Goal: Task Accomplishment & Management: Use online tool/utility

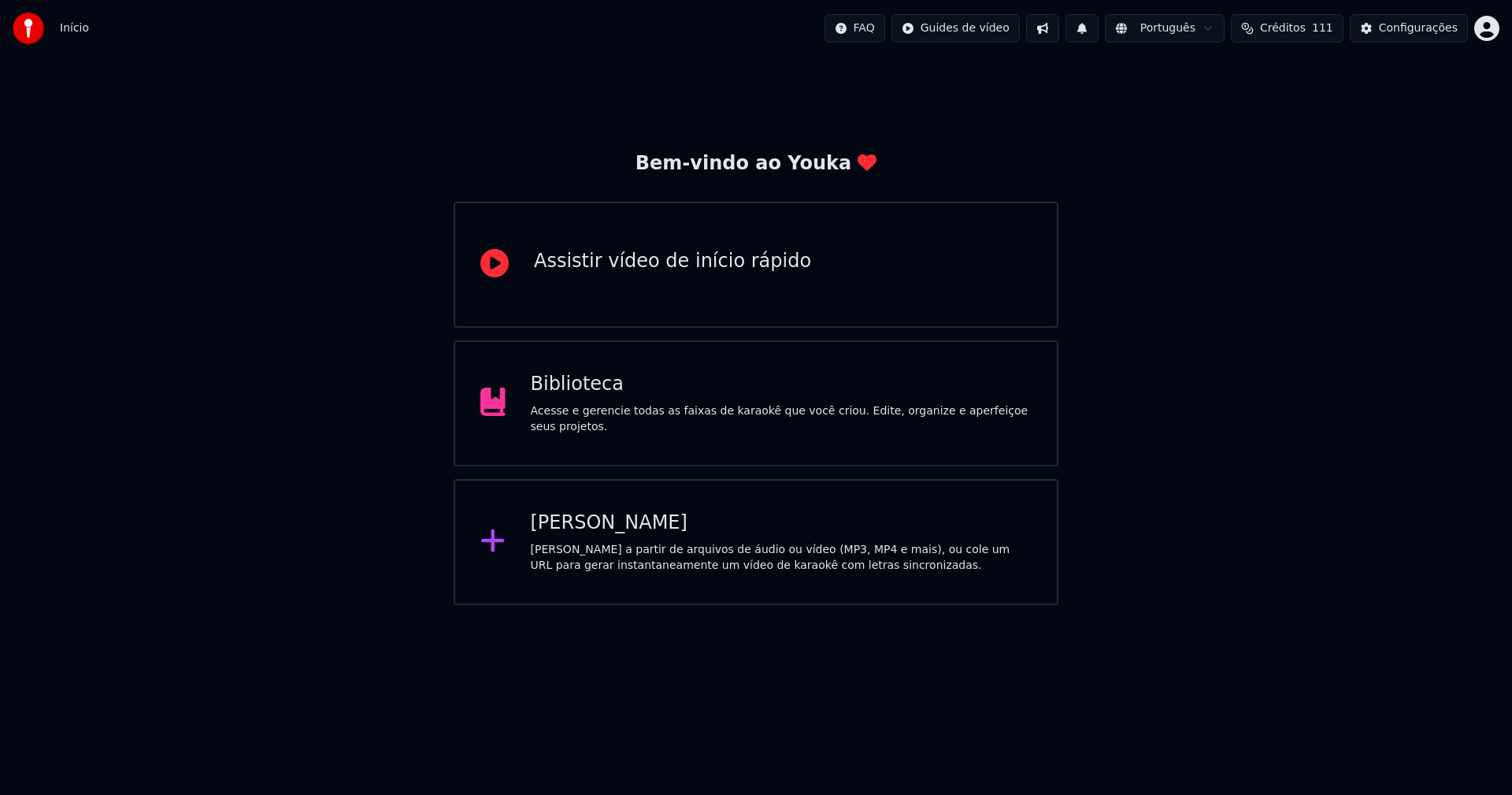
click at [570, 397] on div "Biblioteca" at bounding box center [781, 385] width 502 height 25
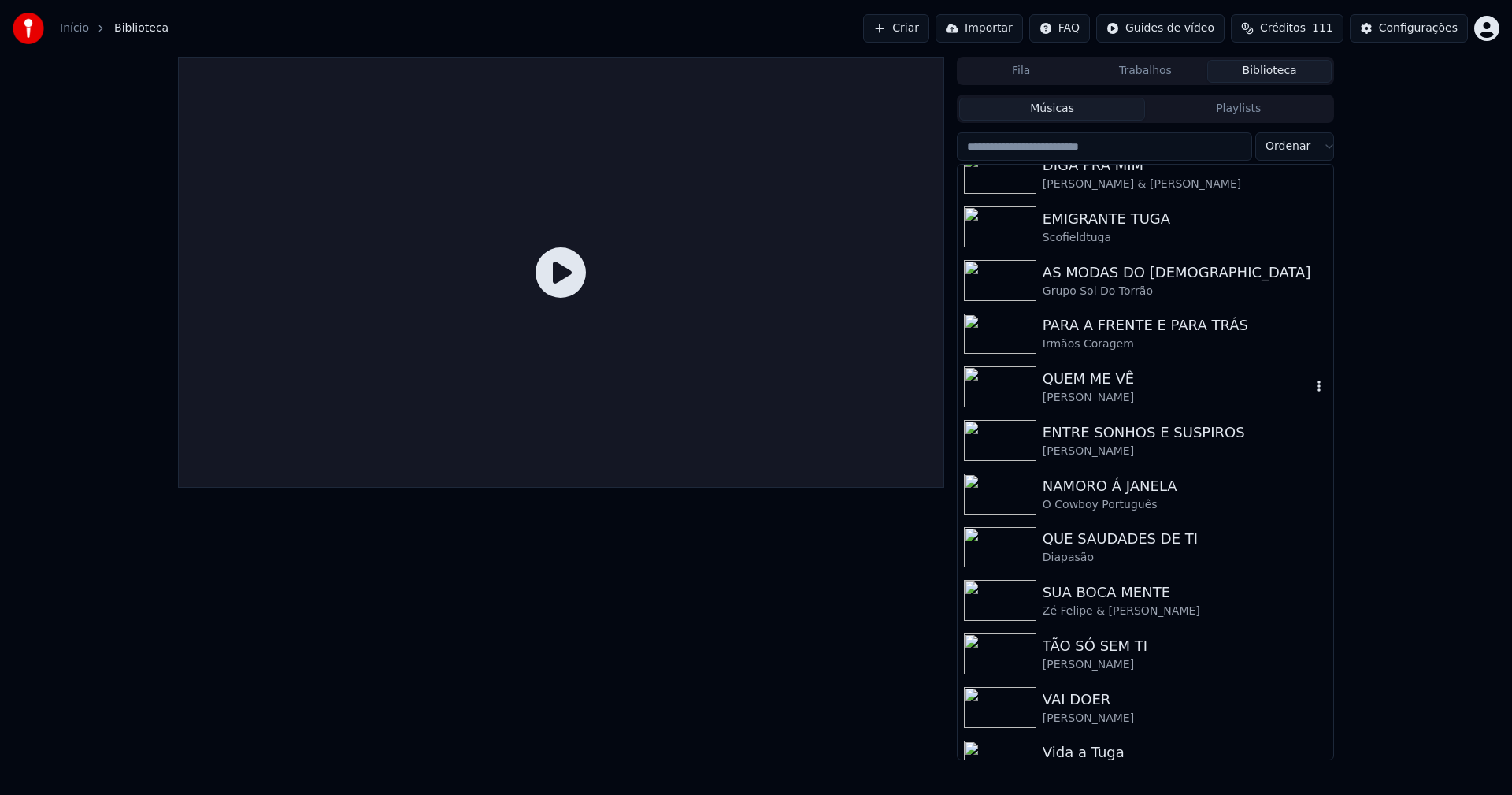
scroll to position [206, 0]
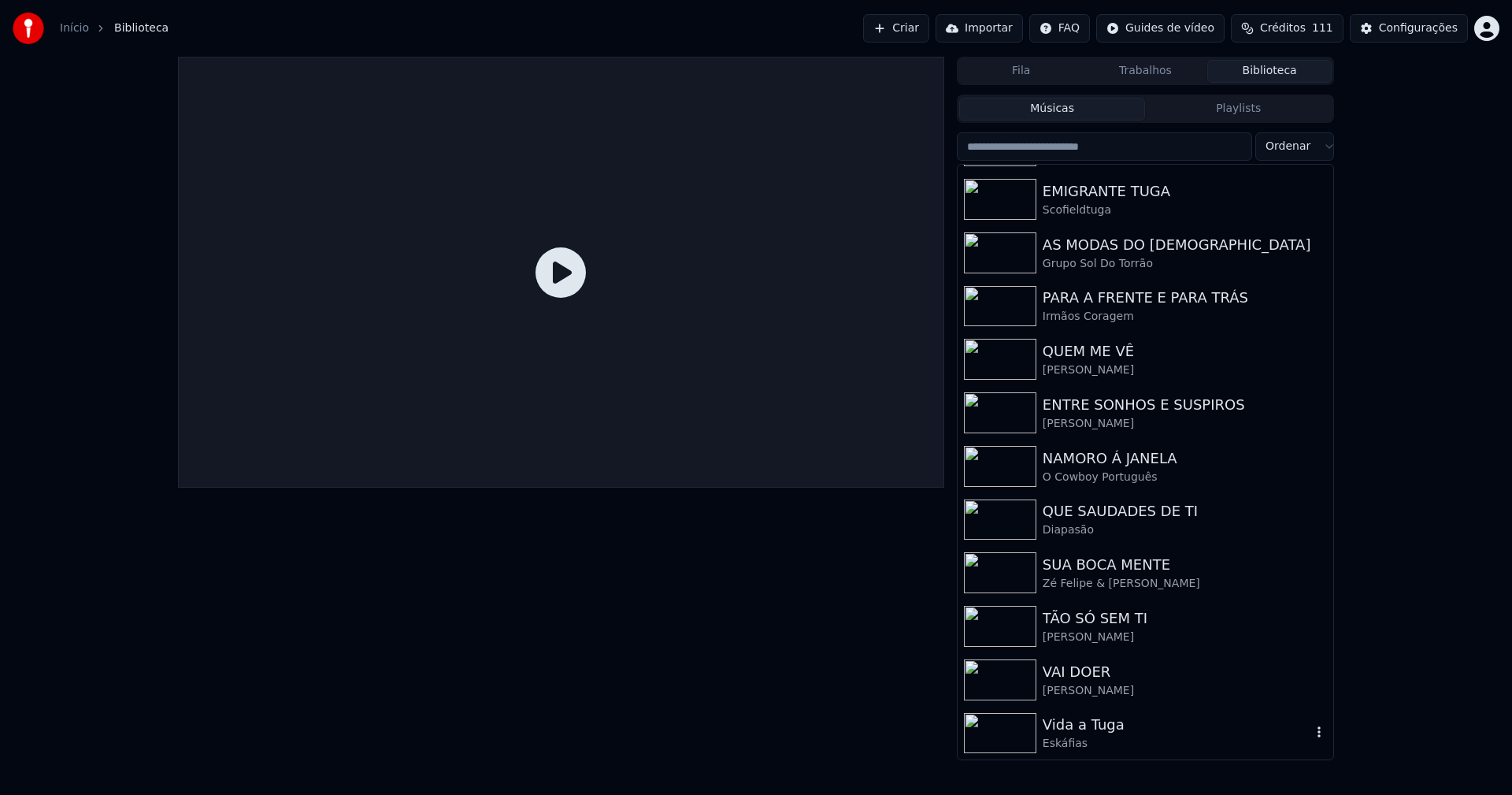
click at [1086, 730] on div "Vida a Tuga" at bounding box center [1177, 725] width 268 height 22
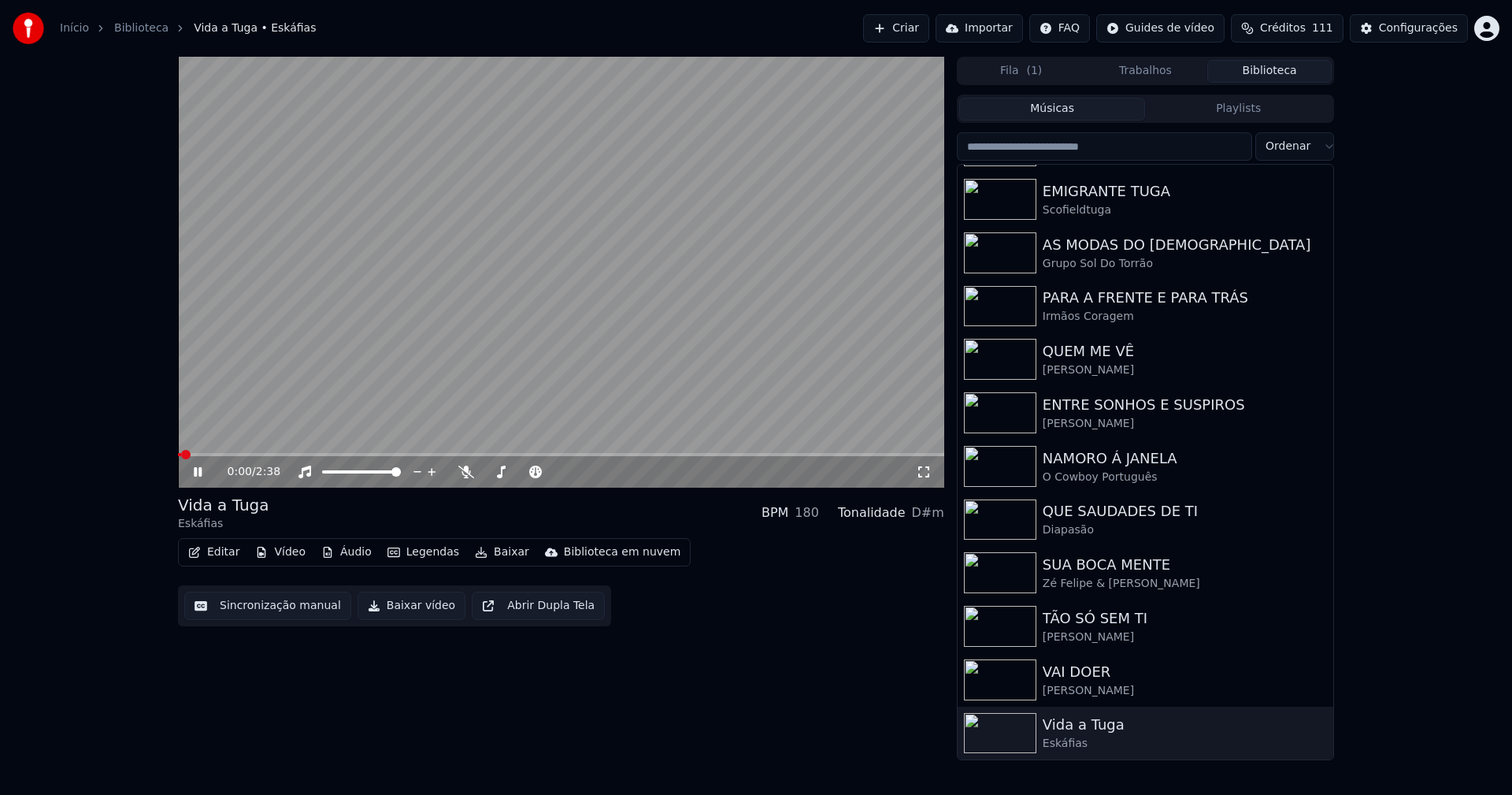
click at [353, 552] on button "Áudio" at bounding box center [347, 552] width 63 height 22
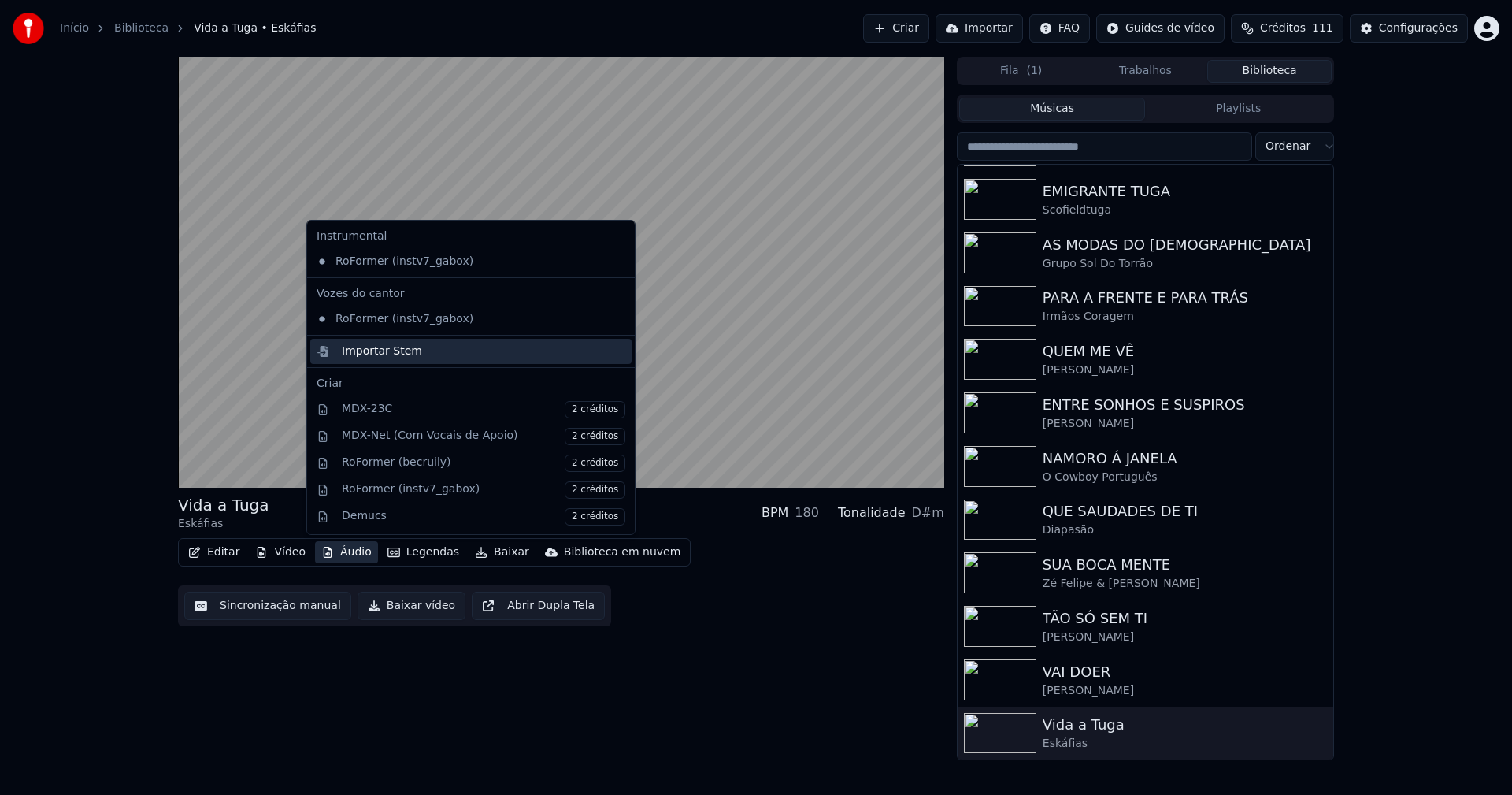
click at [381, 352] on div "Importar Stem" at bounding box center [381, 351] width 81 height 16
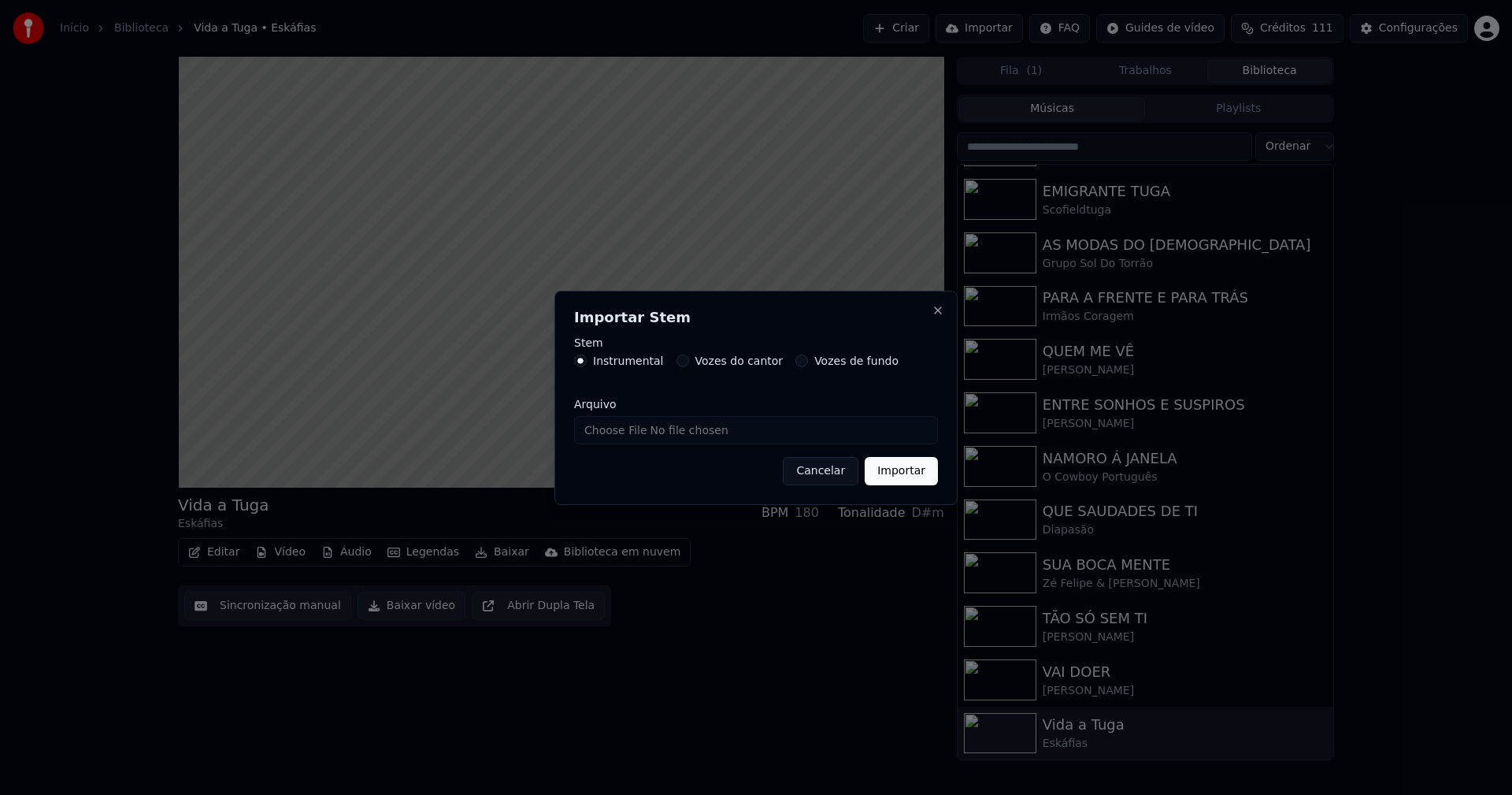
click at [627, 434] on input "Arquivo" at bounding box center [756, 430] width 364 height 28
type input "**********"
click at [919, 468] on button "Importar" at bounding box center [901, 471] width 73 height 28
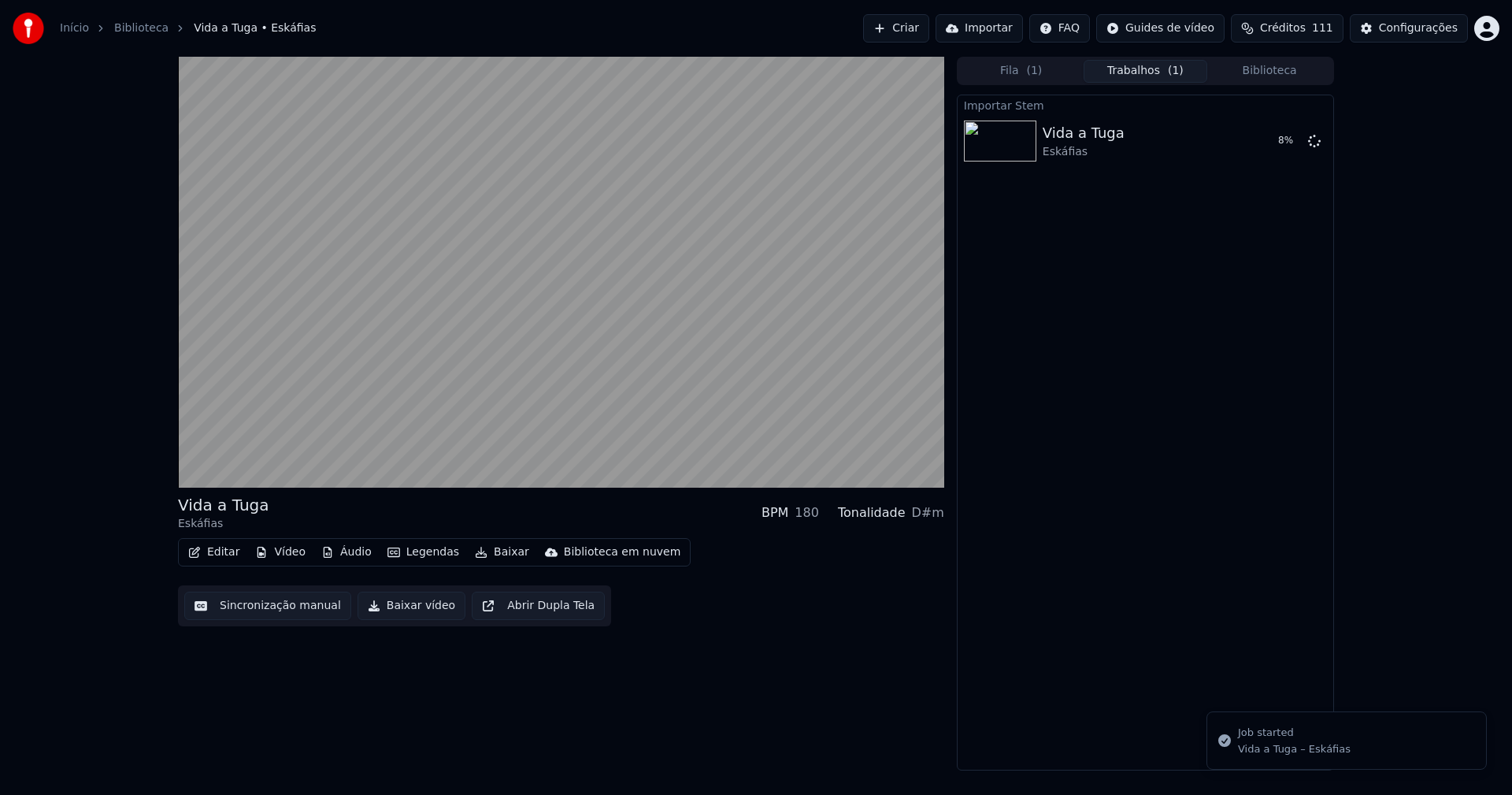
click at [290, 550] on button "Vídeo" at bounding box center [280, 552] width 63 height 22
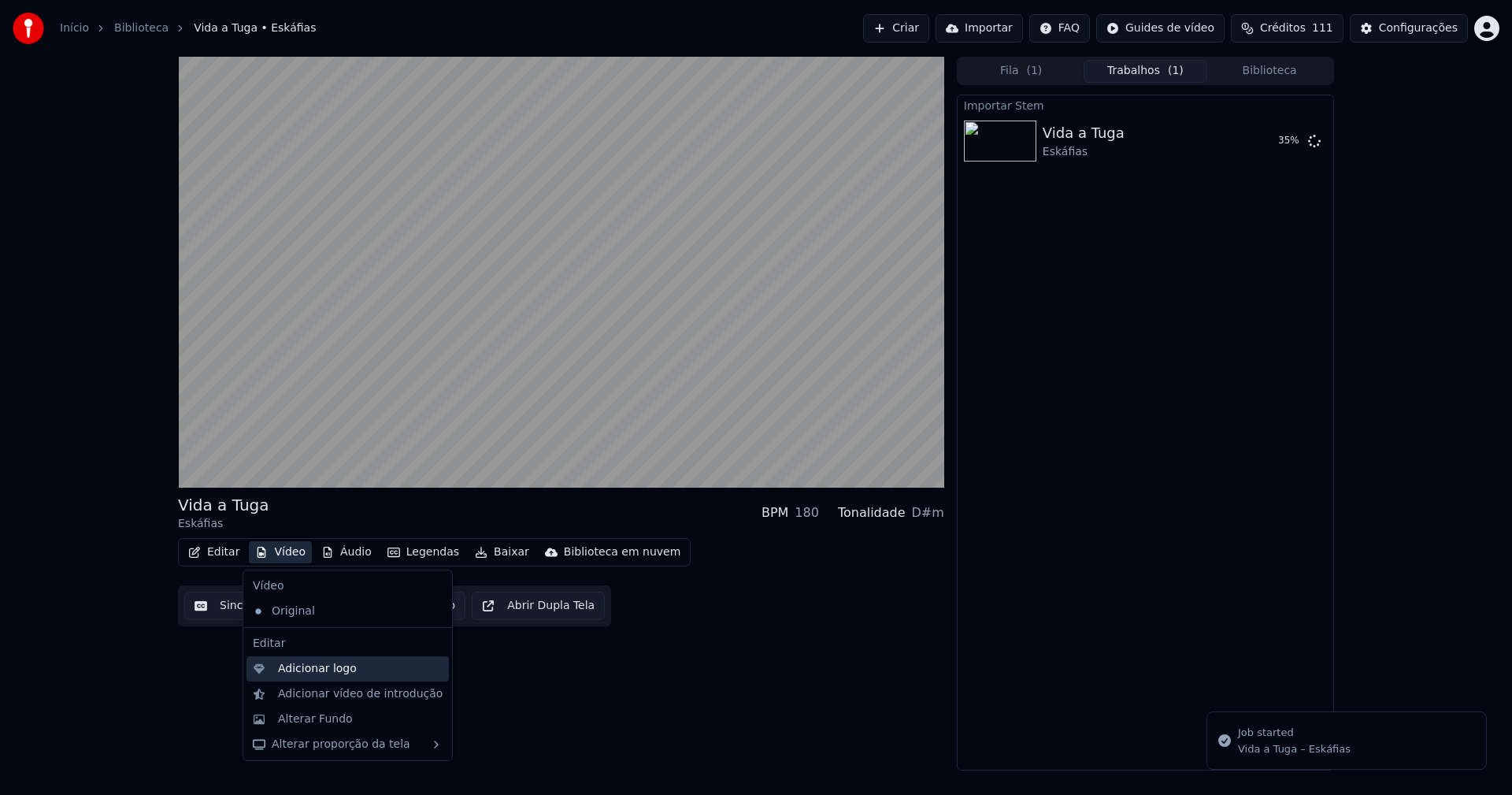
click at [332, 666] on div "Adicionar logo" at bounding box center [317, 668] width 79 height 16
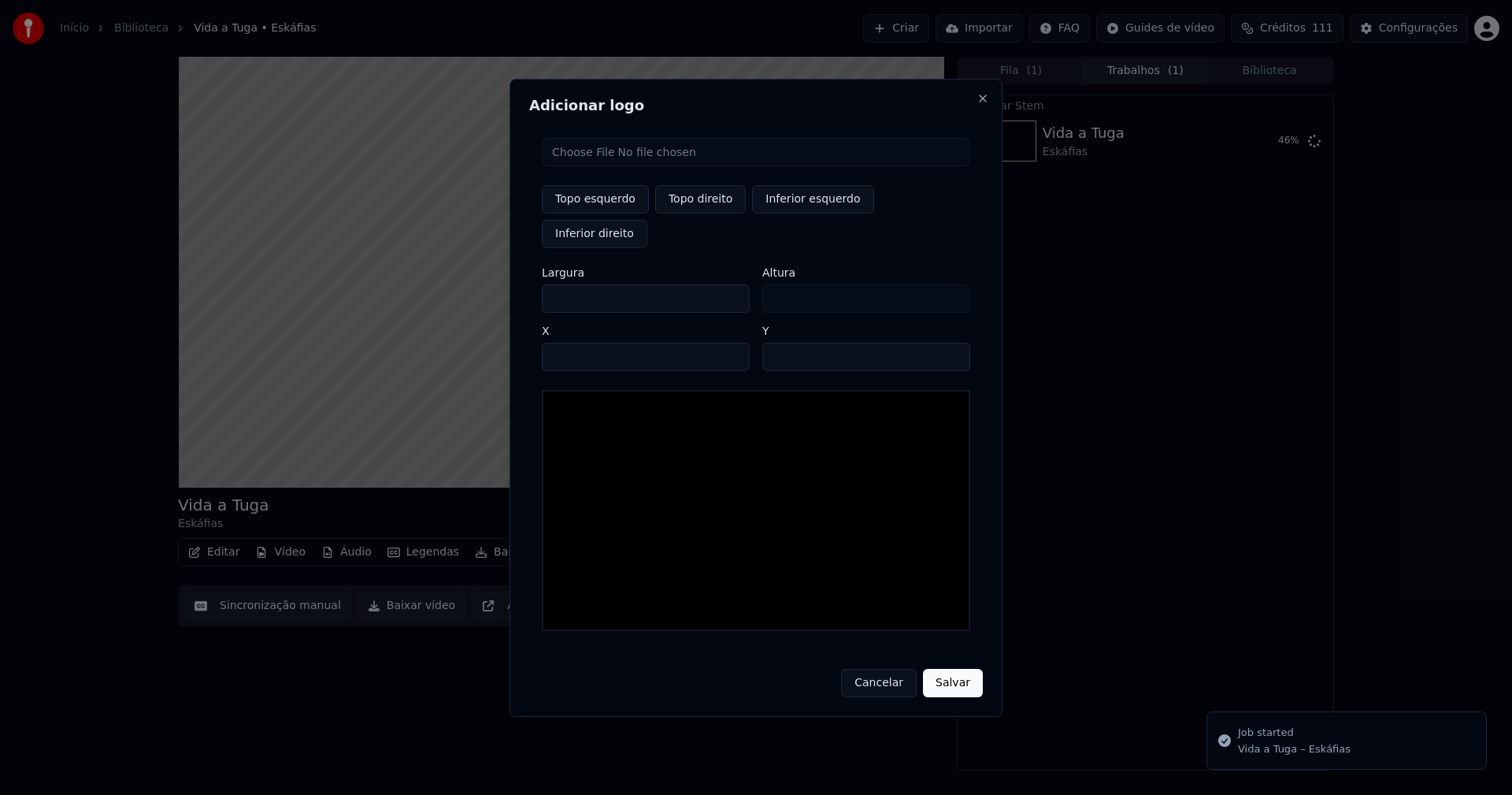
click at [604, 166] on input "file" at bounding box center [756, 151] width 428 height 28
type input "**********"
type input "***"
drag, startPoint x: 704, startPoint y: 216, endPoint x: 534, endPoint y: 307, distance: 192.8
click at [703, 213] on button "Topo direito" at bounding box center [701, 199] width 91 height 28
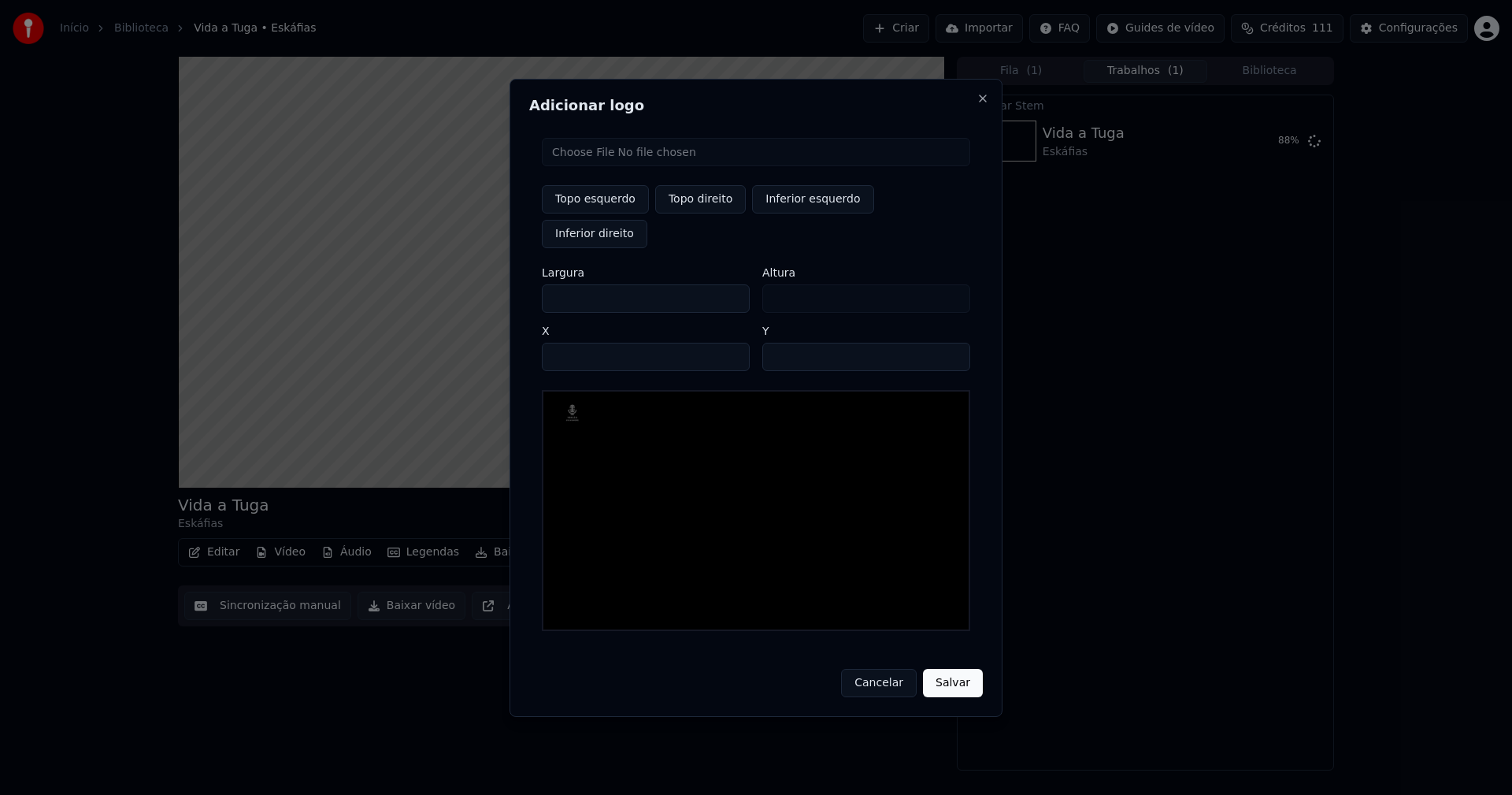
type input "****"
drag, startPoint x: 567, startPoint y: 282, endPoint x: 452, endPoint y: 289, distance: 115.2
click at [452, 289] on body "Início Biblioteca Vida a Tuga • Eskáfias Criar Importar FAQ Guides de vídeo Cré…" at bounding box center [756, 398] width 1512 height 795
type input "**"
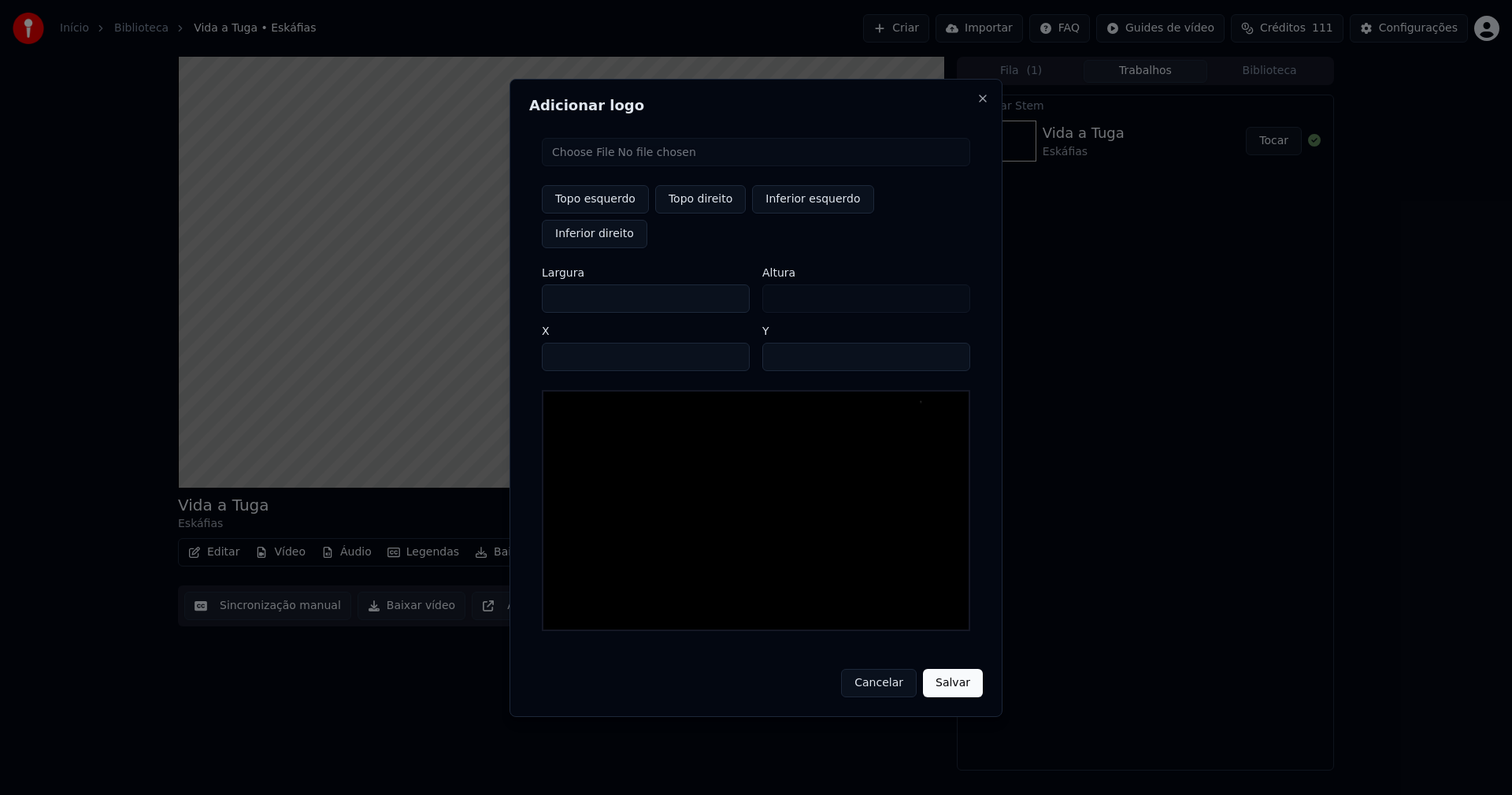
type input "***"
click at [573, 342] on input "****" at bounding box center [646, 356] width 208 height 28
type input "****"
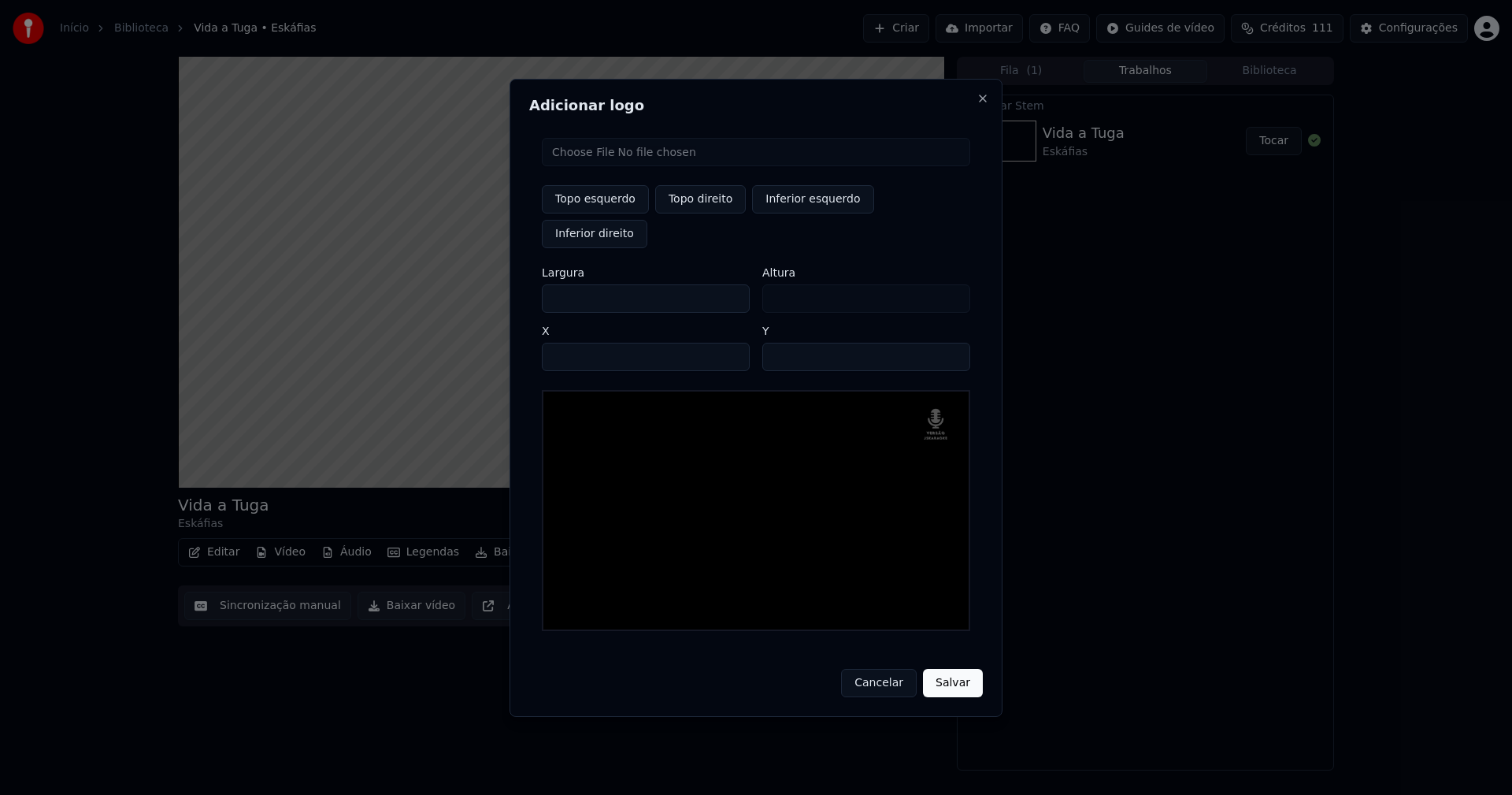
click at [948, 342] on input "**" at bounding box center [866, 356] width 208 height 28
type input "**"
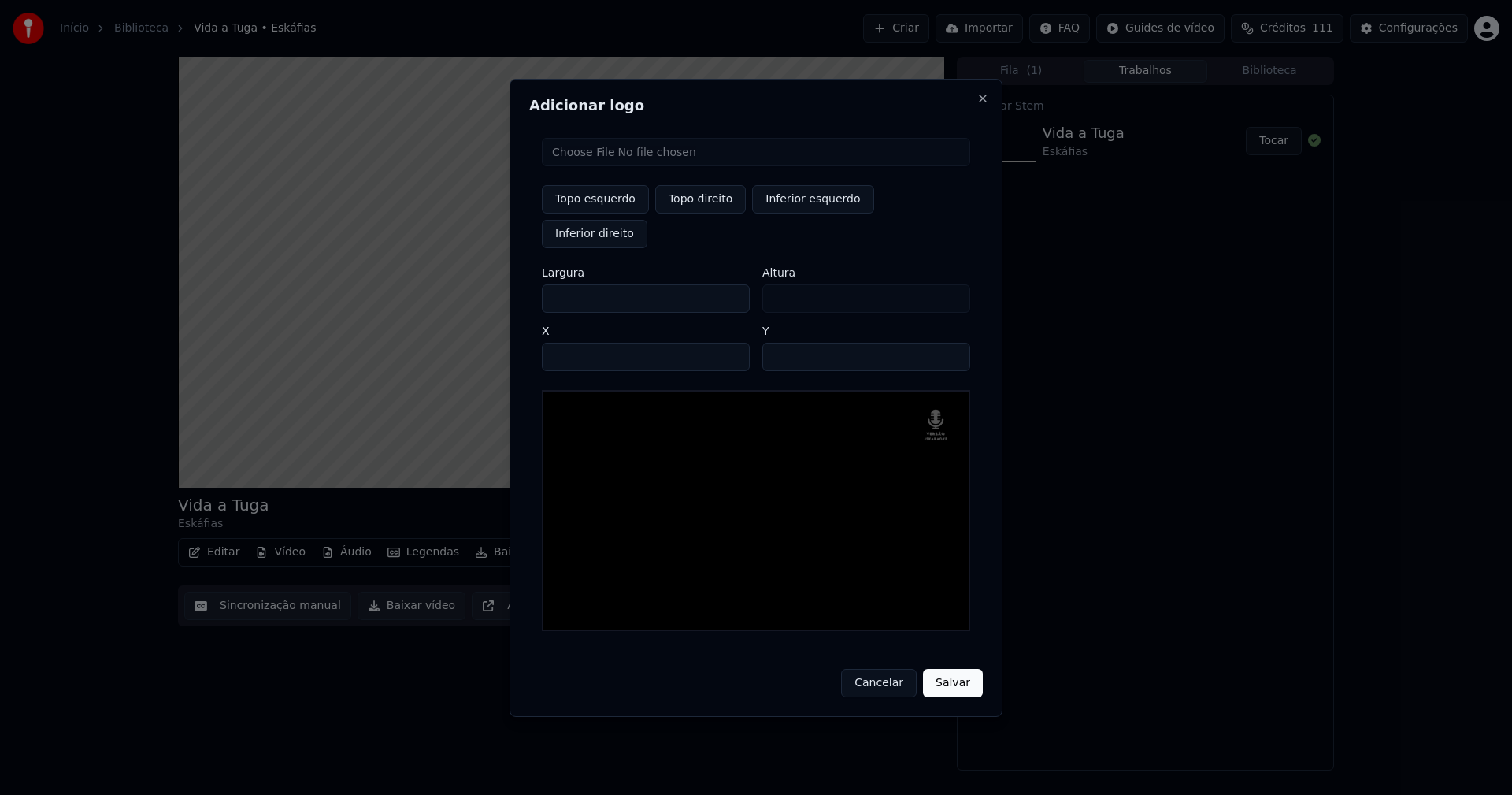
click at [948, 342] on input "**" at bounding box center [866, 356] width 208 height 28
drag, startPoint x: 965, startPoint y: 667, endPoint x: 954, endPoint y: 664, distance: 11.4
click at [965, 668] on button "Salvar" at bounding box center [953, 682] width 59 height 28
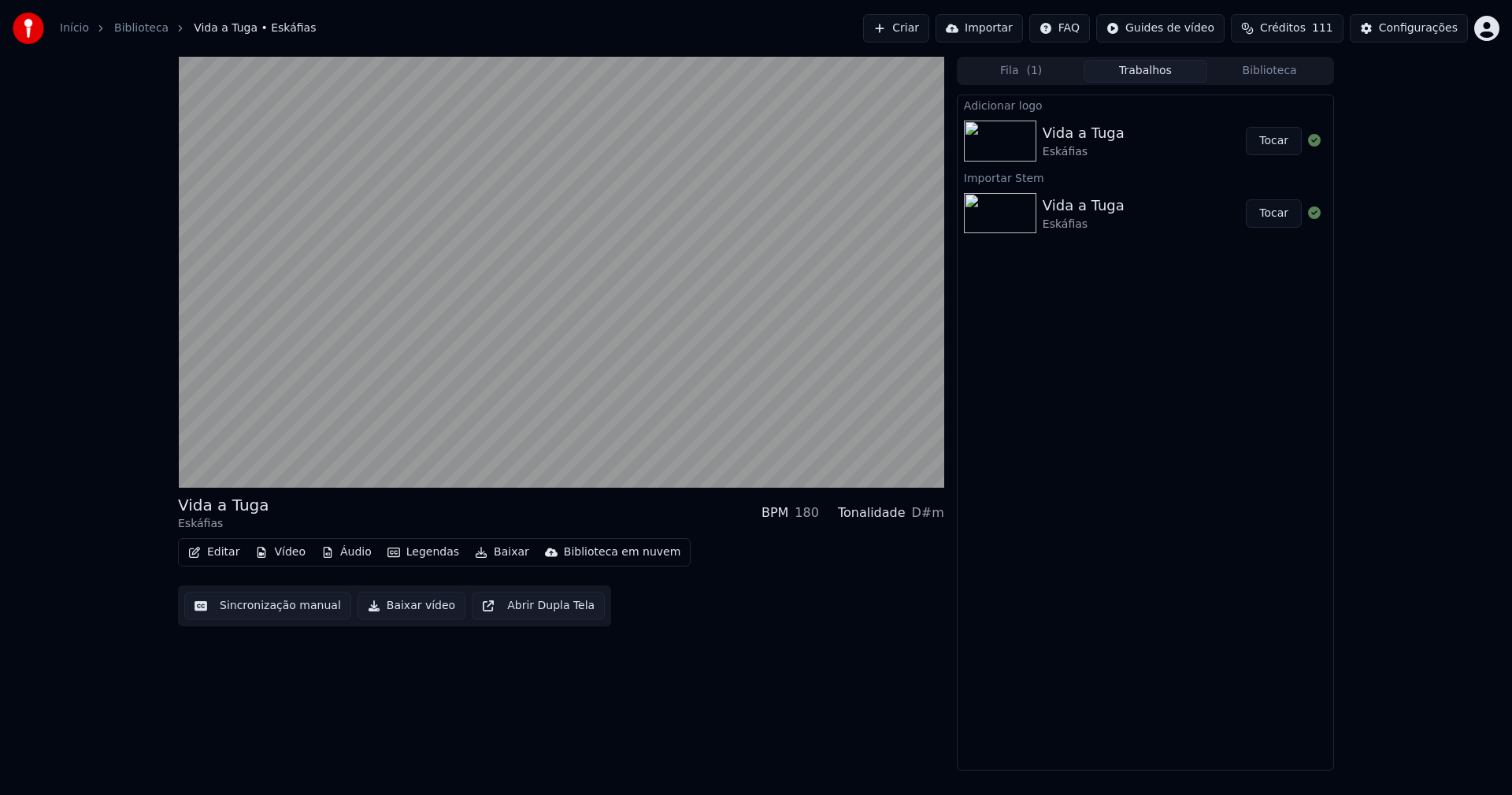
click at [1275, 147] on button "Tocar" at bounding box center [1274, 140] width 56 height 28
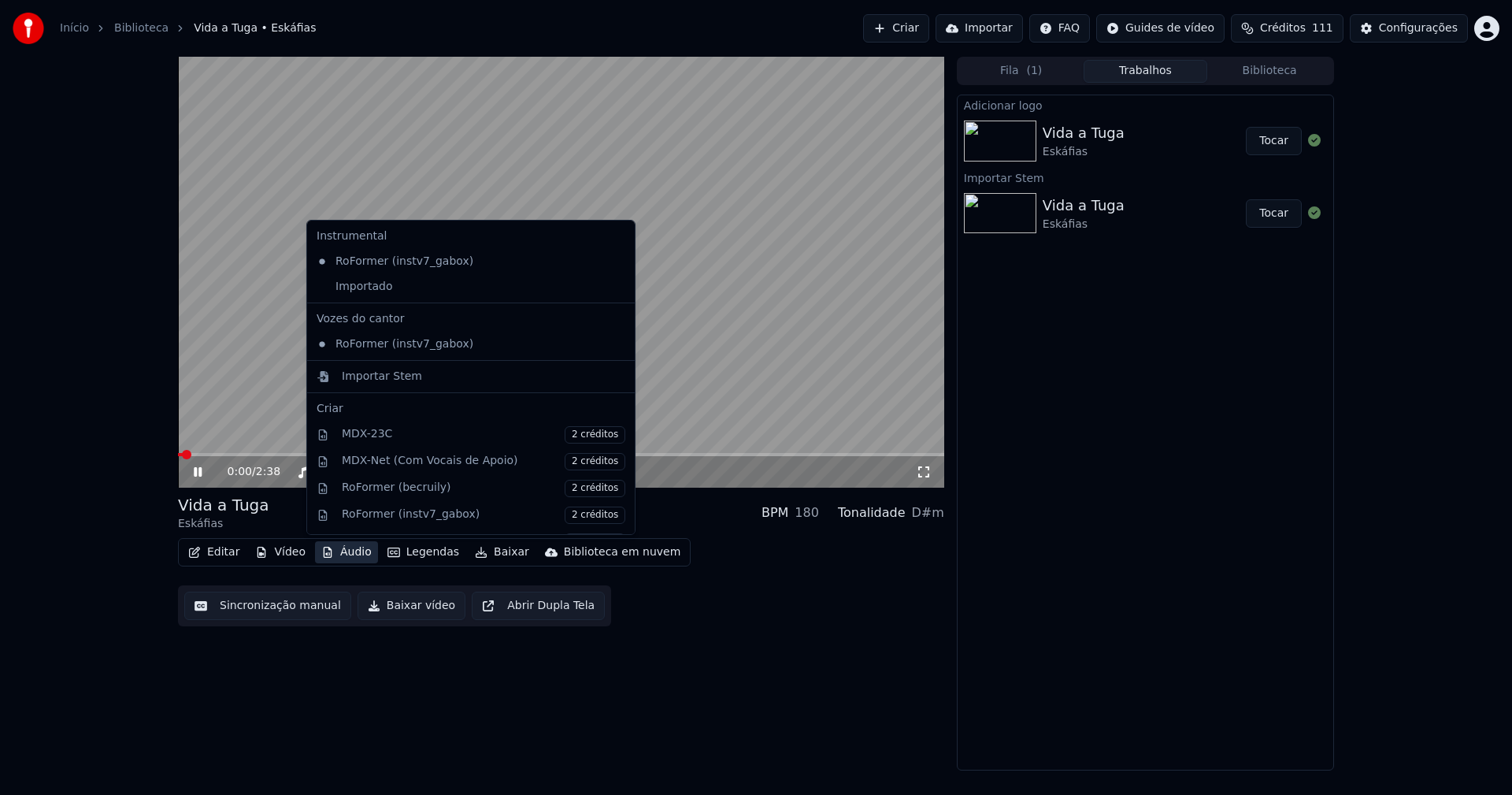
click at [359, 550] on button "Áudio" at bounding box center [347, 552] width 63 height 22
click at [358, 290] on div "Importado" at bounding box center [459, 287] width 298 height 25
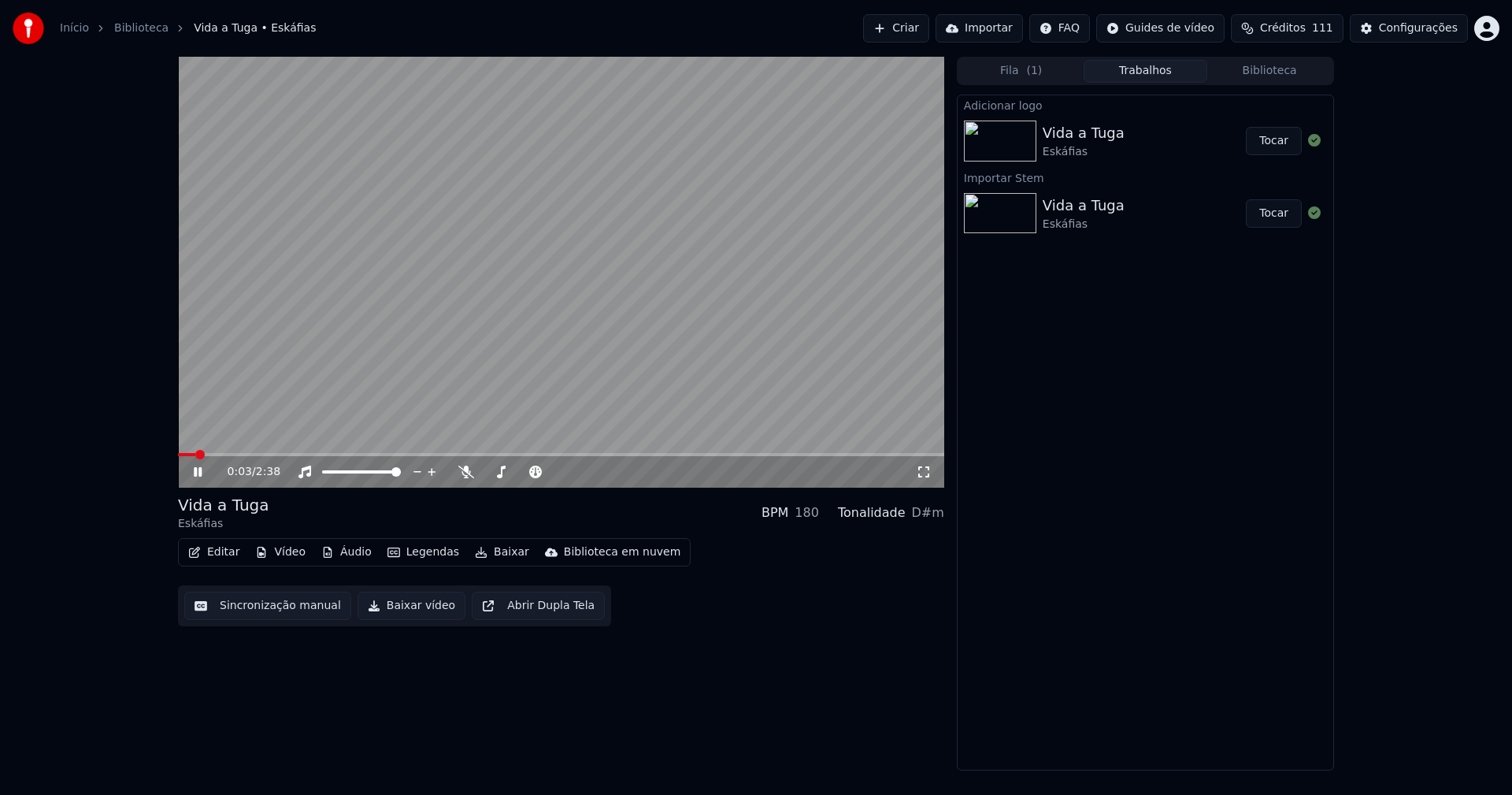
click at [228, 554] on button "Editar" at bounding box center [213, 552] width 64 height 22
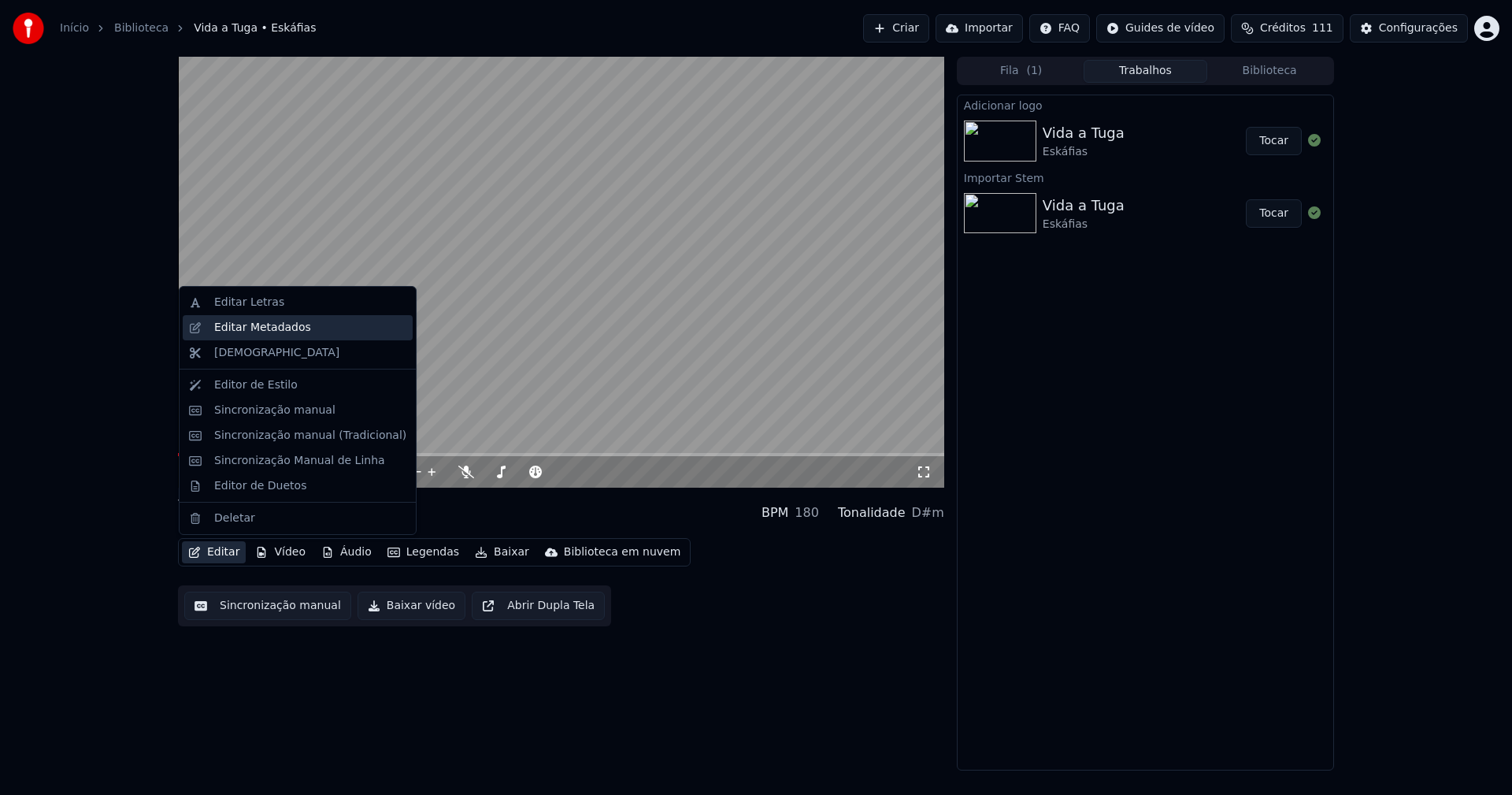
click at [283, 333] on div "Editar Metadados" at bounding box center [262, 327] width 97 height 16
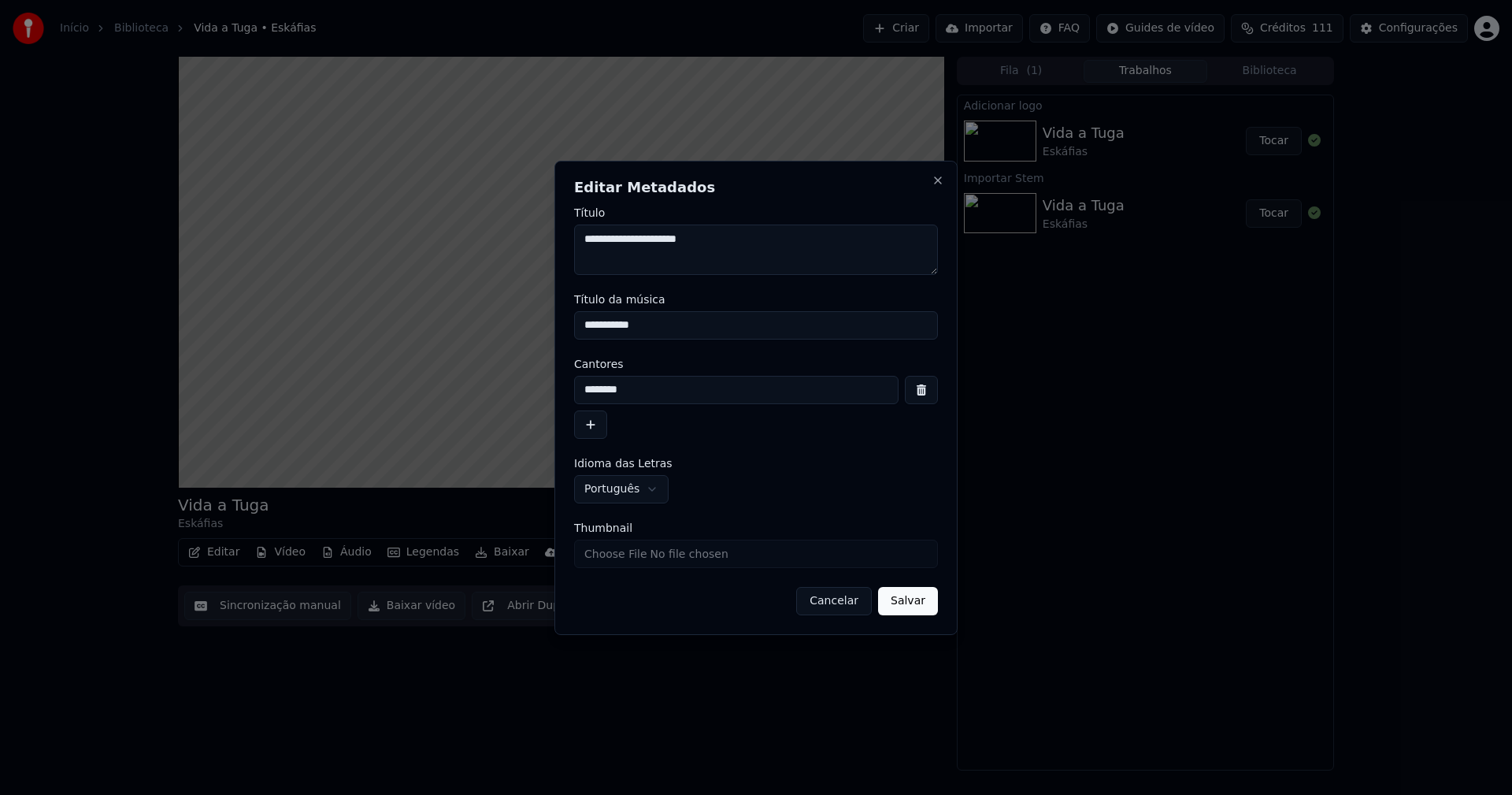
drag, startPoint x: 651, startPoint y: 322, endPoint x: 532, endPoint y: 328, distance: 119.2
click at [533, 327] on body "**********" at bounding box center [756, 398] width 1512 height 795
type input "**********"
click at [901, 601] on button "Salvar" at bounding box center [908, 600] width 59 height 28
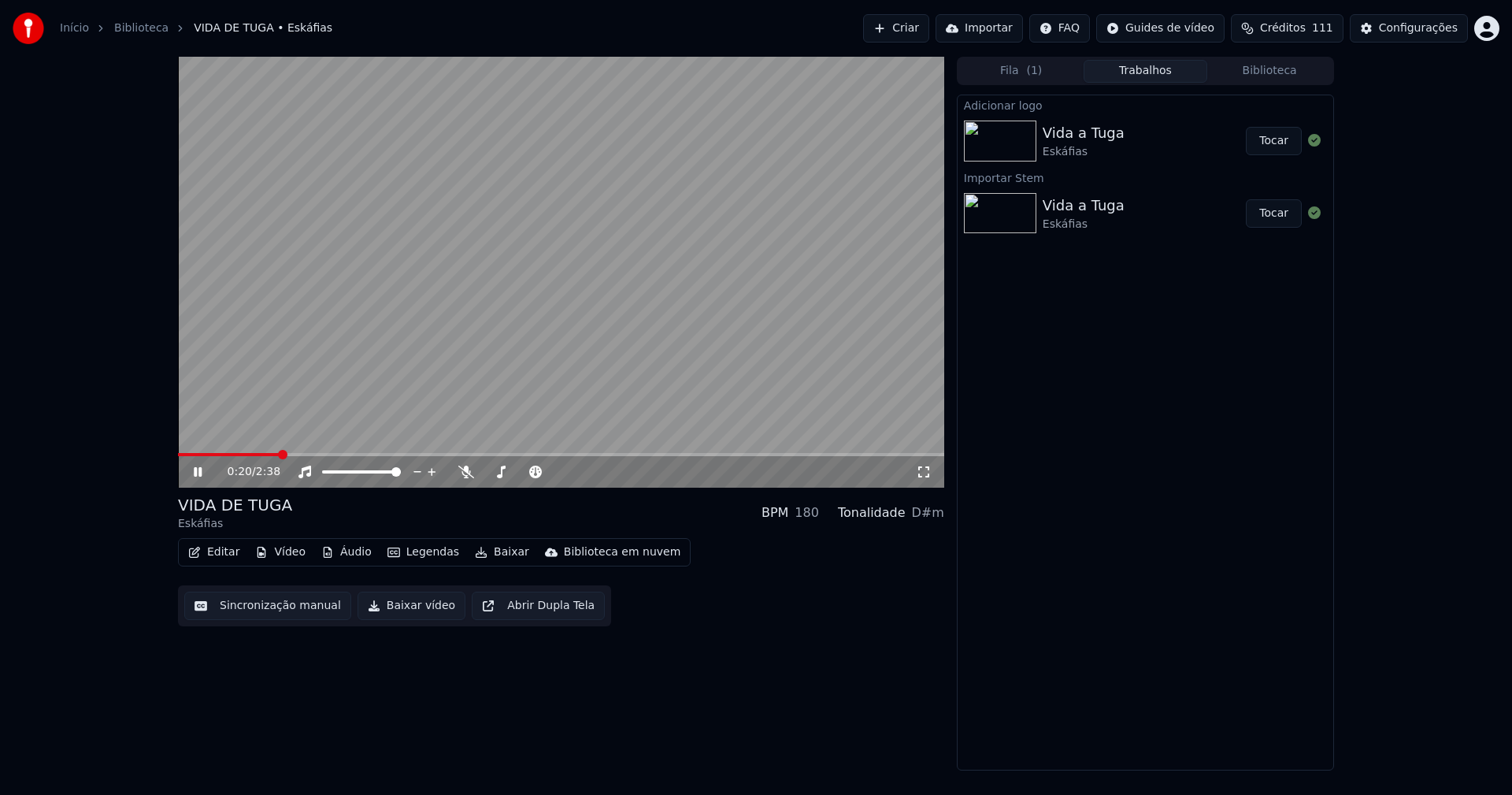
click at [920, 475] on icon at bounding box center [923, 471] width 16 height 13
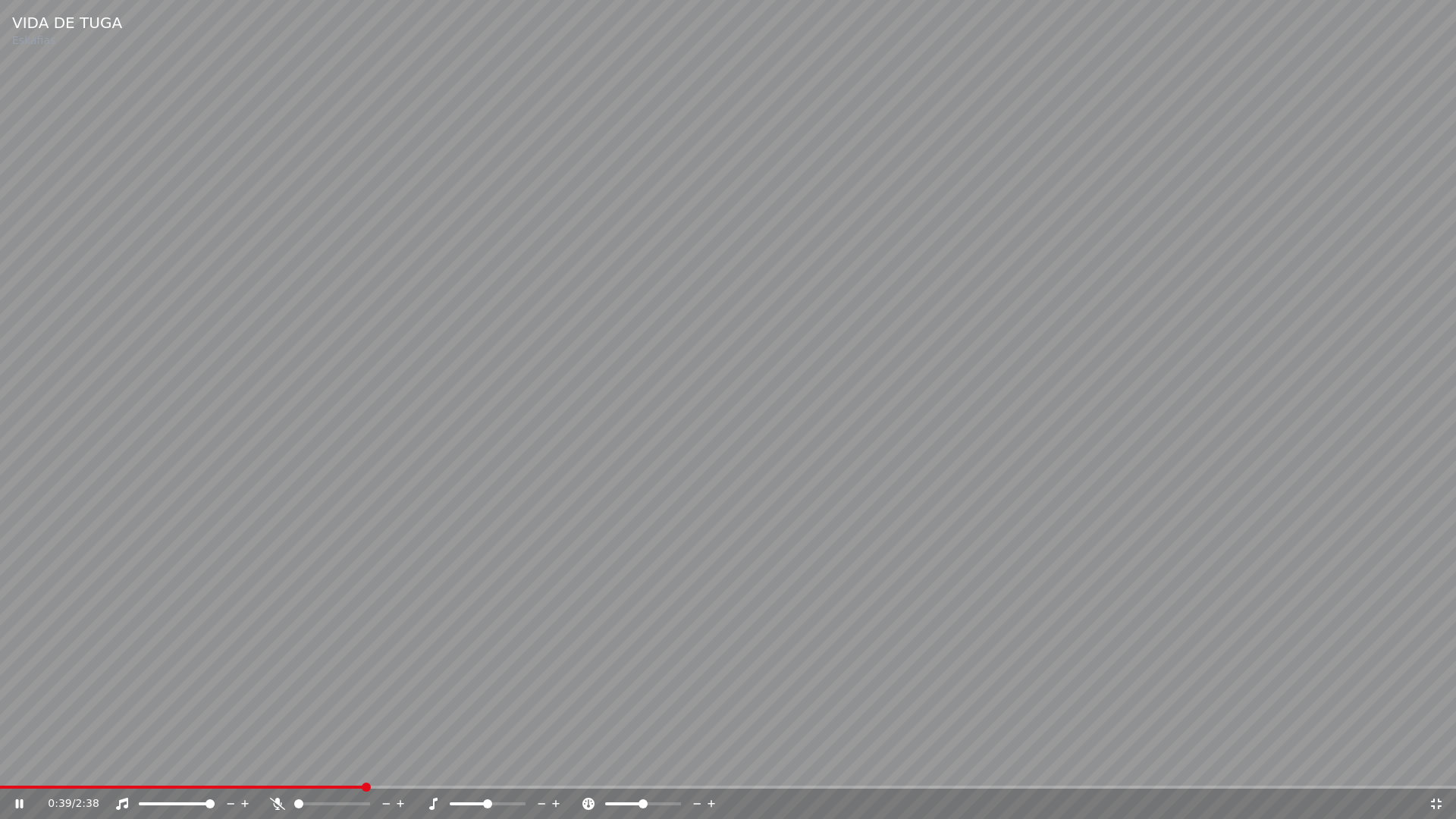
click at [1430, 765] on icon at bounding box center [1436, 804] width 16 height 12
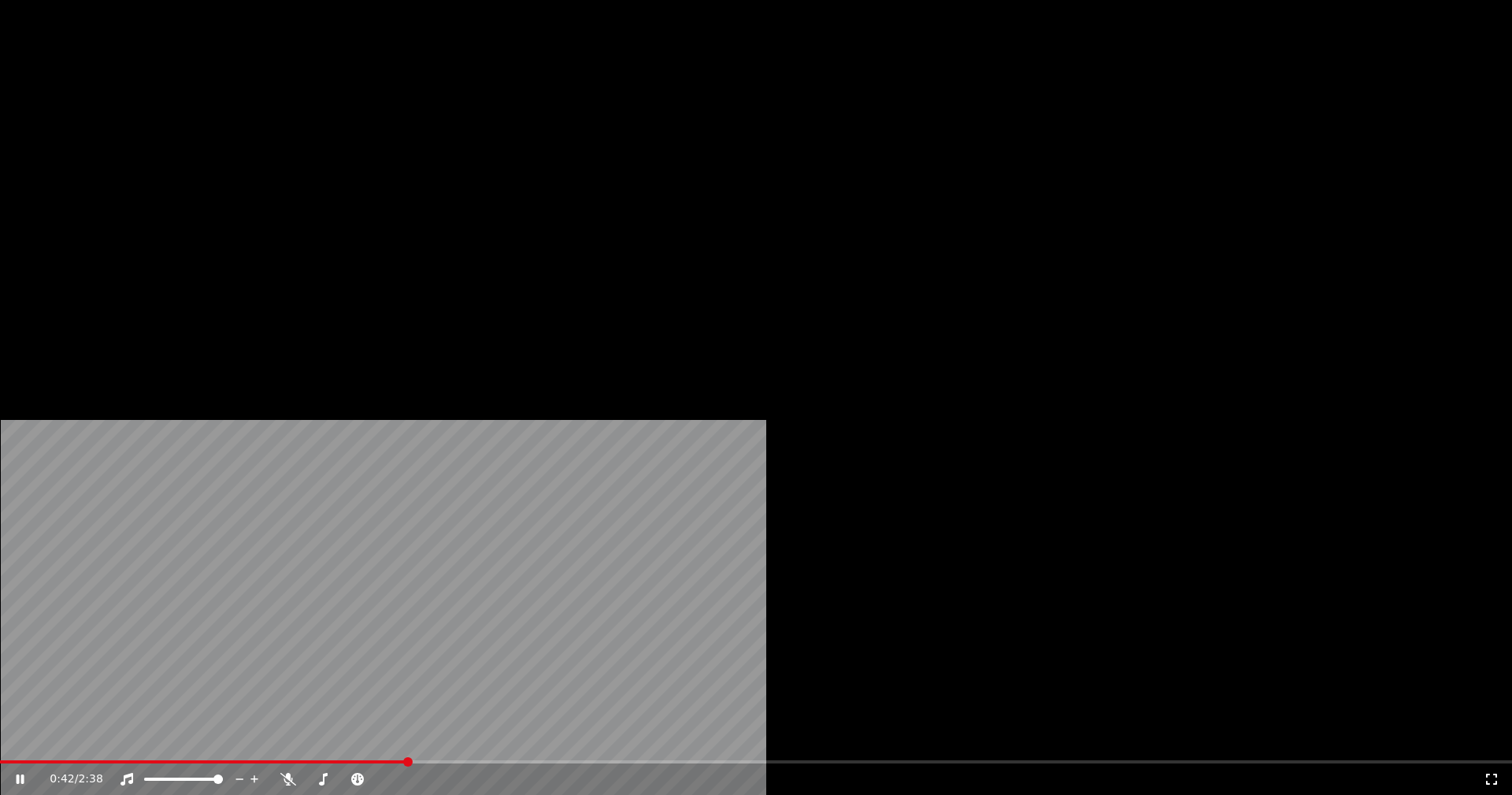
click at [217, 132] on button "Editar" at bounding box center [213, 121] width 64 height 22
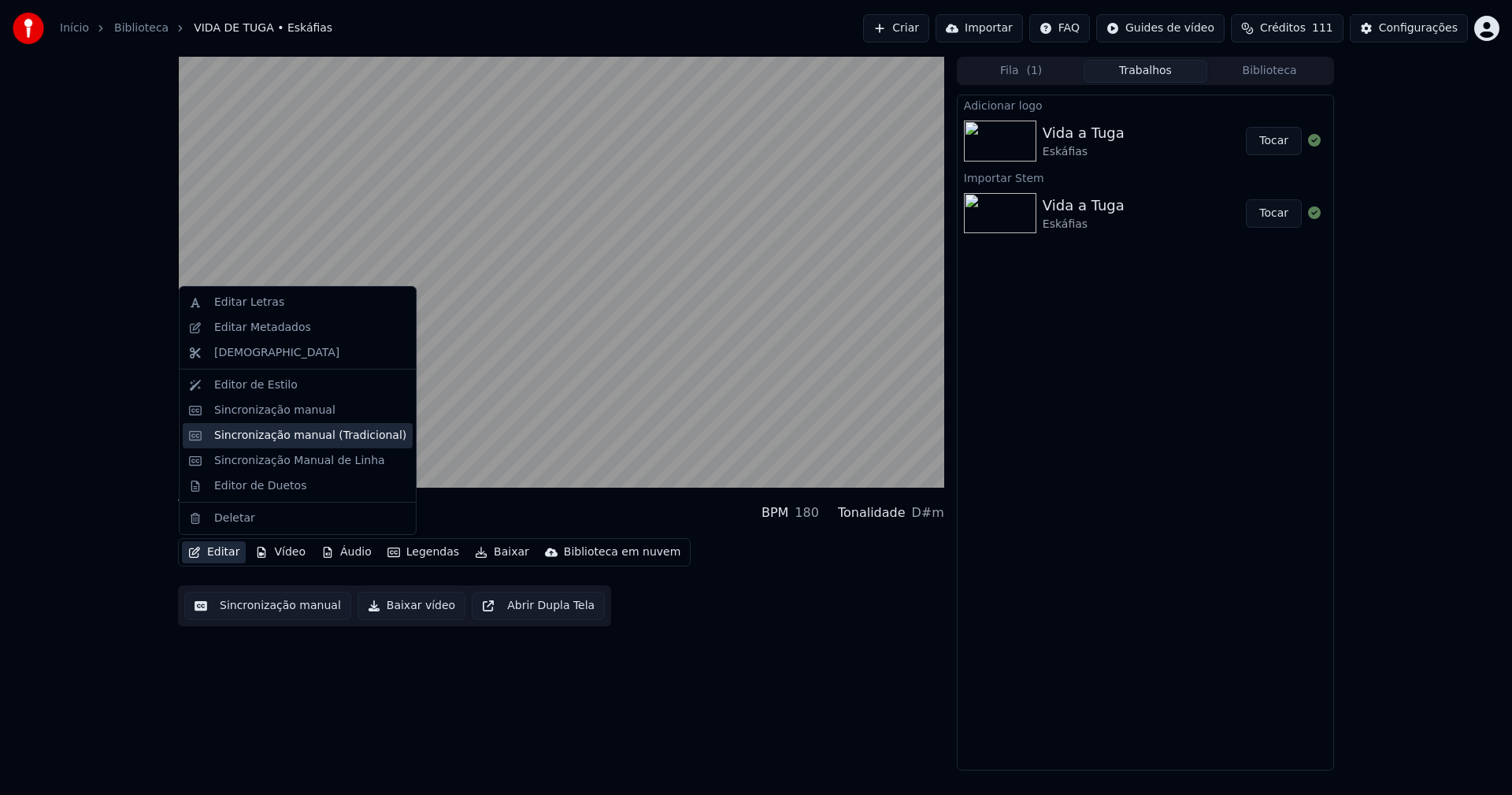
click at [283, 438] on div "Sincronização manual (Tradicional)" at bounding box center [310, 436] width 192 height 16
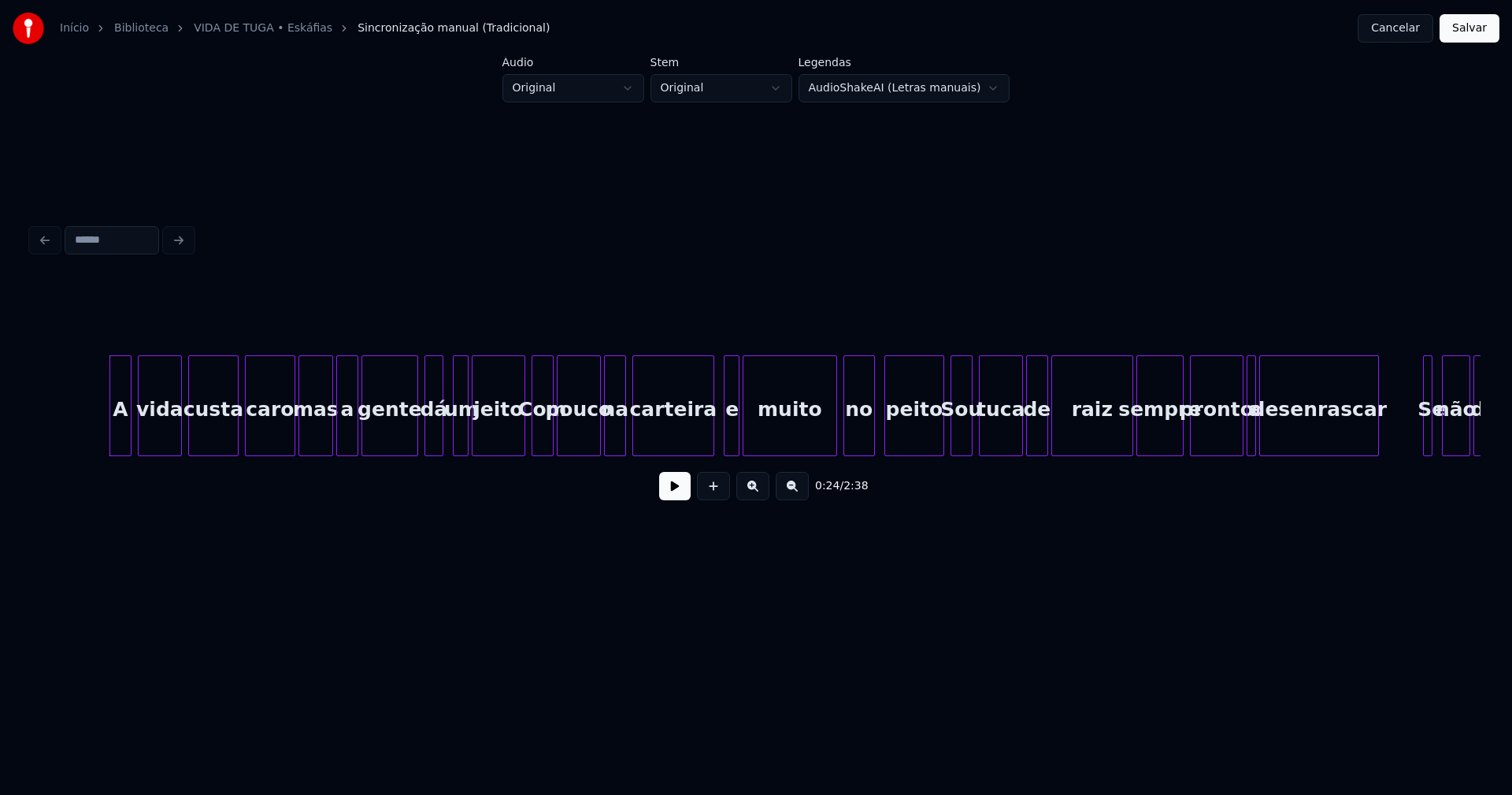
scroll to position [0, 3840]
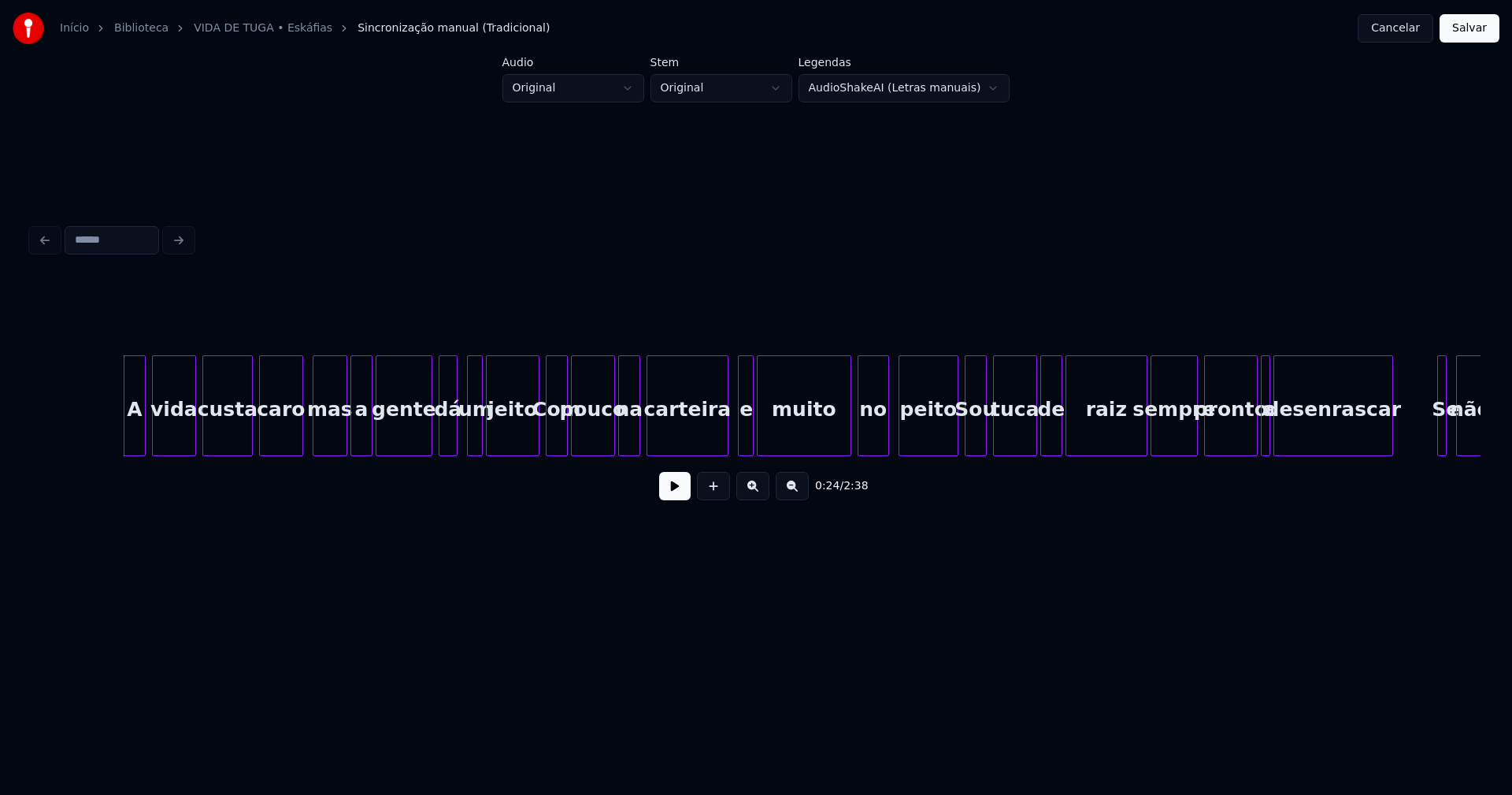
click at [298, 432] on div at bounding box center [301, 405] width 5 height 99
click at [119, 434] on div at bounding box center [121, 405] width 5 height 99
click at [526, 434] on div at bounding box center [527, 405] width 5 height 99
click at [719, 437] on div at bounding box center [722, 405] width 5 height 99
click at [947, 437] on div at bounding box center [947, 405] width 5 height 99
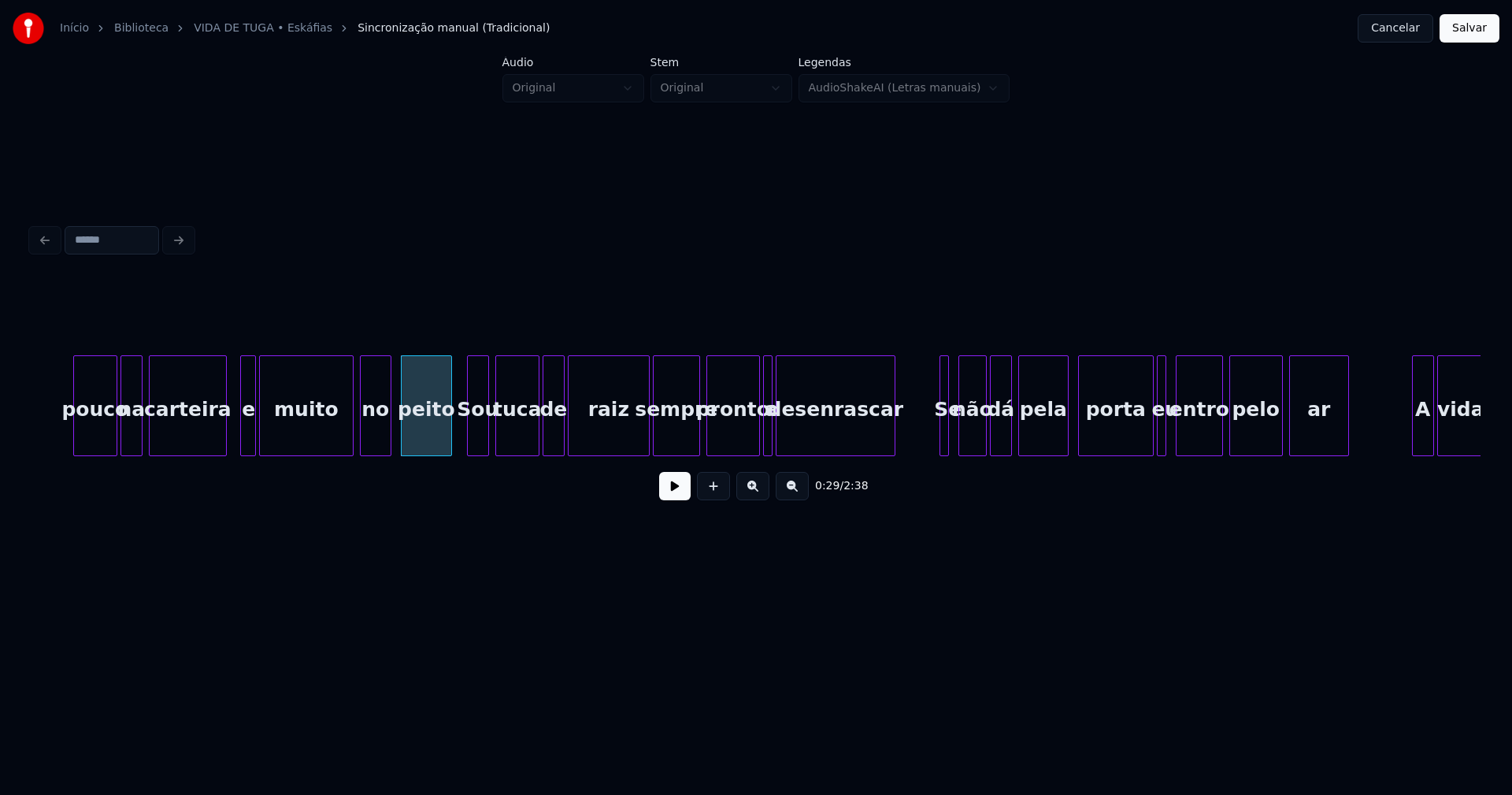
scroll to position [0, 4379]
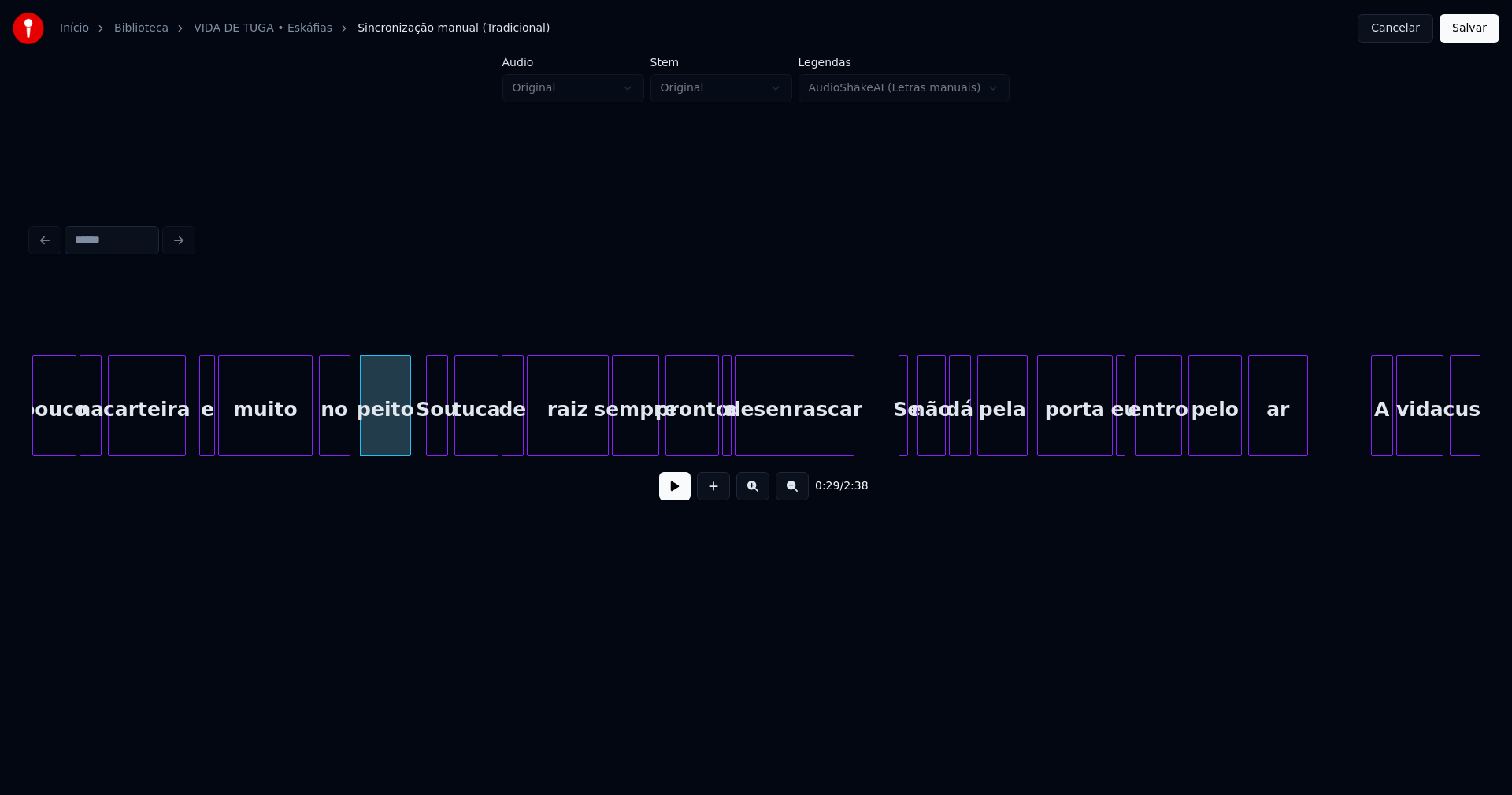
click at [479, 432] on div "tuca" at bounding box center [477, 409] width 42 height 107
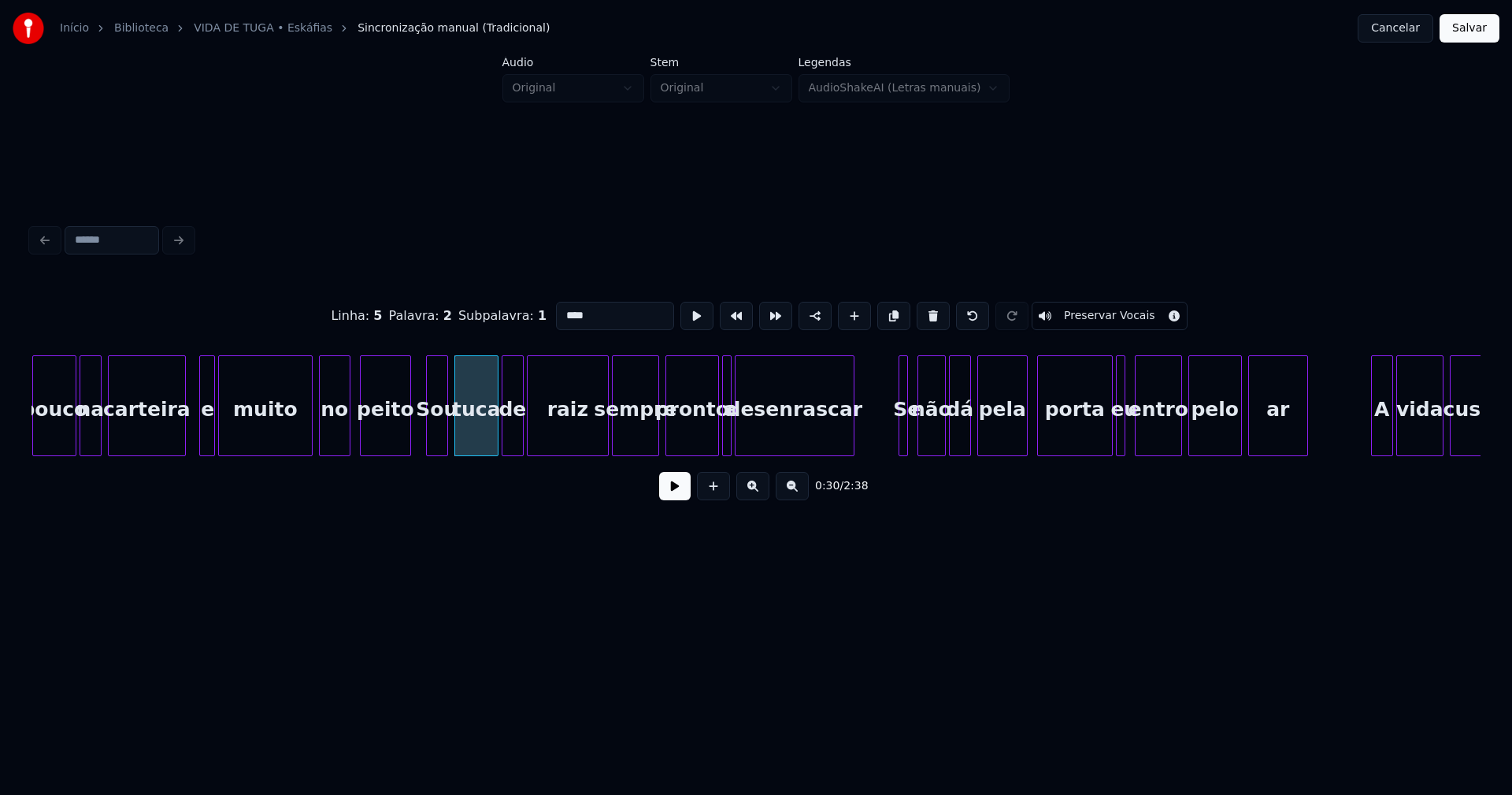
click at [570, 308] on input "****" at bounding box center [615, 315] width 118 height 28
click at [560, 307] on input "****" at bounding box center [615, 315] width 118 height 28
type input "****"
click at [673, 494] on button at bounding box center [674, 485] width 31 height 28
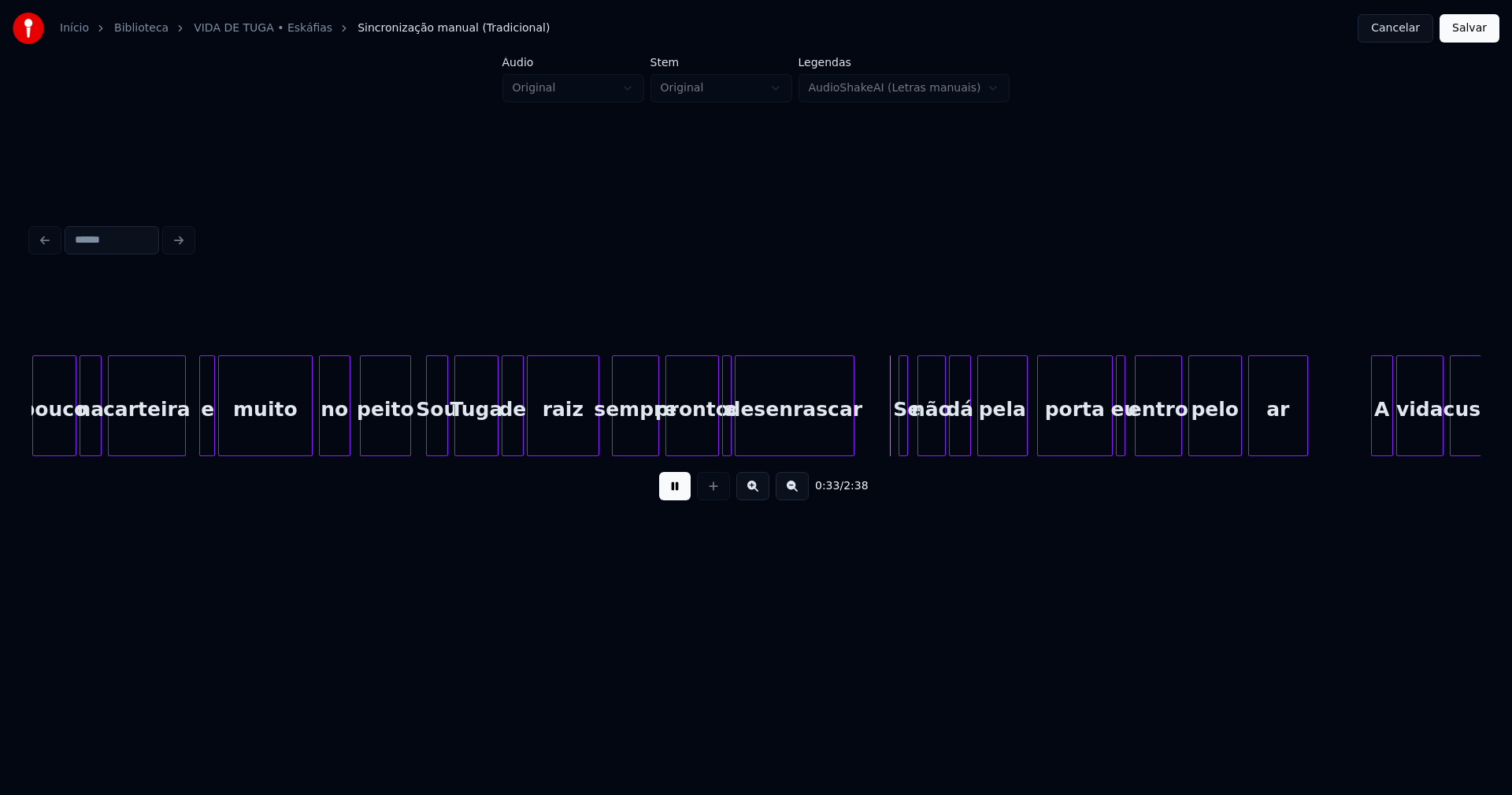
click at [598, 436] on div at bounding box center [596, 405] width 5 height 99
click at [707, 443] on div at bounding box center [708, 405] width 5 height 99
click at [714, 438] on div at bounding box center [717, 405] width 5 height 99
click at [679, 493] on button at bounding box center [674, 485] width 31 height 28
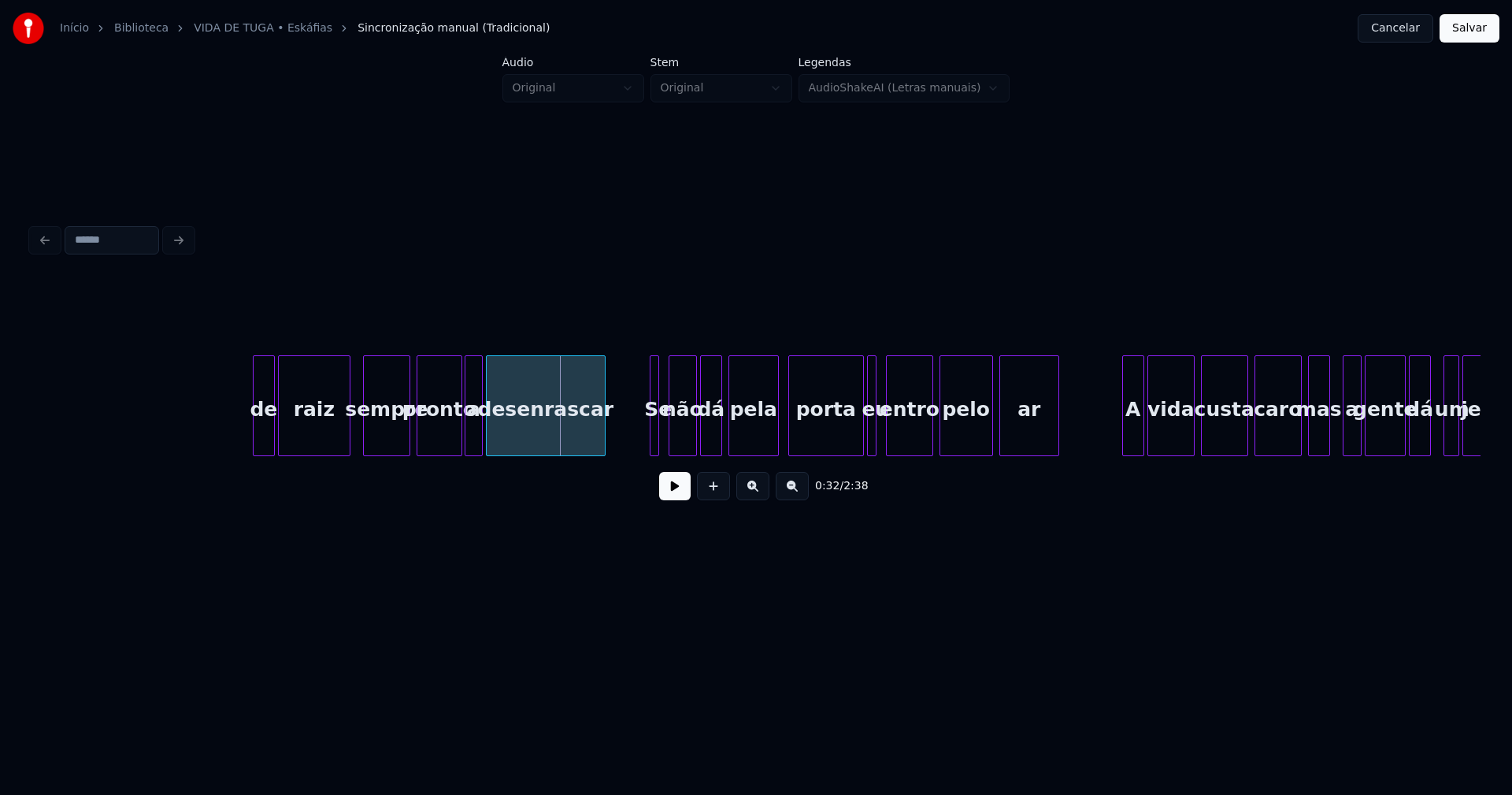
scroll to position [0, 4959]
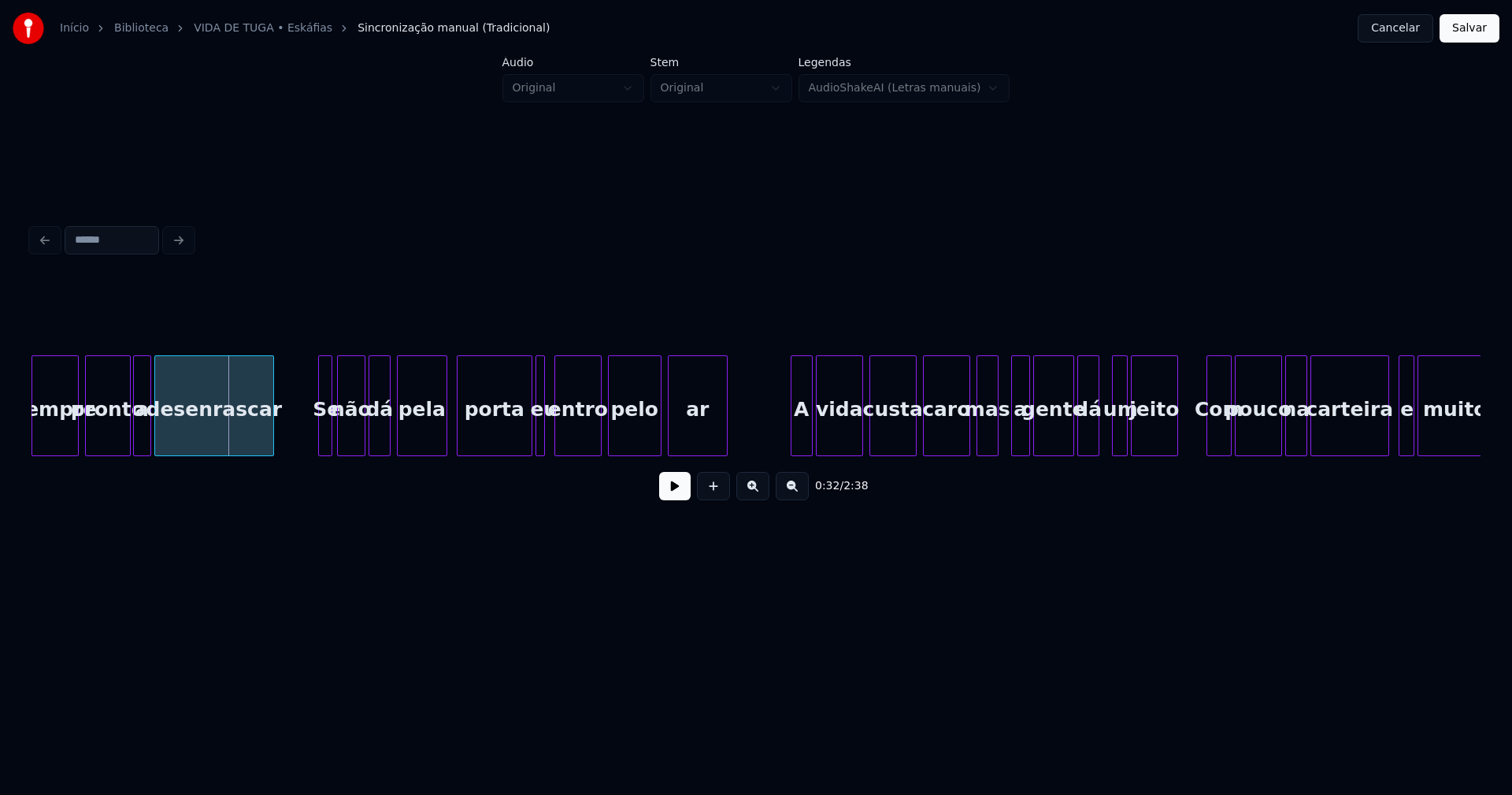
click at [327, 426] on div at bounding box center [330, 405] width 5 height 99
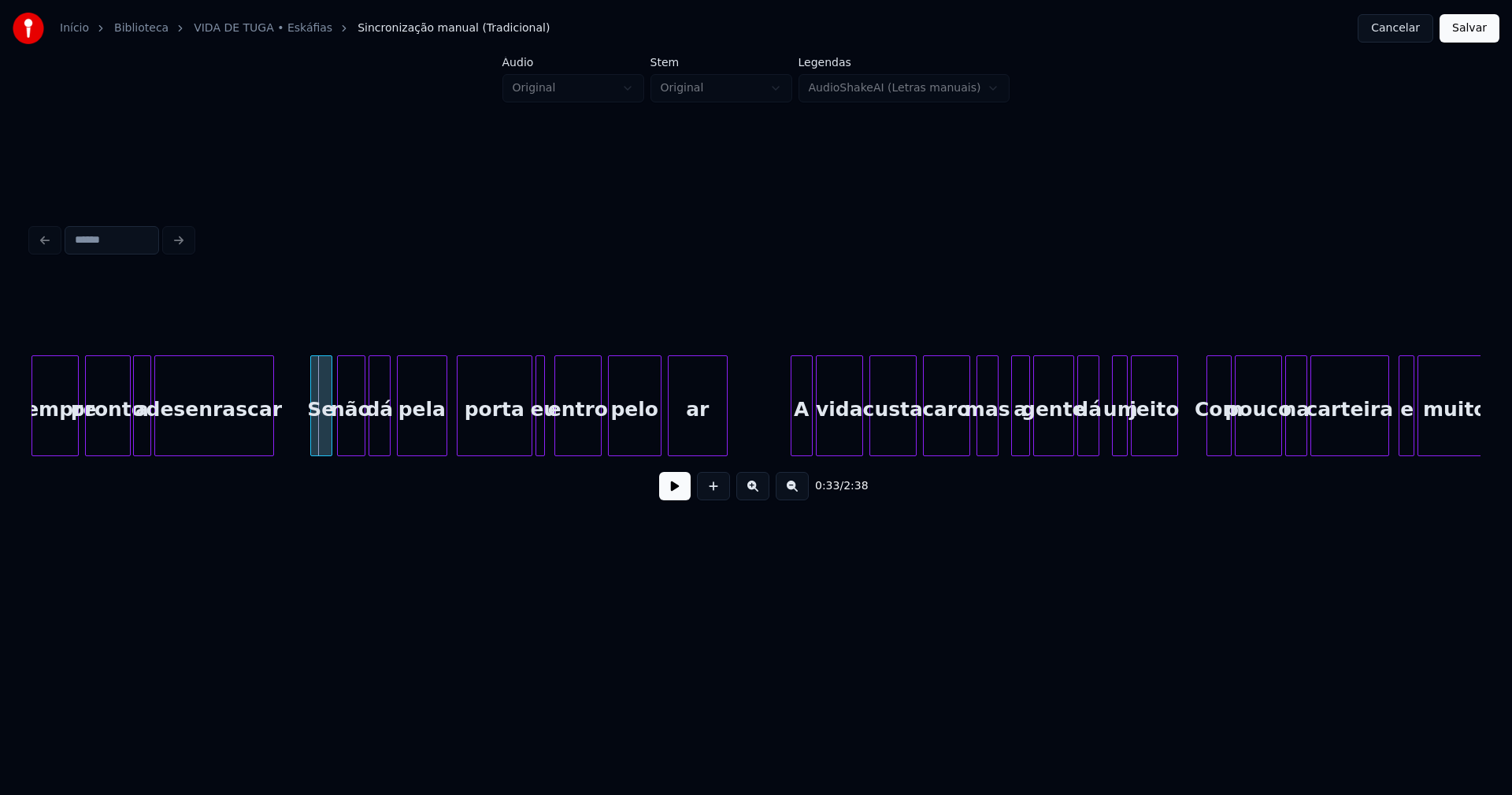
click at [313, 435] on div at bounding box center [313, 405] width 5 height 99
click at [509, 440] on div at bounding box center [511, 405] width 5 height 99
click at [531, 437] on div at bounding box center [532, 405] width 5 height 99
click at [680, 495] on button at bounding box center [674, 485] width 31 height 28
click at [797, 436] on div "A" at bounding box center [797, 409] width 20 height 107
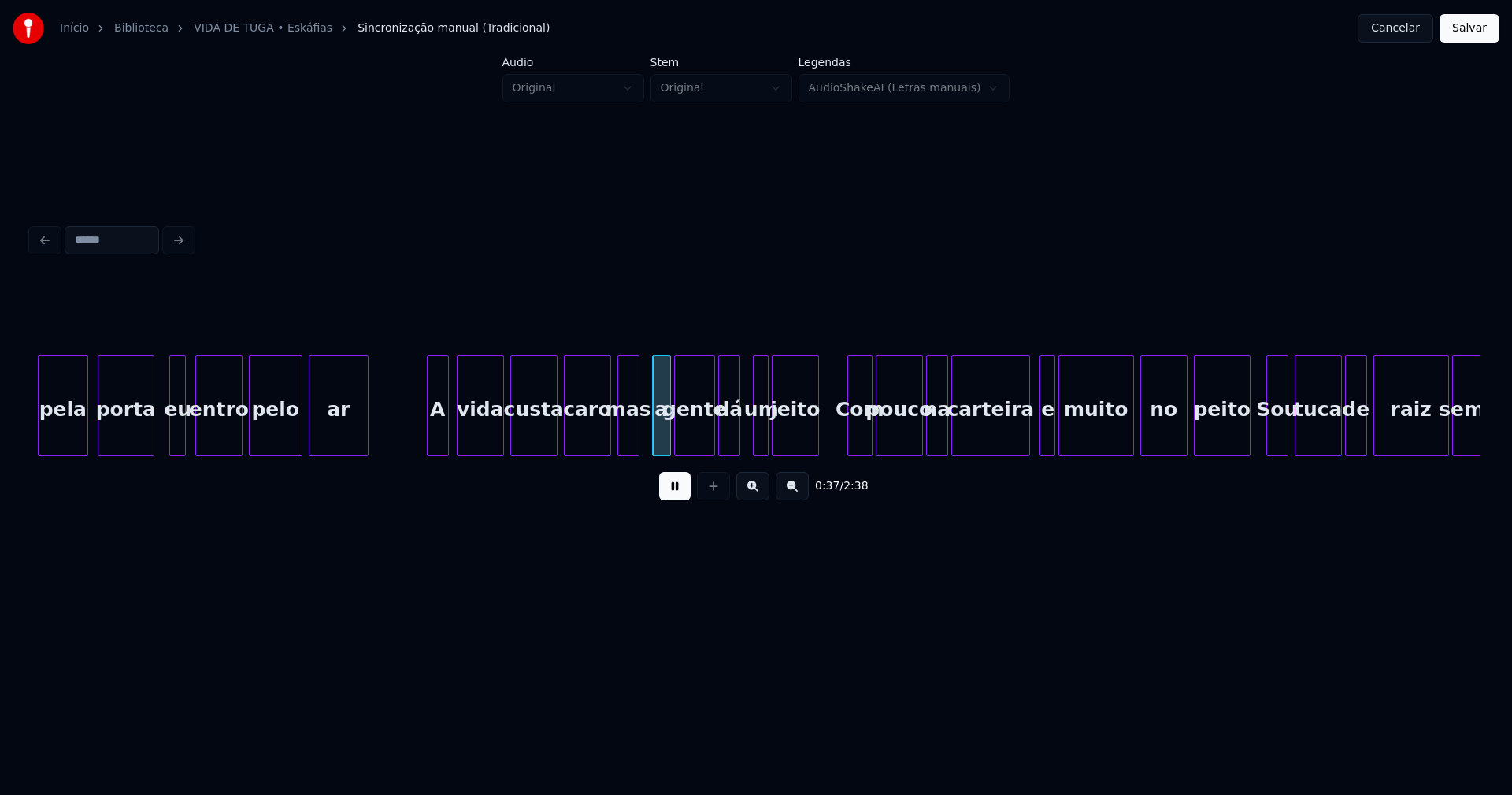
scroll to position [0, 5346]
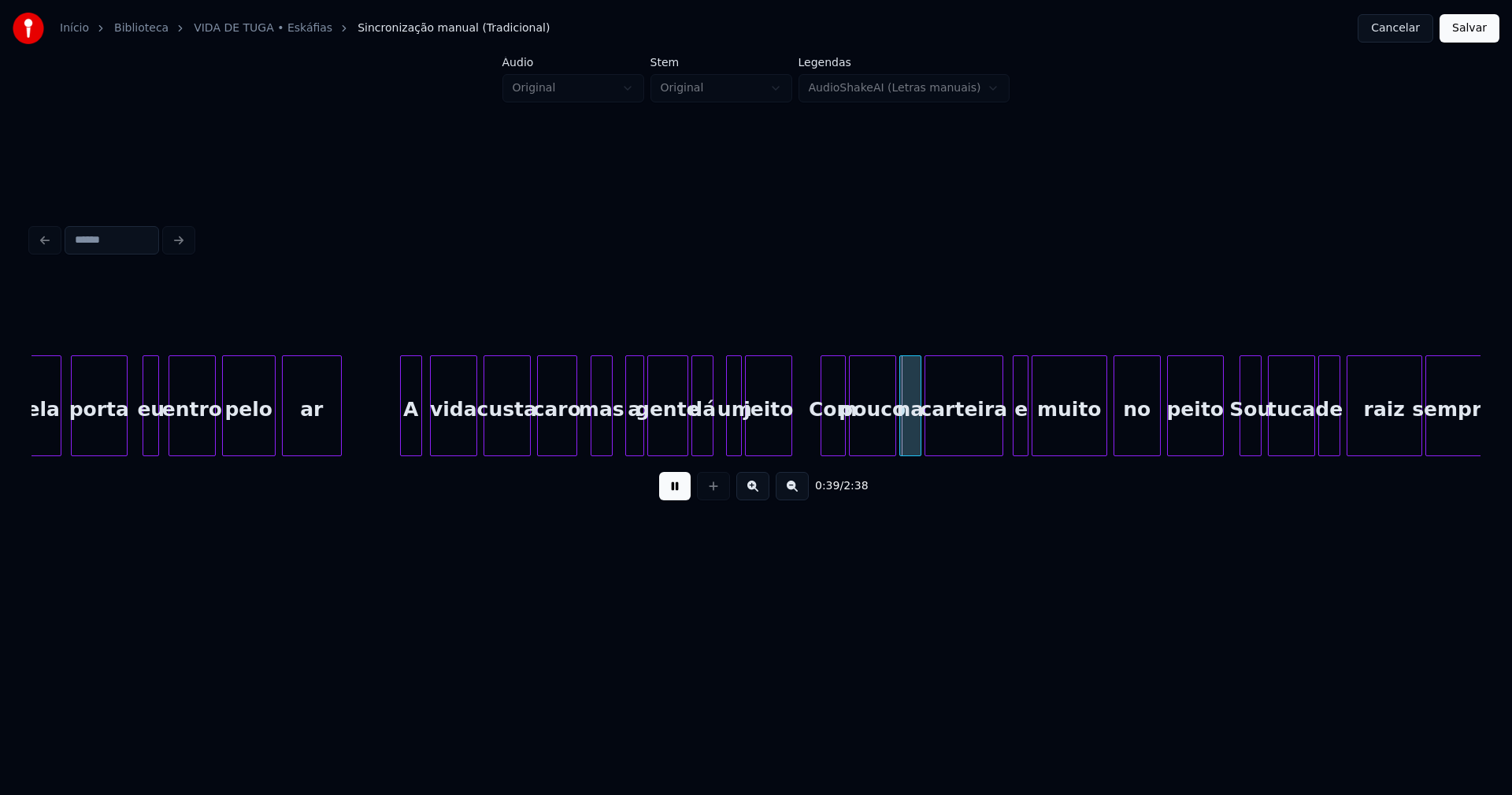
click at [573, 435] on div at bounding box center [574, 405] width 5 height 99
click at [677, 488] on button at bounding box center [674, 485] width 31 height 28
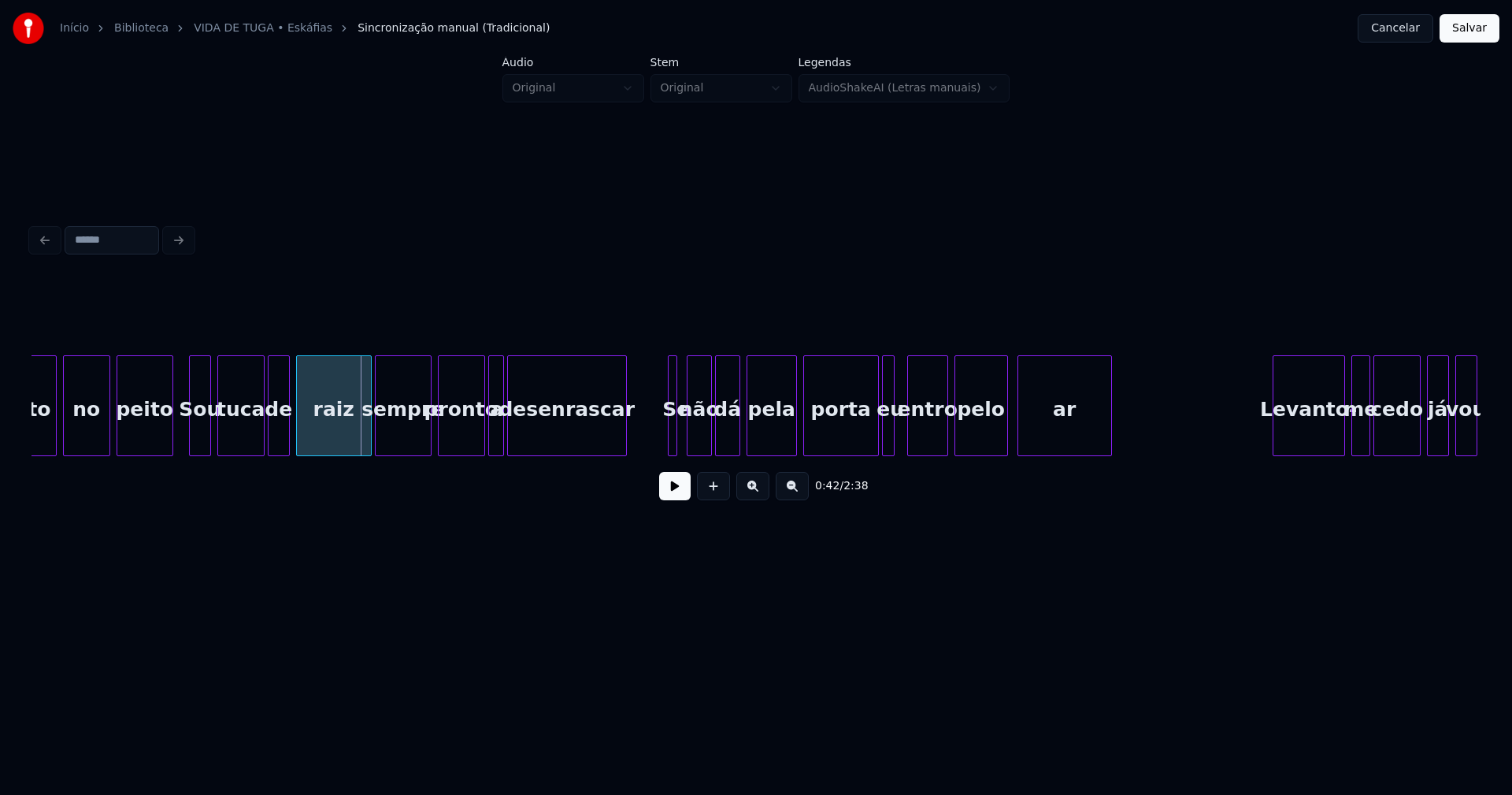
scroll to position [0, 6438]
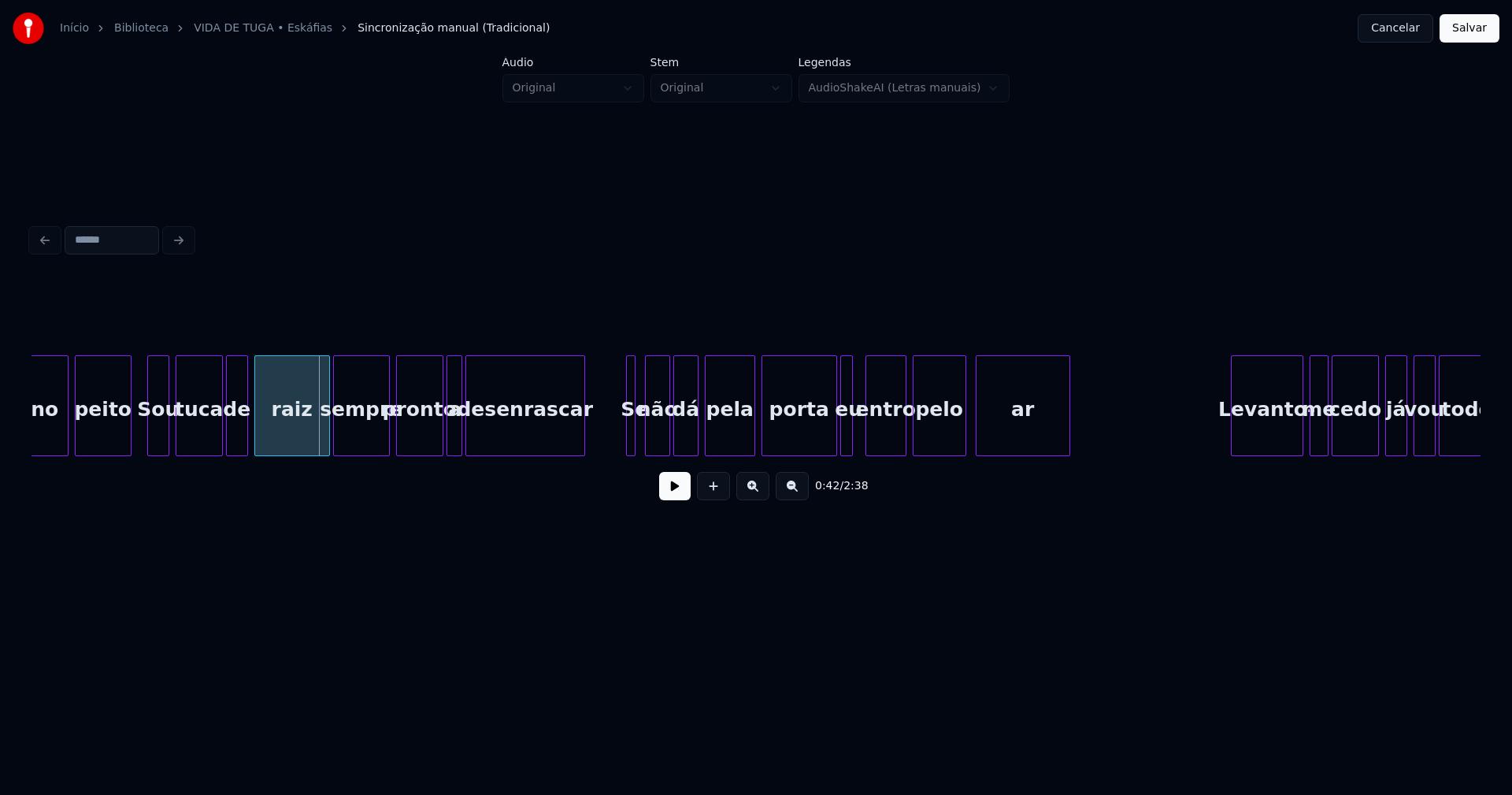
click at [222, 433] on div at bounding box center [220, 405] width 5 height 99
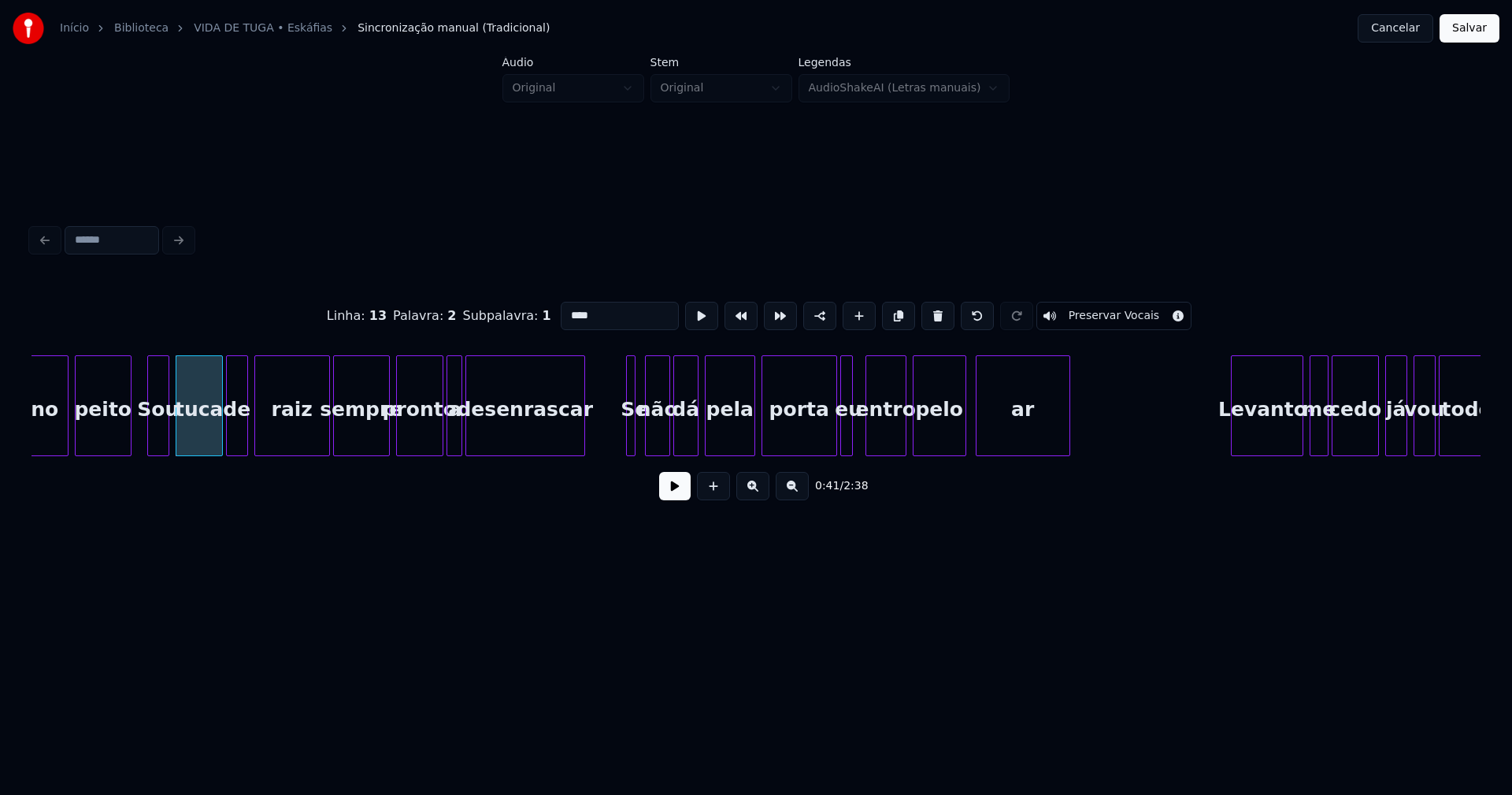
click at [585, 309] on input "****" at bounding box center [619, 315] width 118 height 28
type input "*"
click at [318, 441] on div at bounding box center [316, 405] width 5 height 99
click at [438, 431] on div at bounding box center [437, 405] width 5 height 99
type input "****"
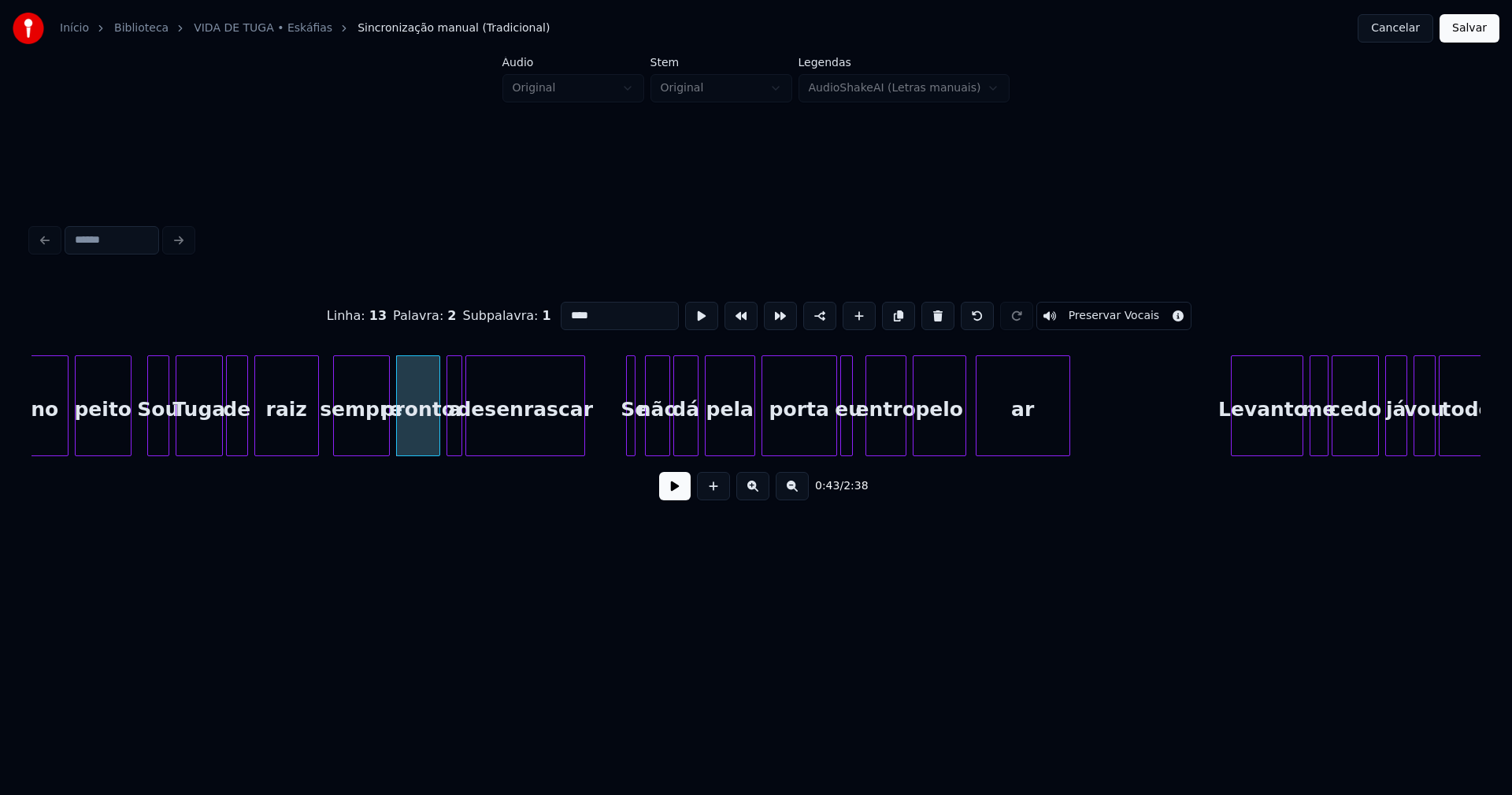
click at [679, 493] on button at bounding box center [674, 485] width 31 height 28
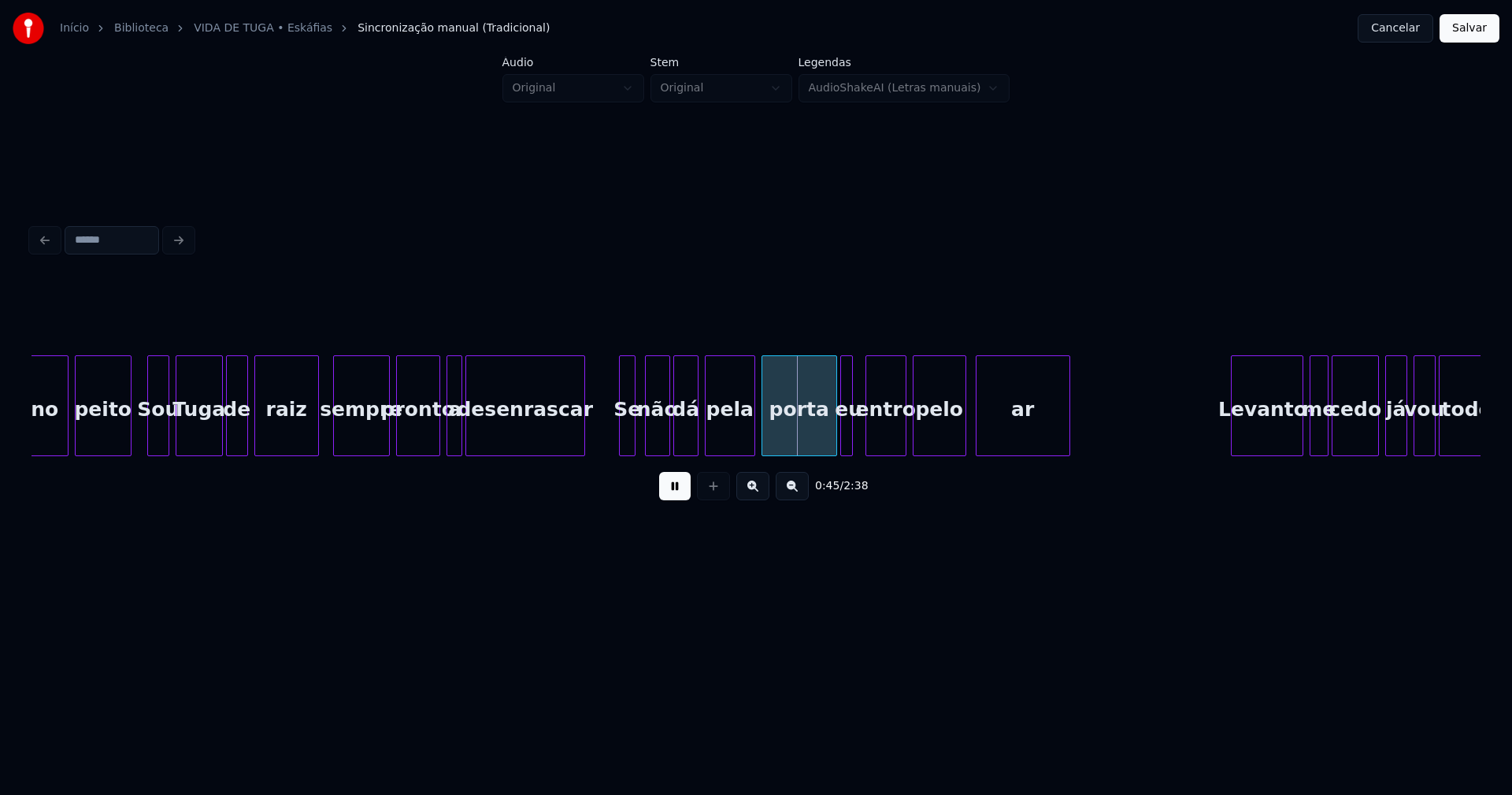
click at [620, 448] on div at bounding box center [623, 405] width 5 height 99
click at [640, 439] on div at bounding box center [638, 405] width 5 height 99
click at [821, 439] on div at bounding box center [821, 405] width 5 height 99
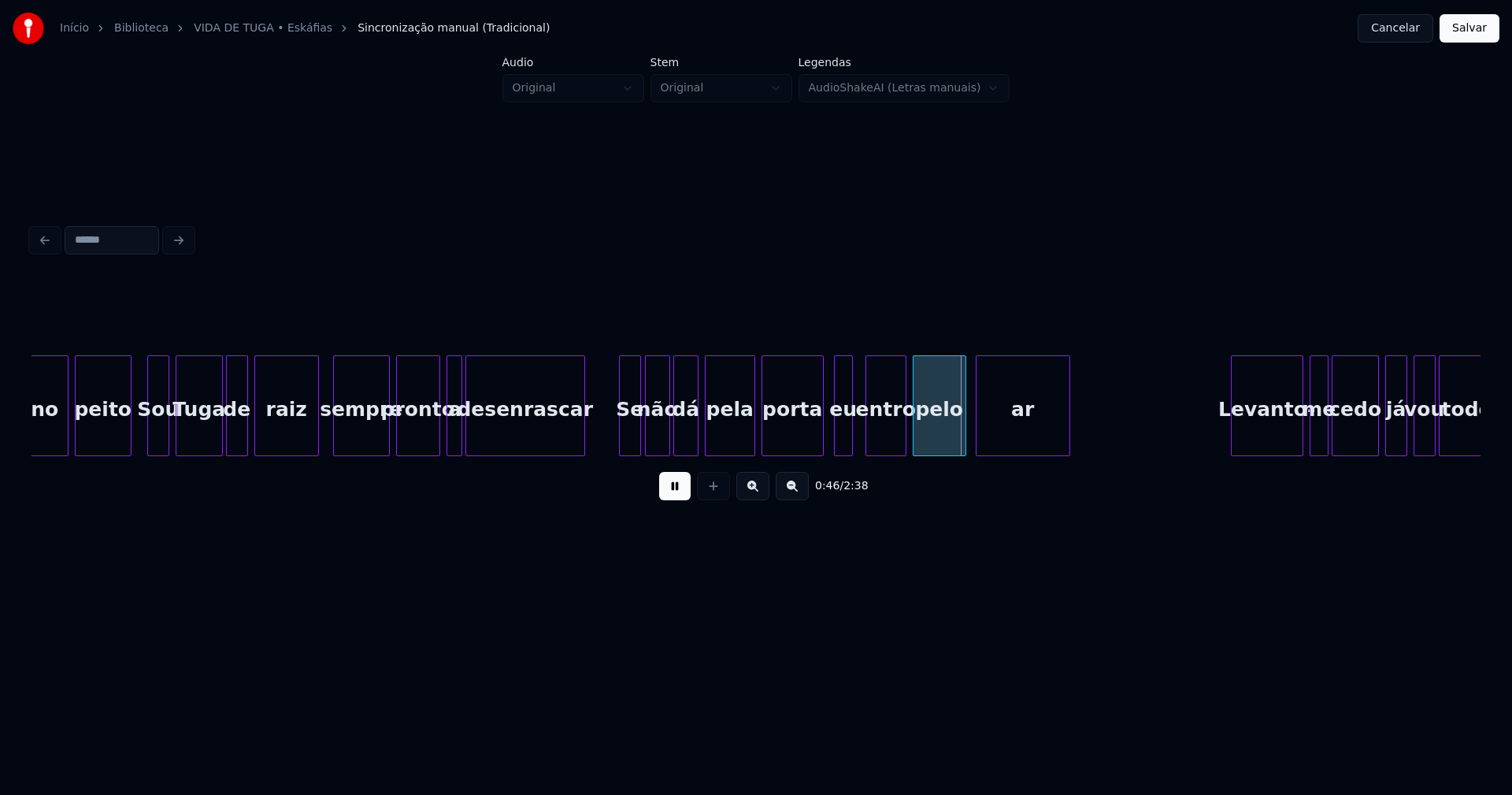
click at [836, 443] on div at bounding box center [838, 405] width 5 height 99
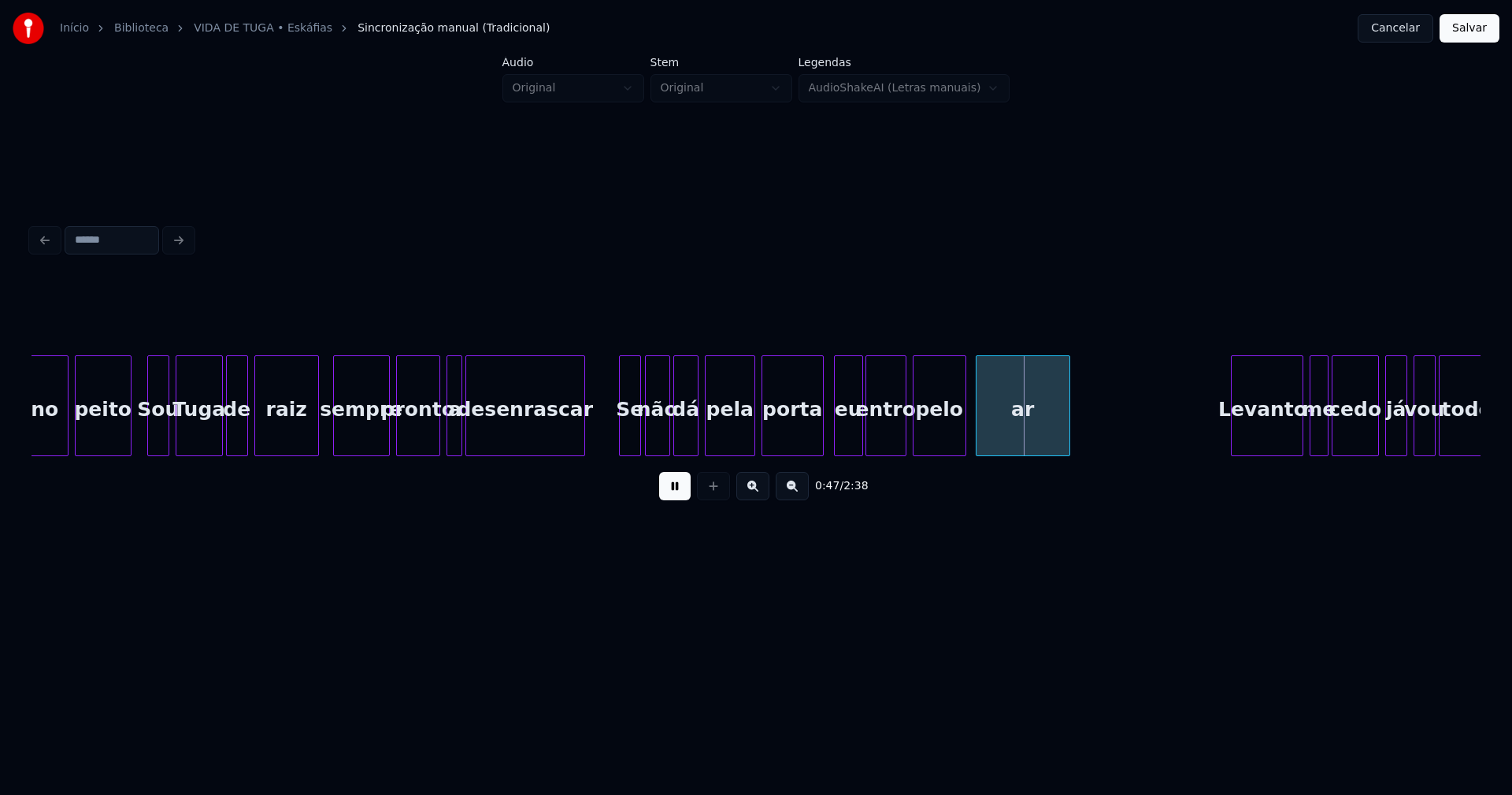
click at [860, 435] on div at bounding box center [860, 405] width 5 height 99
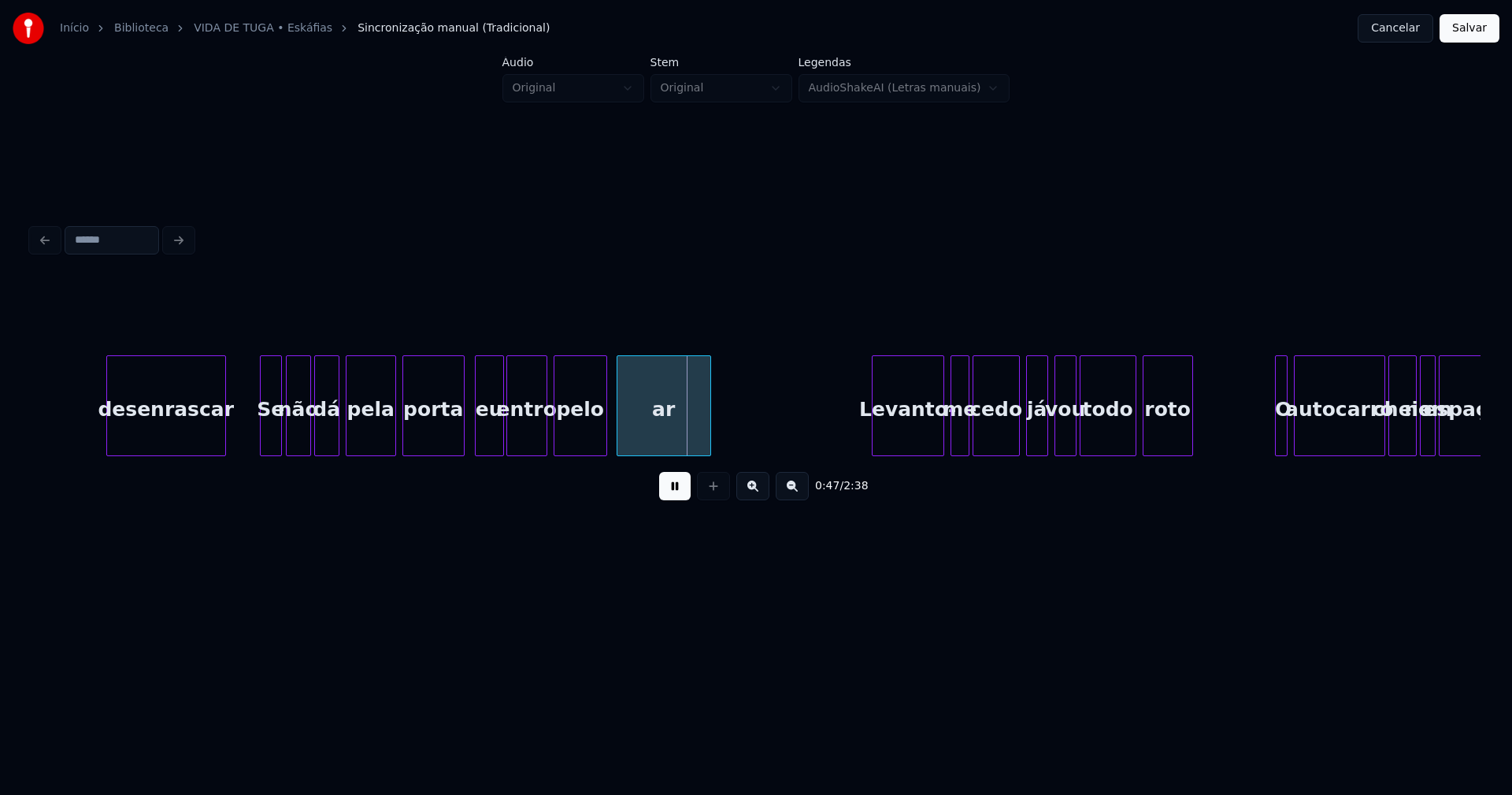
scroll to position [0, 7405]
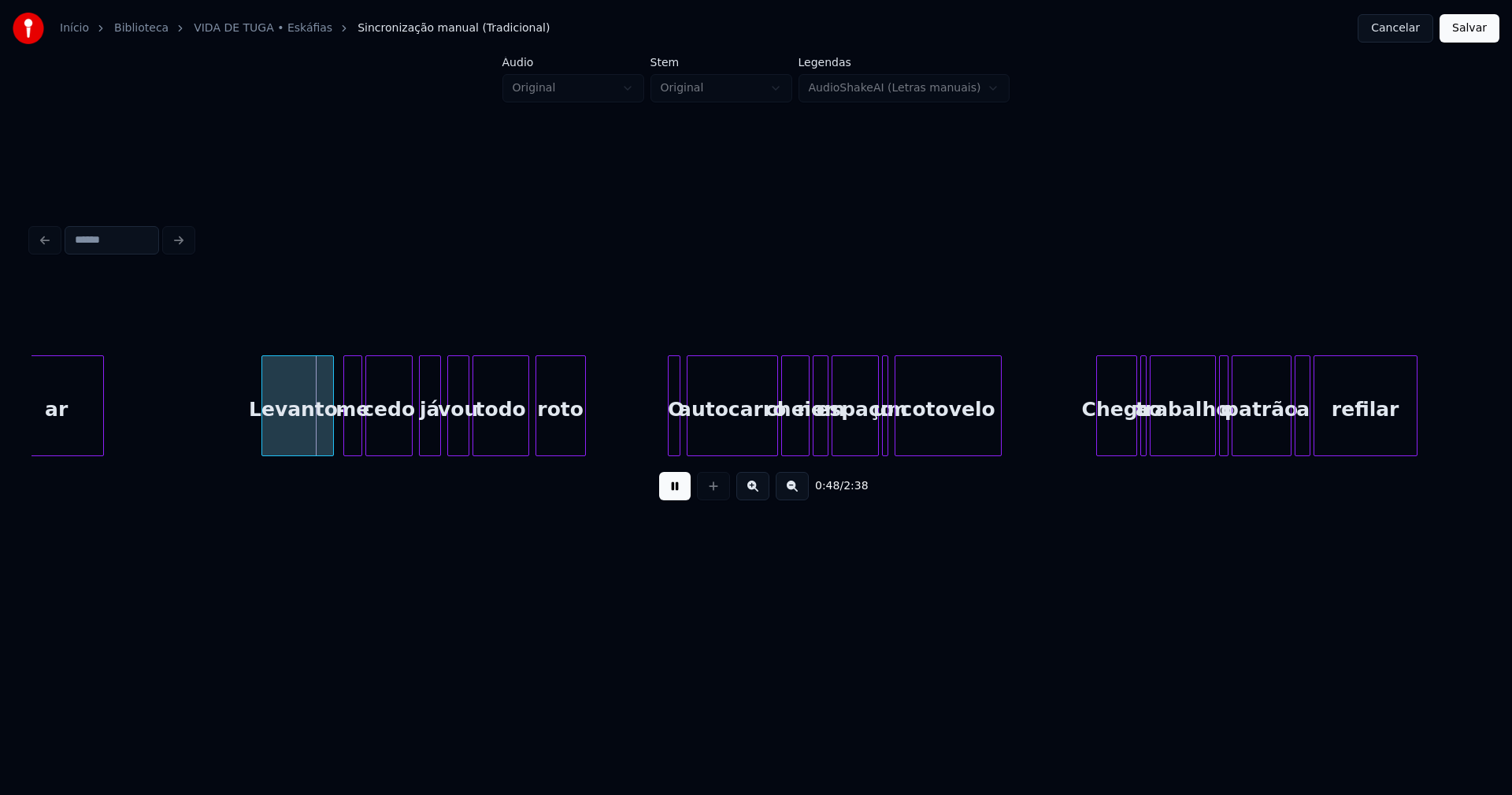
click at [294, 435] on div "Levanto-" at bounding box center [297, 409] width 71 height 107
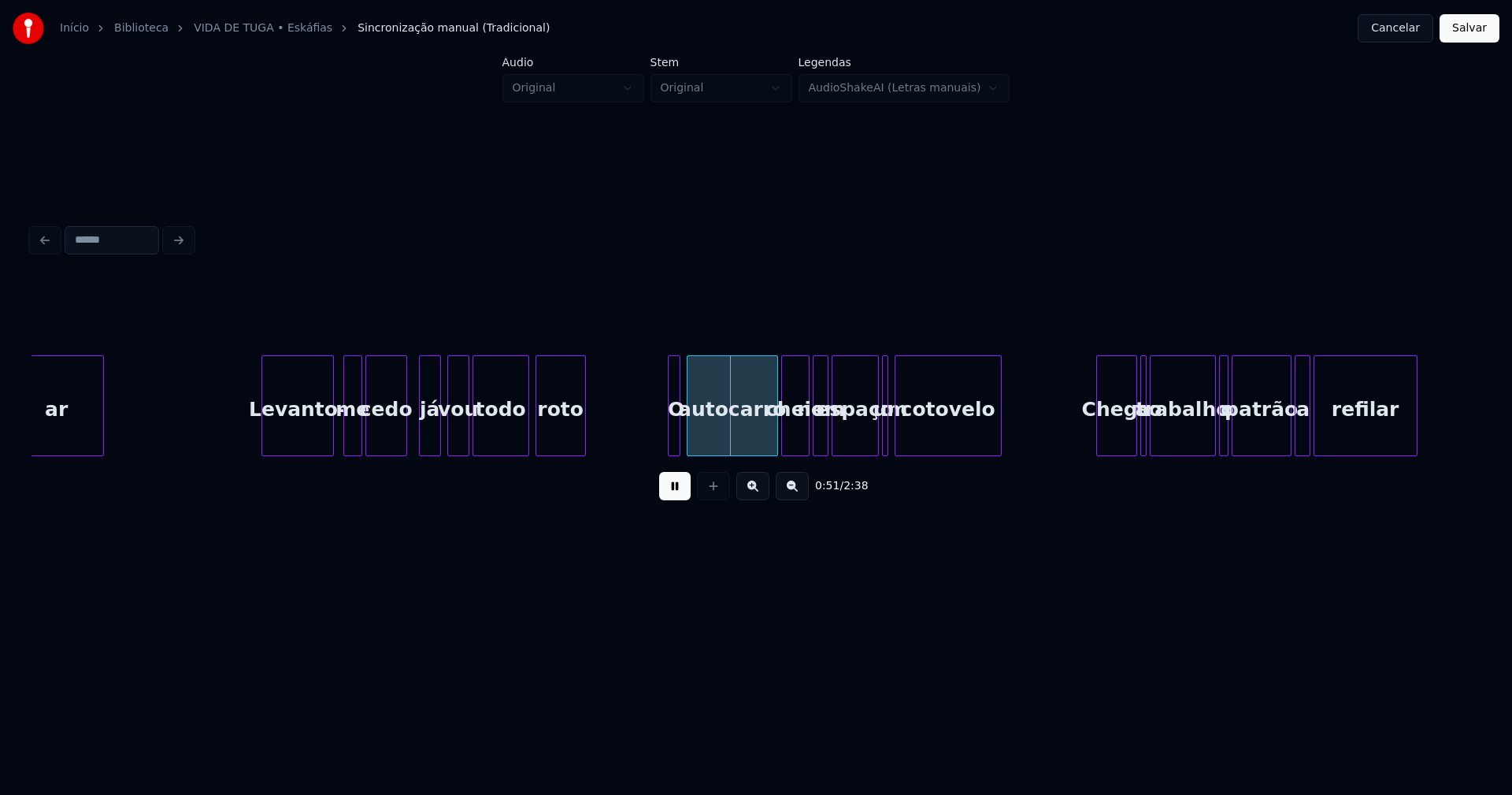
click at [403, 442] on div at bounding box center [404, 405] width 5 height 99
click at [652, 431] on div at bounding box center [654, 405] width 5 height 99
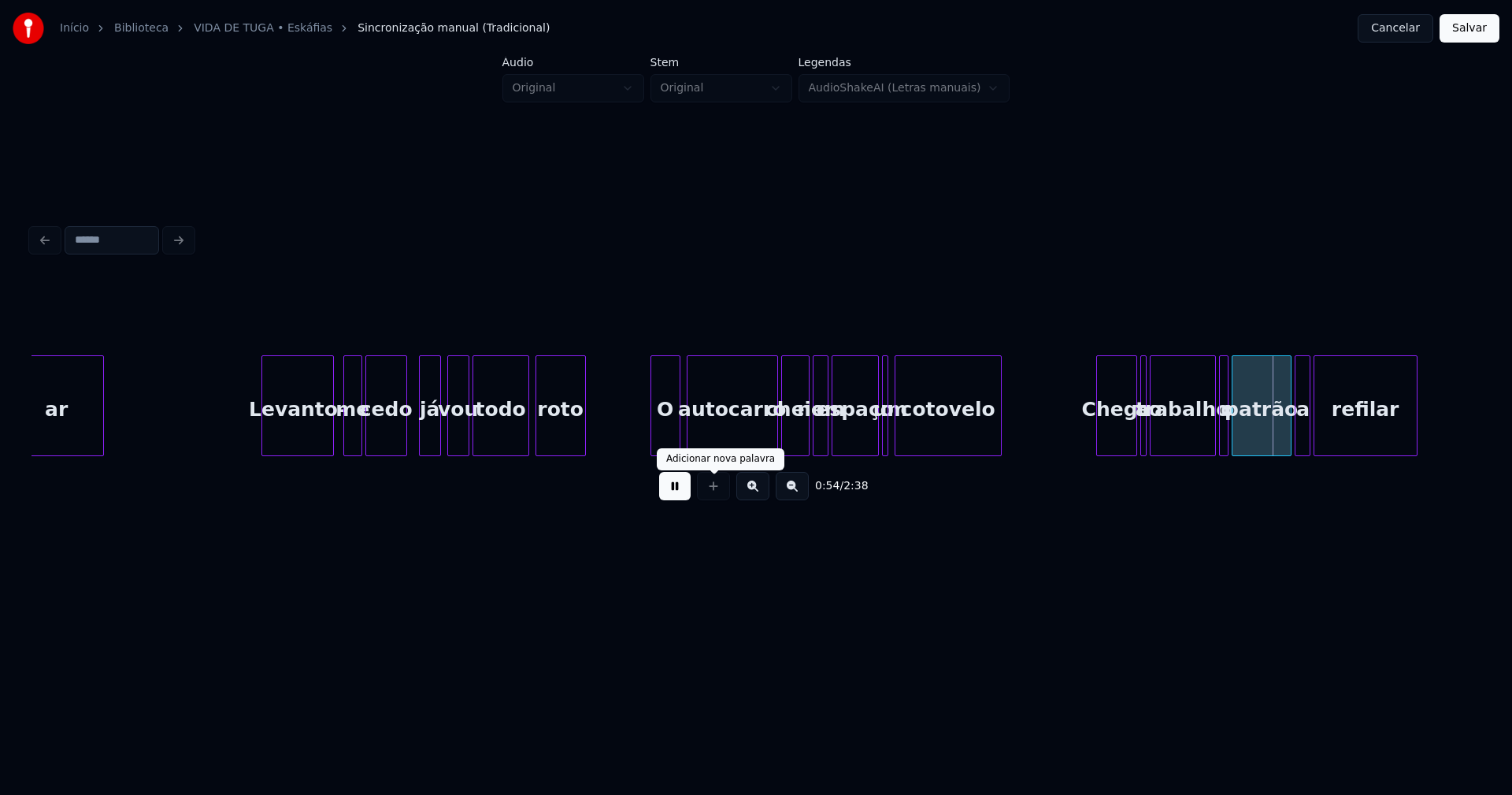
click at [679, 492] on button at bounding box center [674, 485] width 31 height 28
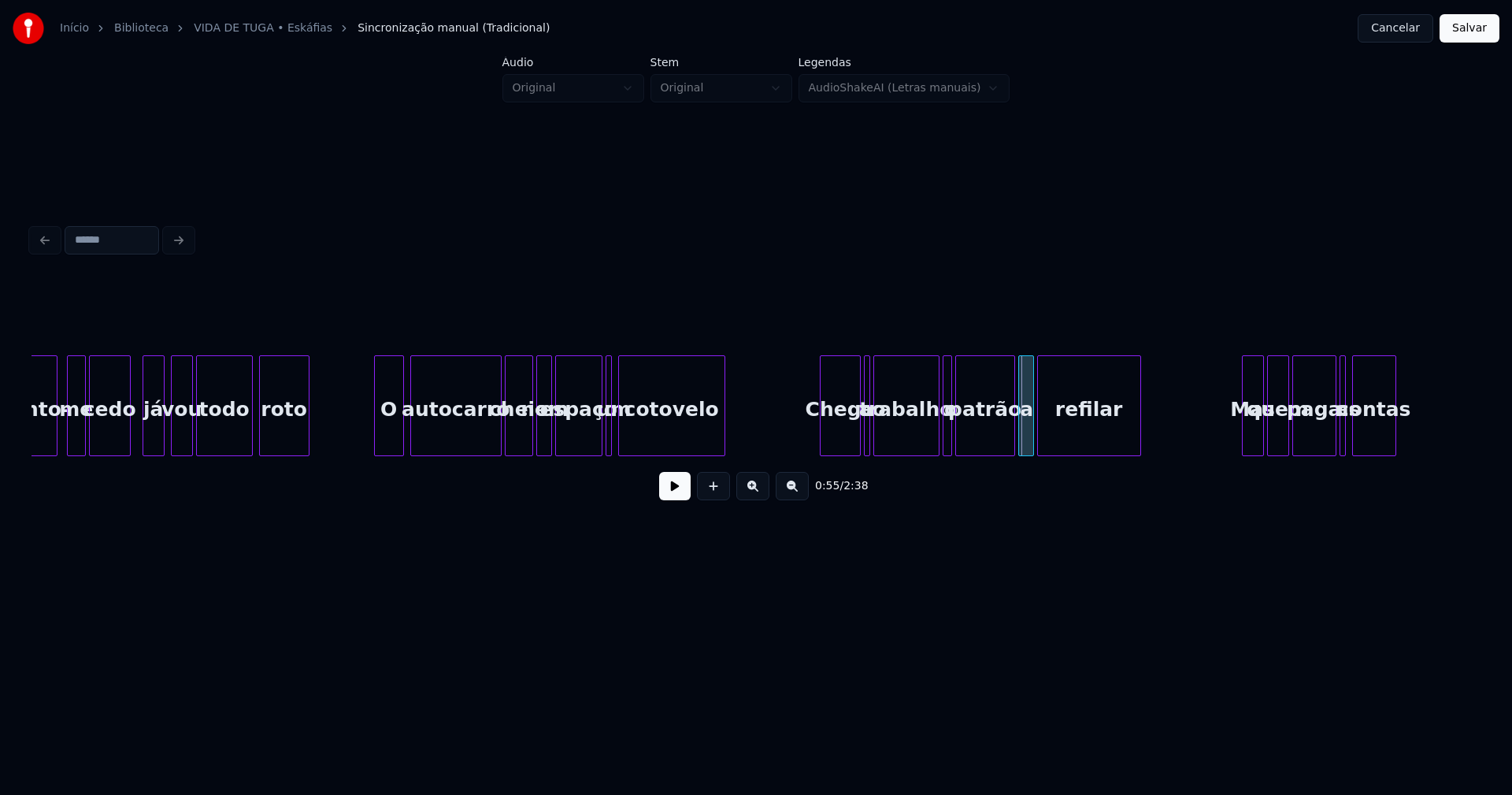
scroll to position [0, 7736]
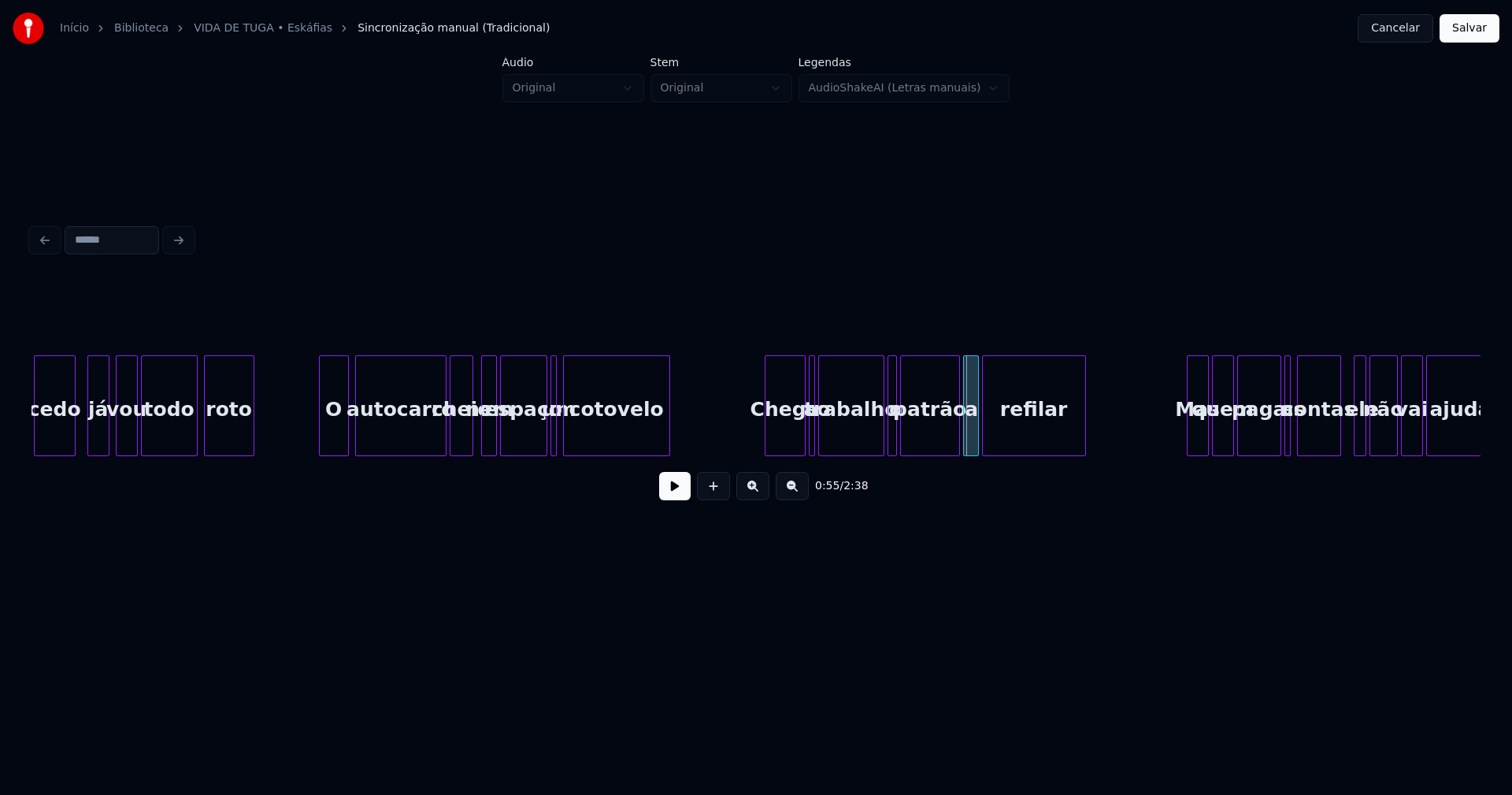
click at [471, 439] on div at bounding box center [471, 405] width 5 height 99
click at [423, 443] on div at bounding box center [422, 405] width 5 height 99
click at [430, 438] on div at bounding box center [432, 405] width 5 height 99
click at [488, 430] on div "nem" at bounding box center [490, 409] width 16 height 107
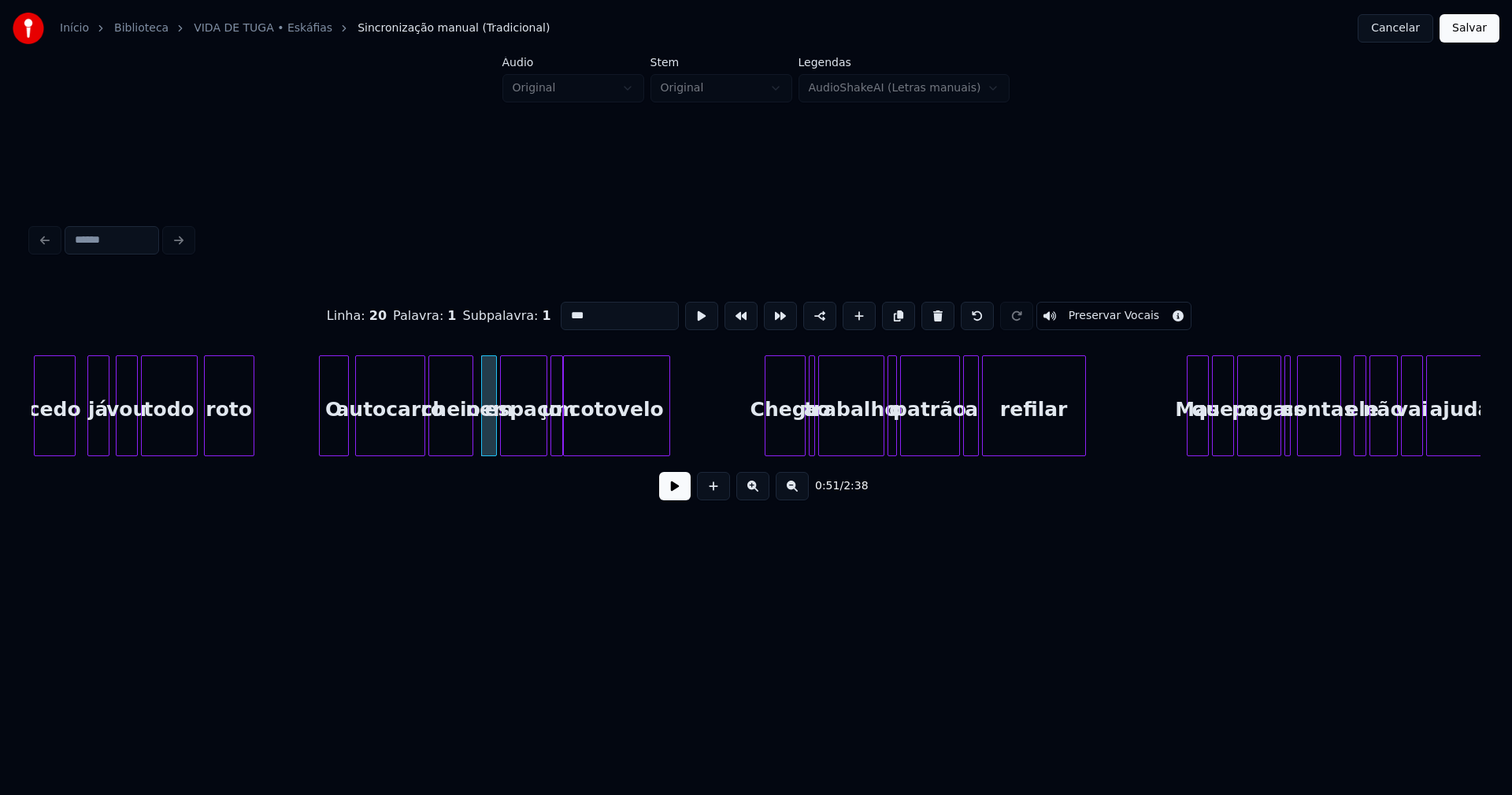
click at [561, 433] on div at bounding box center [561, 405] width 5 height 99
drag, startPoint x: 307, startPoint y: 435, endPoint x: 585, endPoint y: 488, distance: 283.0
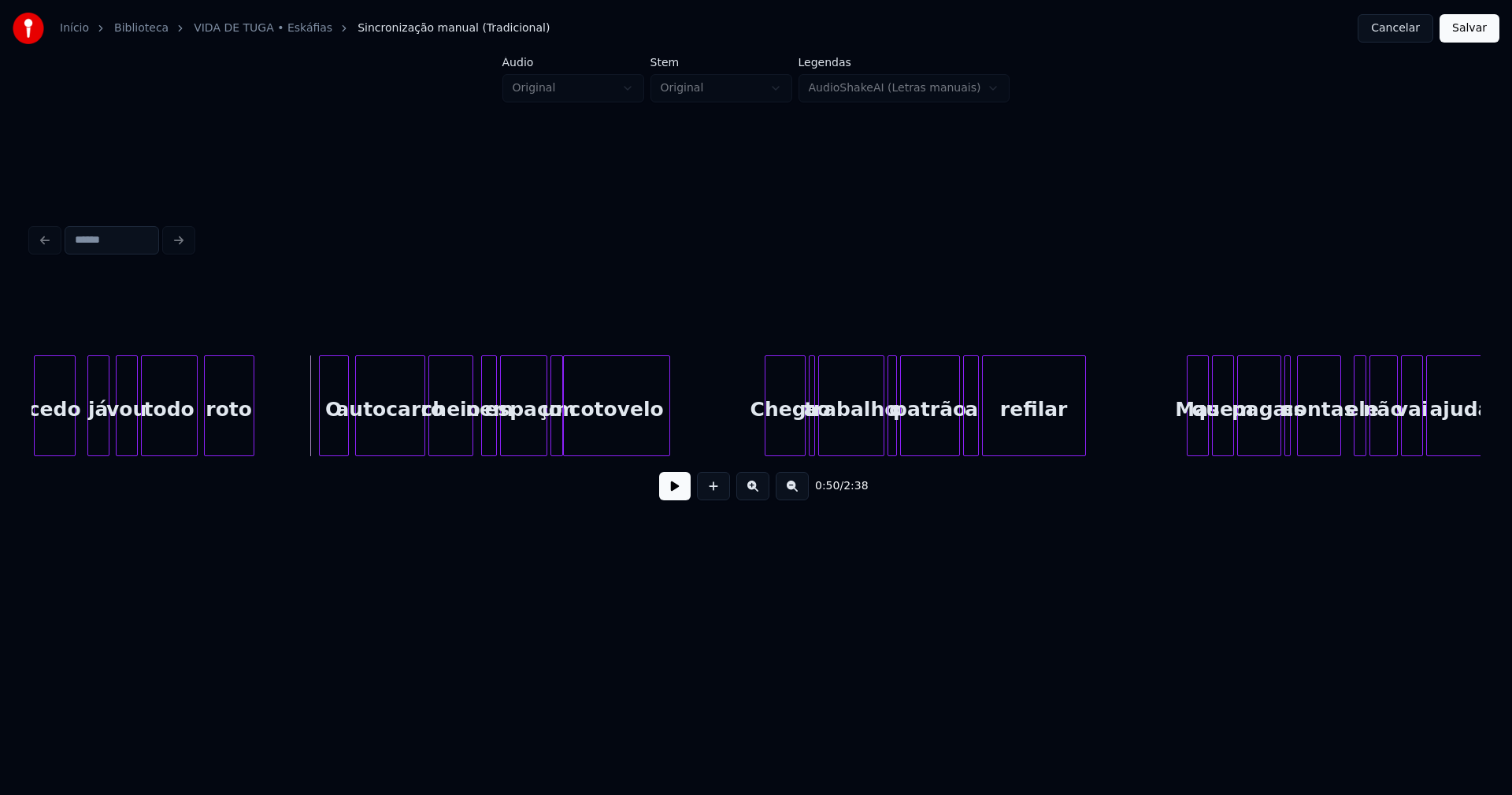
click at [657, 493] on div "0:50 / 2:38" at bounding box center [756, 486] width 1425 height 35
click at [665, 493] on button at bounding box center [674, 485] width 31 height 28
click at [669, 493] on button at bounding box center [674, 485] width 31 height 28
click at [589, 425] on div at bounding box center [590, 405] width 5 height 99
click at [568, 431] on div at bounding box center [568, 405] width 5 height 99
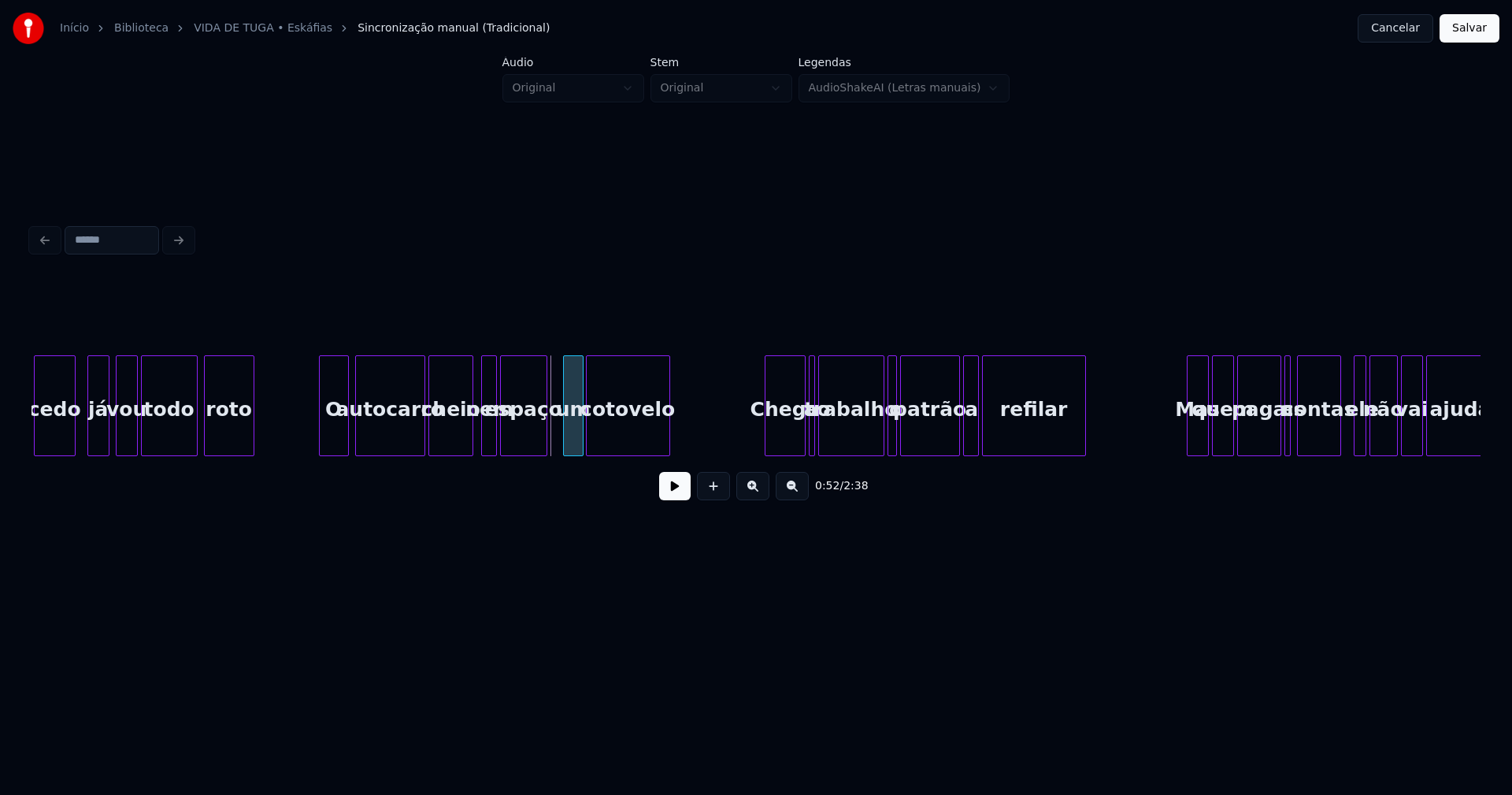
click at [572, 439] on div "um" at bounding box center [573, 409] width 19 height 107
click at [482, 444] on div "nem" at bounding box center [484, 409] width 16 height 107
click at [521, 444] on div "espaço" at bounding box center [520, 409] width 46 height 107
click at [527, 440] on div "espaço" at bounding box center [532, 409] width 46 height 107
click at [492, 440] on div "nem" at bounding box center [491, 409] width 16 height 107
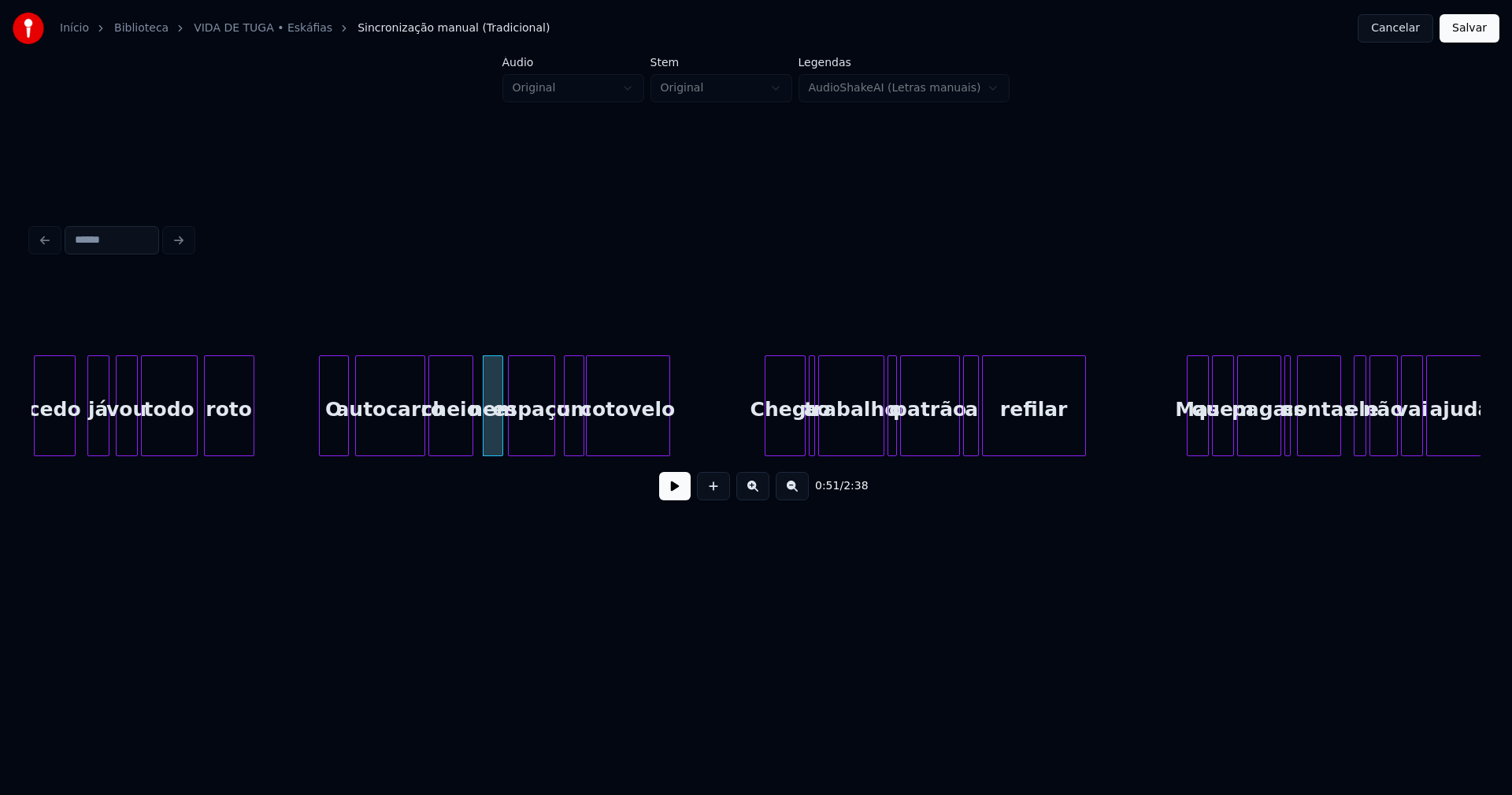
click at [498, 436] on div at bounding box center [500, 405] width 5 height 99
click at [678, 493] on button at bounding box center [674, 485] width 31 height 28
click at [672, 500] on button at bounding box center [674, 485] width 31 height 28
click at [786, 435] on div "Chego" at bounding box center [781, 409] width 39 height 107
click at [812, 437] on div at bounding box center [814, 405] width 5 height 99
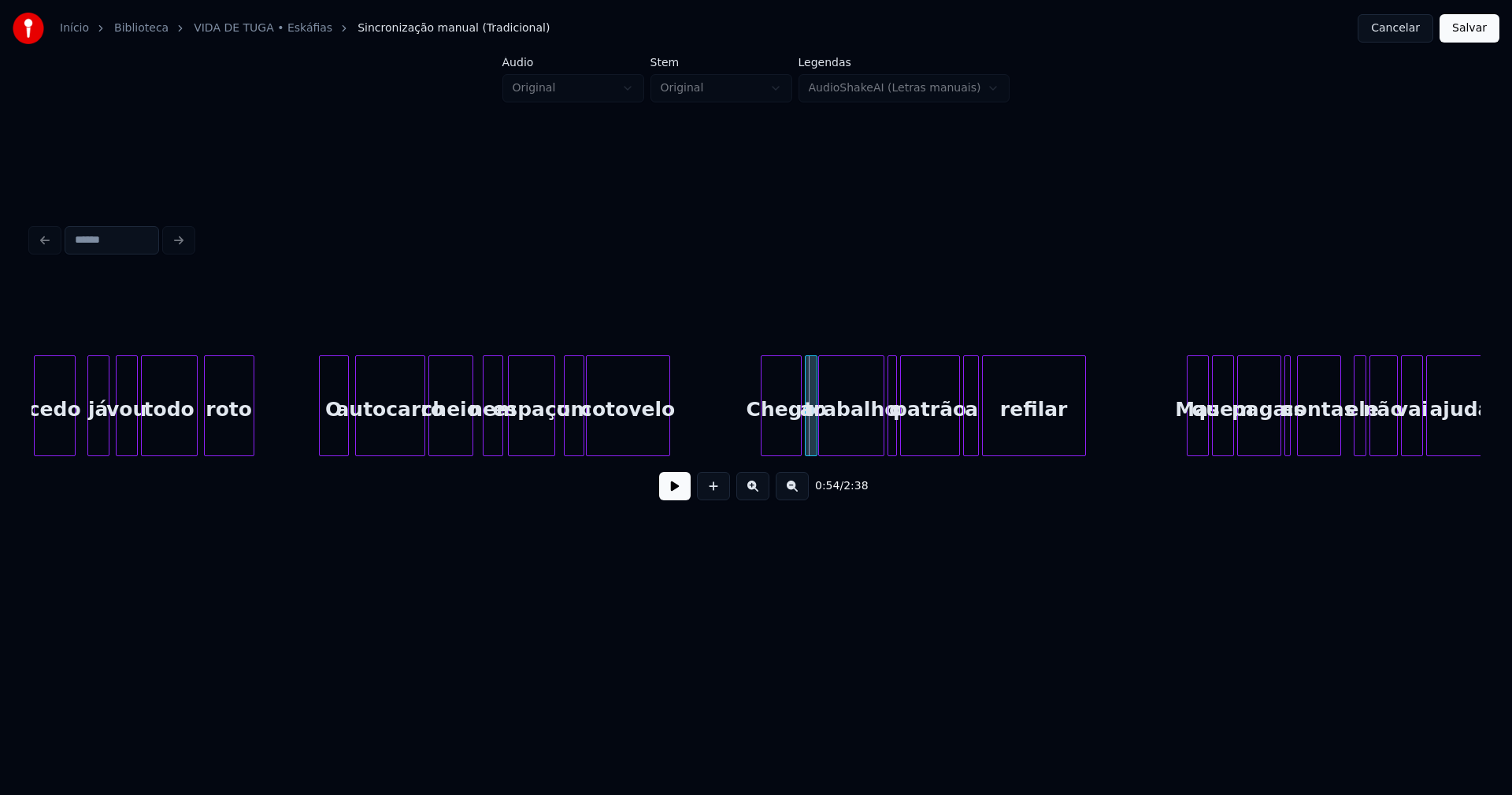
click at [806, 435] on div at bounding box center [809, 405] width 5 height 99
click at [868, 441] on div at bounding box center [868, 405] width 5 height 99
click at [883, 431] on div at bounding box center [886, 405] width 5 height 99
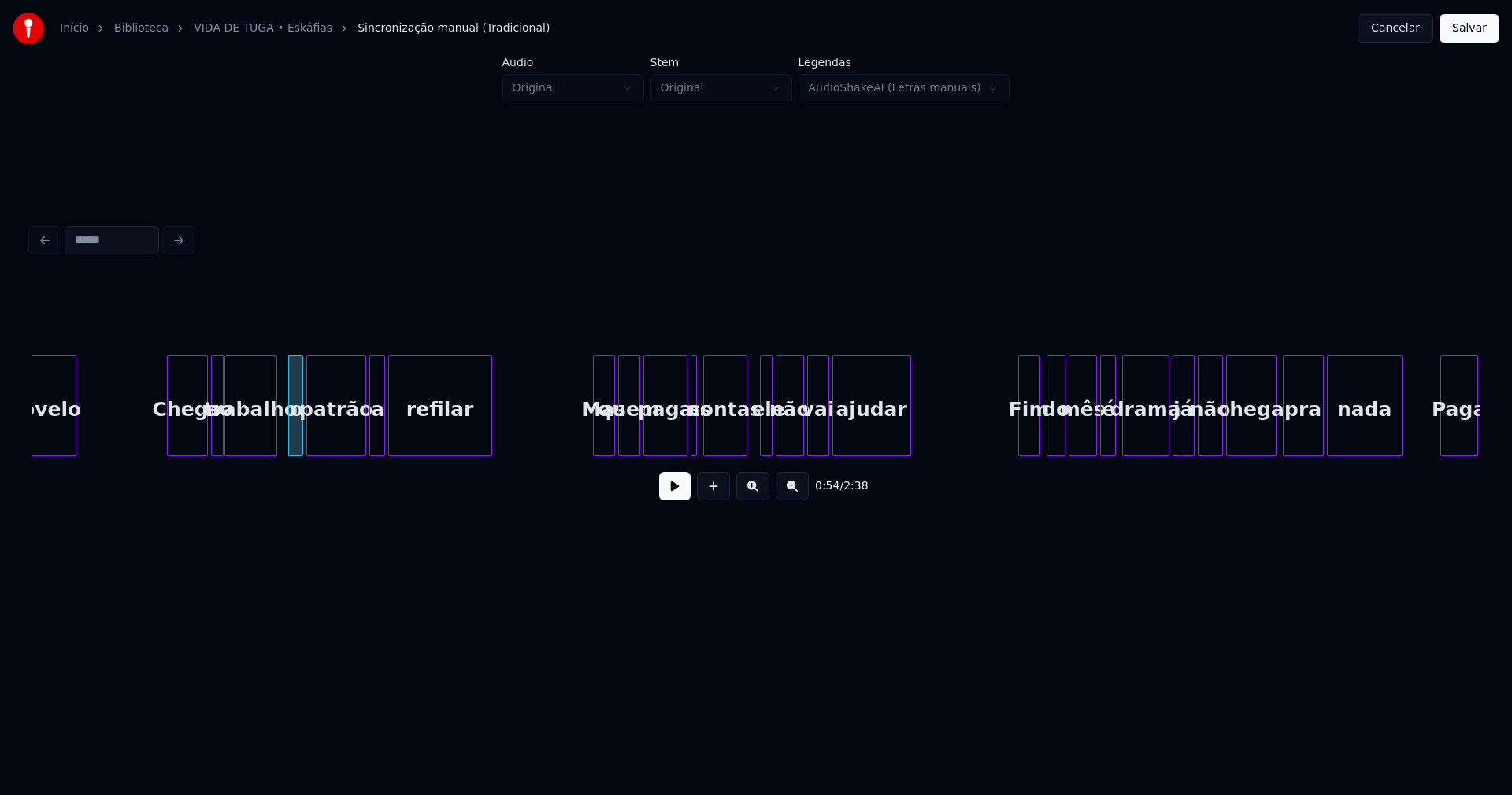
scroll to position [0, 8344]
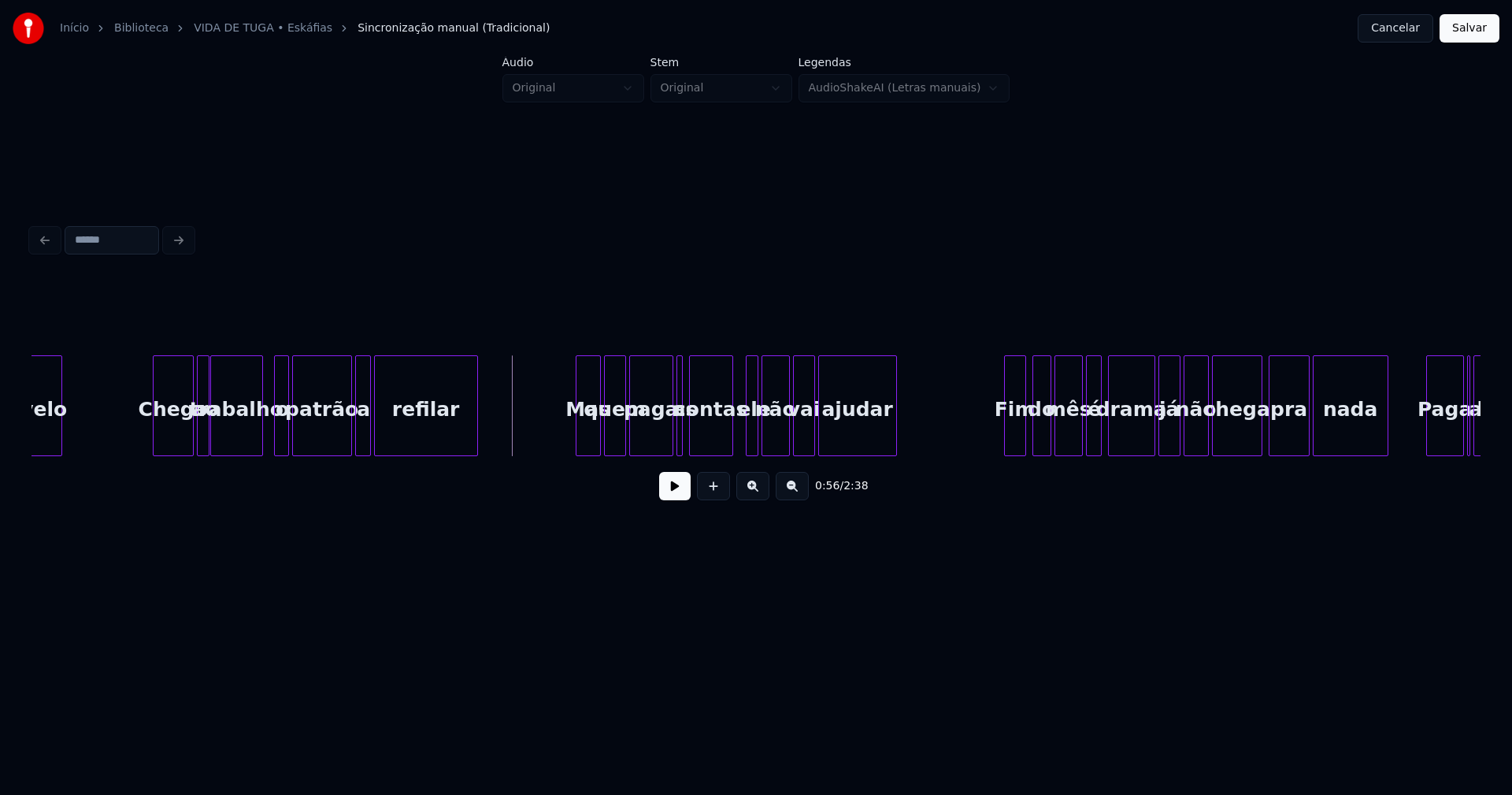
click at [578, 432] on div at bounding box center [579, 405] width 5 height 99
click at [680, 500] on button at bounding box center [674, 485] width 31 height 28
click at [686, 443] on div at bounding box center [685, 405] width 5 height 99
click at [676, 497] on button at bounding box center [674, 485] width 31 height 28
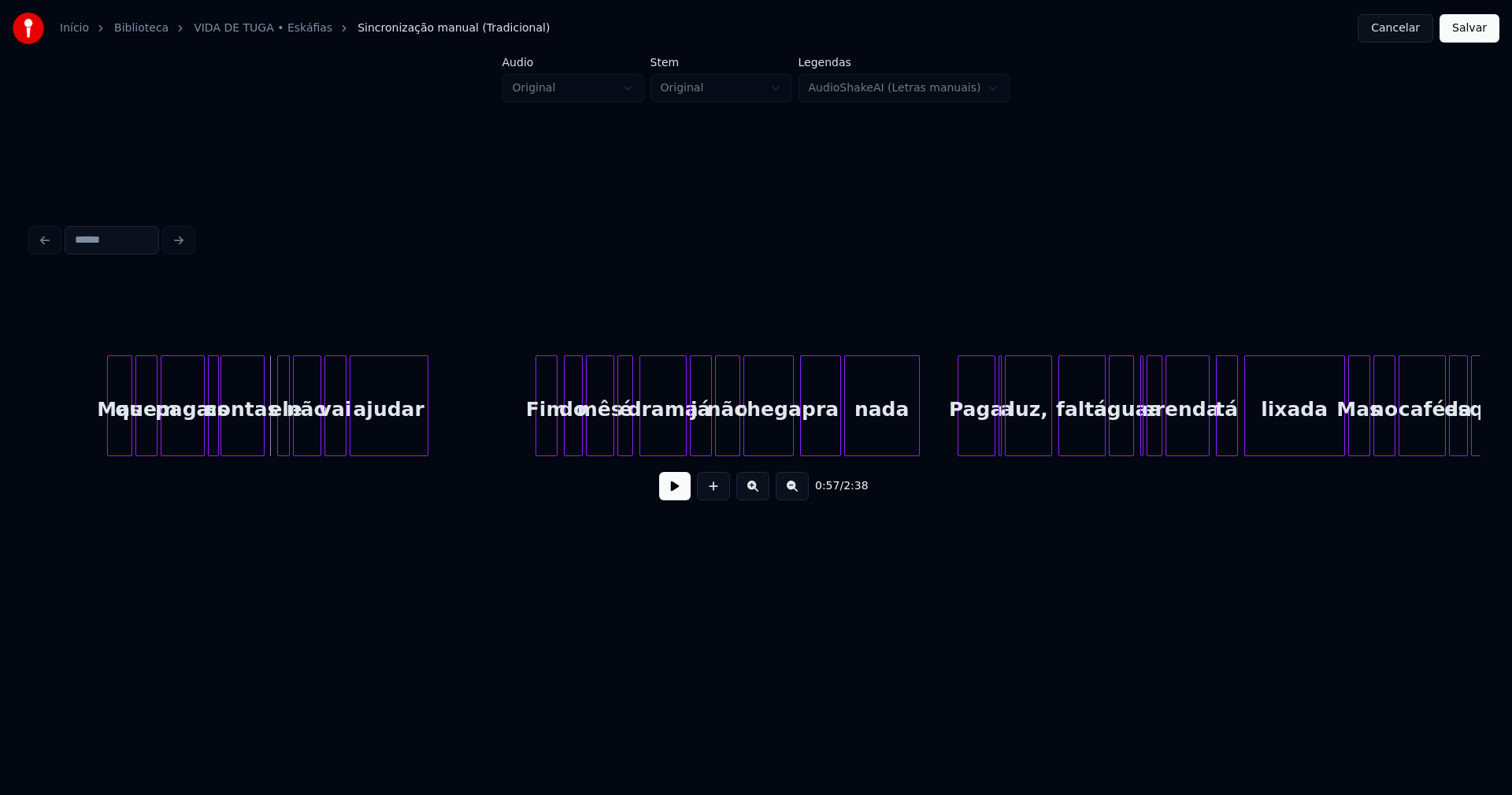
scroll to position [0, 8841]
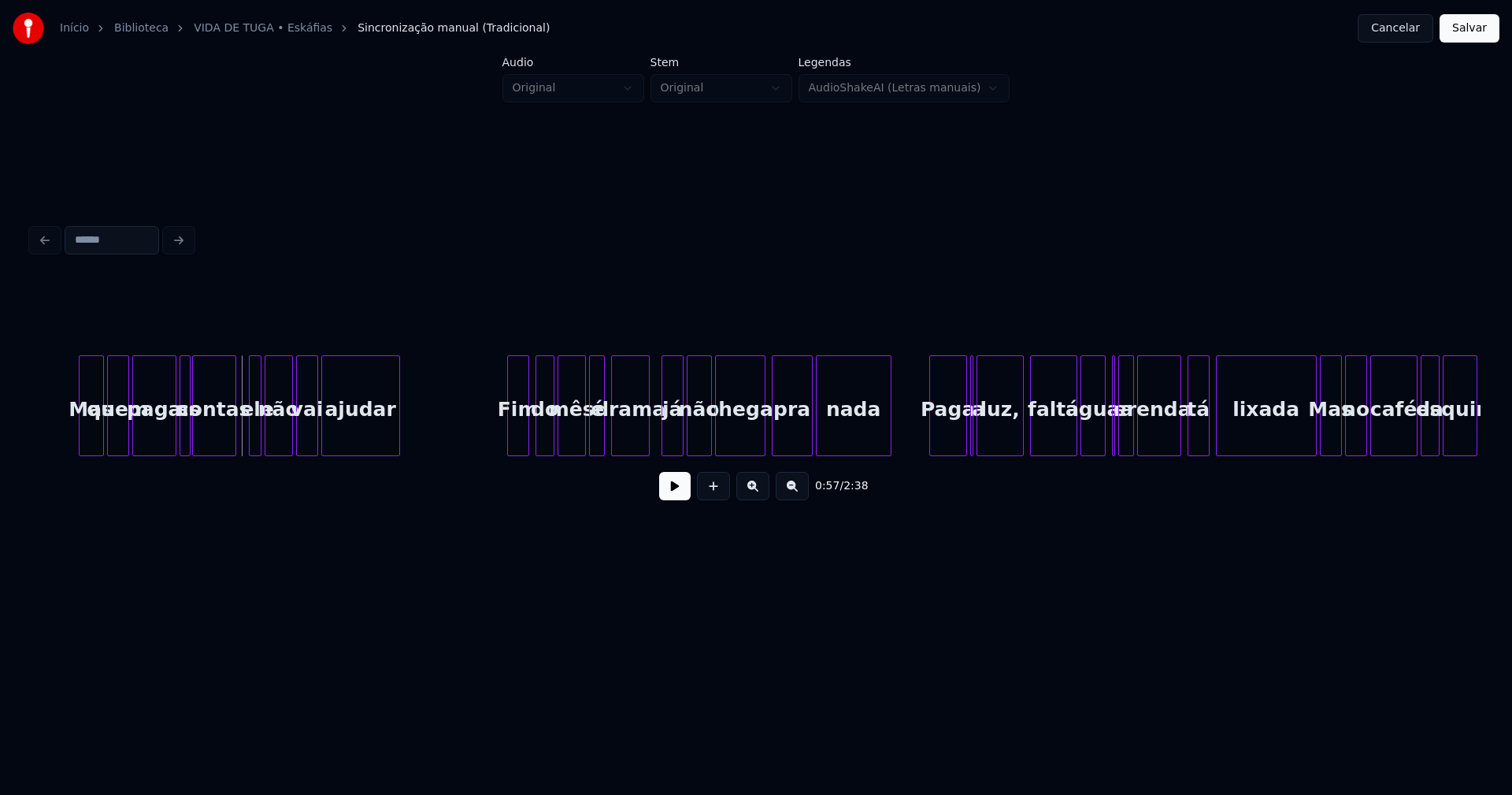
click at [647, 446] on div at bounding box center [647, 405] width 5 height 99
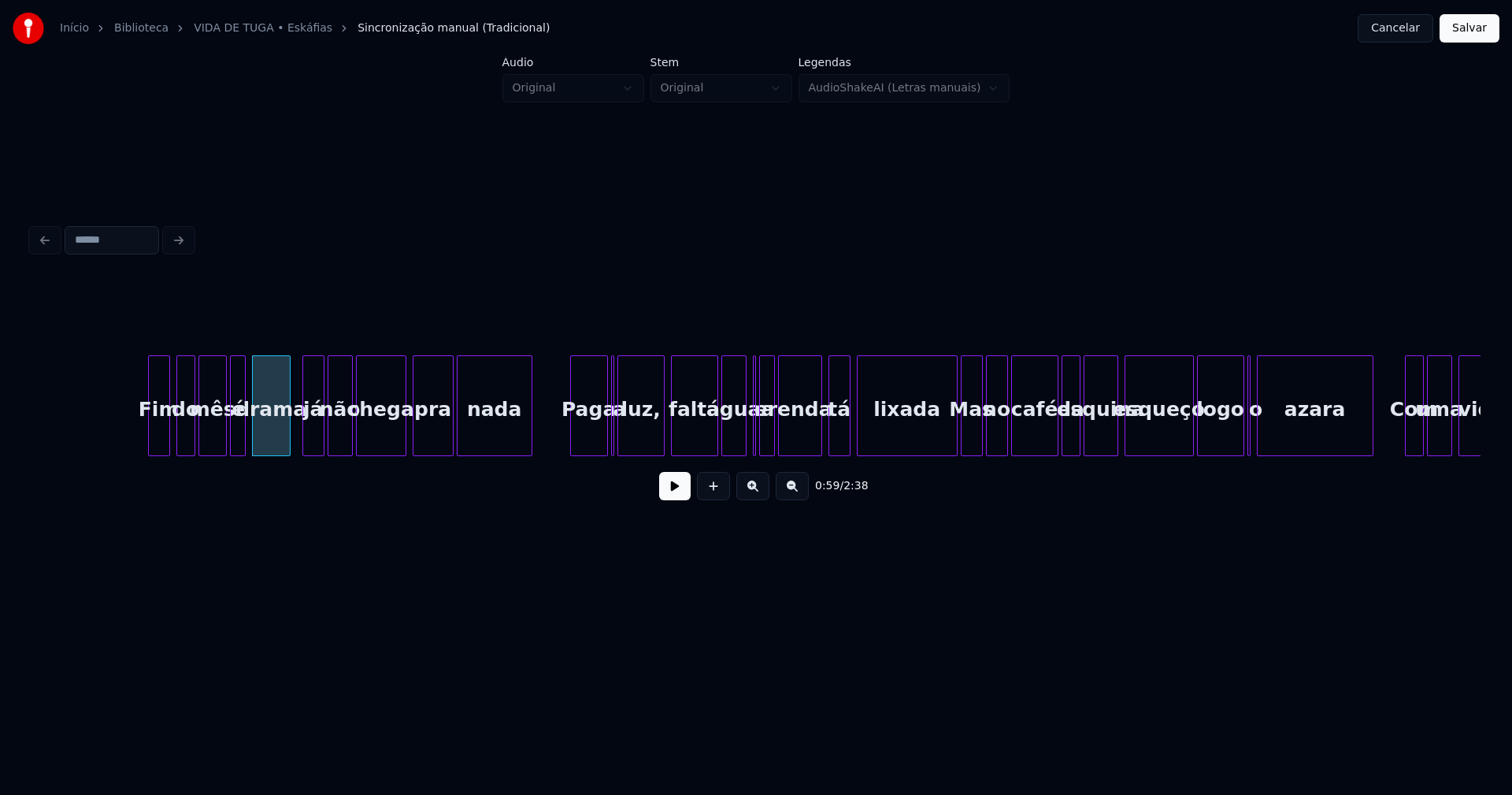
scroll to position [0, 9269]
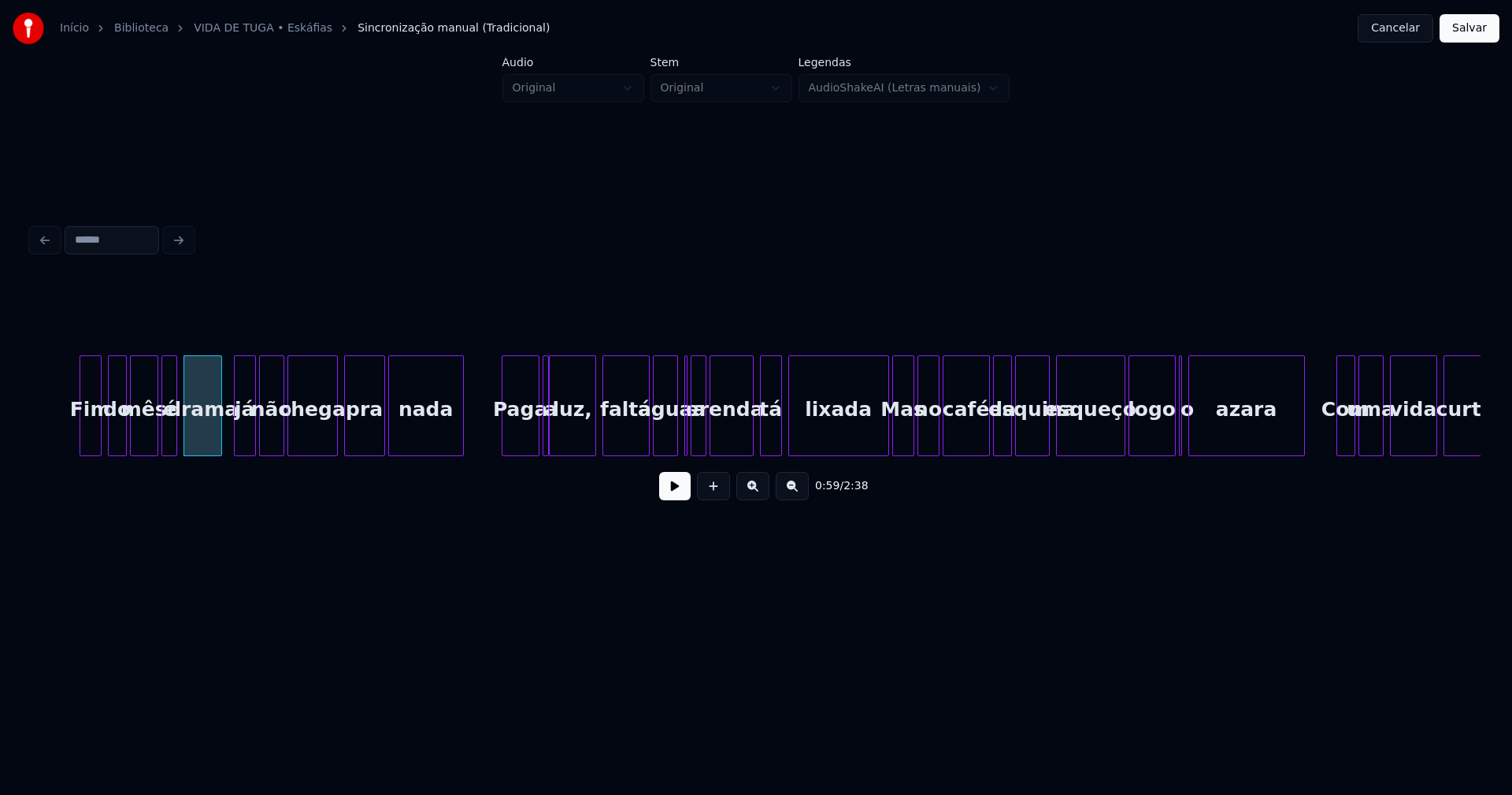
click at [547, 446] on div at bounding box center [546, 405] width 5 height 99
click at [672, 432] on div at bounding box center [671, 405] width 5 height 99
click at [732, 444] on div "renda" at bounding box center [735, 409] width 42 height 107
click at [702, 447] on div "a" at bounding box center [704, 409] width 16 height 107
click at [693, 450] on div "Fim do mês é drama já não chega pra nada Paga a luz, falta água e a renda tá li…" at bounding box center [756, 405] width 1449 height 101
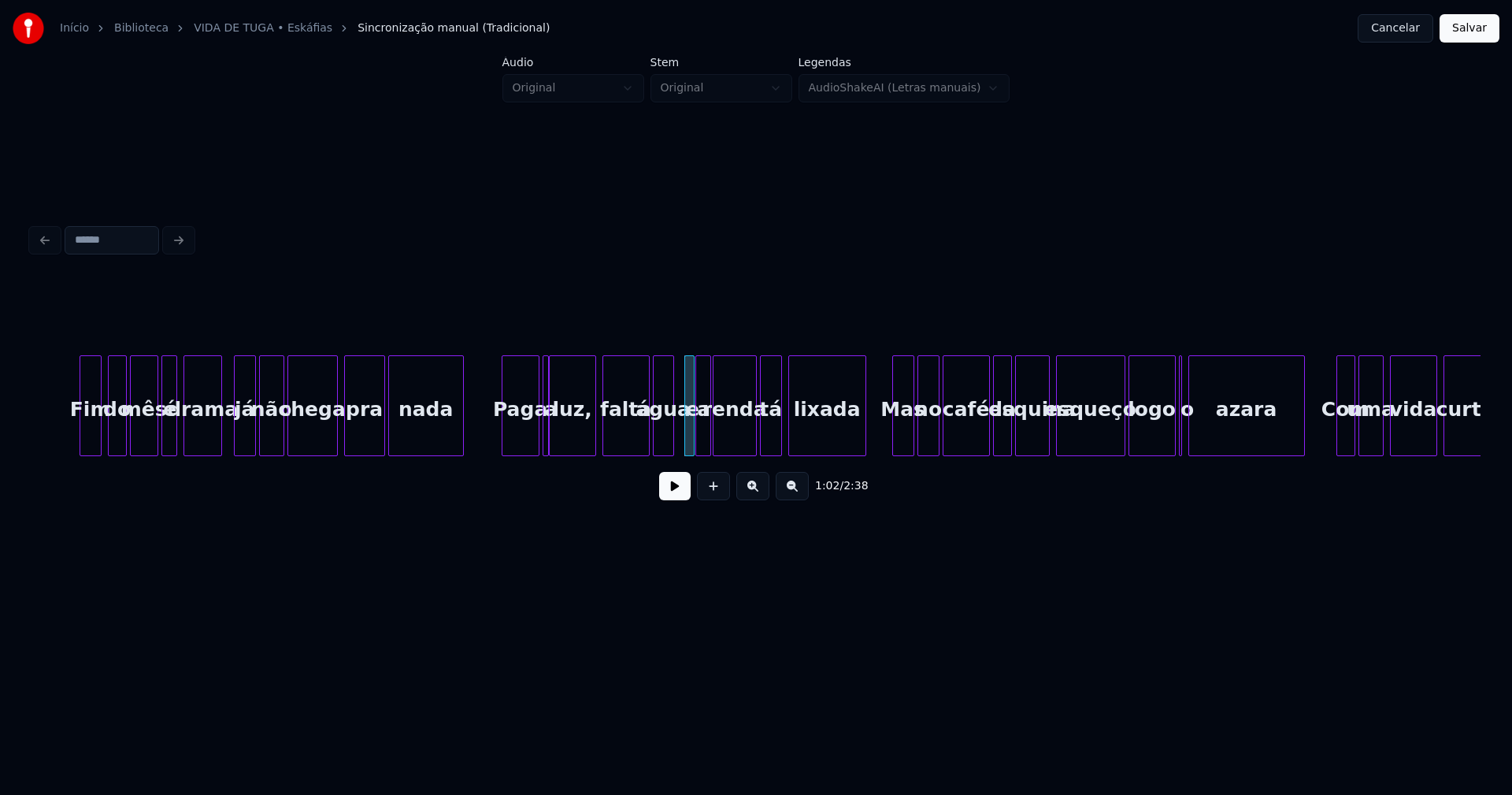
click at [863, 448] on div at bounding box center [864, 405] width 5 height 99
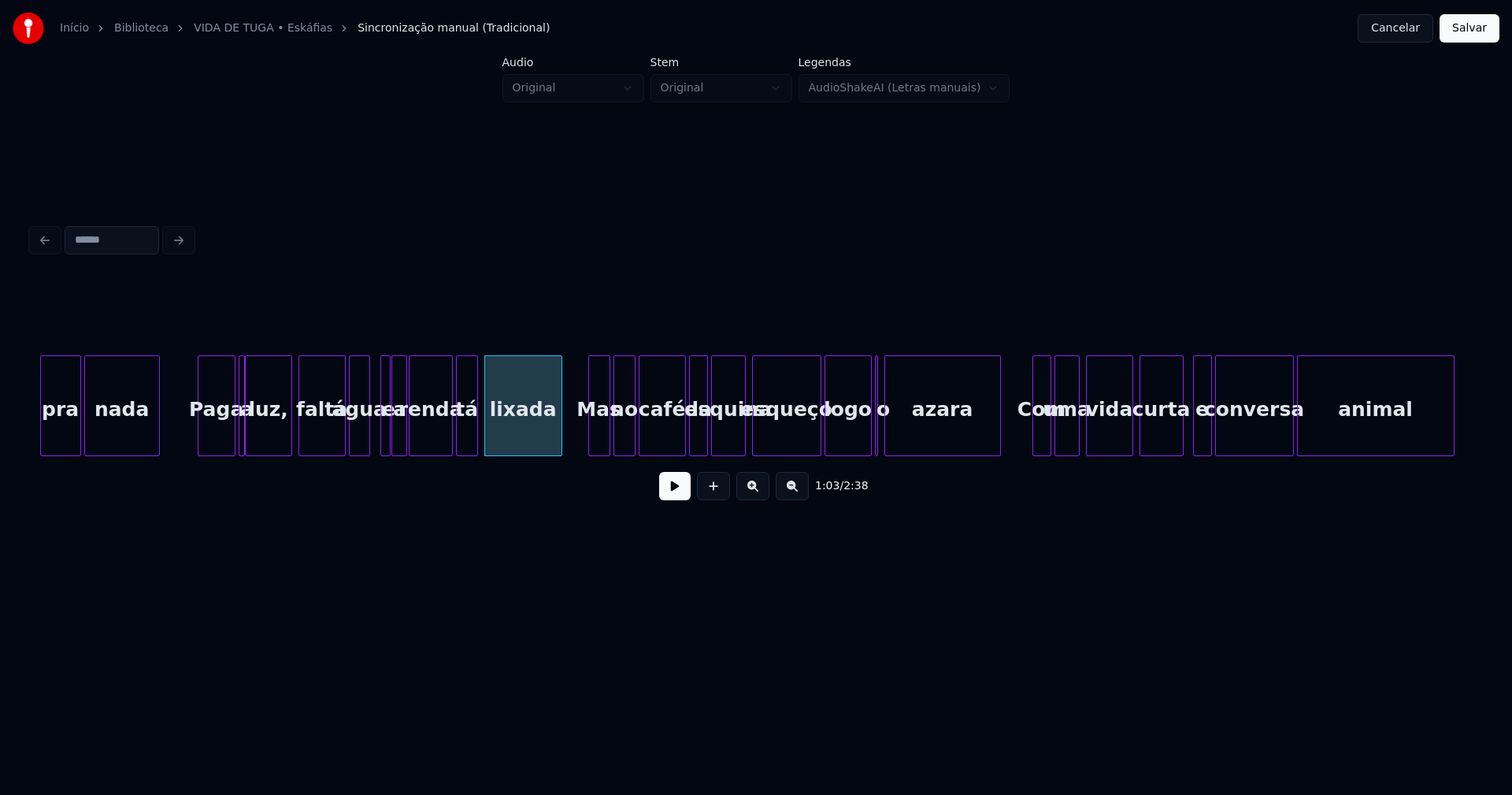
scroll to position [0, 9697]
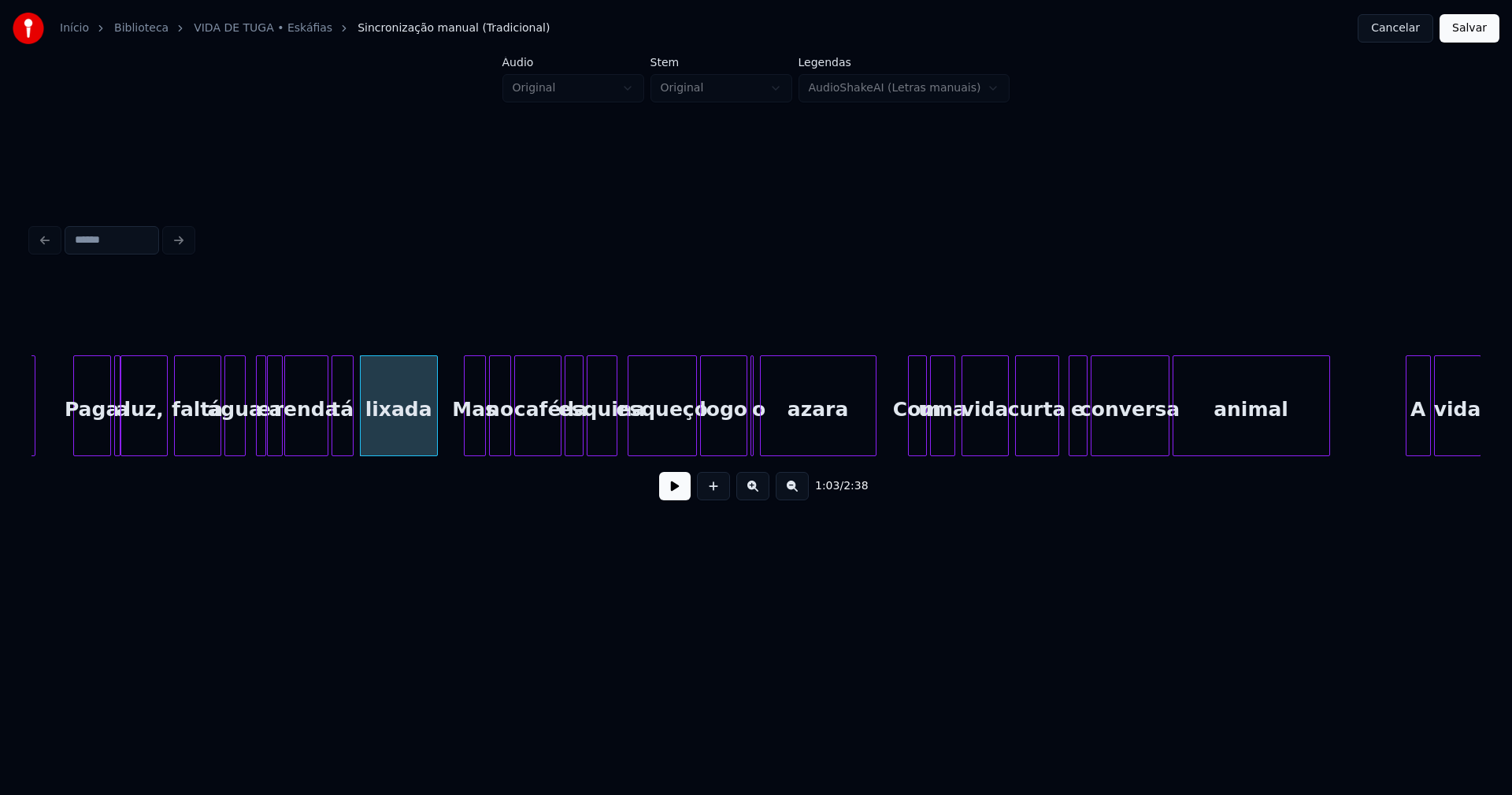
click at [613, 434] on div at bounding box center [615, 405] width 5 height 99
click at [758, 443] on div at bounding box center [757, 405] width 5 height 99
click at [678, 499] on button at bounding box center [674, 485] width 31 height 28
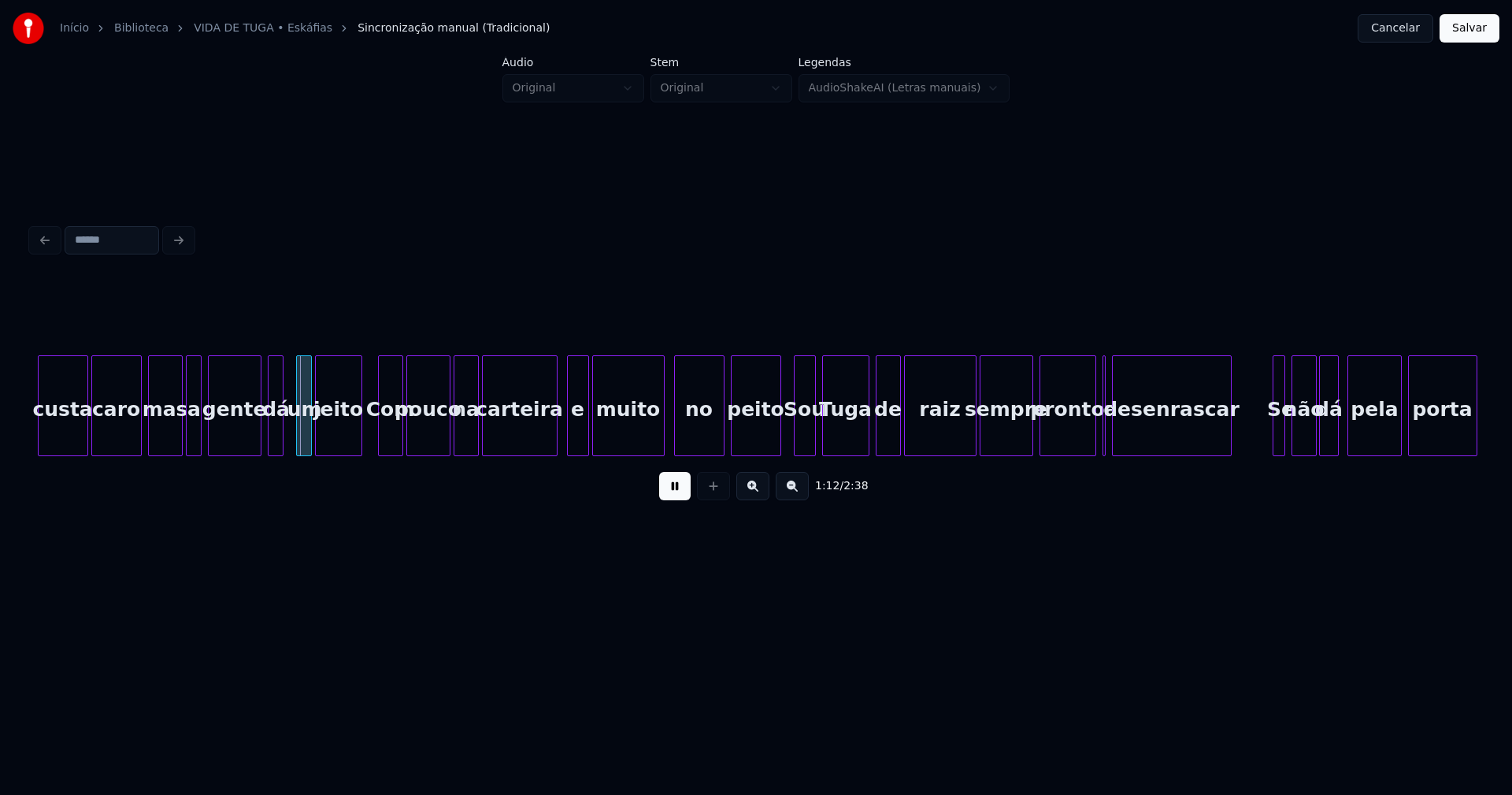
scroll to position [0, 10914]
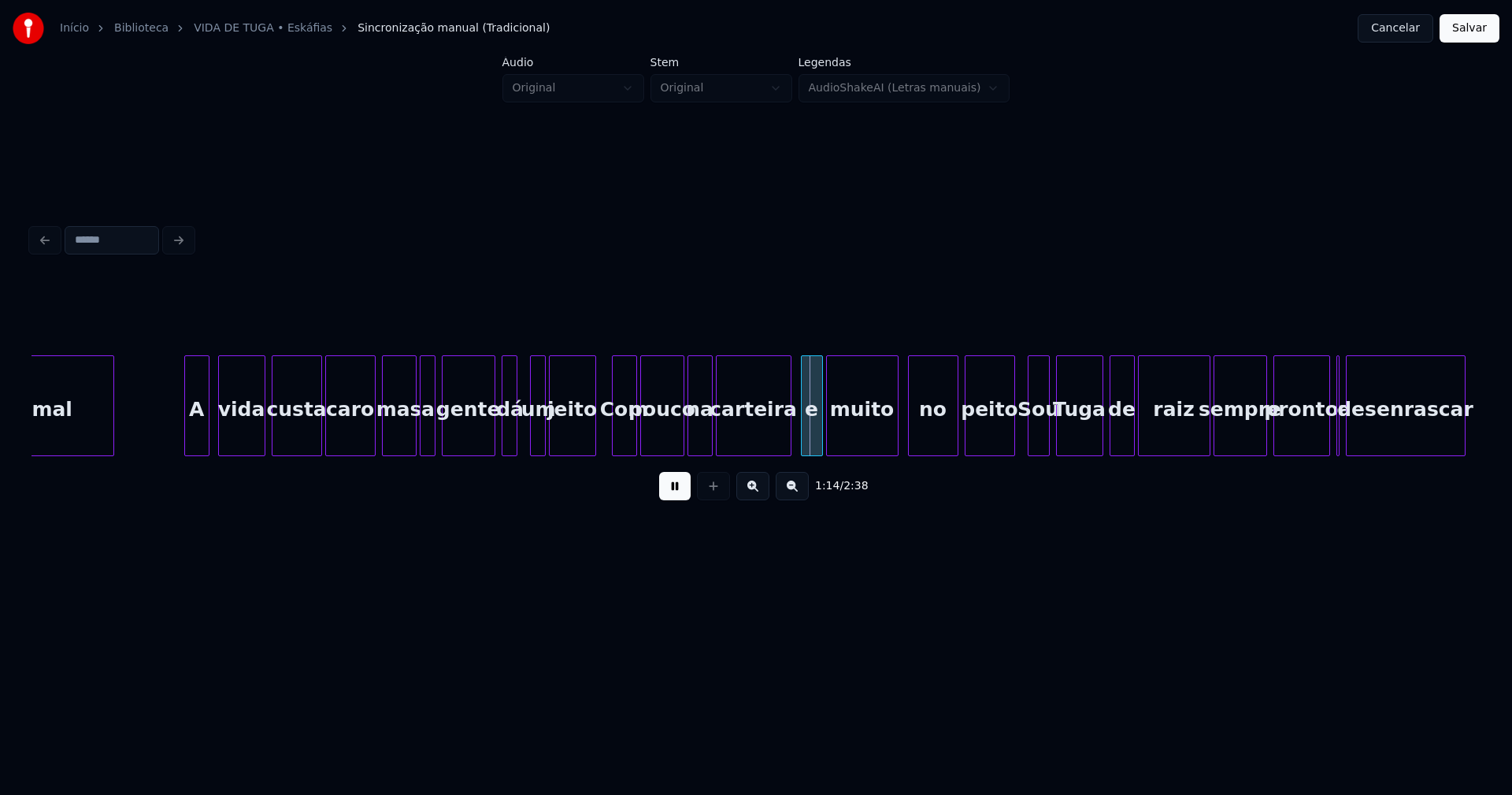
click at [200, 432] on div "A" at bounding box center [197, 409] width 24 height 107
click at [364, 433] on div at bounding box center [367, 405] width 5 height 99
click at [524, 433] on div at bounding box center [526, 405] width 5 height 99
click at [787, 437] on div at bounding box center [786, 405] width 5 height 99
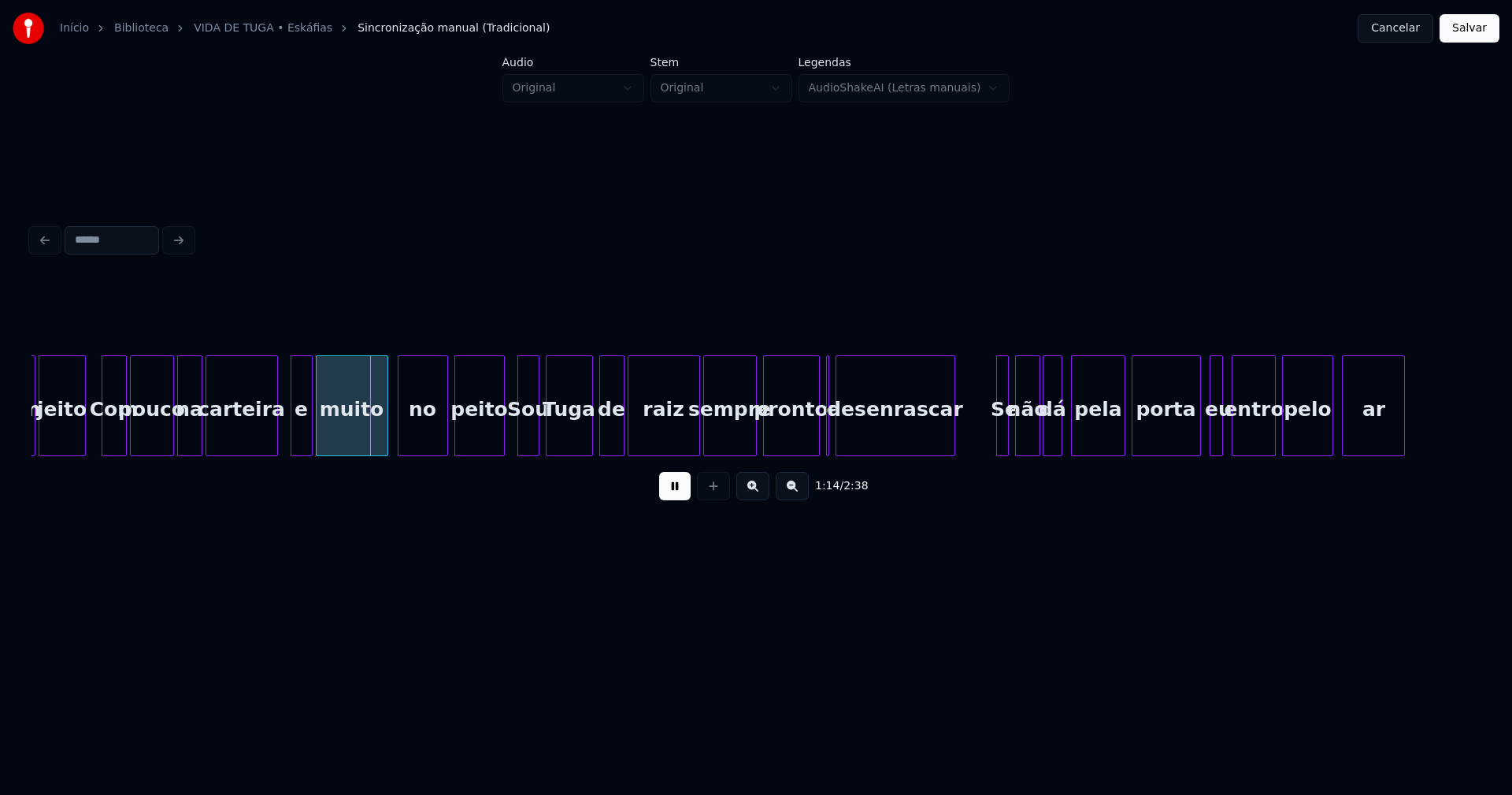
scroll to position [0, 11466]
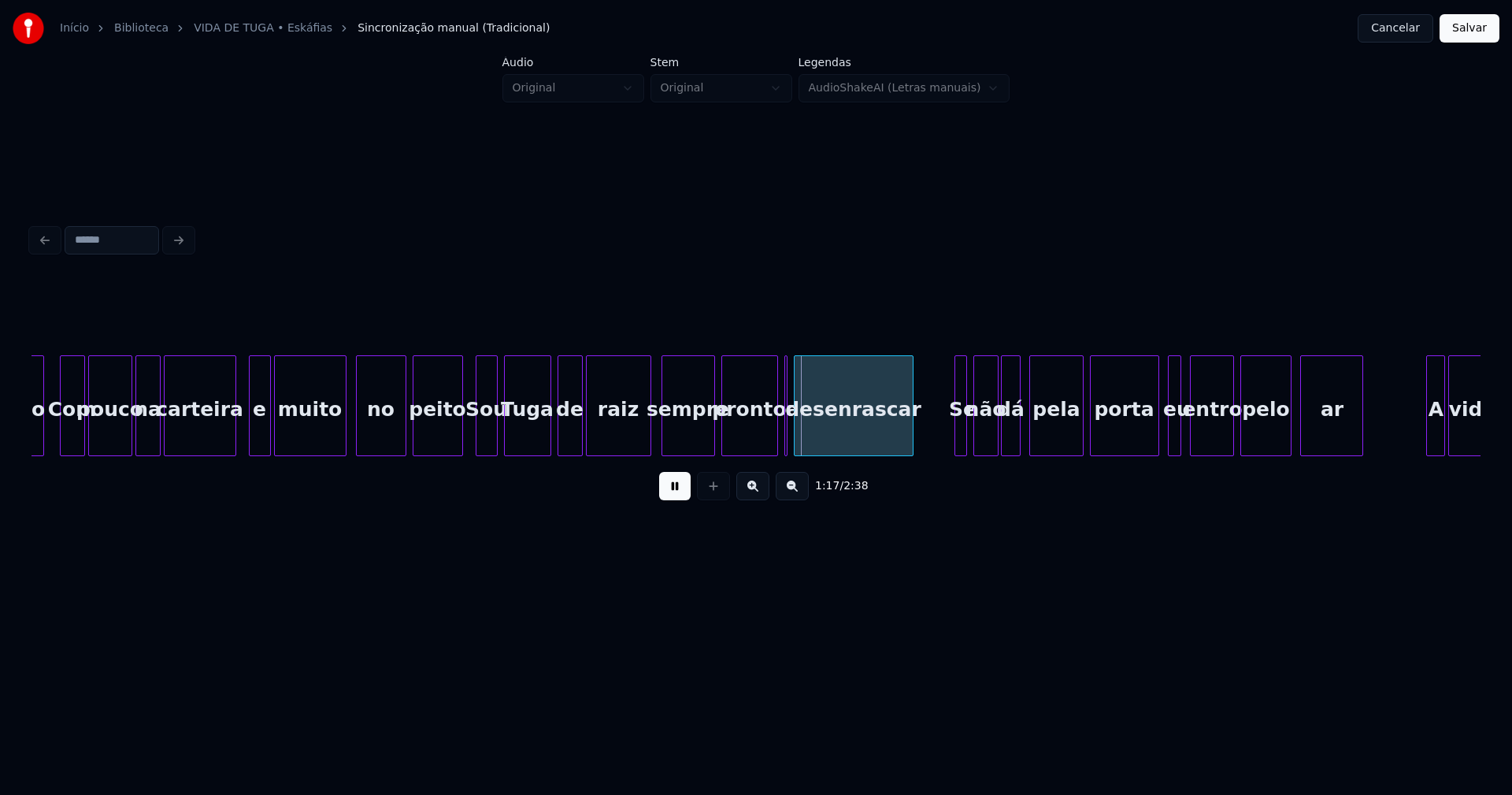
click at [648, 437] on div at bounding box center [648, 405] width 5 height 99
click at [789, 444] on div at bounding box center [790, 405] width 5 height 99
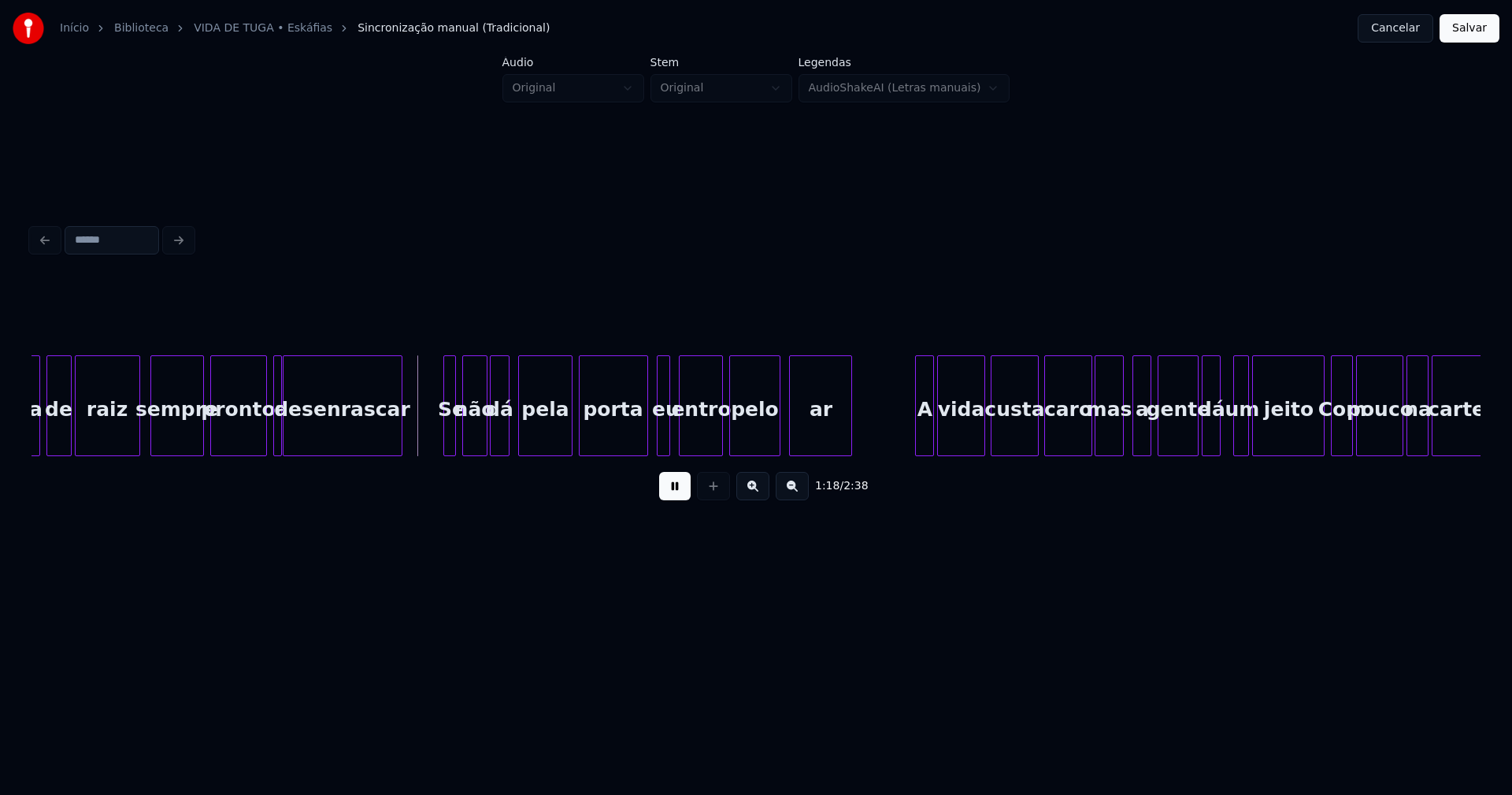
scroll to position [0, 12115]
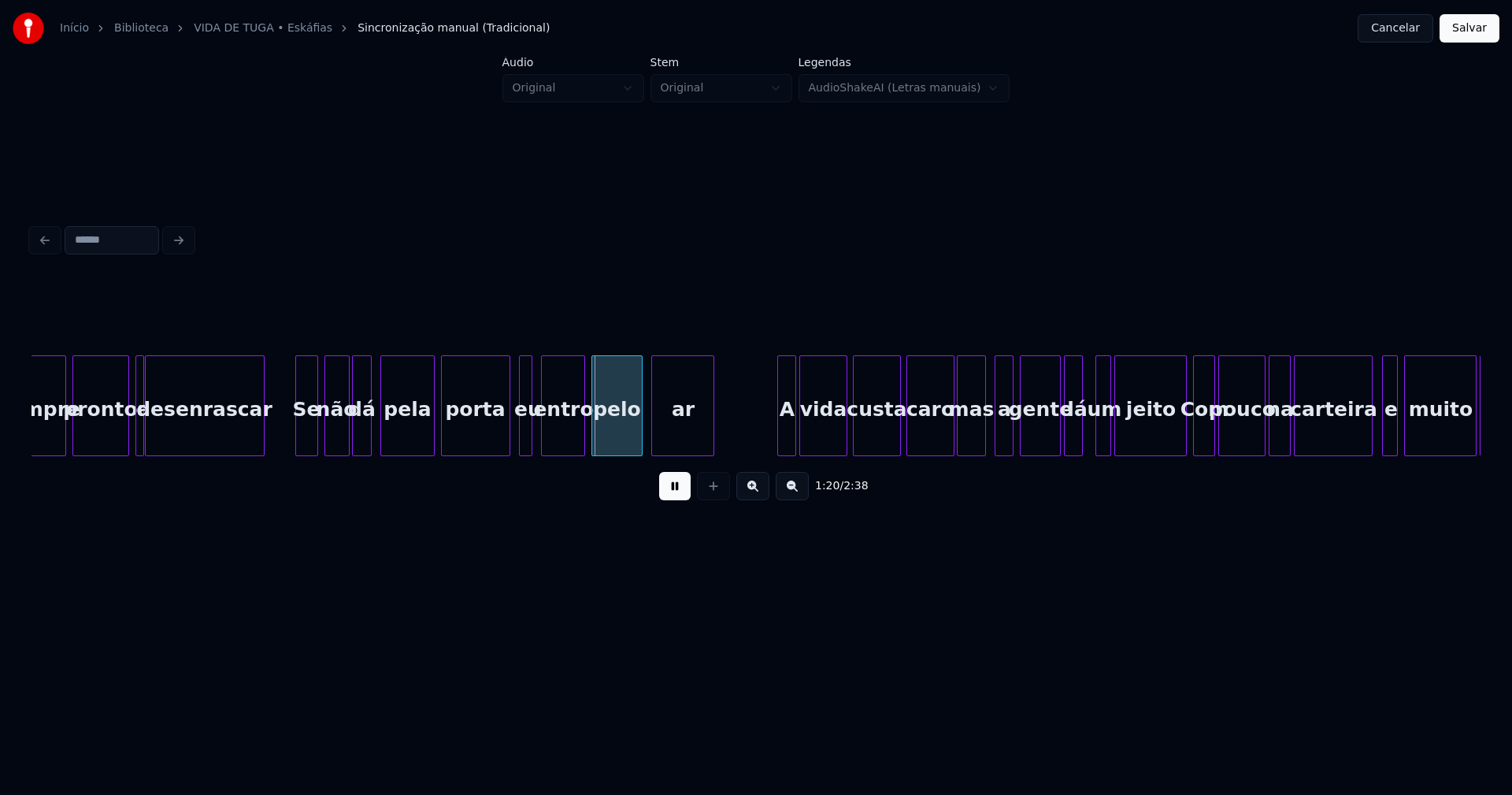
click at [296, 443] on div at bounding box center [299, 405] width 5 height 99
click at [502, 441] on div at bounding box center [500, 405] width 5 height 99
click at [518, 439] on div at bounding box center [518, 405] width 5 height 99
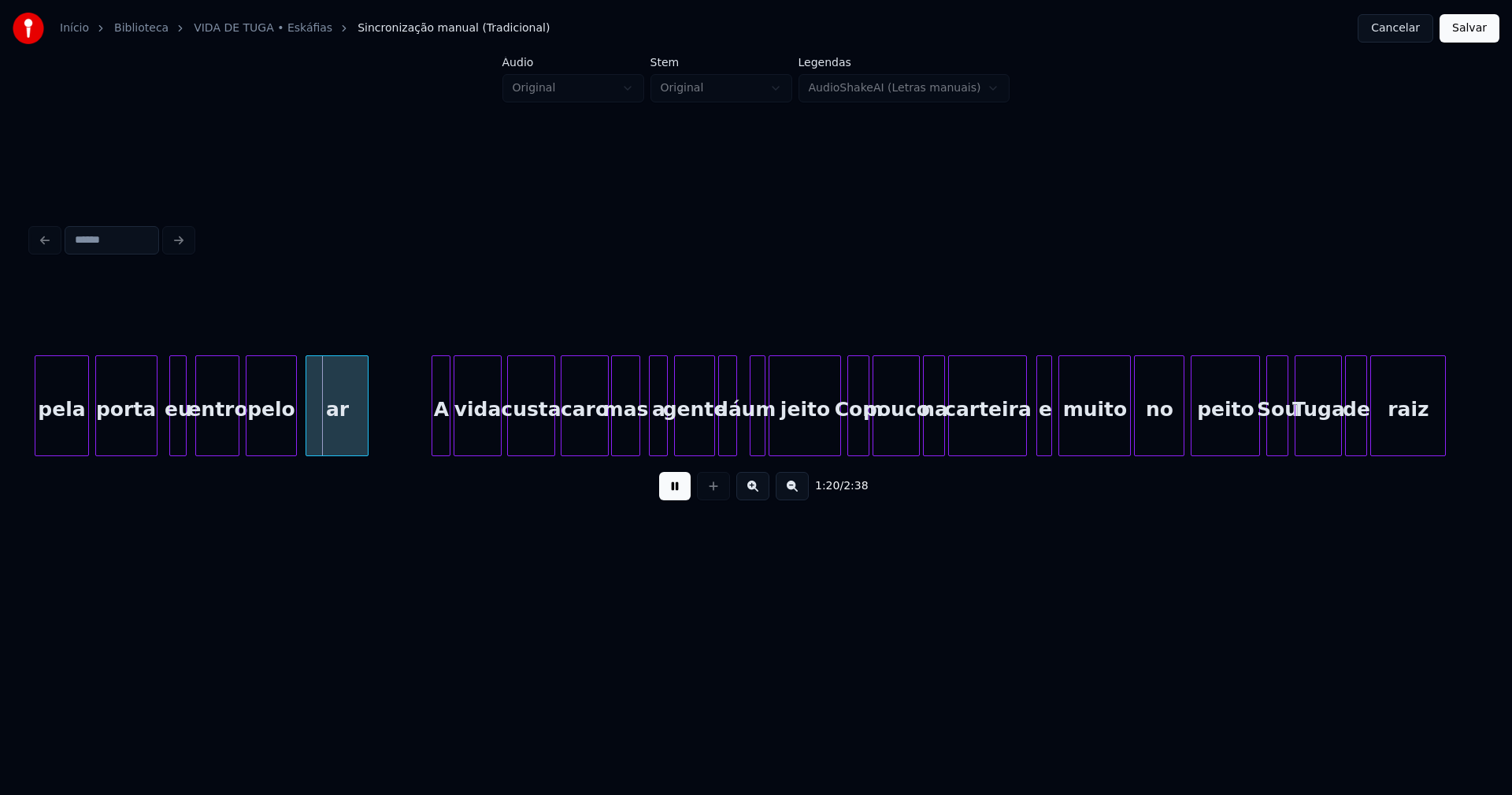
scroll to position [0, 12585]
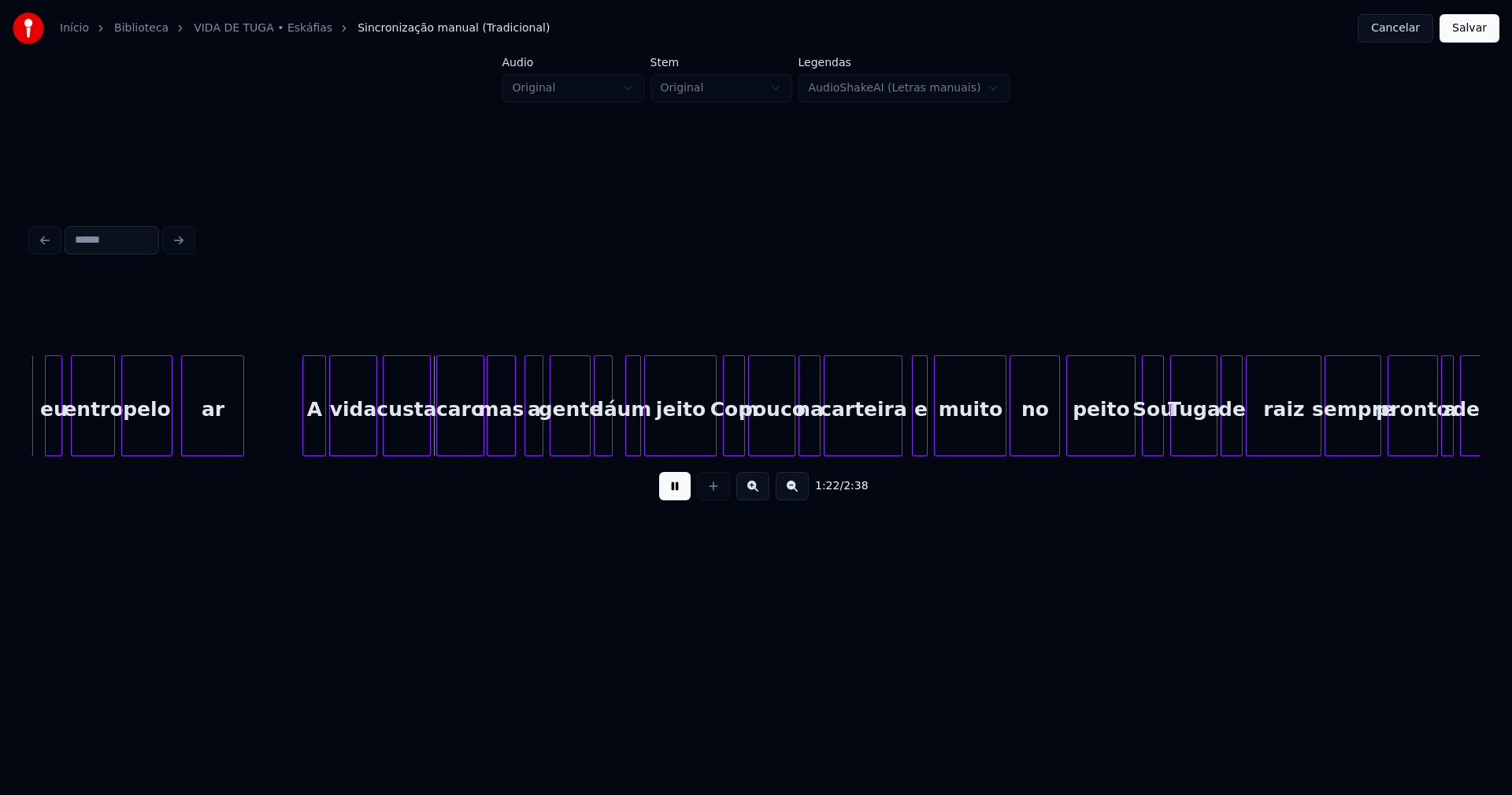
click at [305, 431] on div at bounding box center [306, 405] width 5 height 99
click at [467, 441] on div at bounding box center [469, 405] width 5 height 99
click at [705, 438] on div at bounding box center [704, 405] width 5 height 99
click at [898, 428] on div at bounding box center [896, 405] width 5 height 99
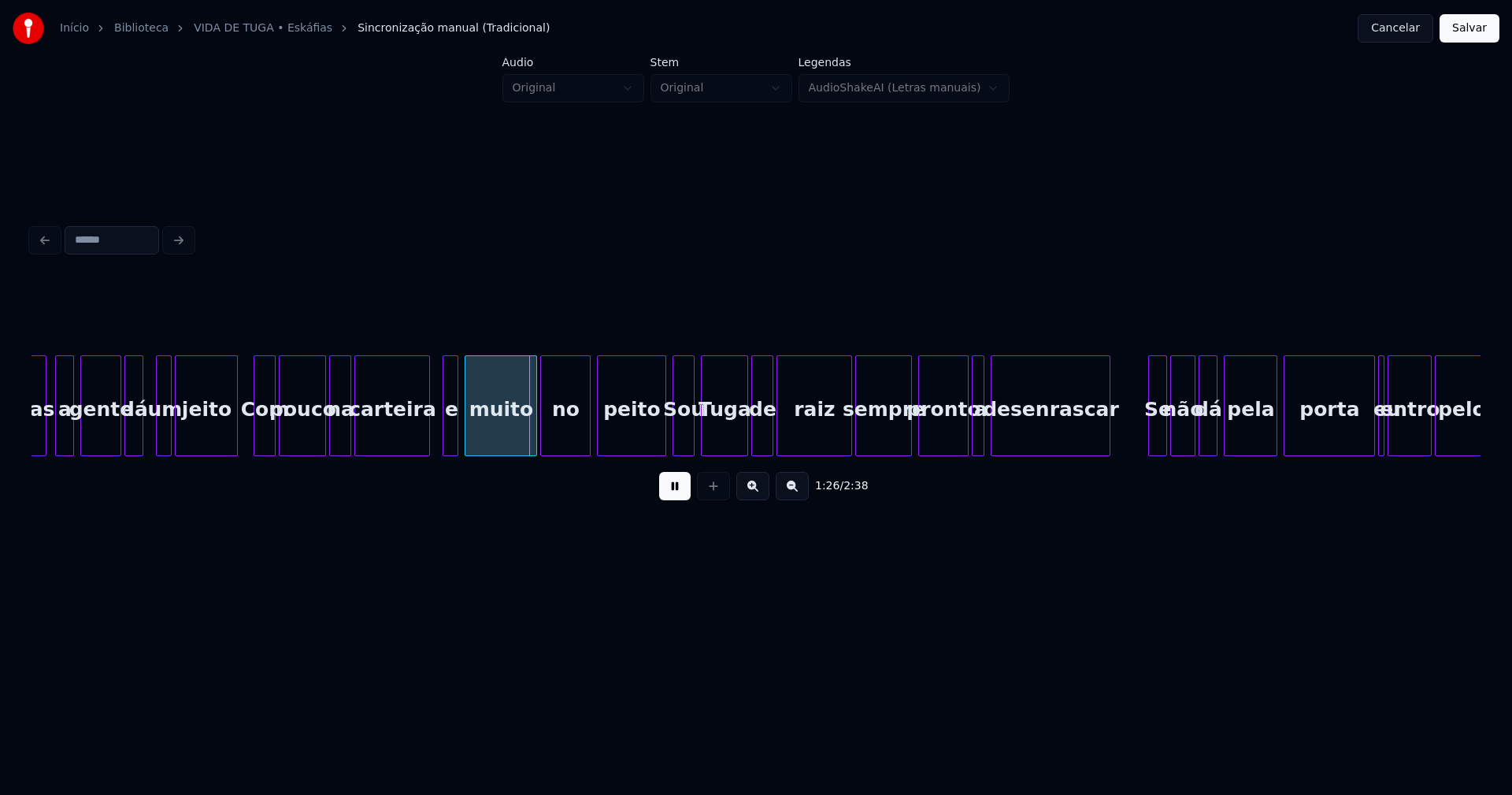
scroll to position [0, 13109]
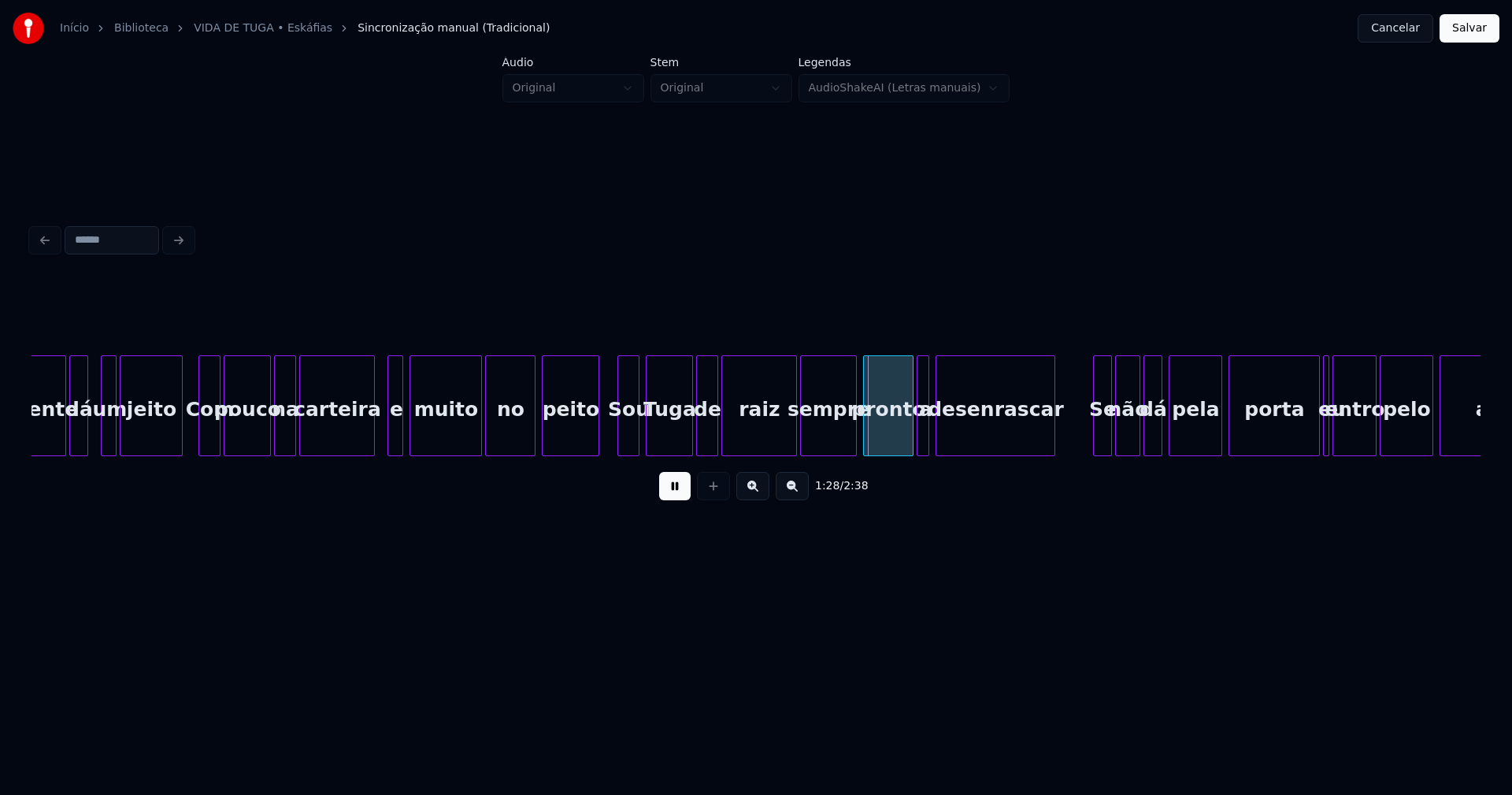
click at [598, 439] on div at bounding box center [596, 405] width 5 height 99
click at [781, 441] on div at bounding box center [783, 405] width 5 height 99
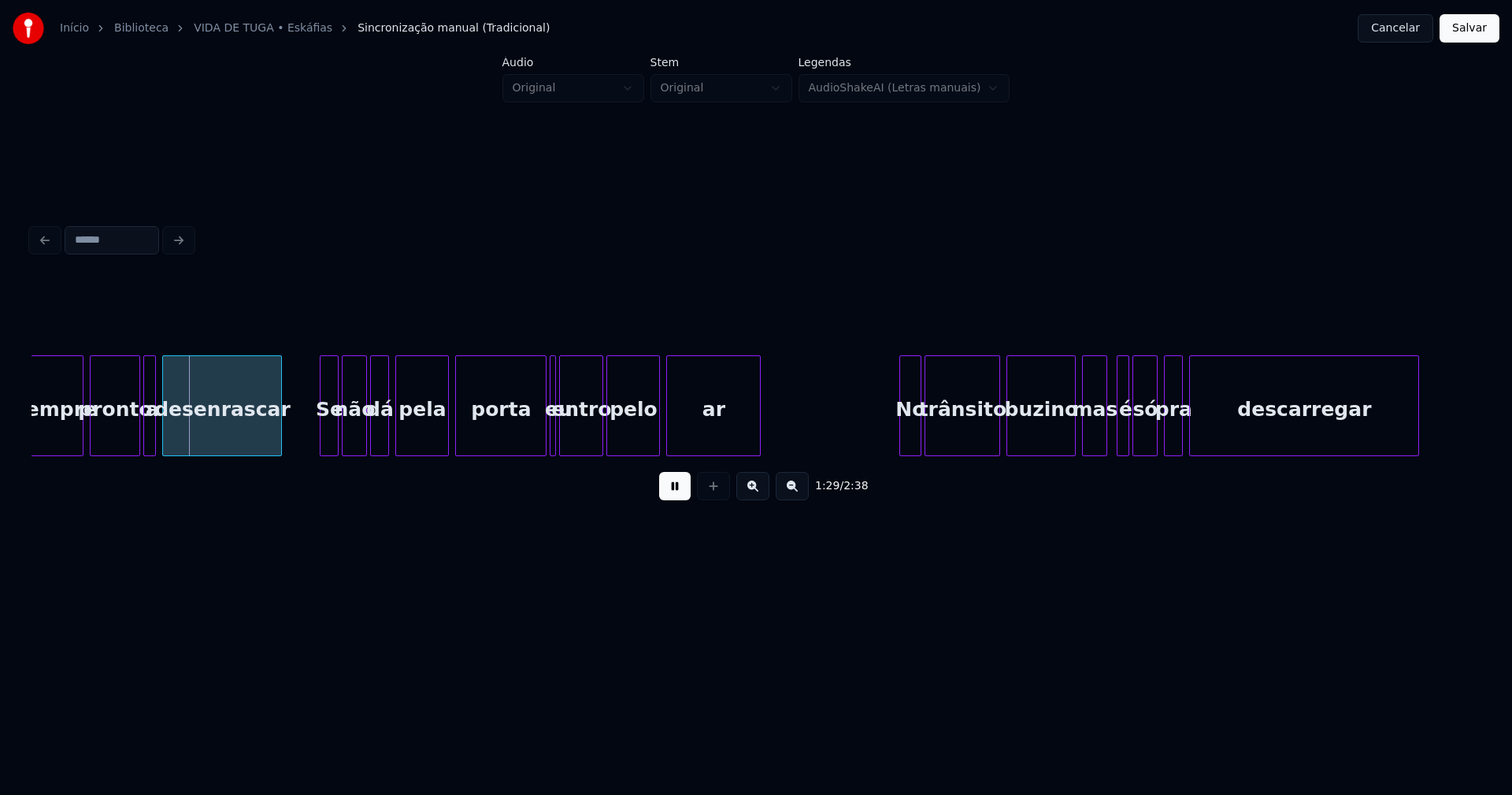
scroll to position [0, 13910]
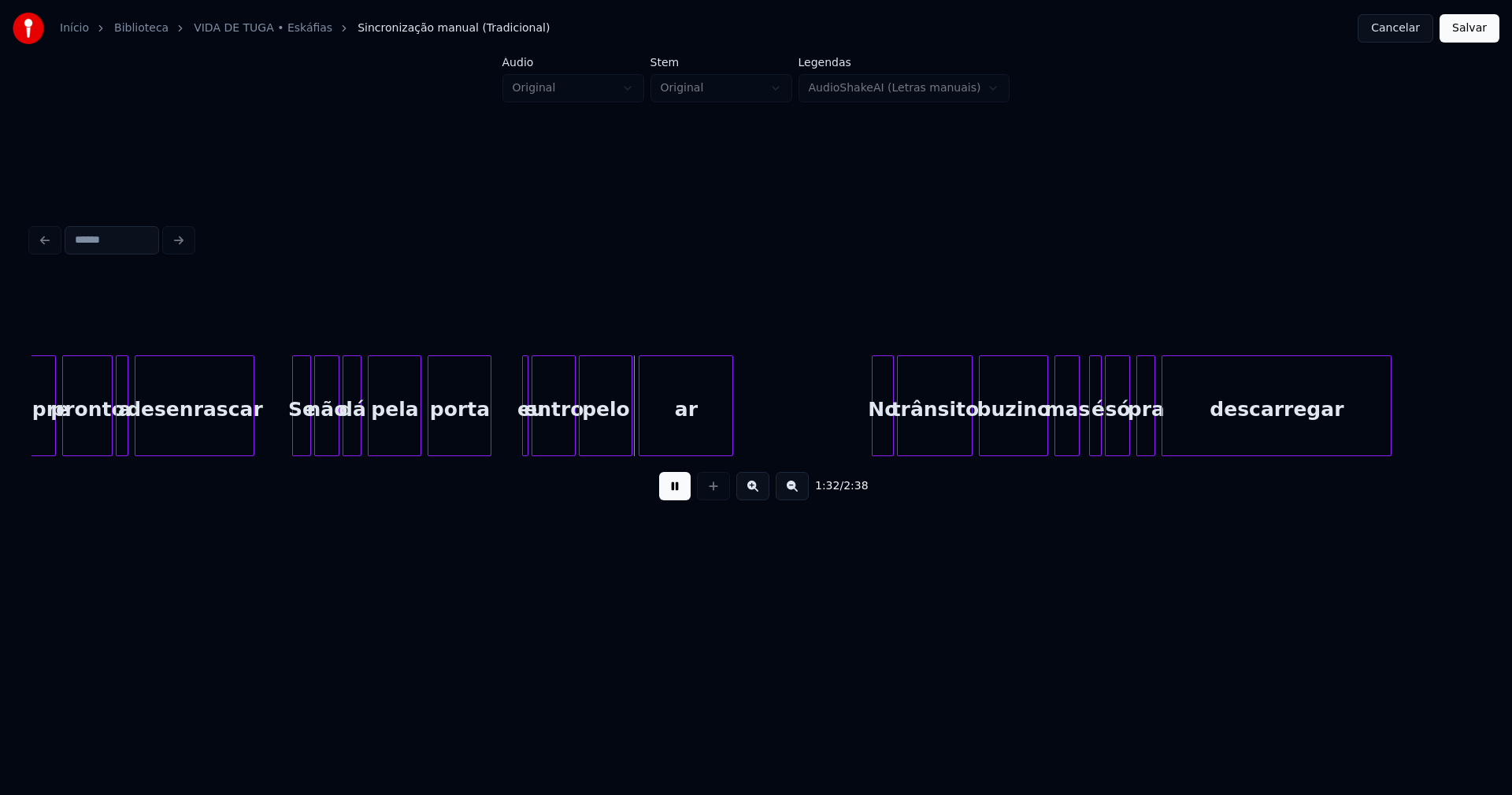
click at [488, 433] on div at bounding box center [488, 405] width 5 height 99
click at [505, 426] on div "eu" at bounding box center [508, 405] width 6 height 101
click at [526, 431] on div at bounding box center [527, 405] width 5 height 99
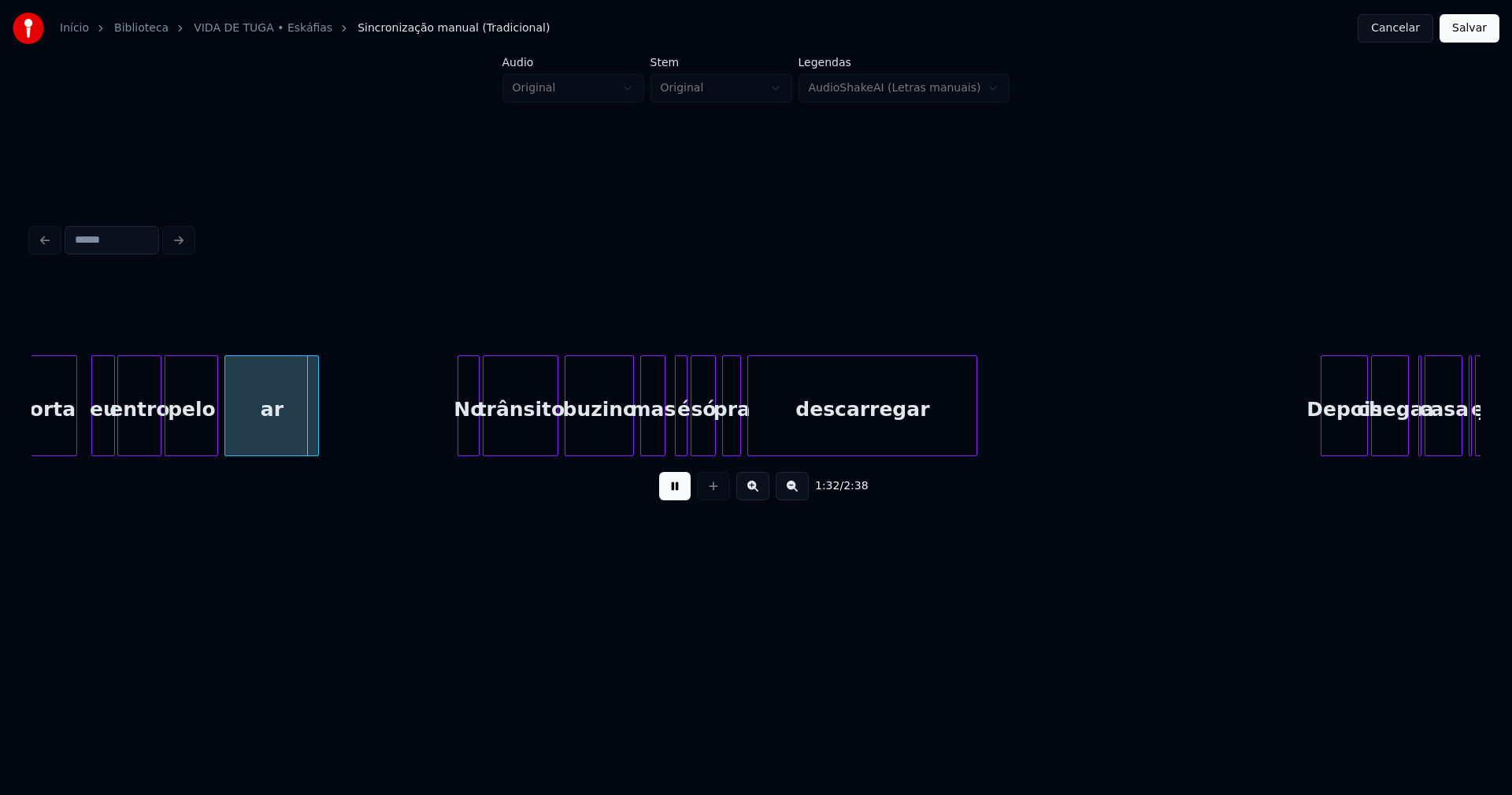
scroll to position [0, 14381]
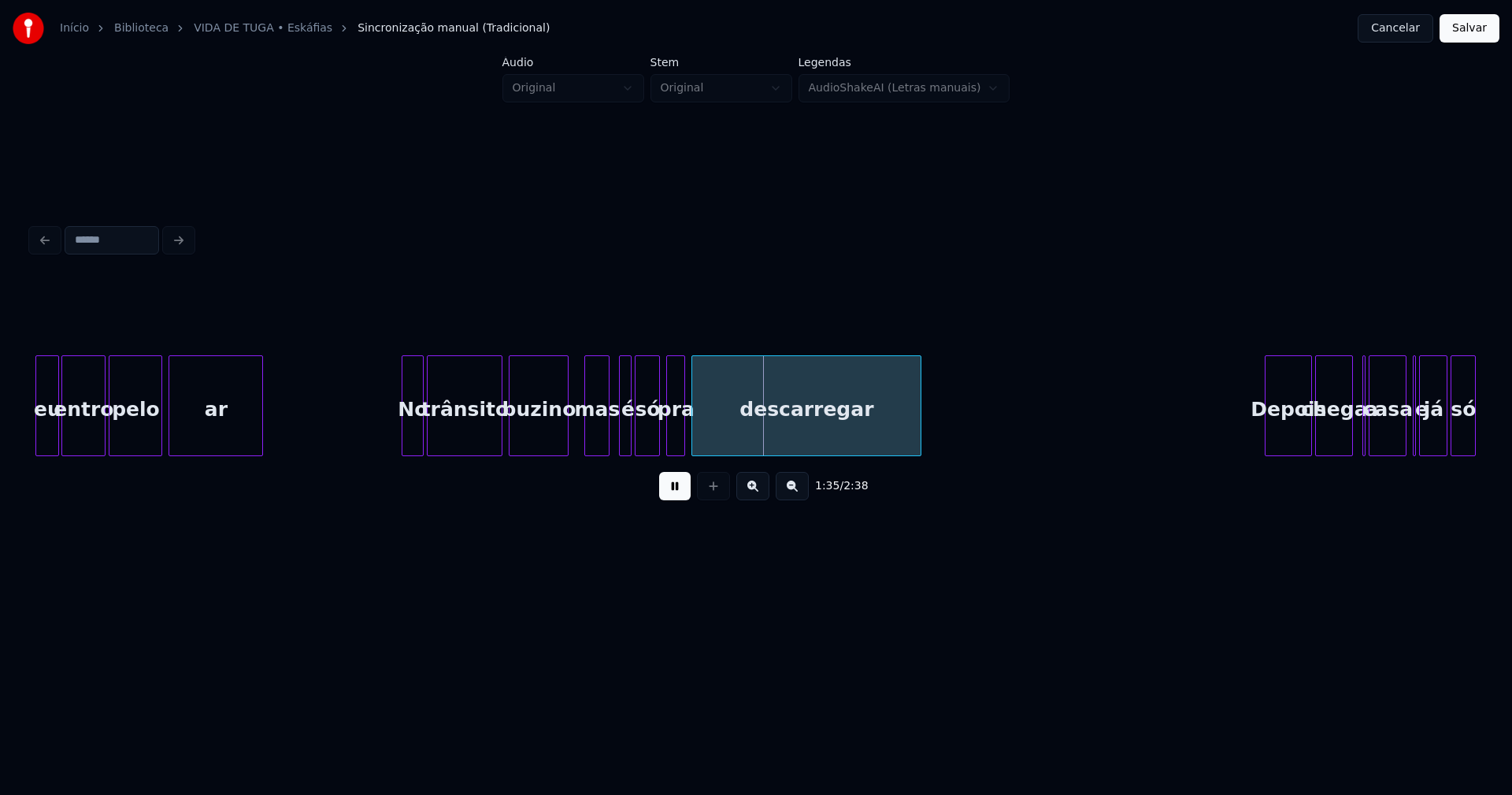
click at [567, 447] on div at bounding box center [566, 405] width 5 height 99
click at [614, 433] on div at bounding box center [616, 405] width 5 height 99
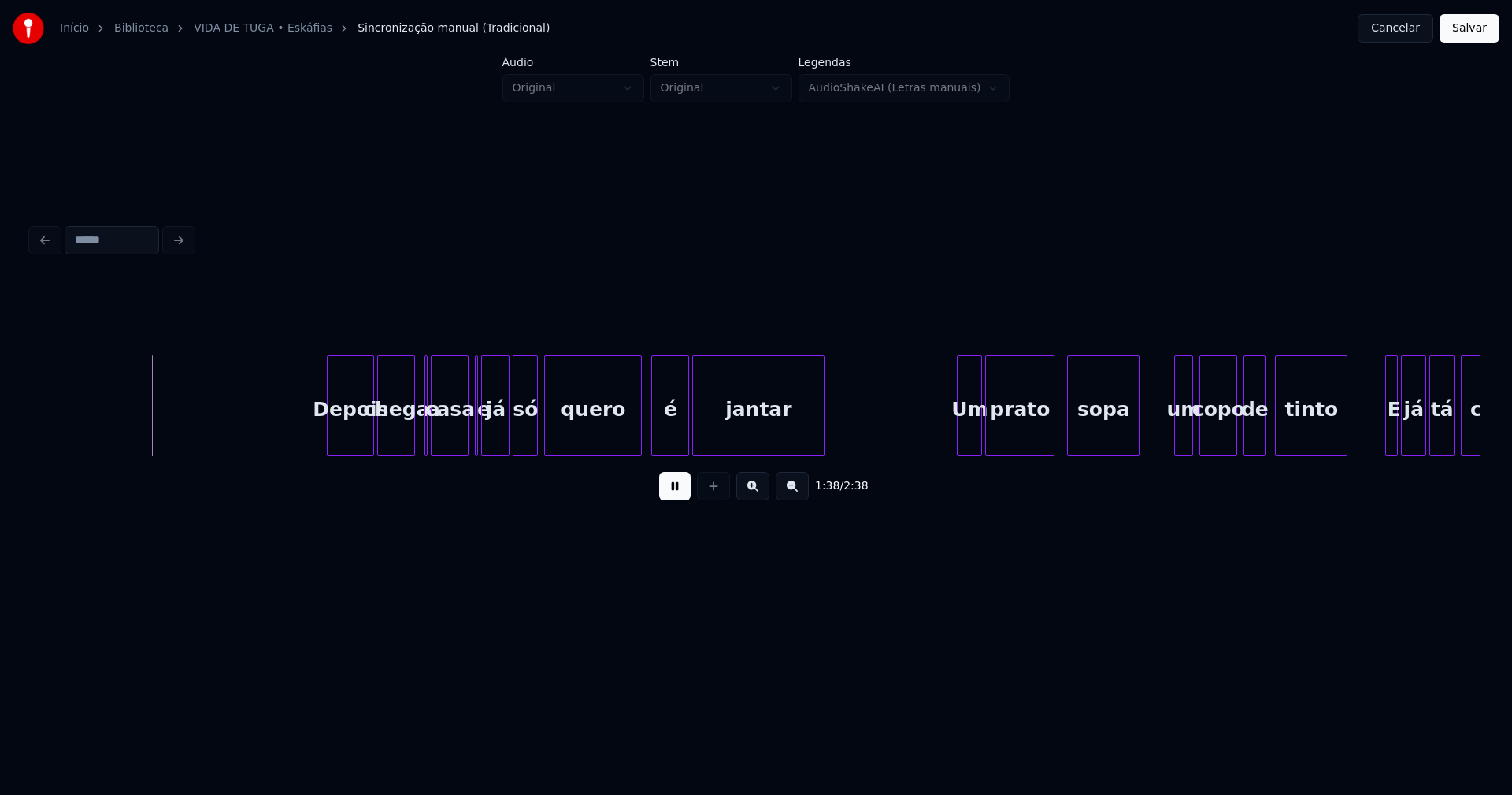
scroll to position [0, 15375]
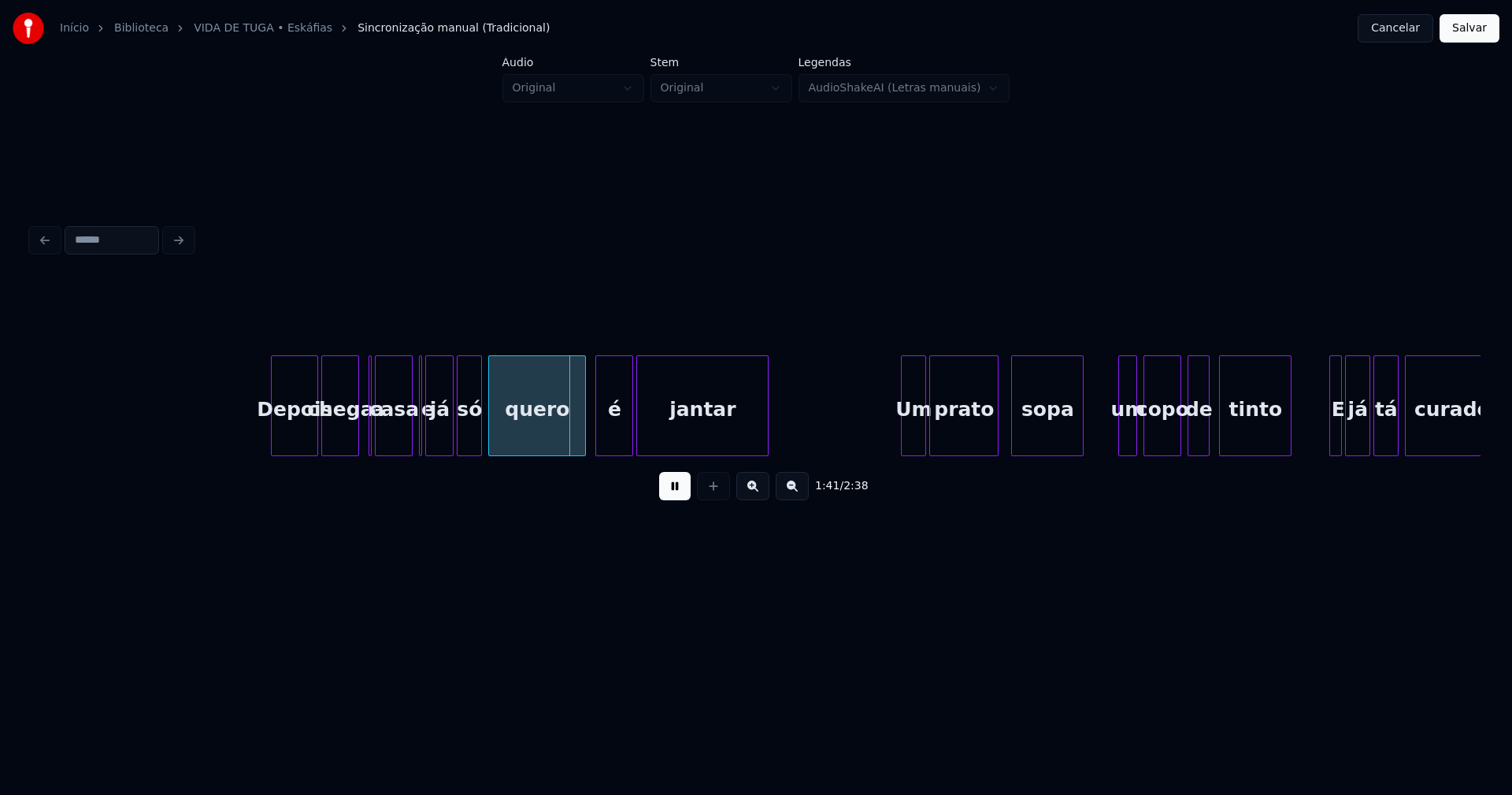
click at [674, 500] on button at bounding box center [674, 485] width 31 height 28
click at [372, 438] on div at bounding box center [372, 405] width 5 height 99
click at [361, 432] on div "a" at bounding box center [364, 405] width 6 height 101
click at [372, 438] on div at bounding box center [373, 405] width 5 height 99
drag, startPoint x: 244, startPoint y: 423, endPoint x: 623, endPoint y: 508, distance: 388.4
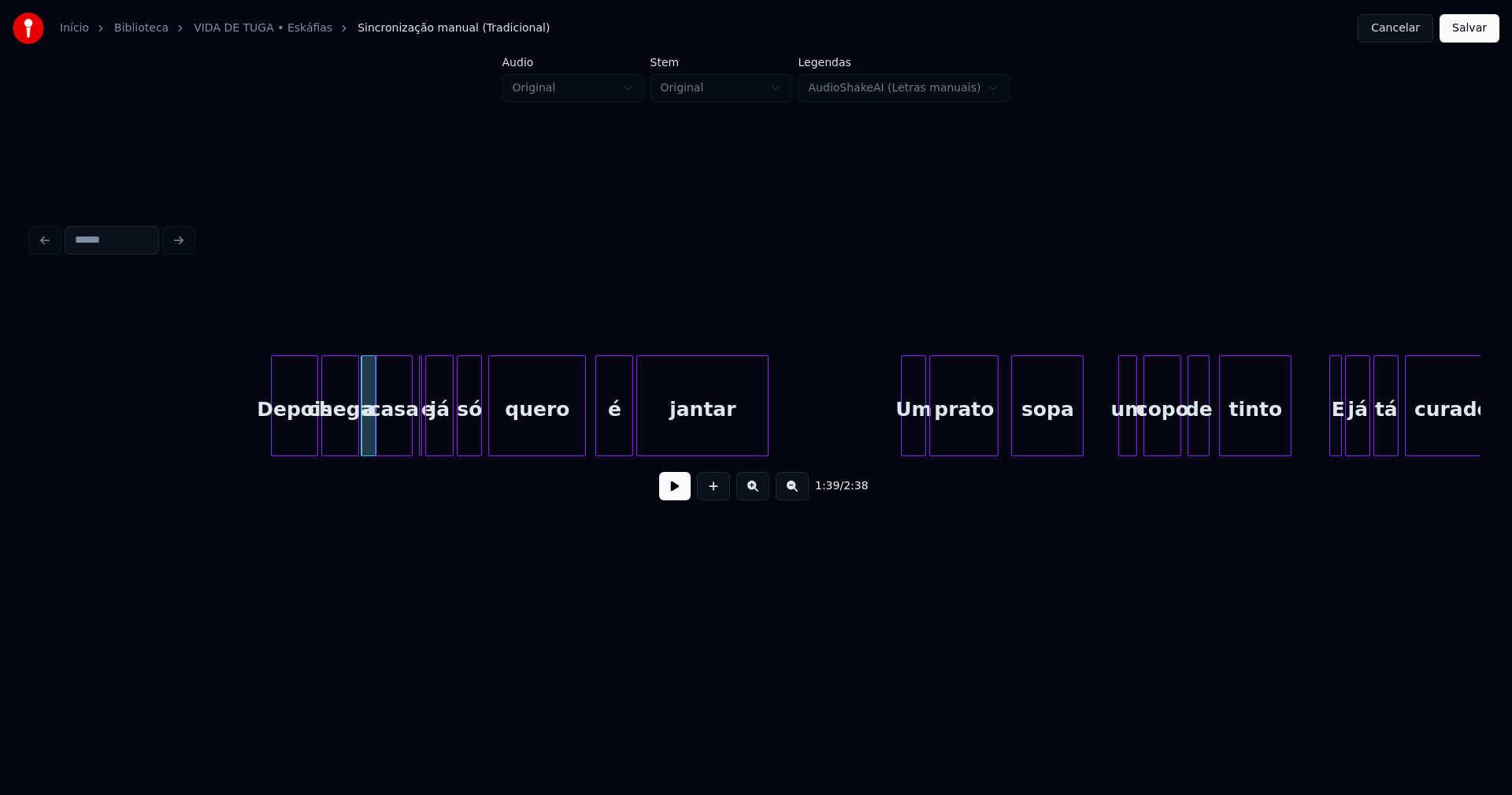
click at [680, 496] on button at bounding box center [674, 485] width 31 height 28
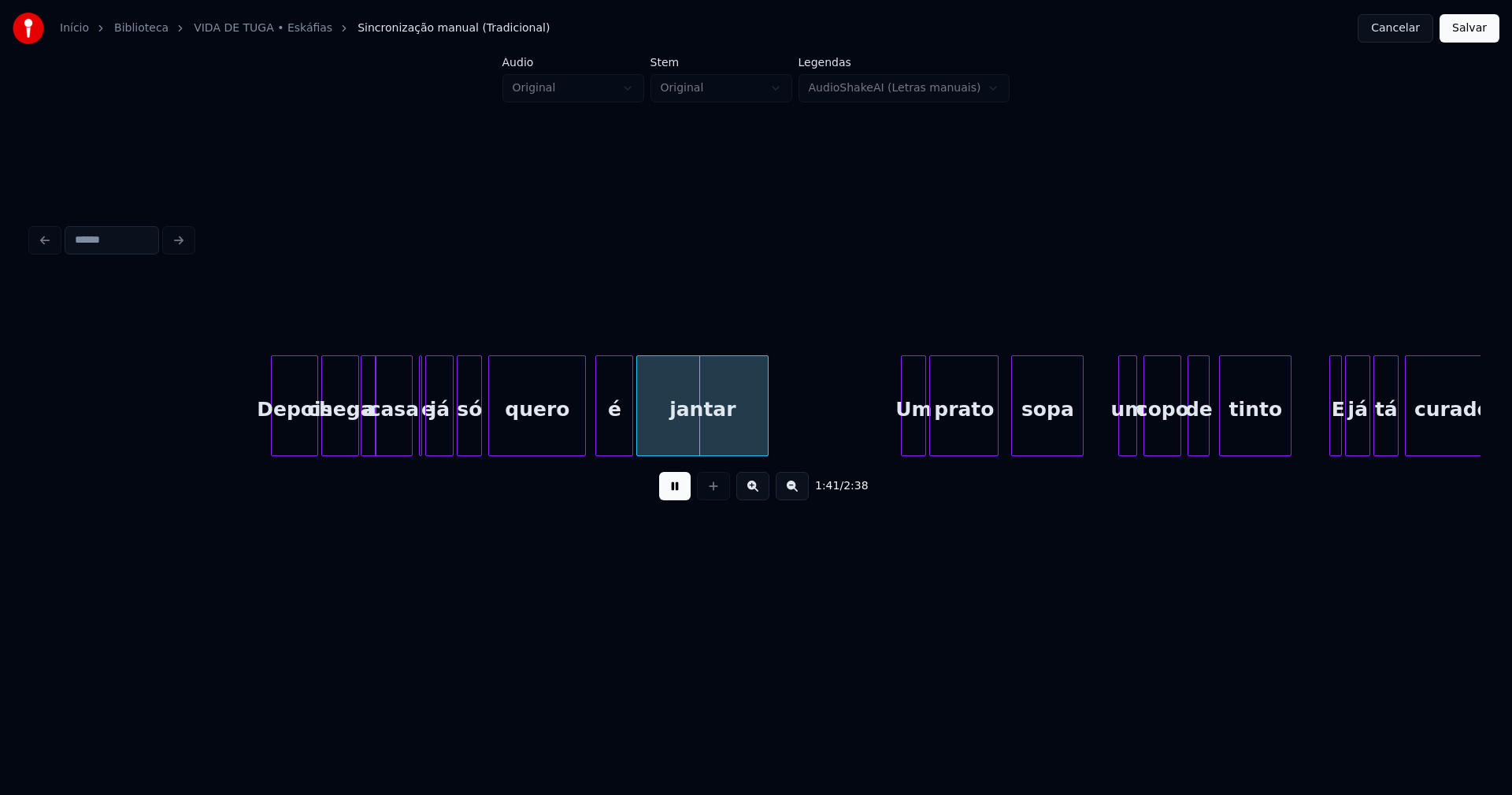
click at [676, 494] on button at bounding box center [674, 485] width 31 height 28
click at [400, 447] on div at bounding box center [400, 405] width 5 height 99
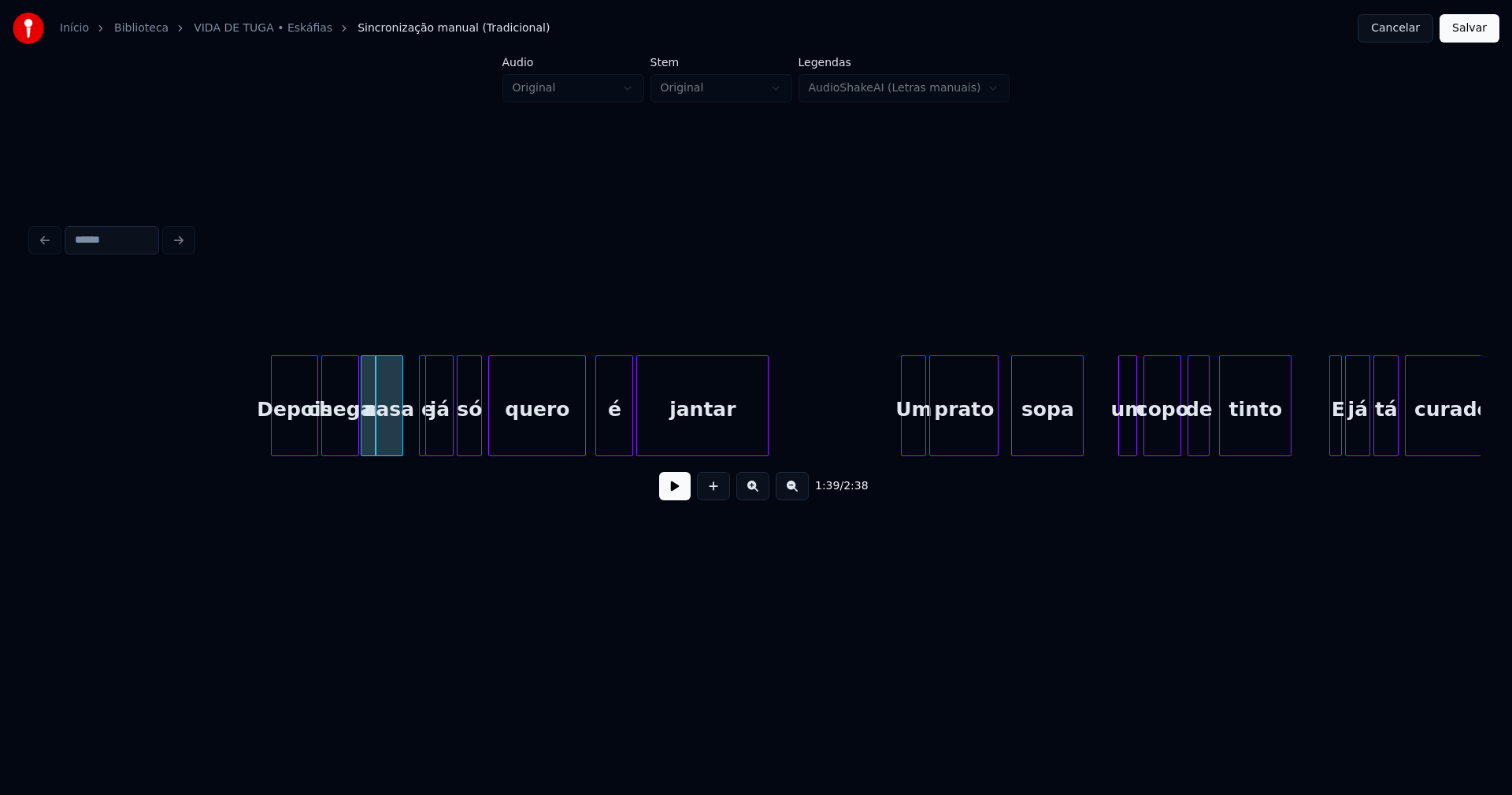
click at [424, 443] on div at bounding box center [423, 405] width 5 height 99
click at [412, 363] on div "e" at bounding box center [418, 405] width 13 height 101
click at [674, 493] on button at bounding box center [674, 485] width 31 height 28
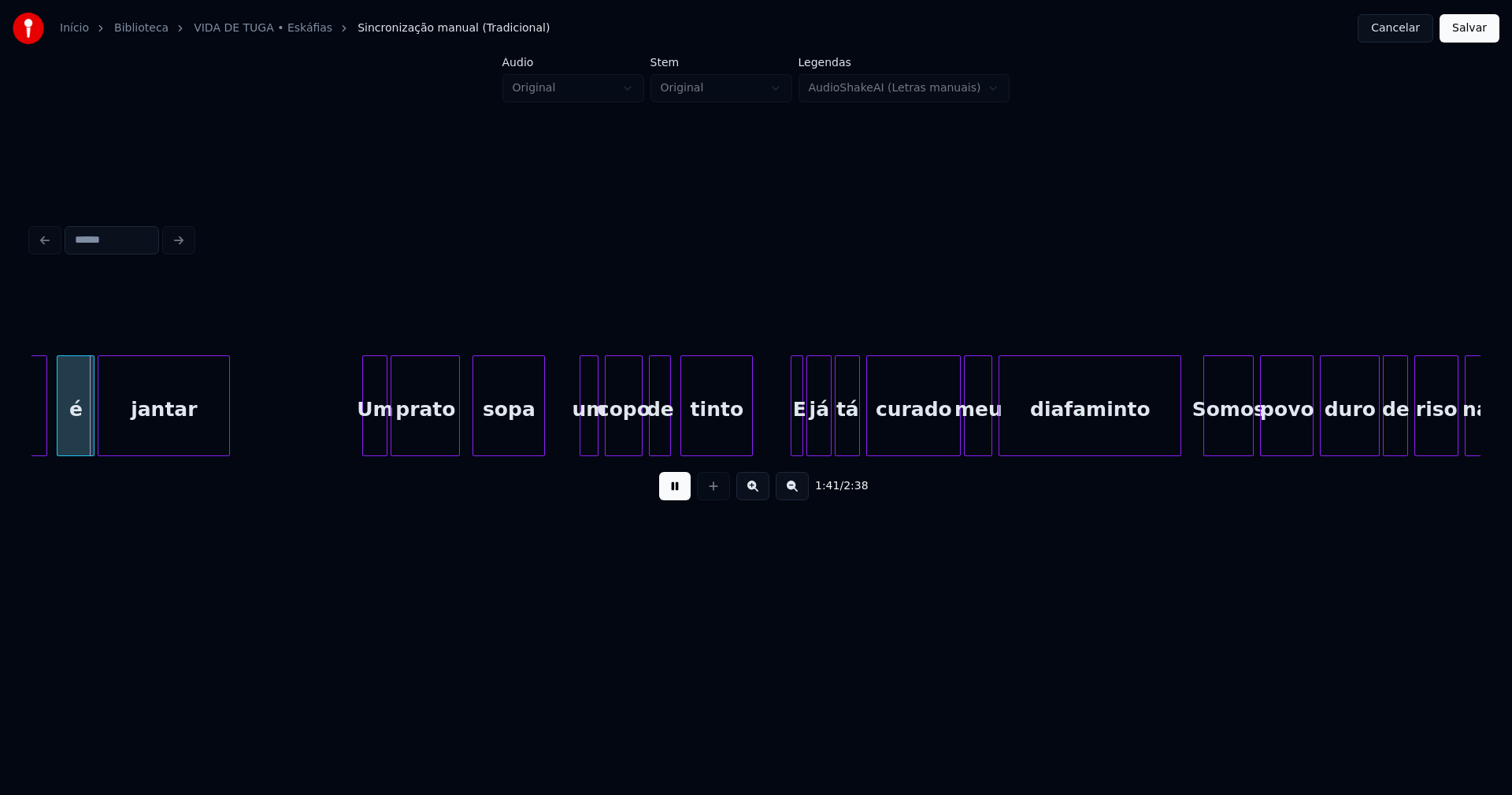
scroll to position [0, 15928]
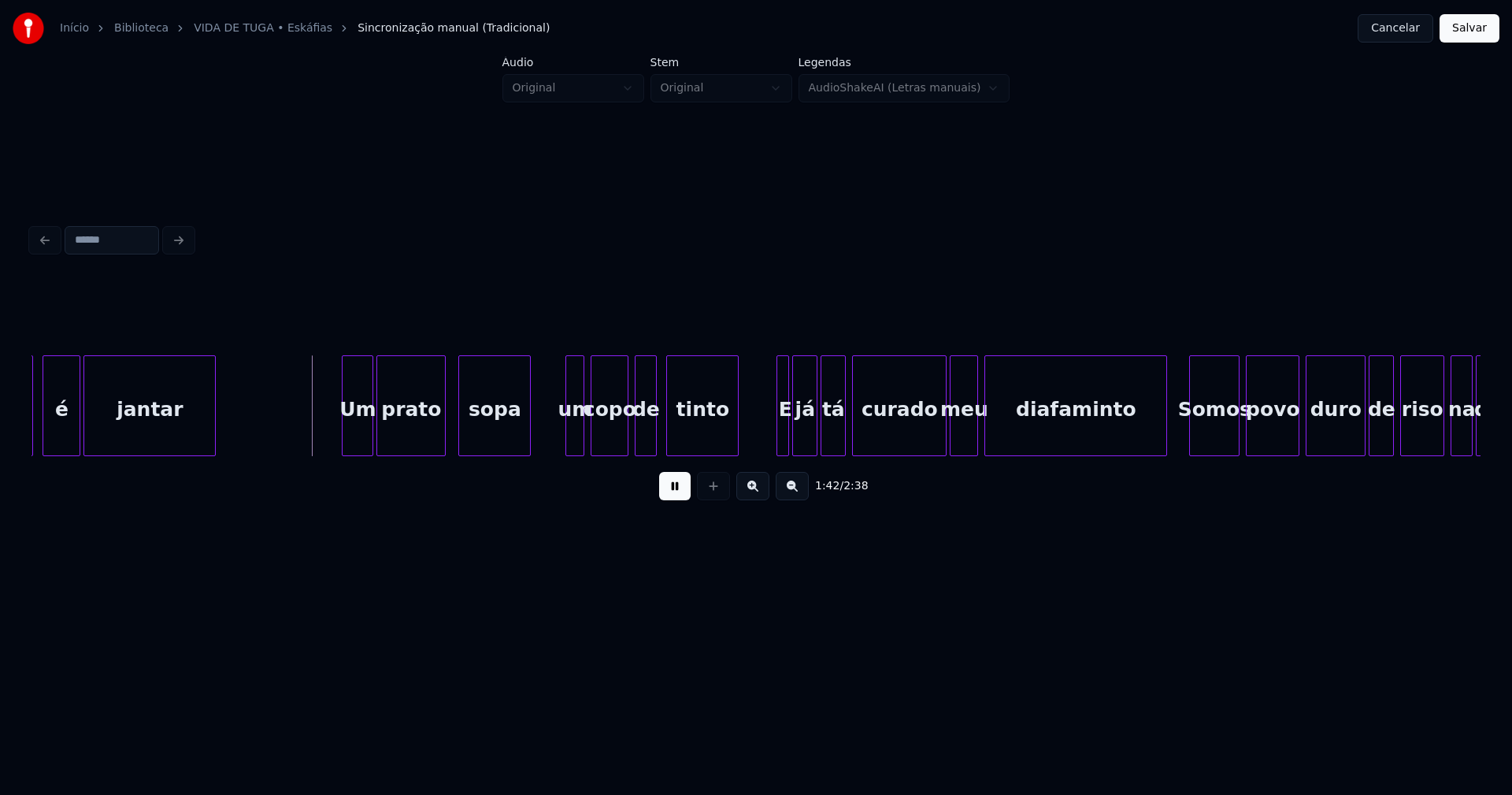
click at [347, 436] on div at bounding box center [345, 405] width 5 height 99
click at [563, 432] on div at bounding box center [565, 405] width 5 height 99
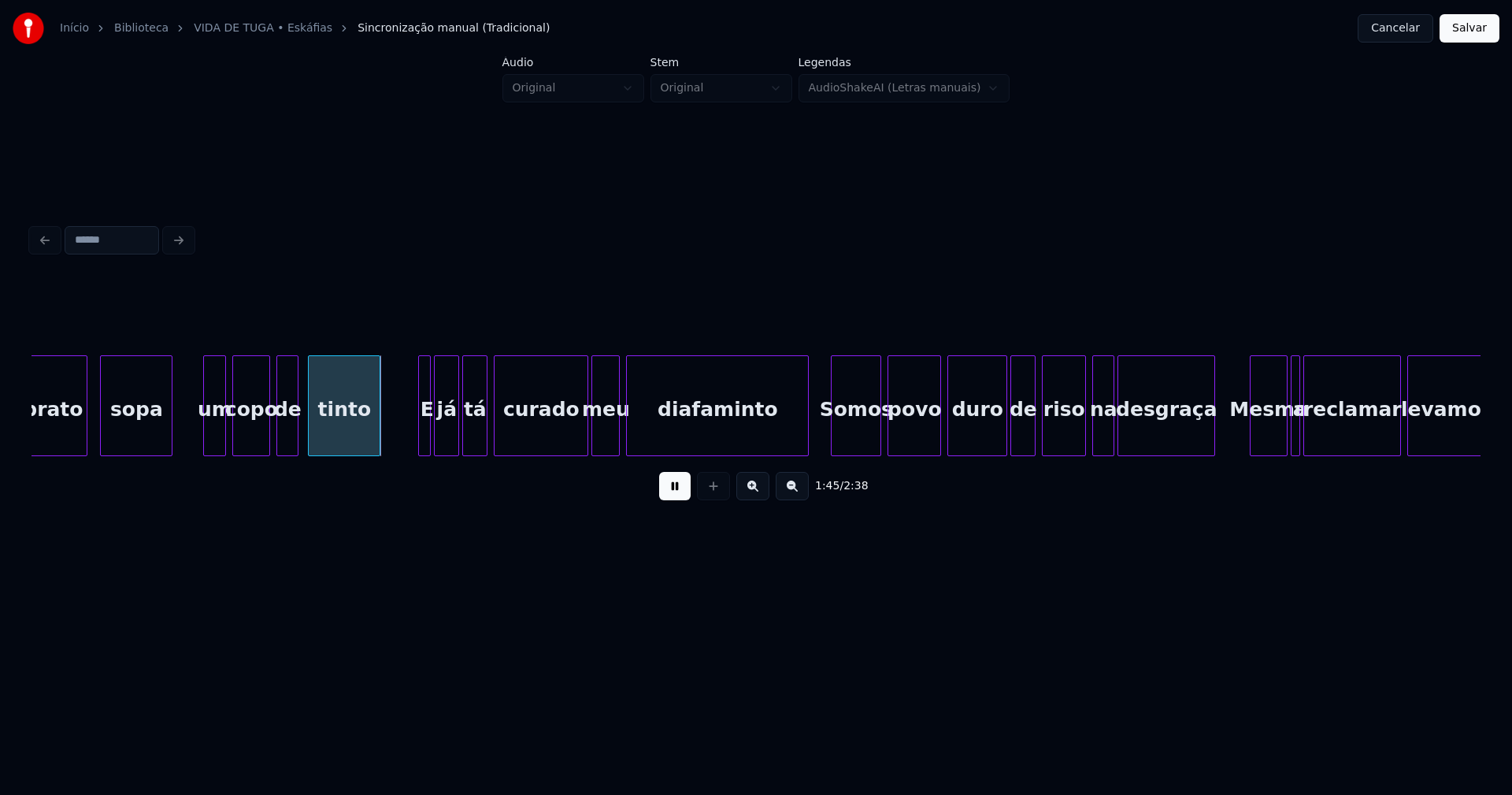
scroll to position [0, 16287]
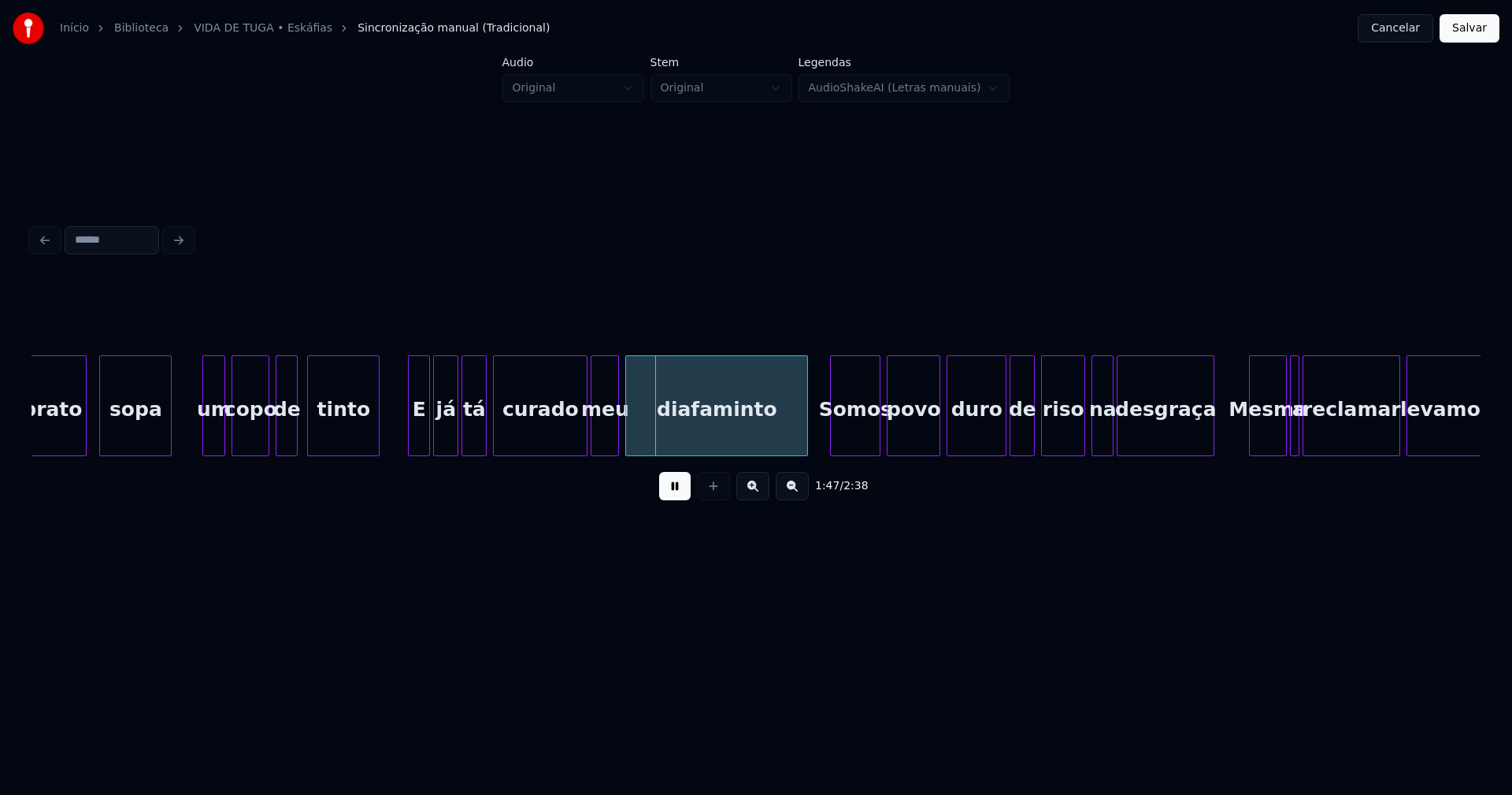
click at [412, 440] on div at bounding box center [411, 405] width 5 height 99
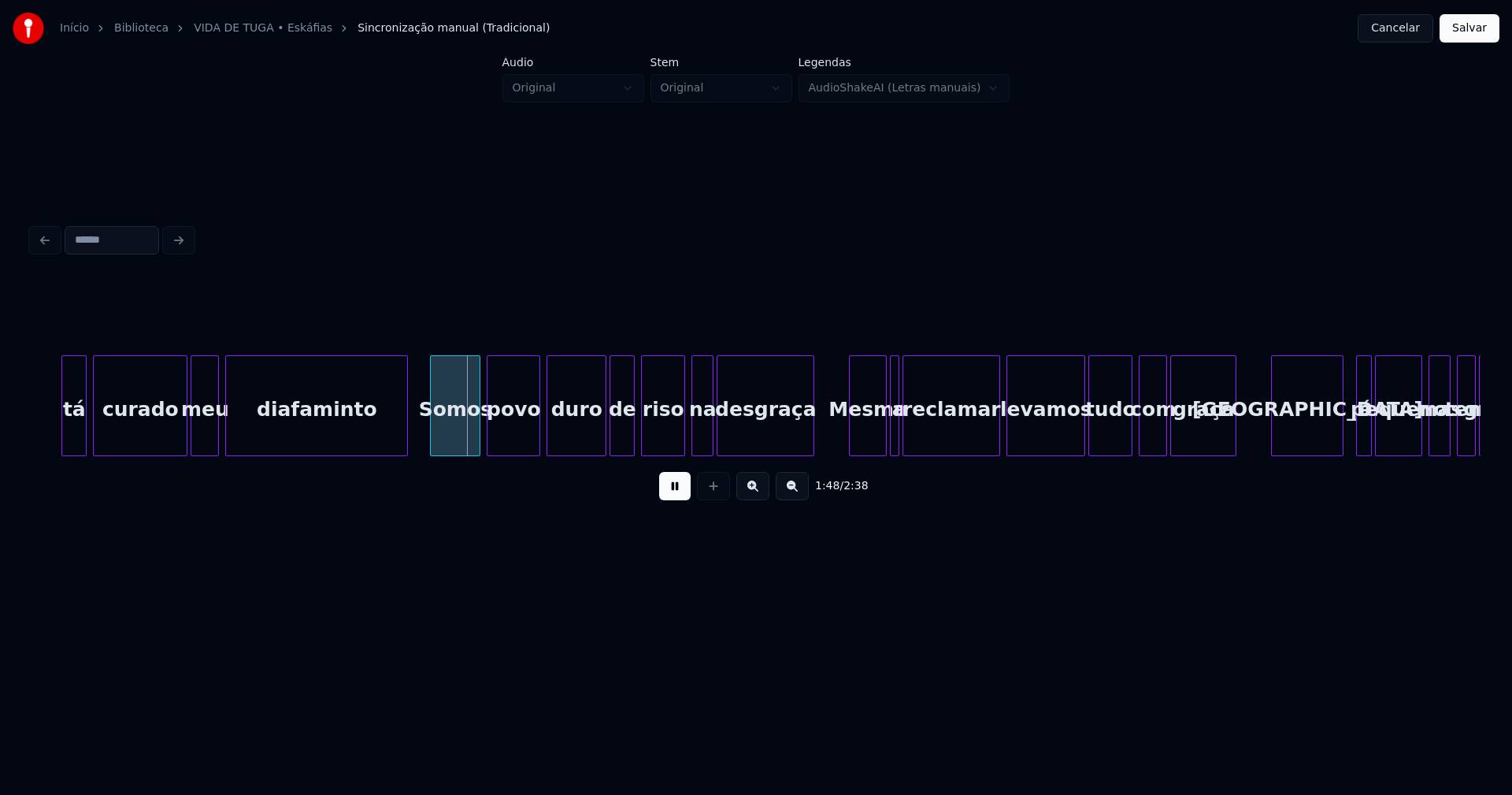
scroll to position [0, 16702]
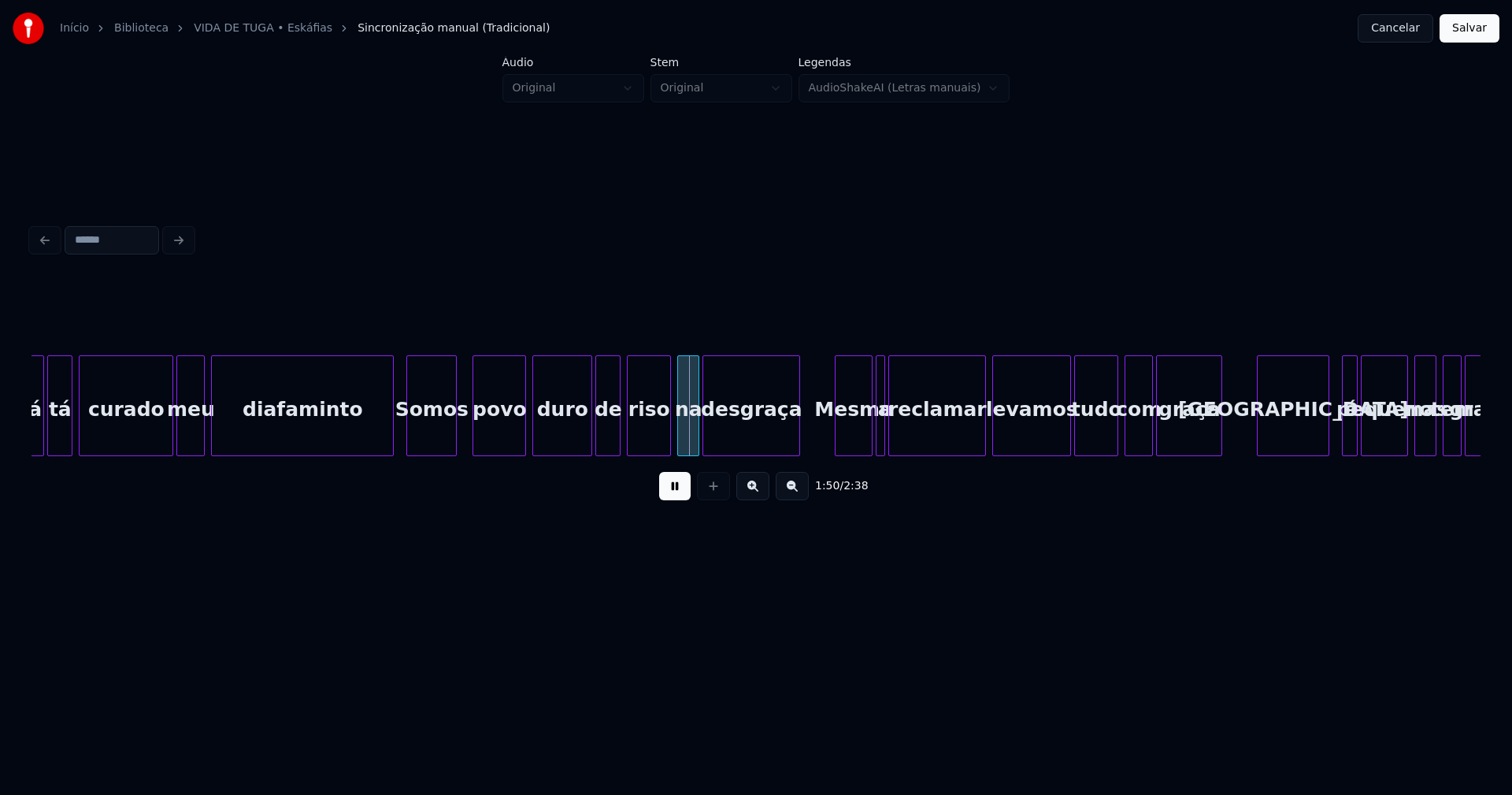
click at [432, 433] on div "Somos" at bounding box center [431, 409] width 48 height 107
click at [385, 432] on div at bounding box center [383, 405] width 5 height 99
click at [579, 439] on div at bounding box center [579, 405] width 5 height 99
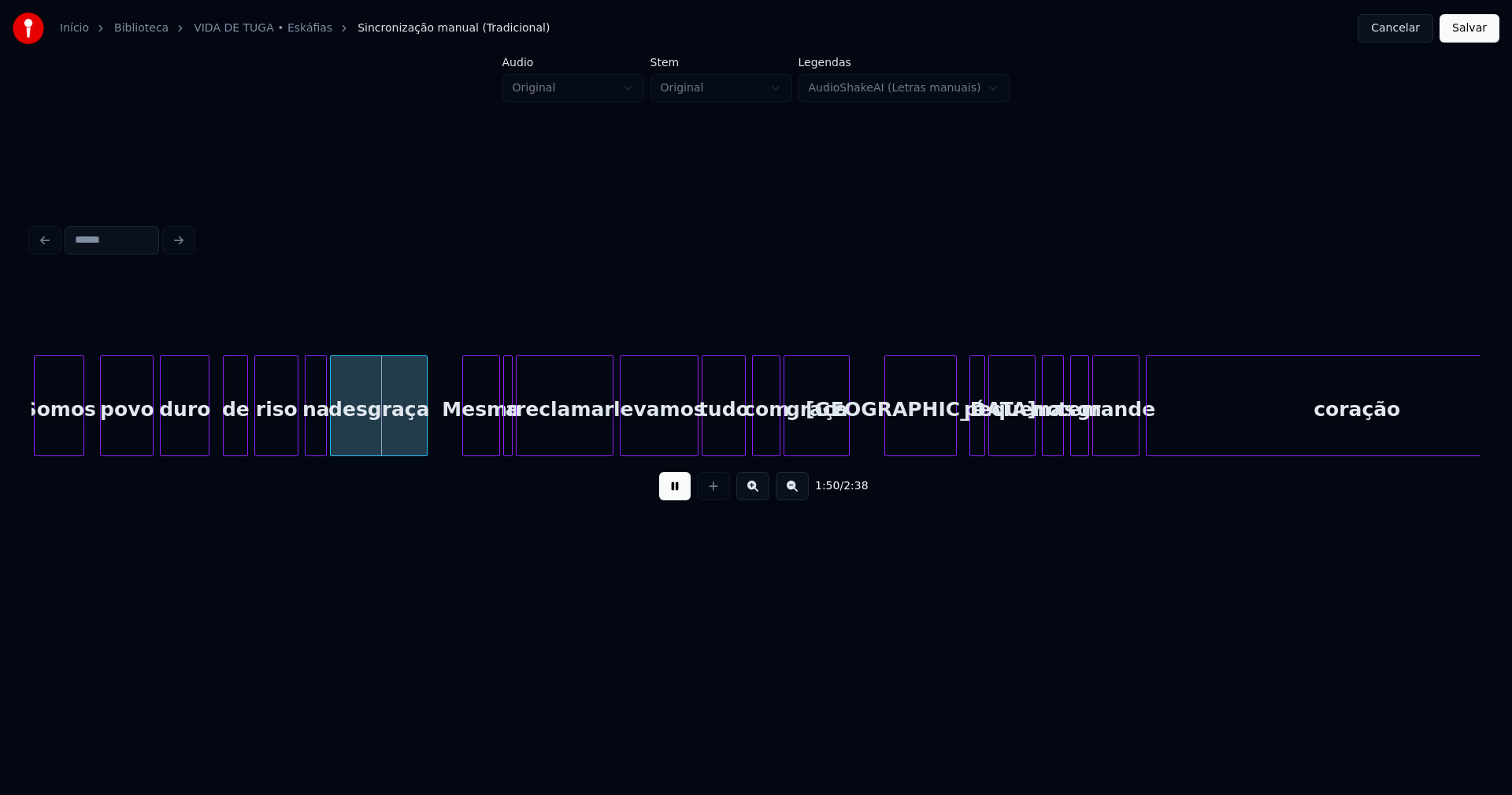
scroll to position [0, 17254]
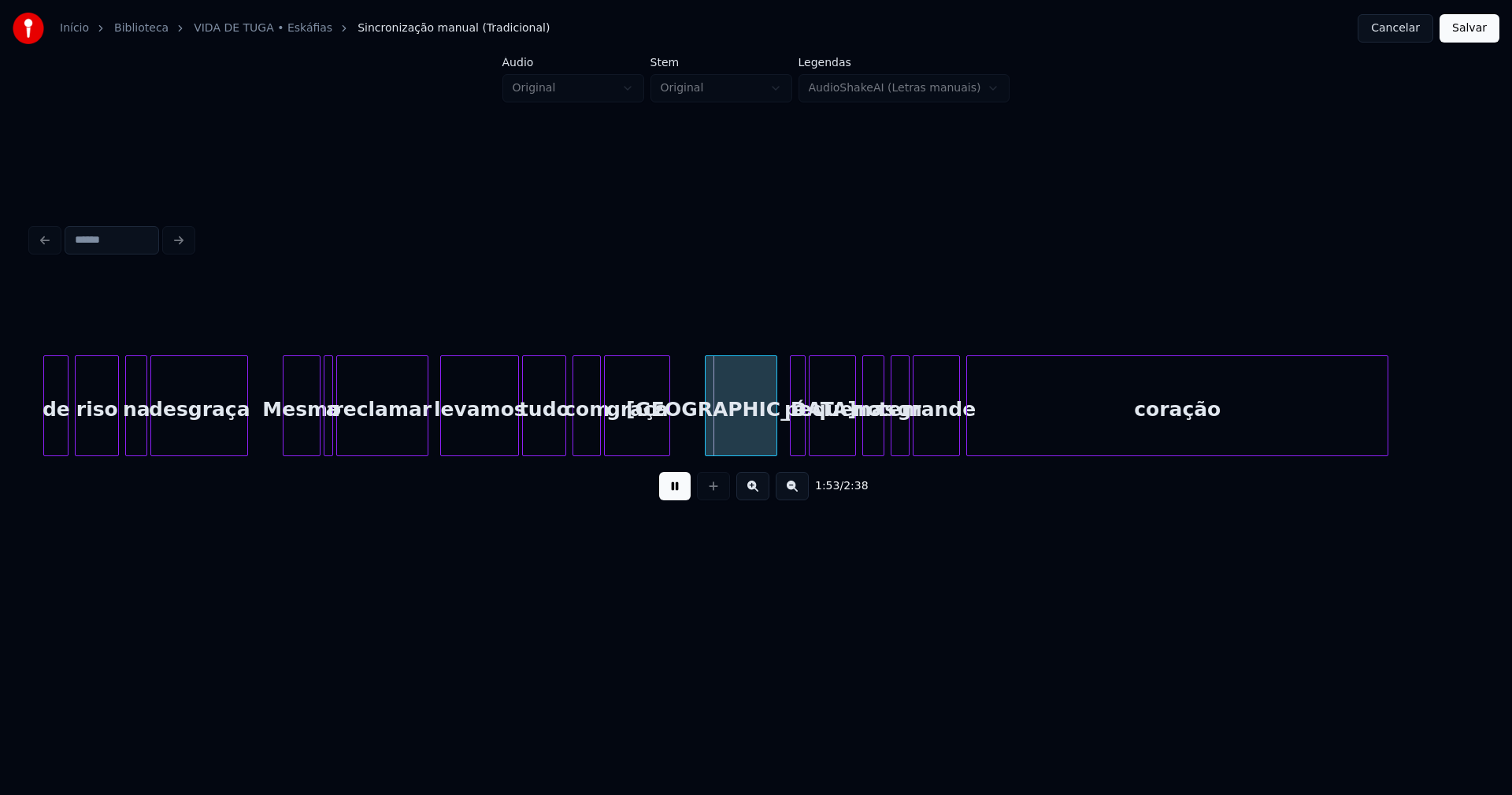
click at [426, 439] on div at bounding box center [426, 405] width 5 height 99
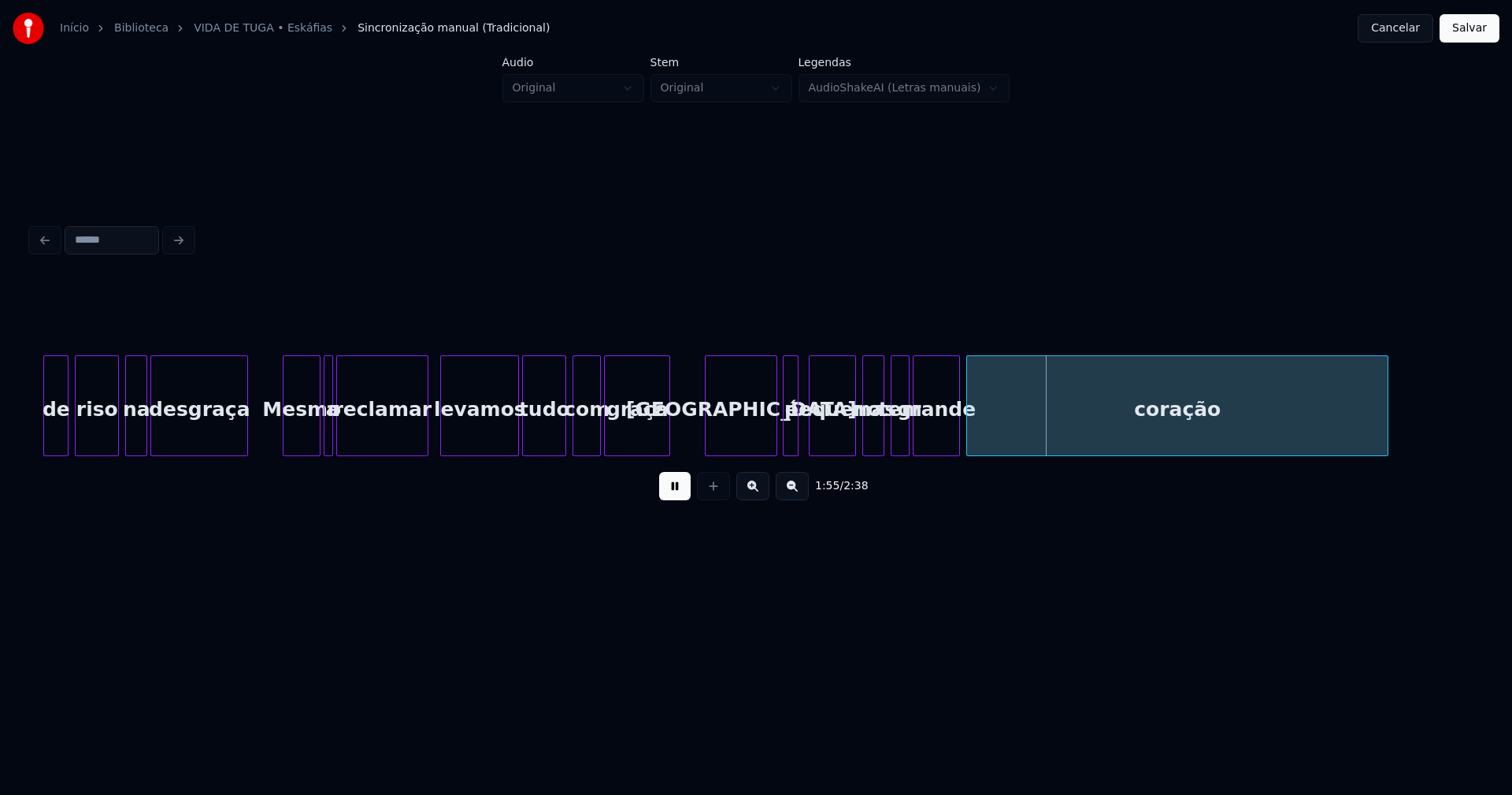
click at [790, 439] on div "é" at bounding box center [792, 409] width 16 height 107
click at [850, 436] on div at bounding box center [849, 405] width 5 height 99
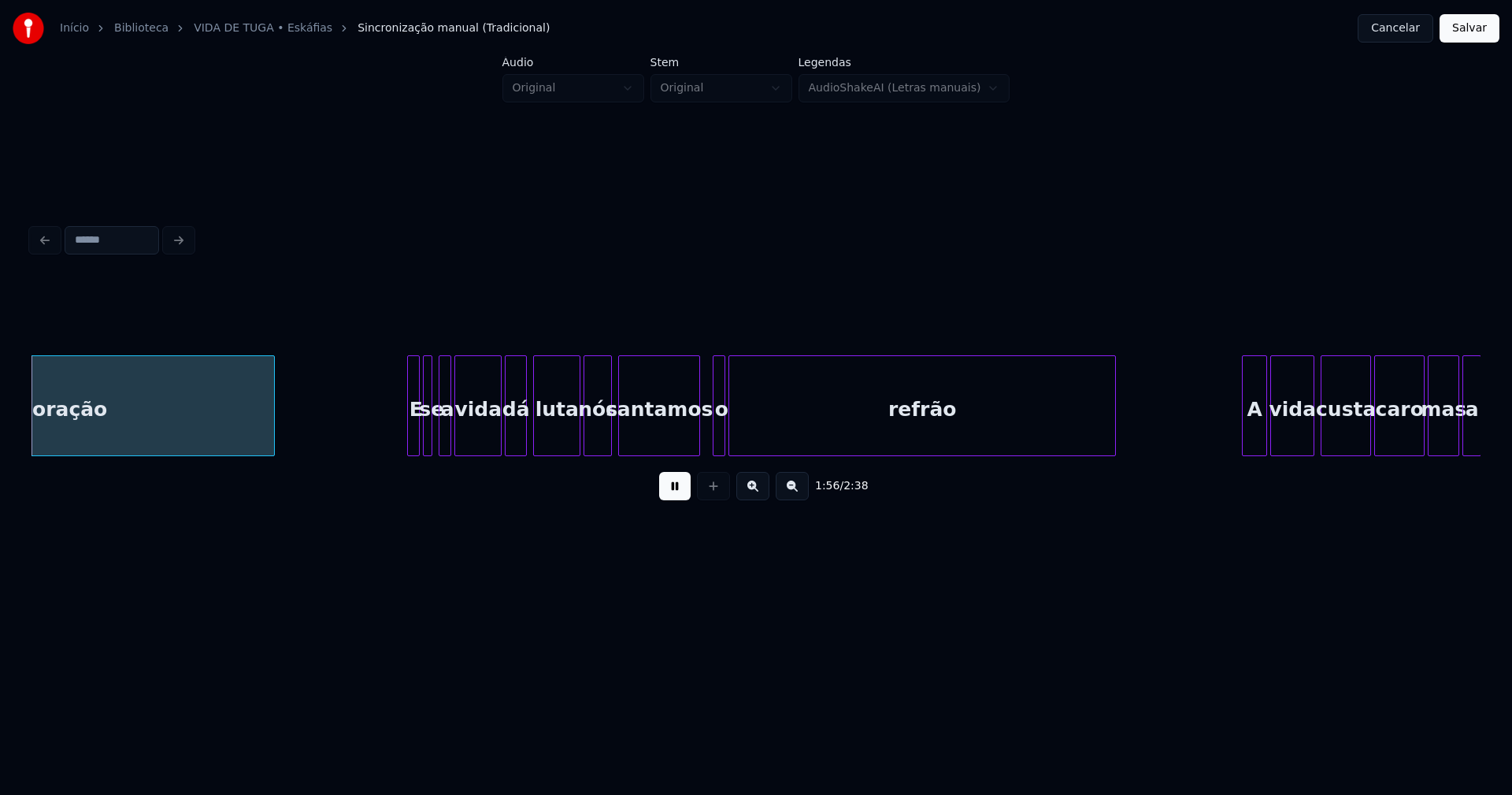
scroll to position [0, 18399]
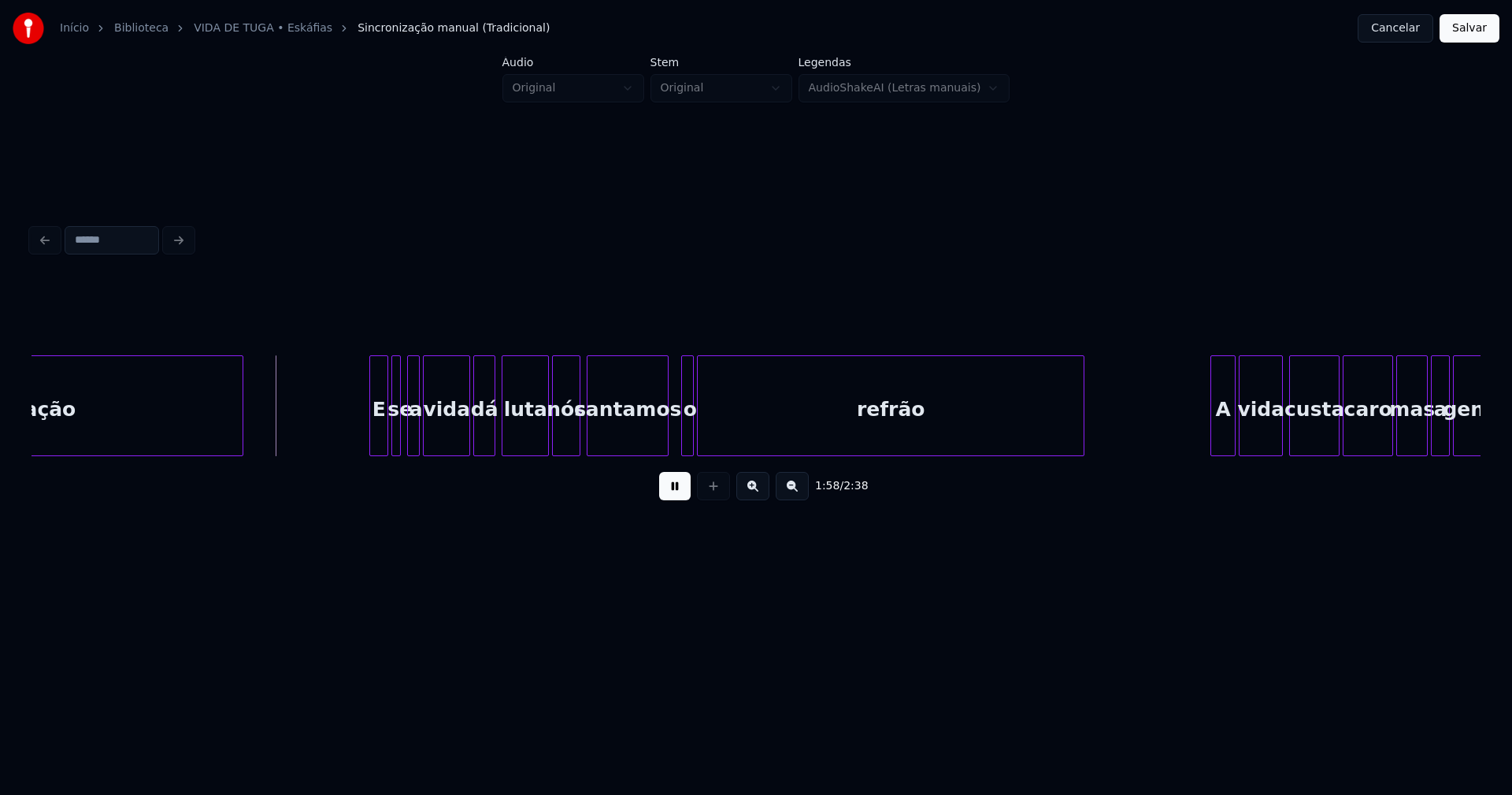
click at [372, 425] on div at bounding box center [373, 405] width 5 height 99
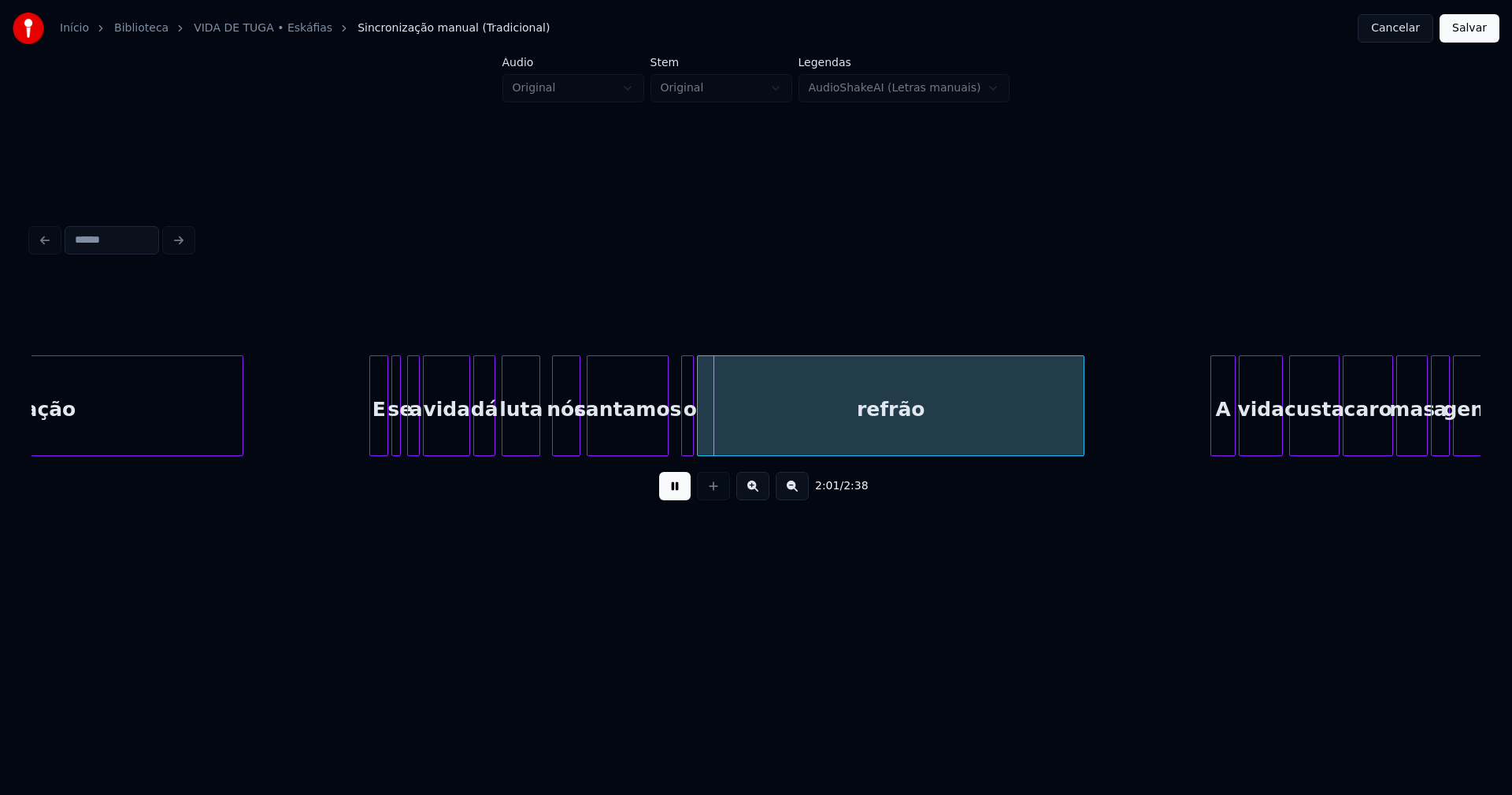
click at [536, 433] on div at bounding box center [538, 405] width 5 height 99
click at [675, 435] on div at bounding box center [677, 405] width 5 height 99
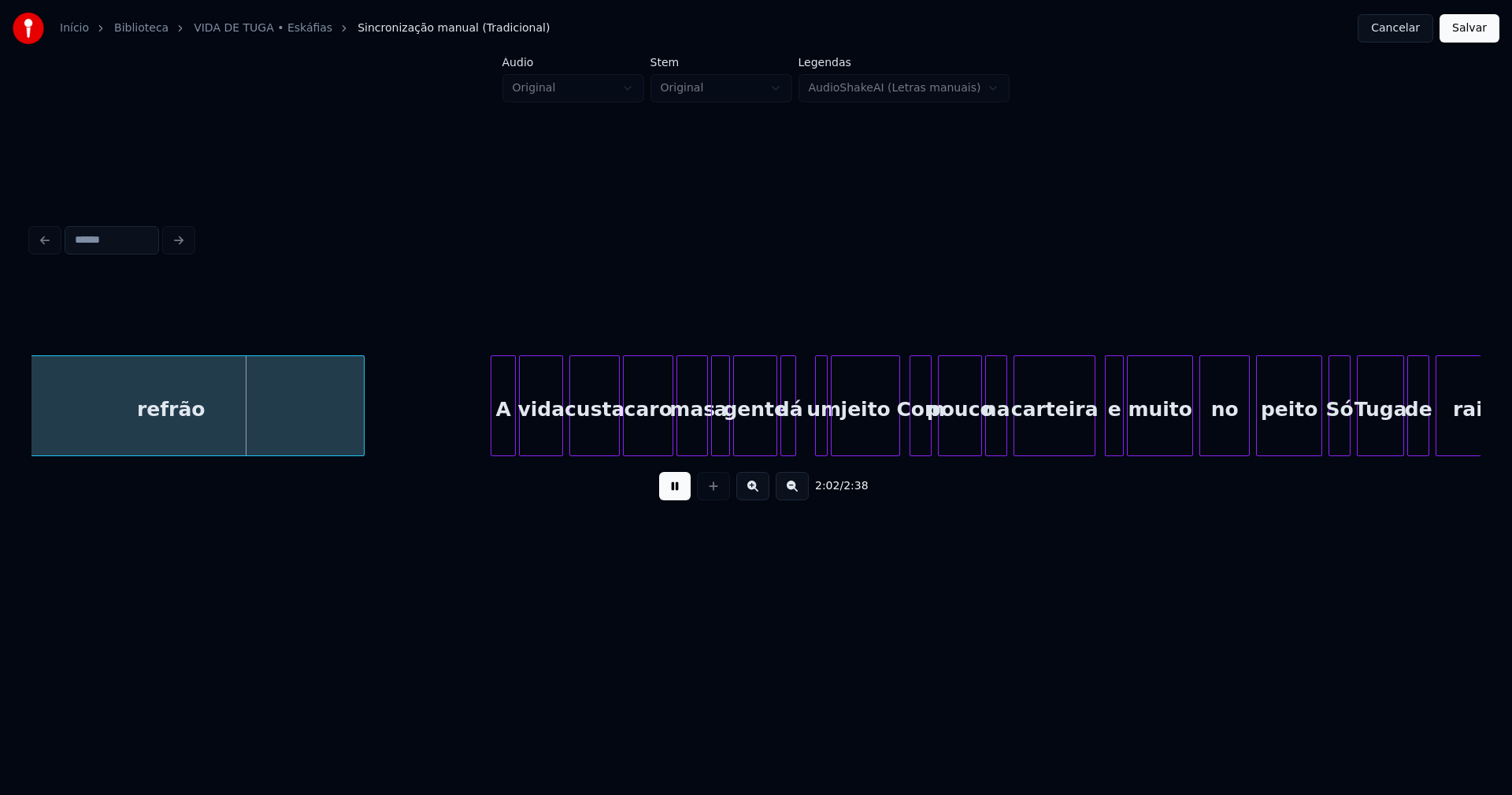
scroll to position [0, 19188]
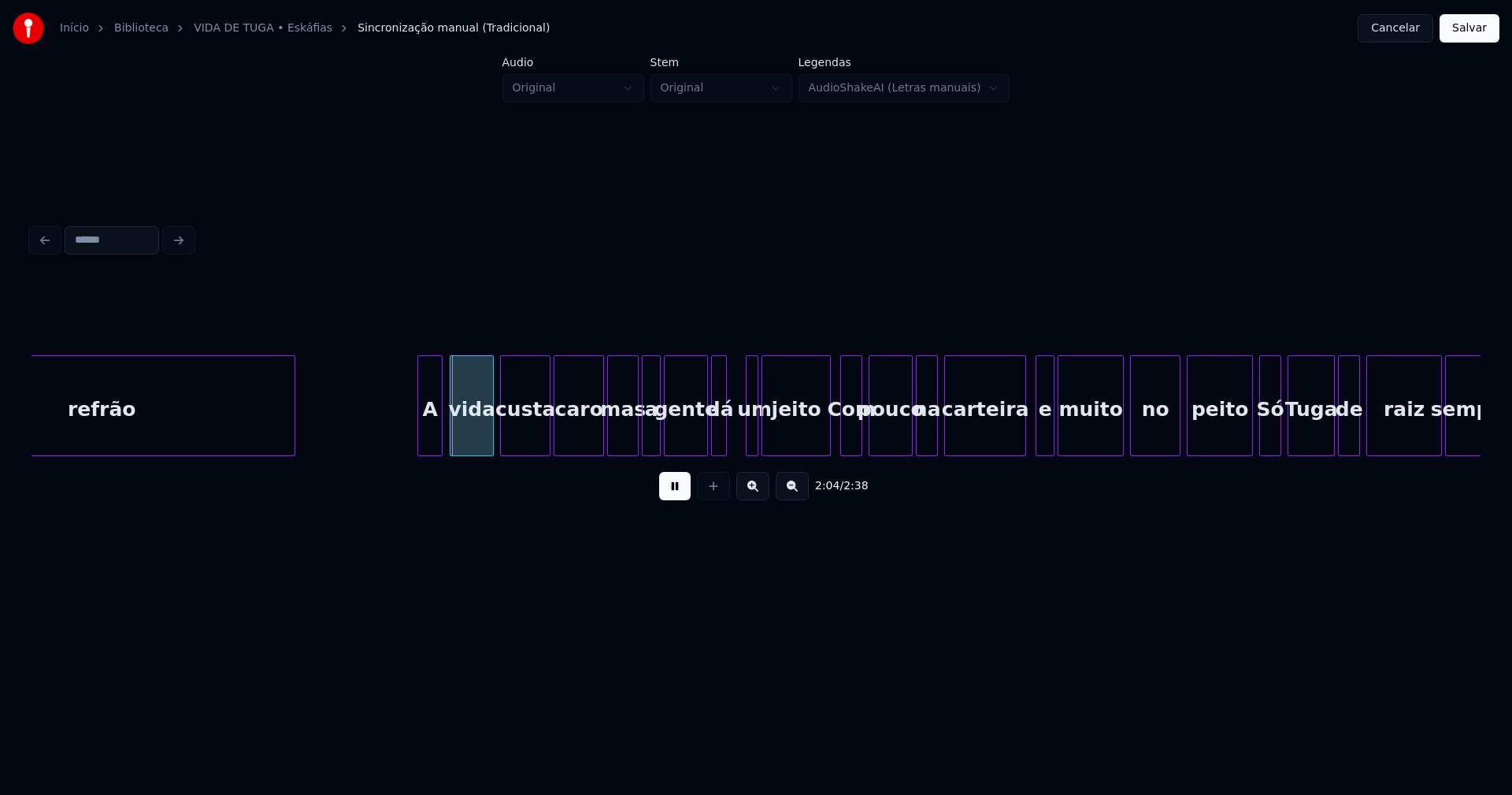
click at [432, 439] on div "A" at bounding box center [430, 409] width 24 height 107
click at [592, 443] on div at bounding box center [593, 405] width 5 height 99
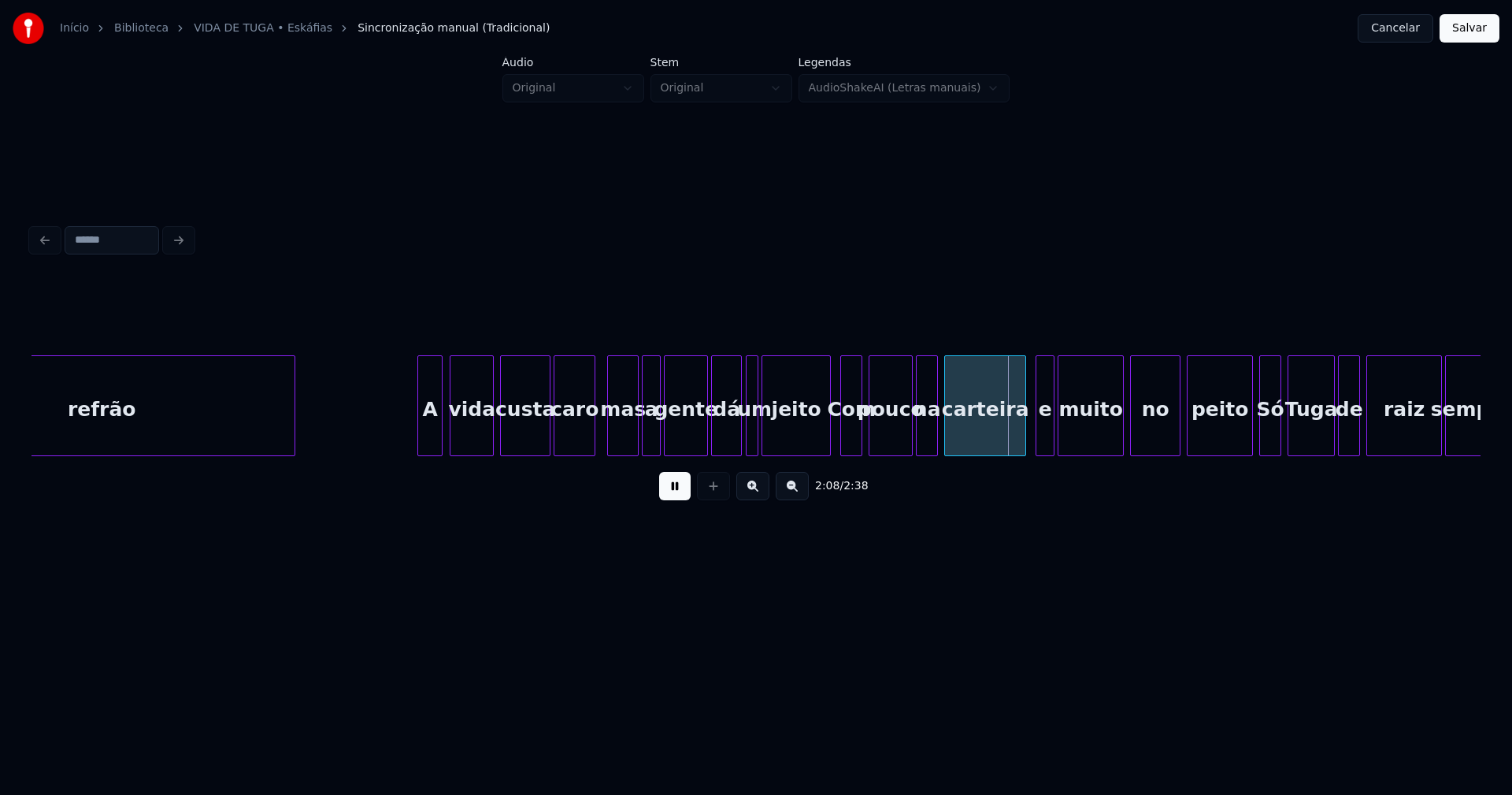
click at [739, 426] on div at bounding box center [739, 405] width 5 height 99
click at [813, 440] on div at bounding box center [812, 405] width 5 height 99
click at [1019, 437] on div at bounding box center [1018, 405] width 5 height 99
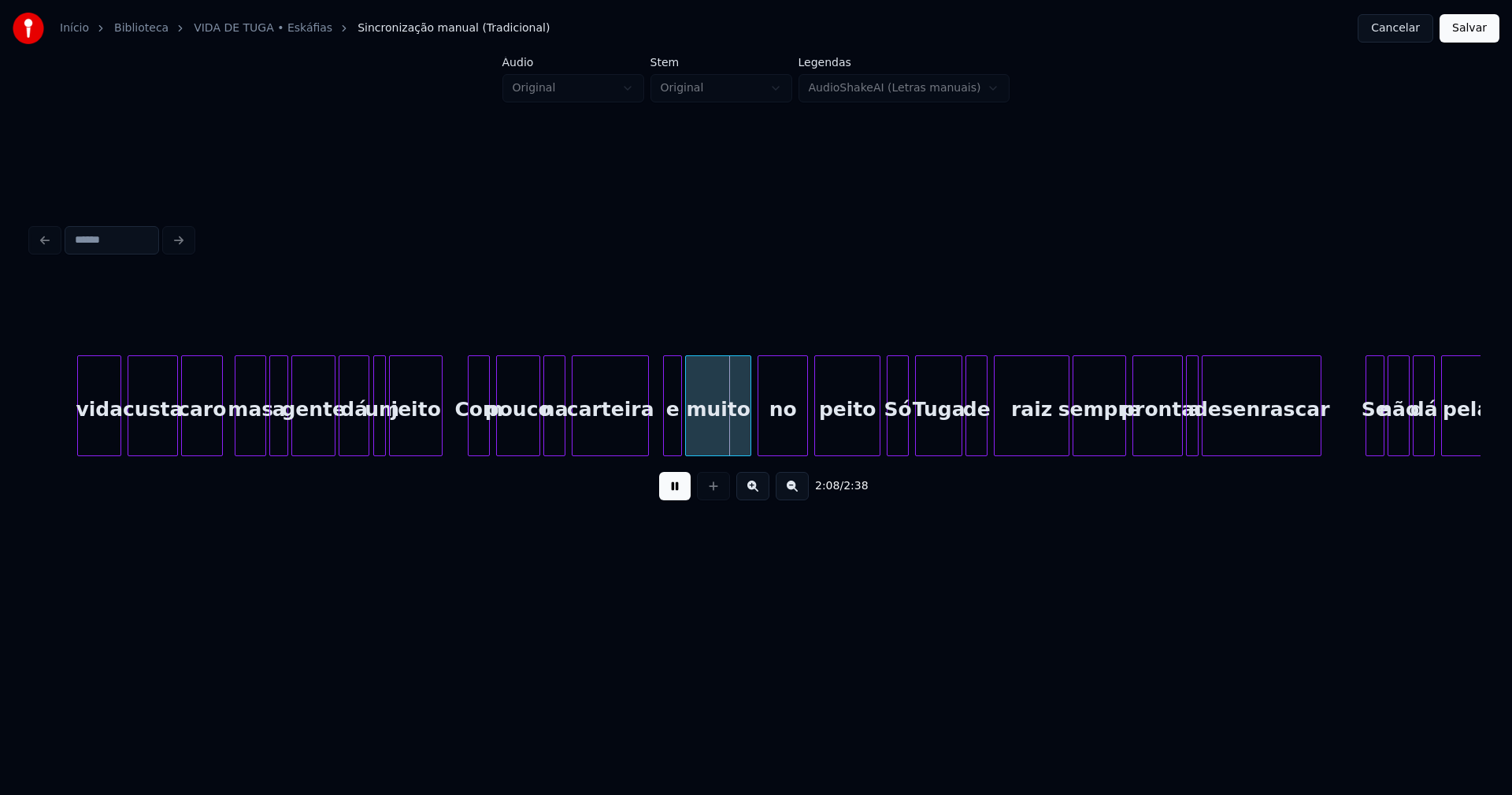
scroll to position [0, 19810]
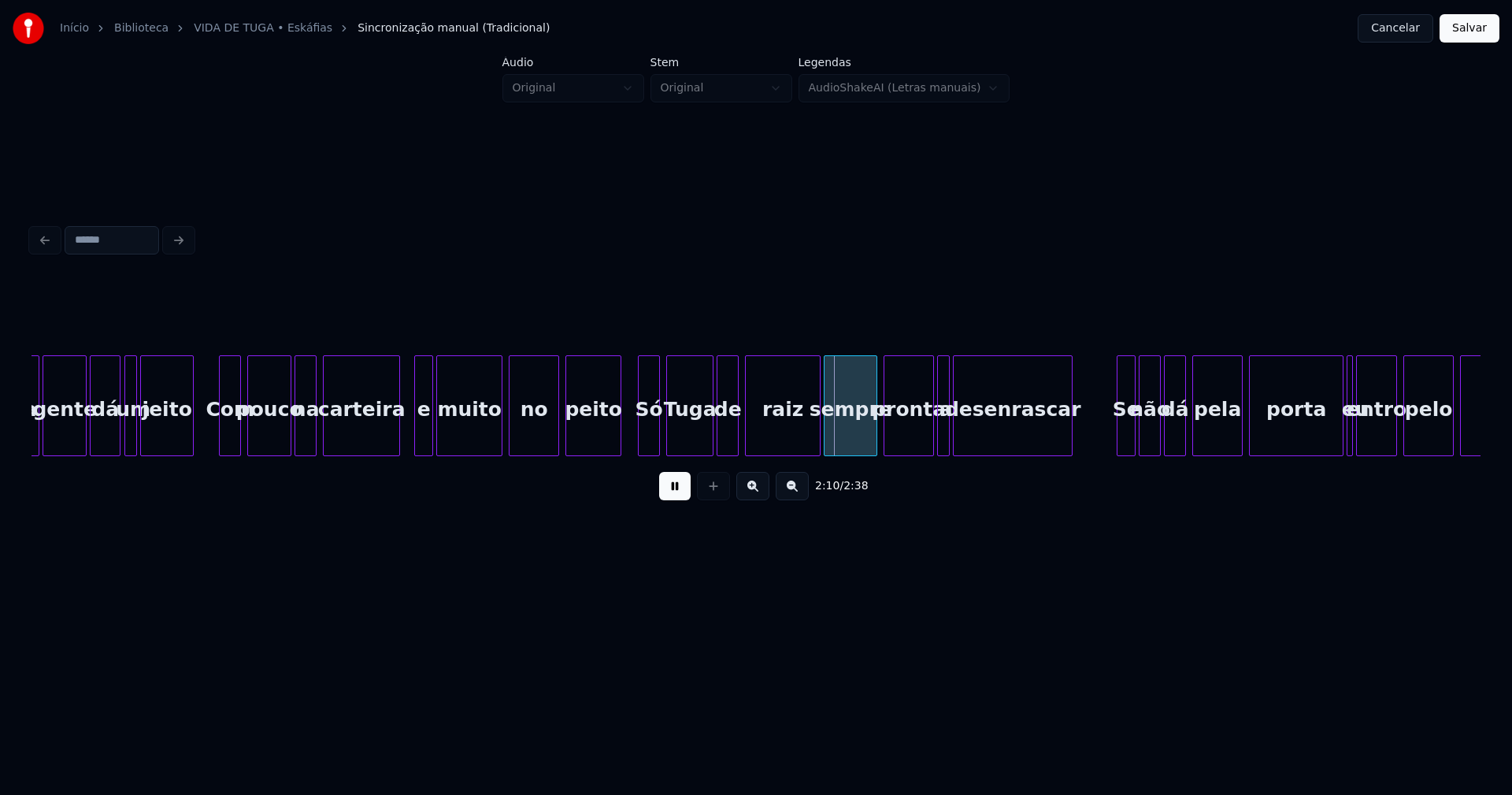
click at [621, 437] on div at bounding box center [618, 405] width 5 height 99
click at [807, 438] on div at bounding box center [806, 405] width 5 height 99
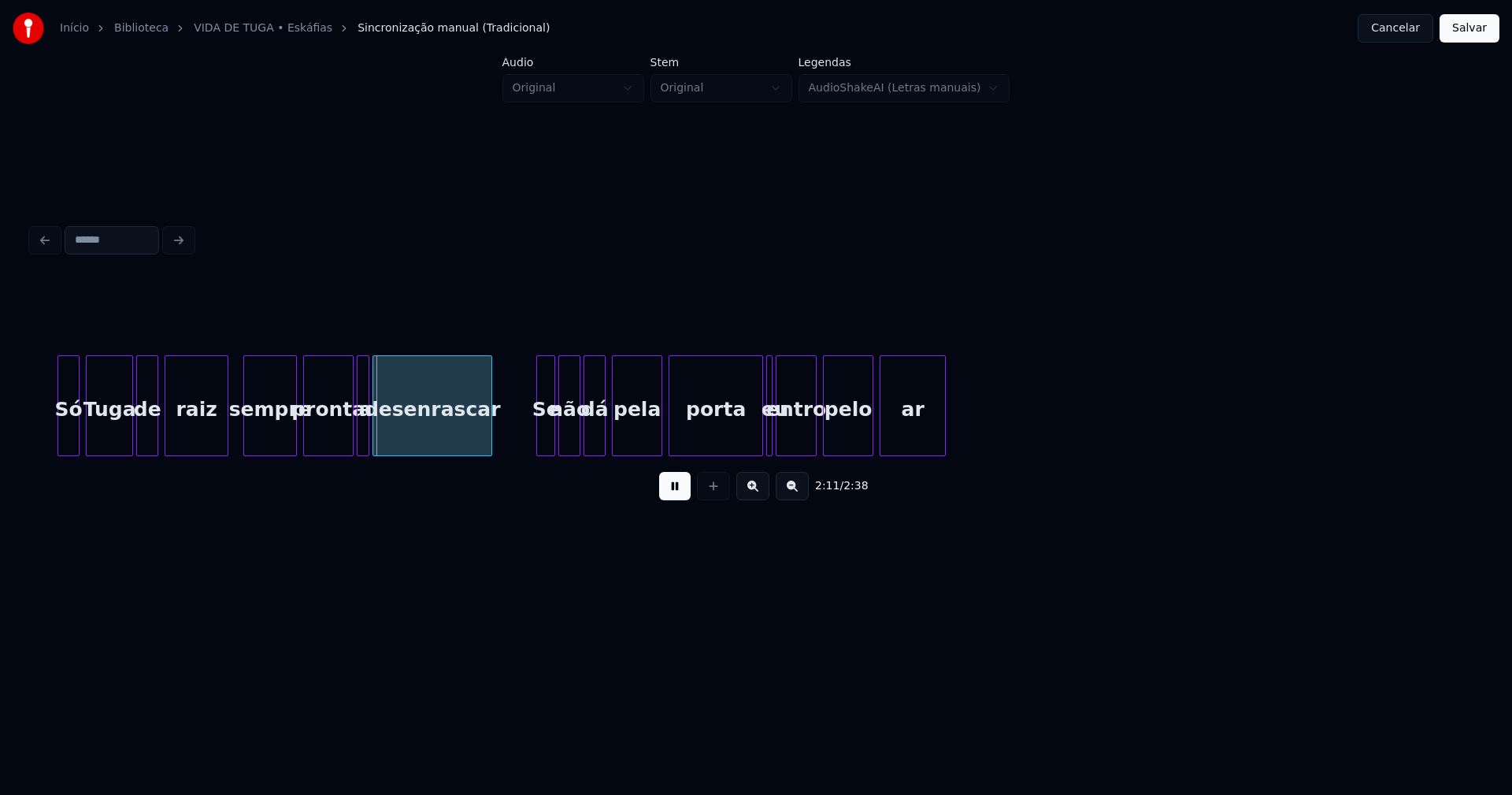
scroll to position [0, 20404]
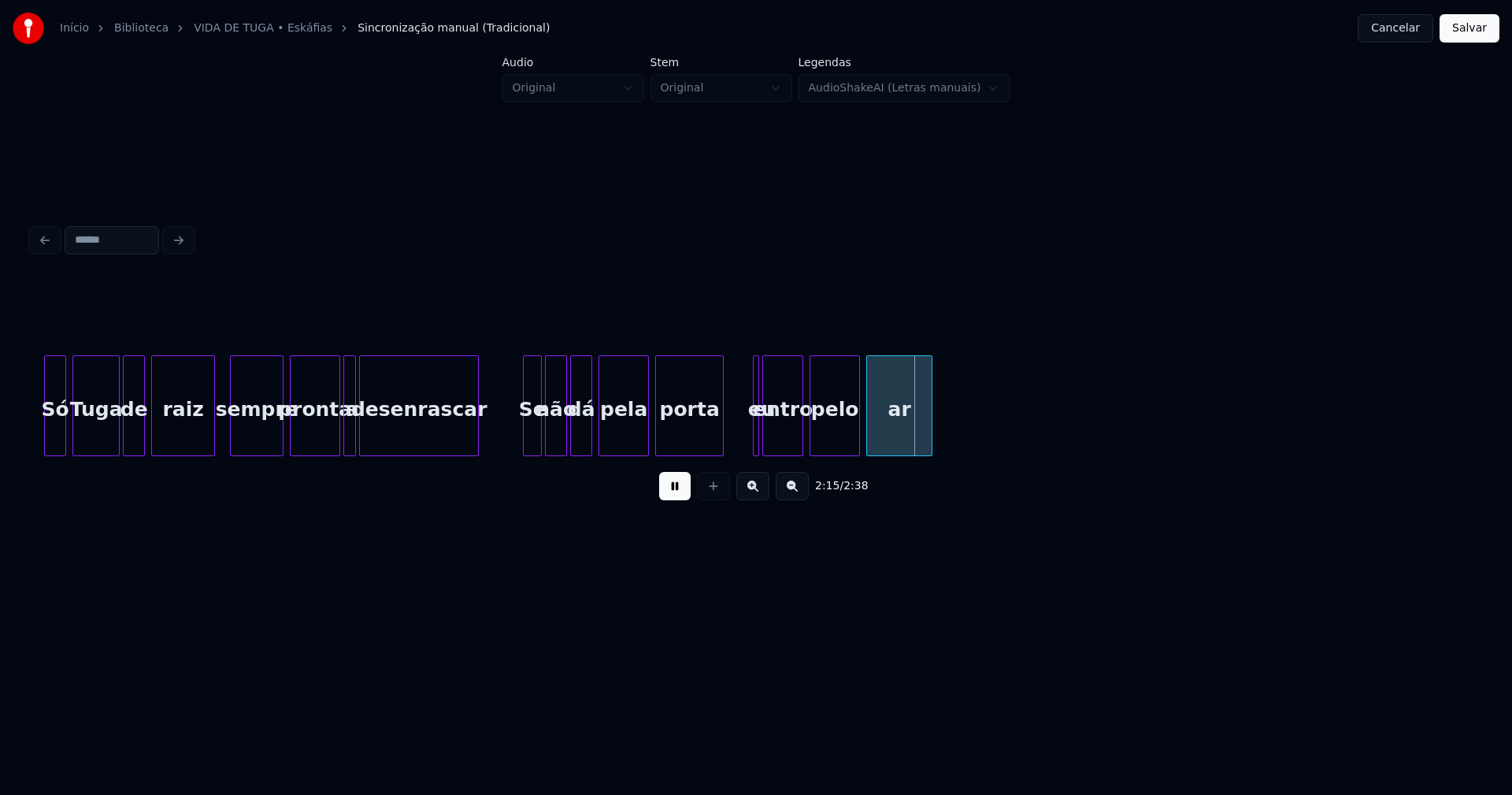
click at [722, 437] on div at bounding box center [721, 405] width 5 height 99
drag, startPoint x: 753, startPoint y: 353, endPoint x: 742, endPoint y: 359, distance: 12.5
drag, startPoint x: 678, startPoint y: 487, endPoint x: 747, endPoint y: 443, distance: 81.8
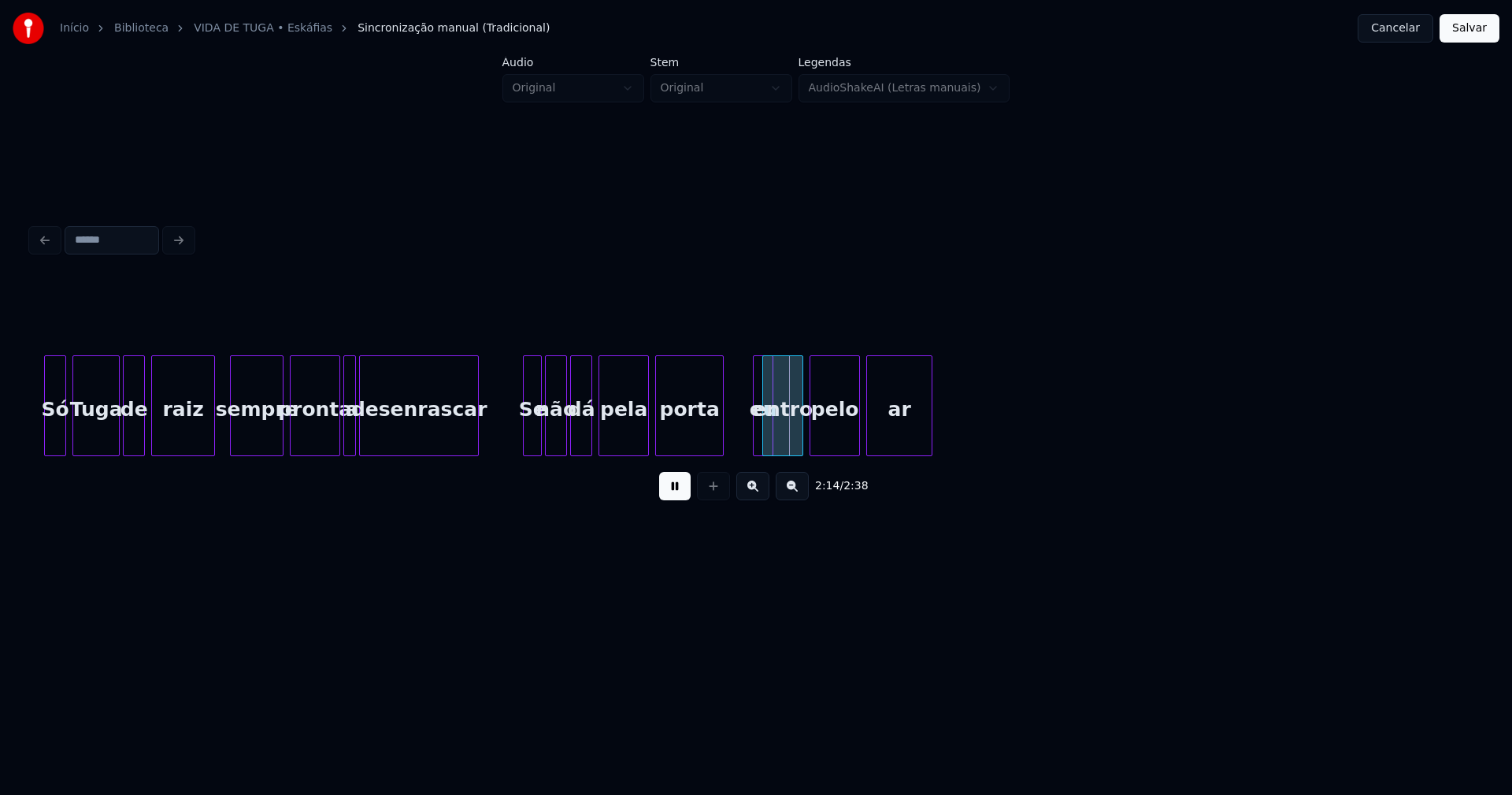
click at [678, 488] on button at bounding box center [674, 485] width 31 height 28
click at [734, 362] on div "eu" at bounding box center [744, 405] width 20 height 101
click at [672, 498] on button at bounding box center [674, 485] width 31 height 28
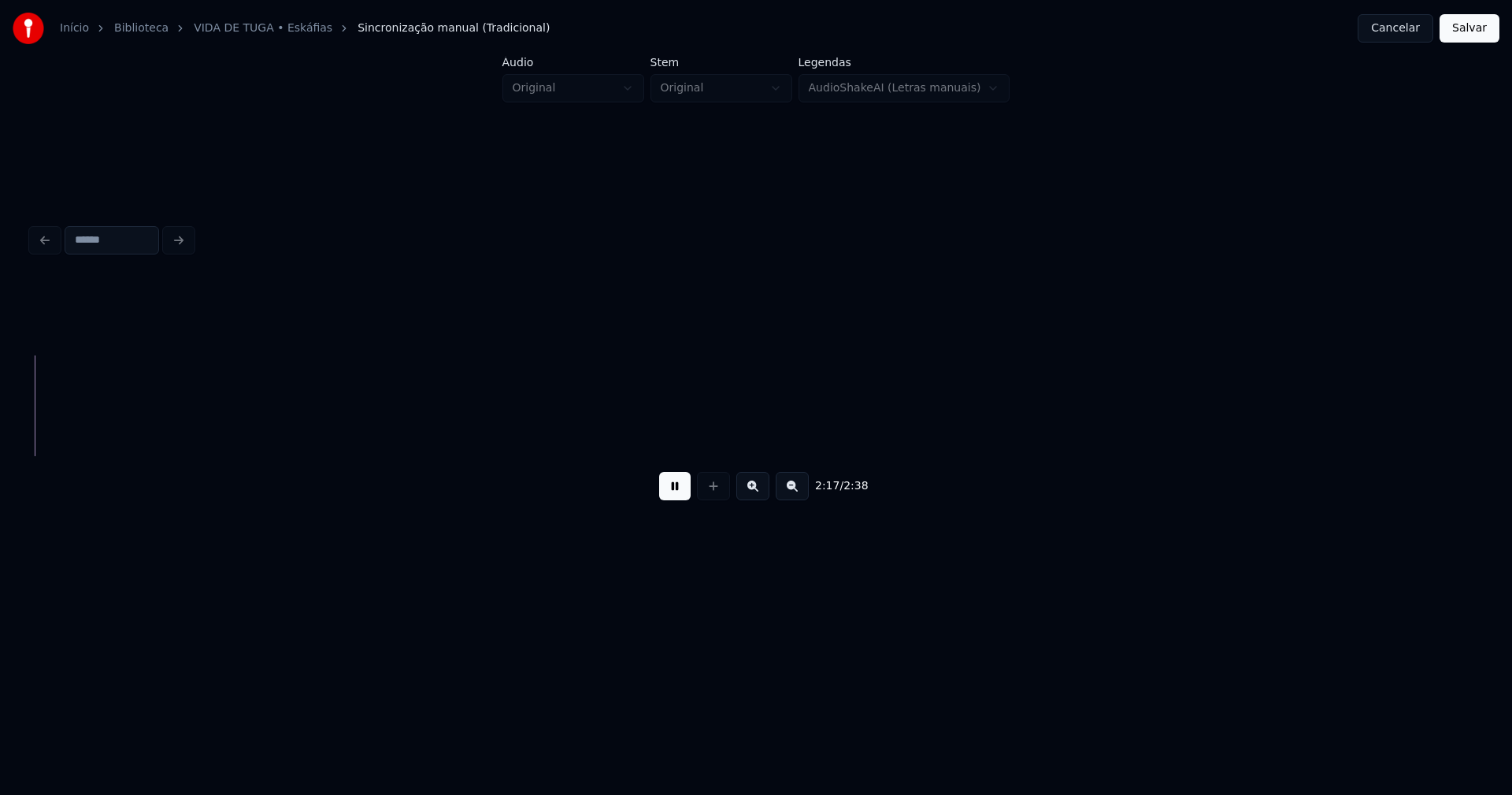
scroll to position [0, 21707]
click at [1468, 34] on button "Salvar" at bounding box center [1470, 28] width 59 height 28
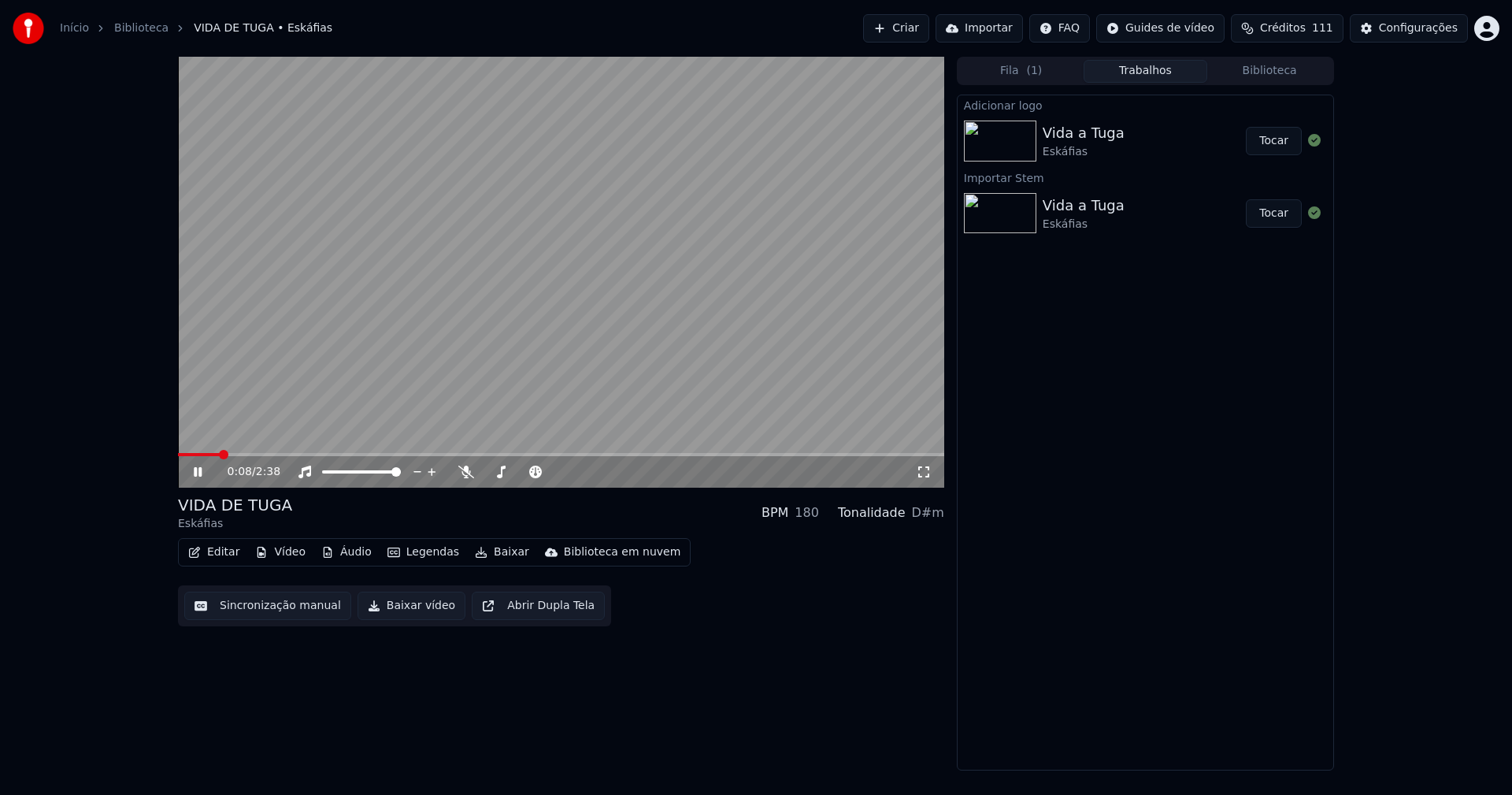
click at [920, 471] on icon at bounding box center [923, 471] width 16 height 13
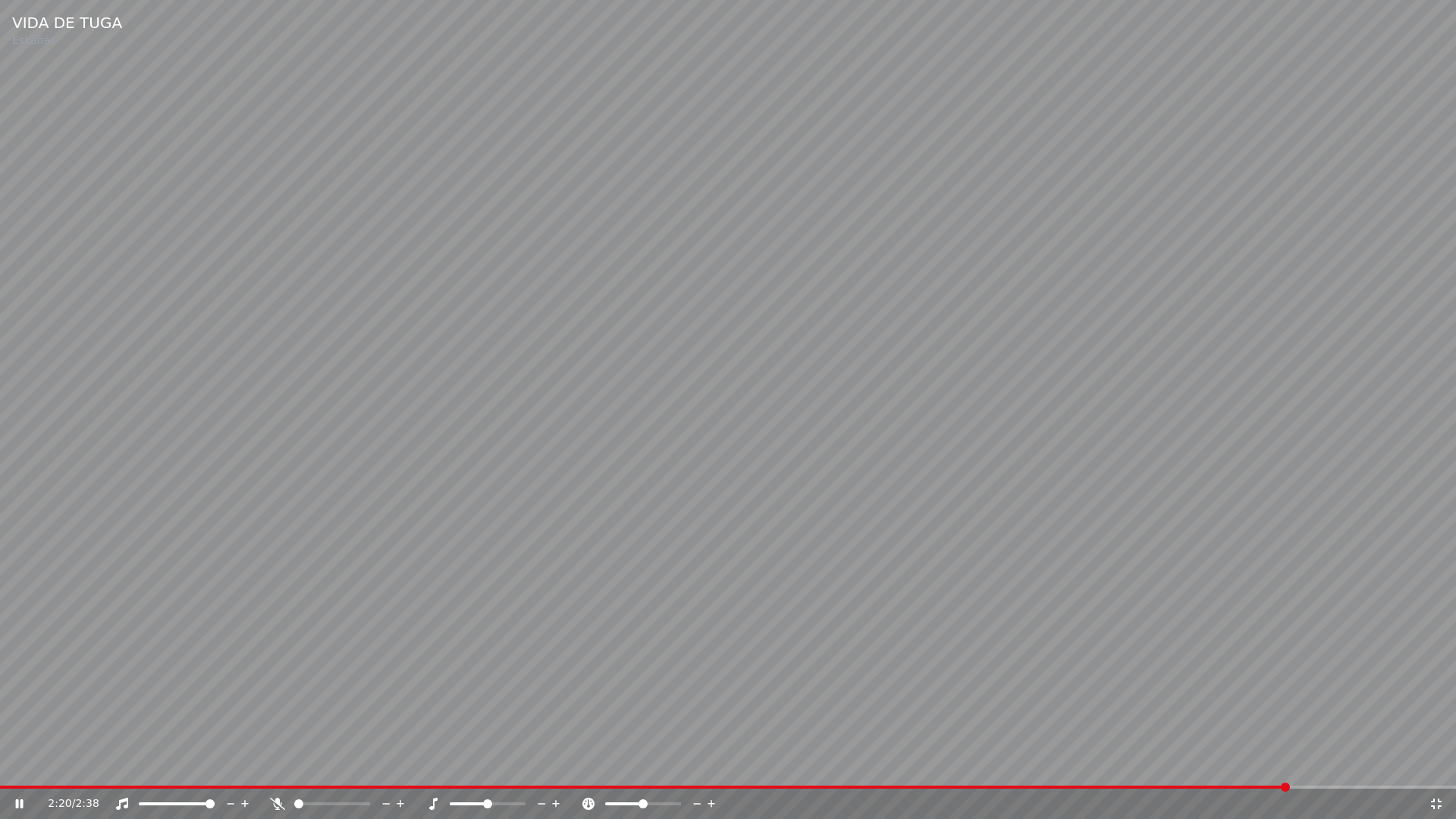
click at [1442, 765] on icon at bounding box center [1436, 804] width 16 height 12
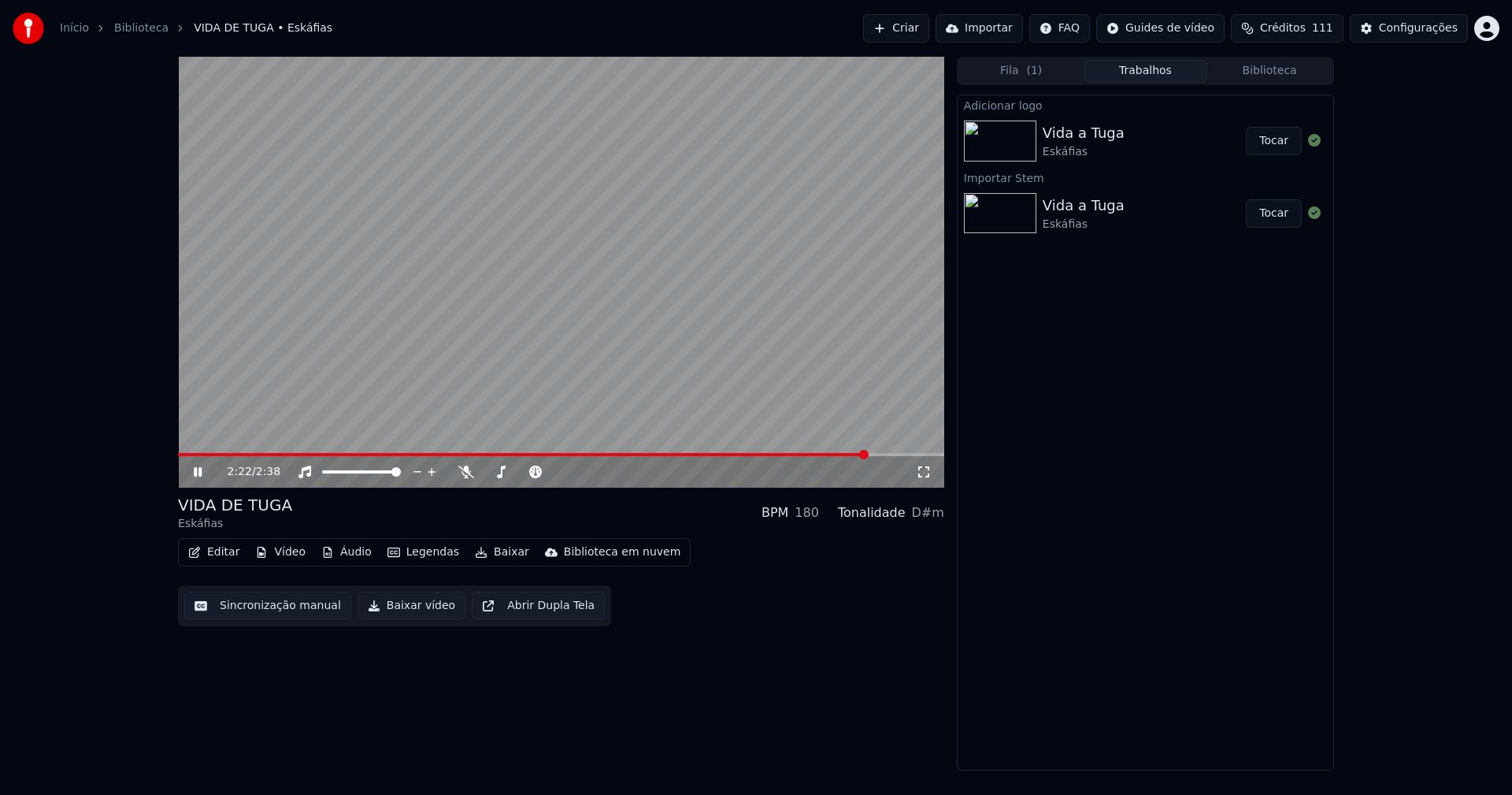
click at [202, 471] on icon at bounding box center [209, 471] width 37 height 13
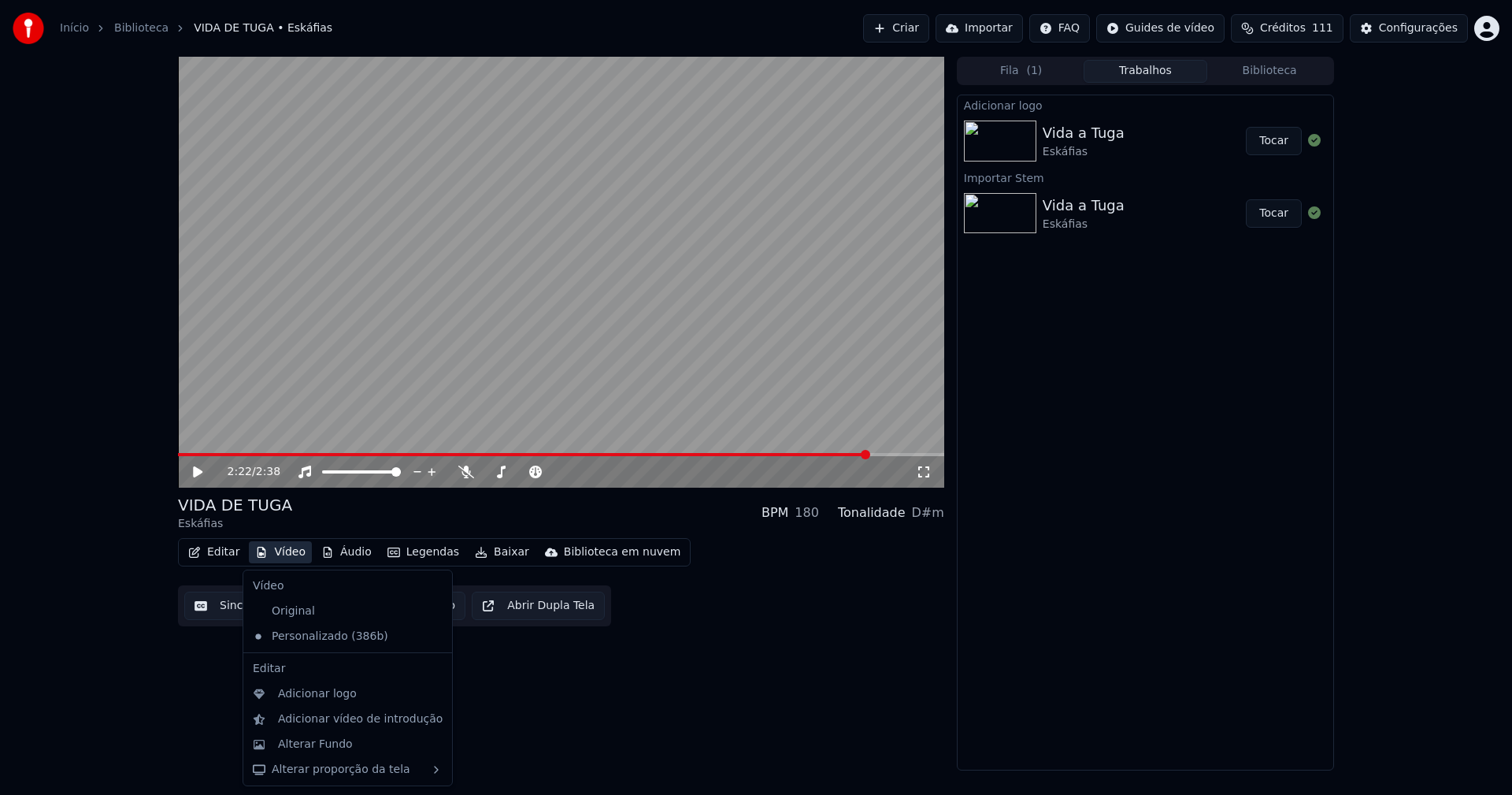
click at [272, 558] on button "Vídeo" at bounding box center [280, 552] width 63 height 22
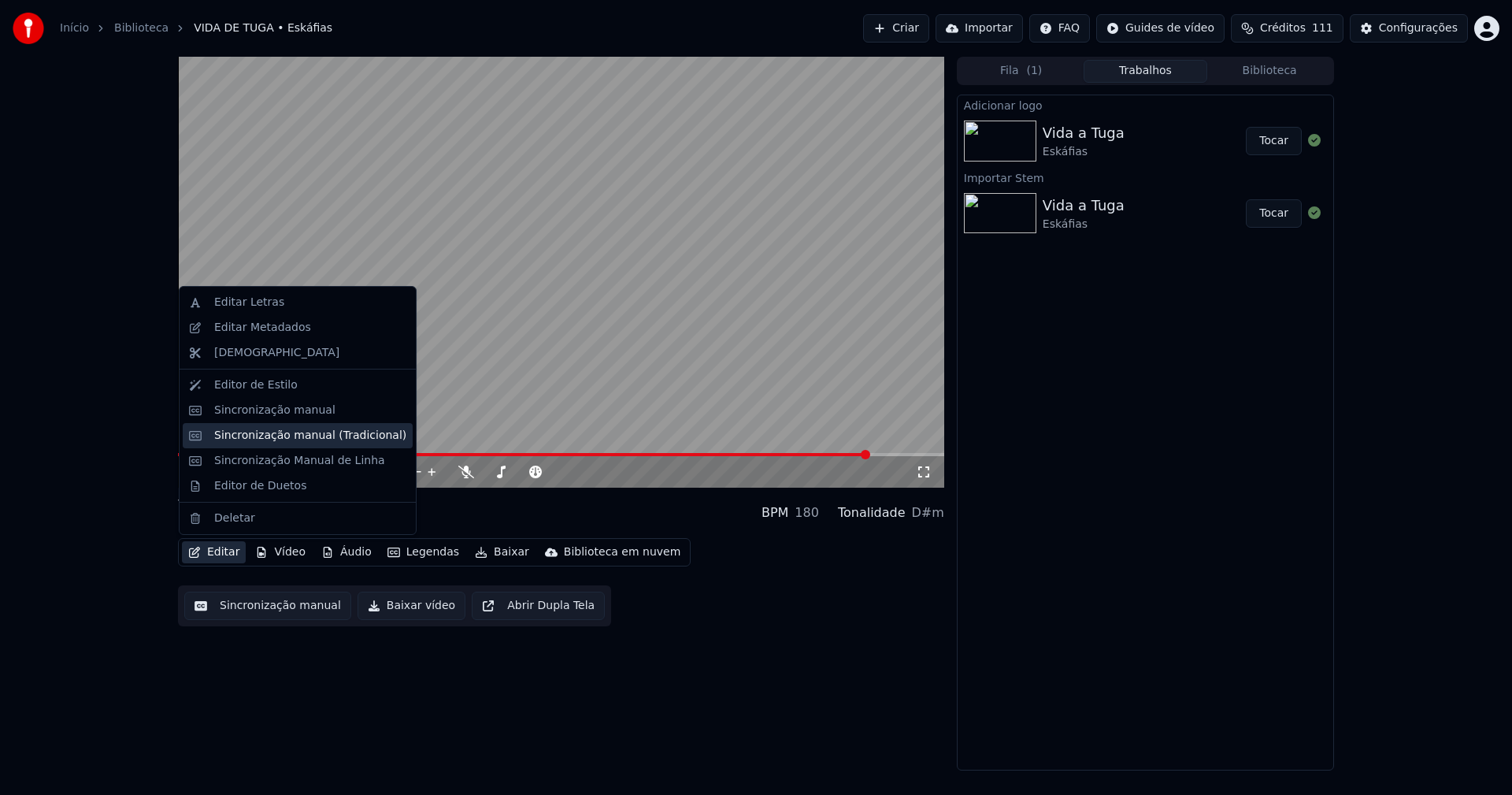
click at [265, 437] on div "Sincronização manual (Tradicional)" at bounding box center [310, 436] width 192 height 16
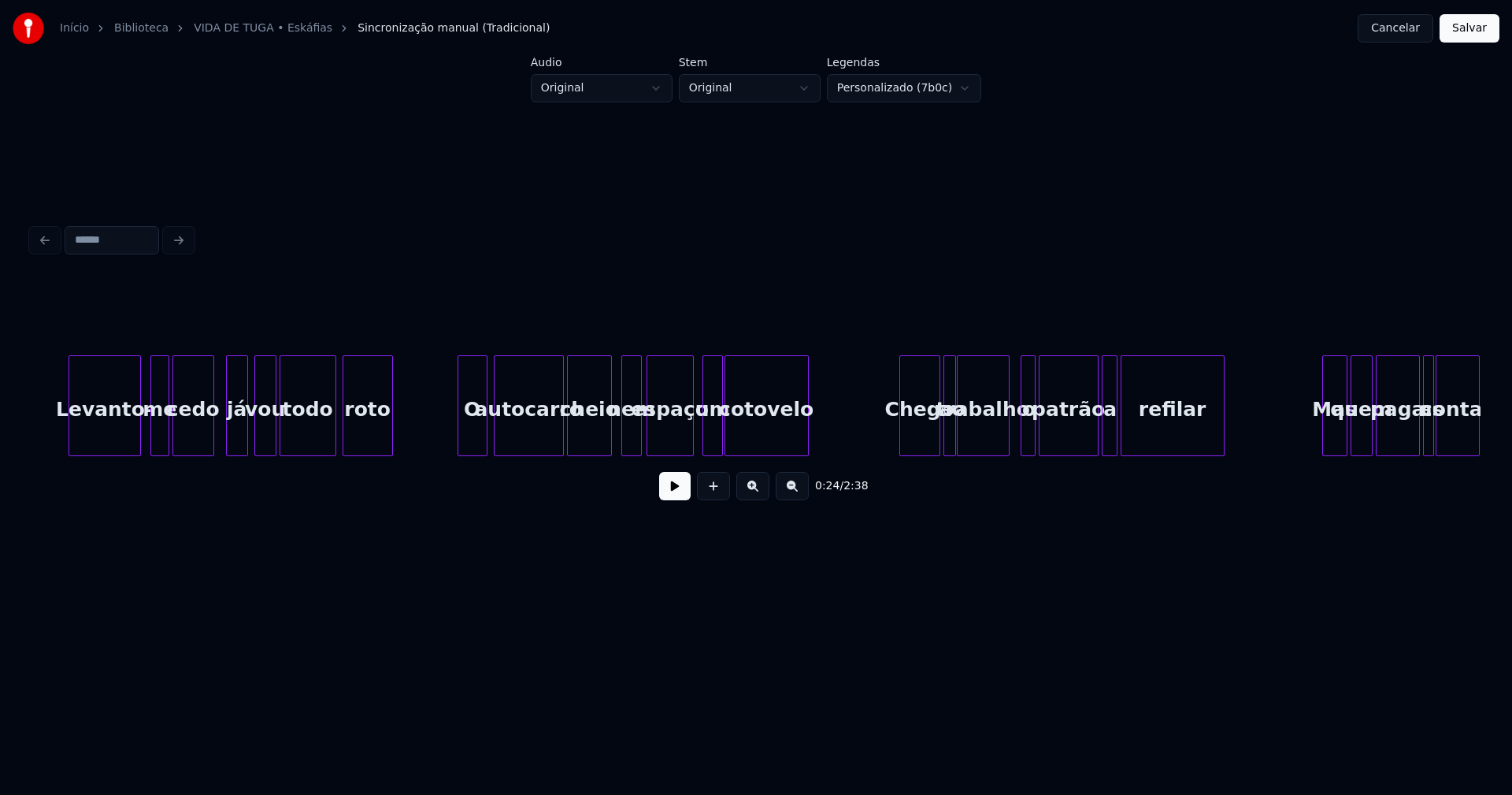
scroll to position [0, 7625]
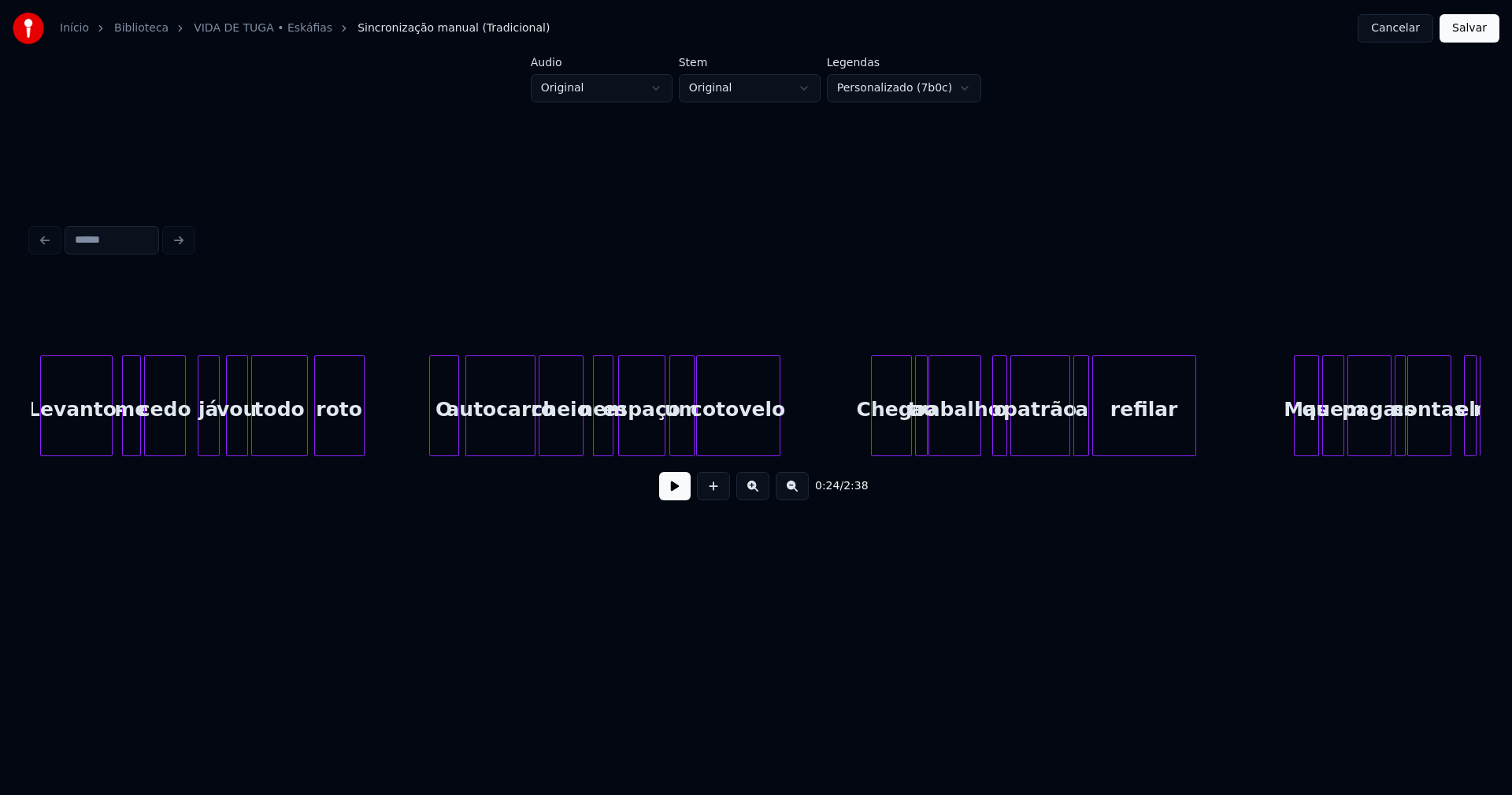
click at [672, 439] on div at bounding box center [673, 405] width 5 height 99
click at [681, 437] on div "um" at bounding box center [682, 409] width 24 height 107
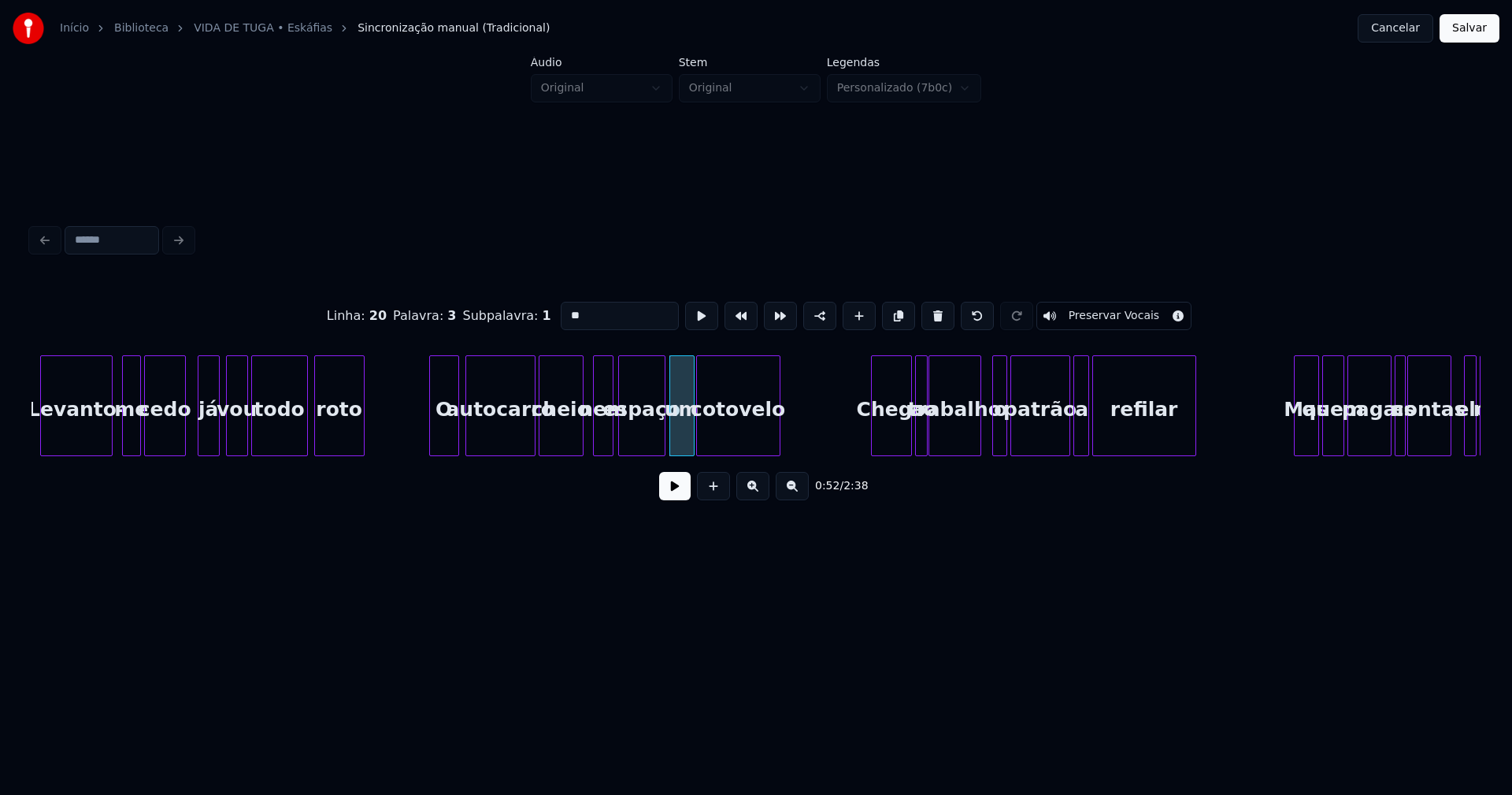
click at [561, 306] on input "**" at bounding box center [619, 315] width 118 height 28
type input "******"
click at [679, 499] on button at bounding box center [674, 485] width 31 height 28
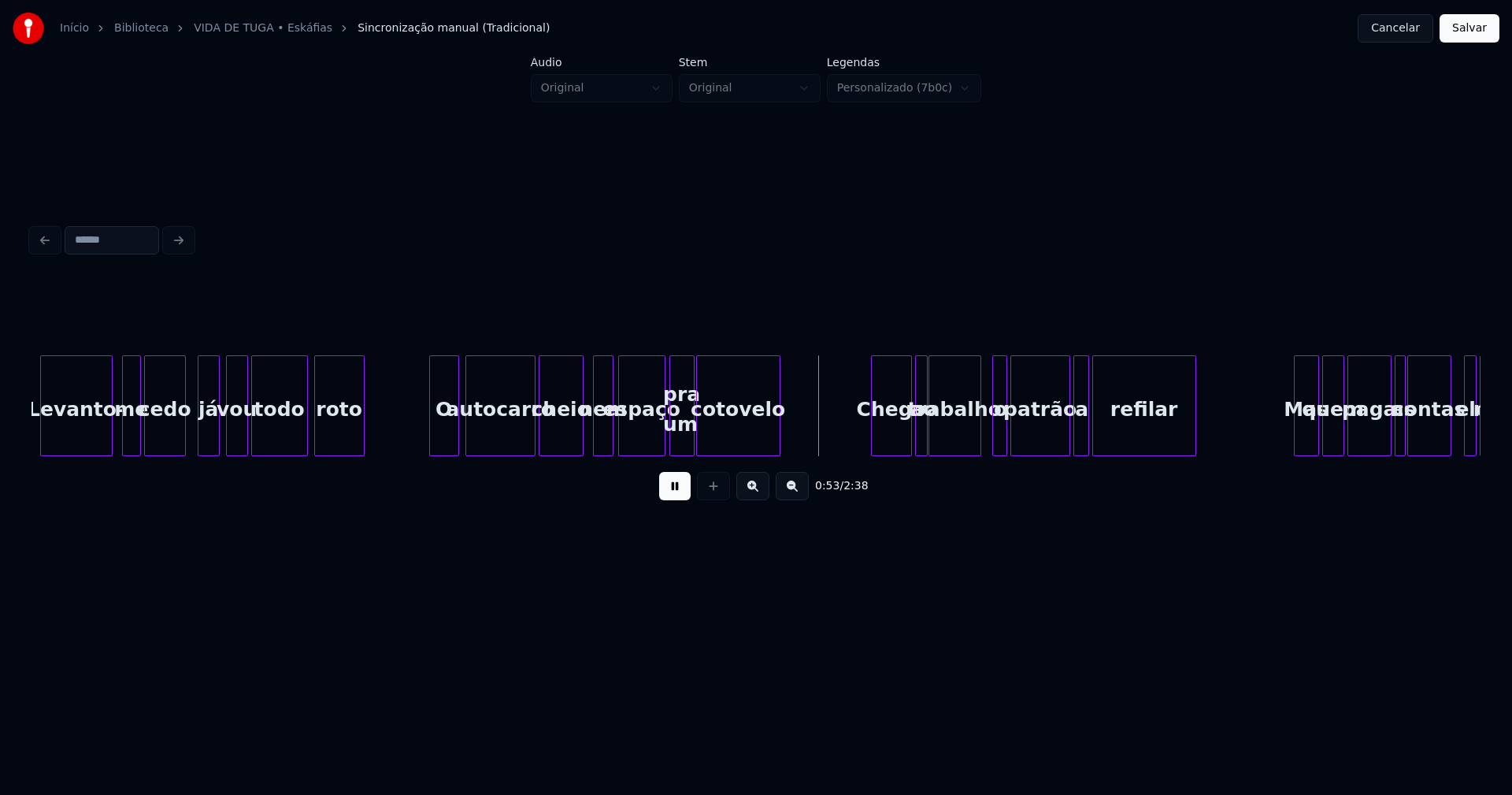
click at [679, 499] on button at bounding box center [674, 485] width 31 height 28
click at [1475, 31] on button "Salvar" at bounding box center [1470, 28] width 59 height 28
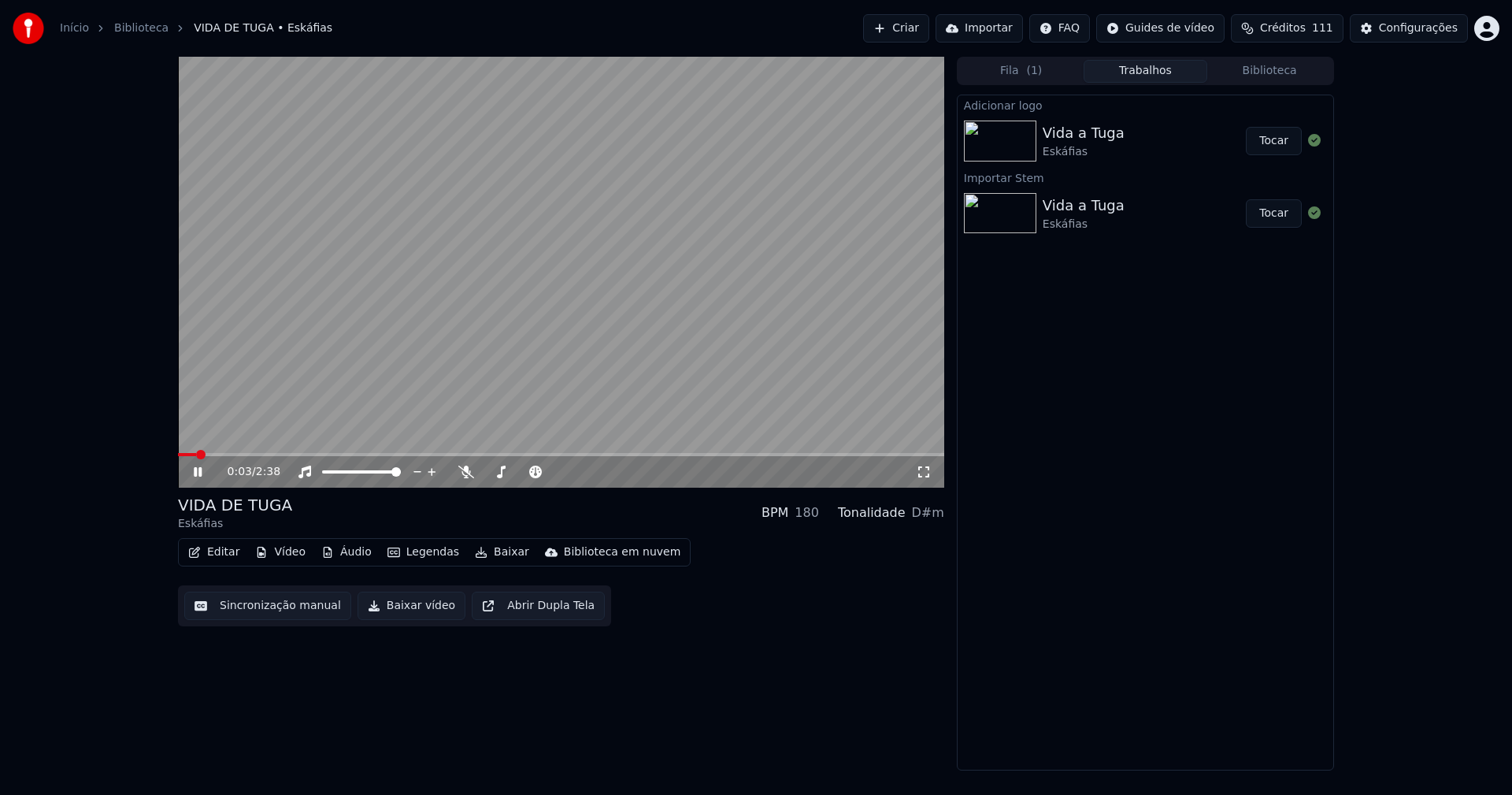
drag, startPoint x: 200, startPoint y: 473, endPoint x: 858, endPoint y: 139, distance: 737.9
click at [214, 465] on div "0:03 / 2:38" at bounding box center [561, 471] width 753 height 16
click at [928, 476] on icon at bounding box center [923, 471] width 11 height 11
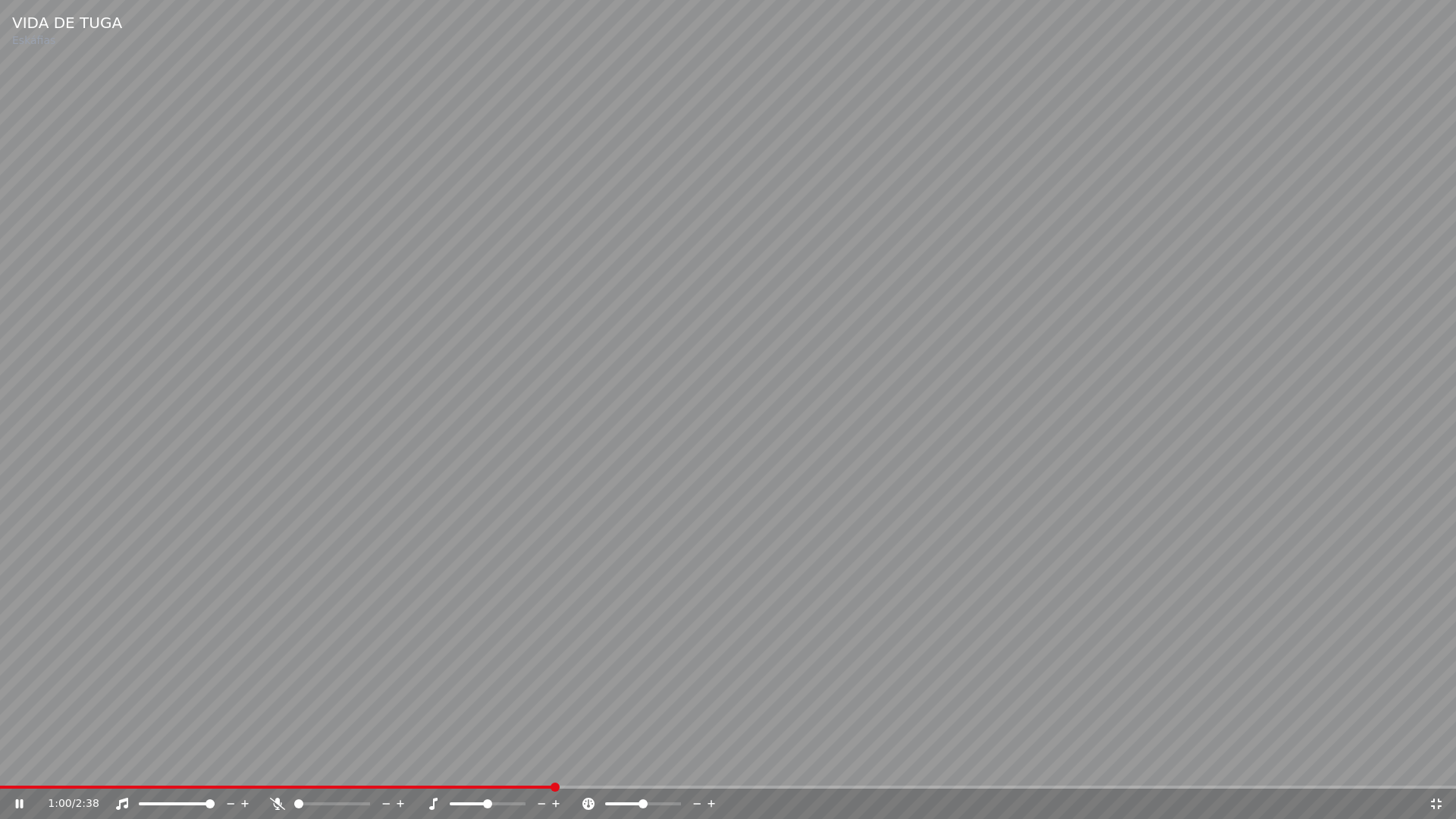
click at [1436, 765] on icon at bounding box center [1436, 804] width 16 height 12
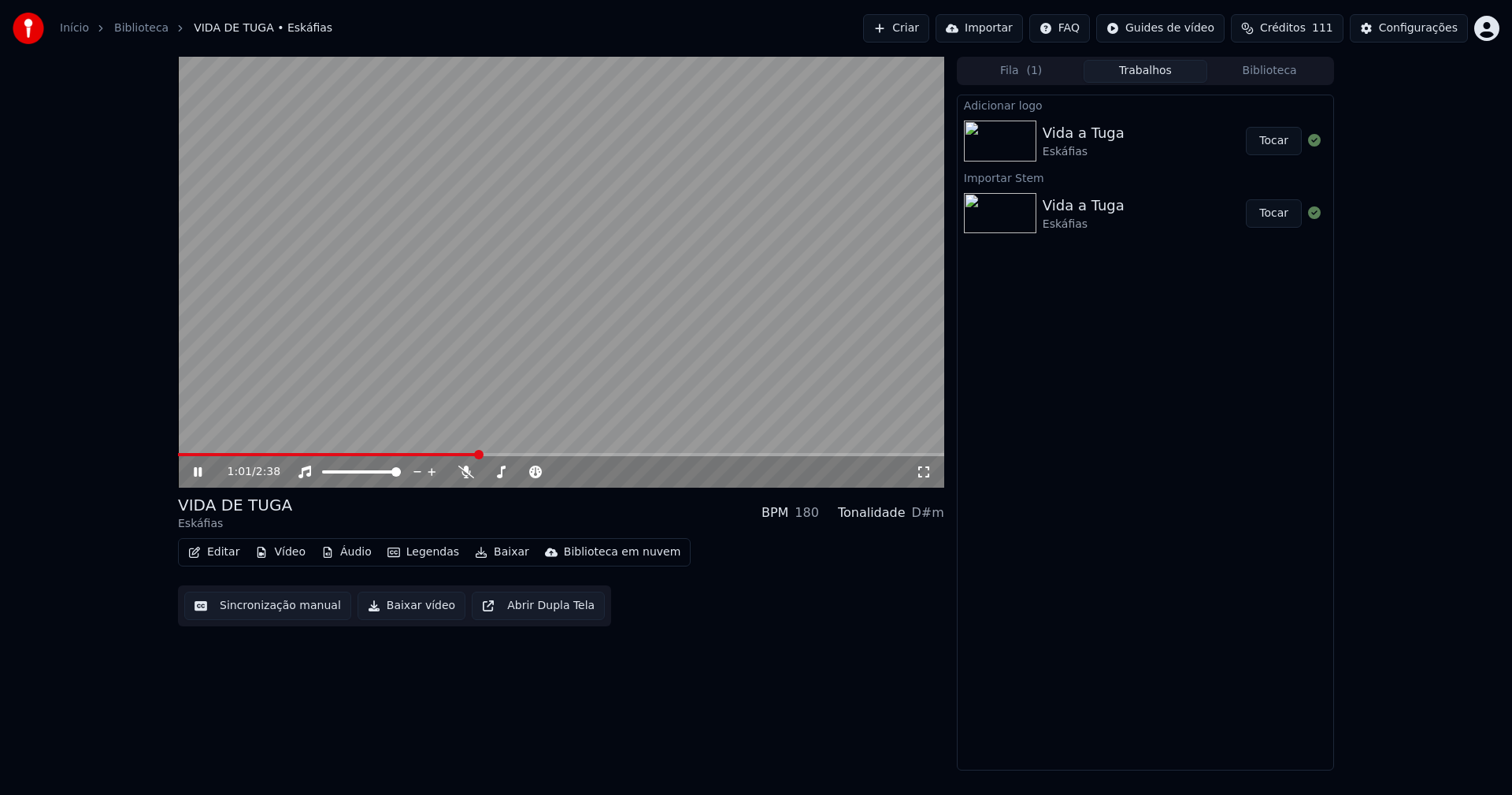
click at [200, 472] on icon at bounding box center [197, 471] width 8 height 9
click at [398, 609] on button "Baixar vídeo" at bounding box center [411, 605] width 108 height 28
click at [219, 551] on button "Editar" at bounding box center [213, 552] width 64 height 22
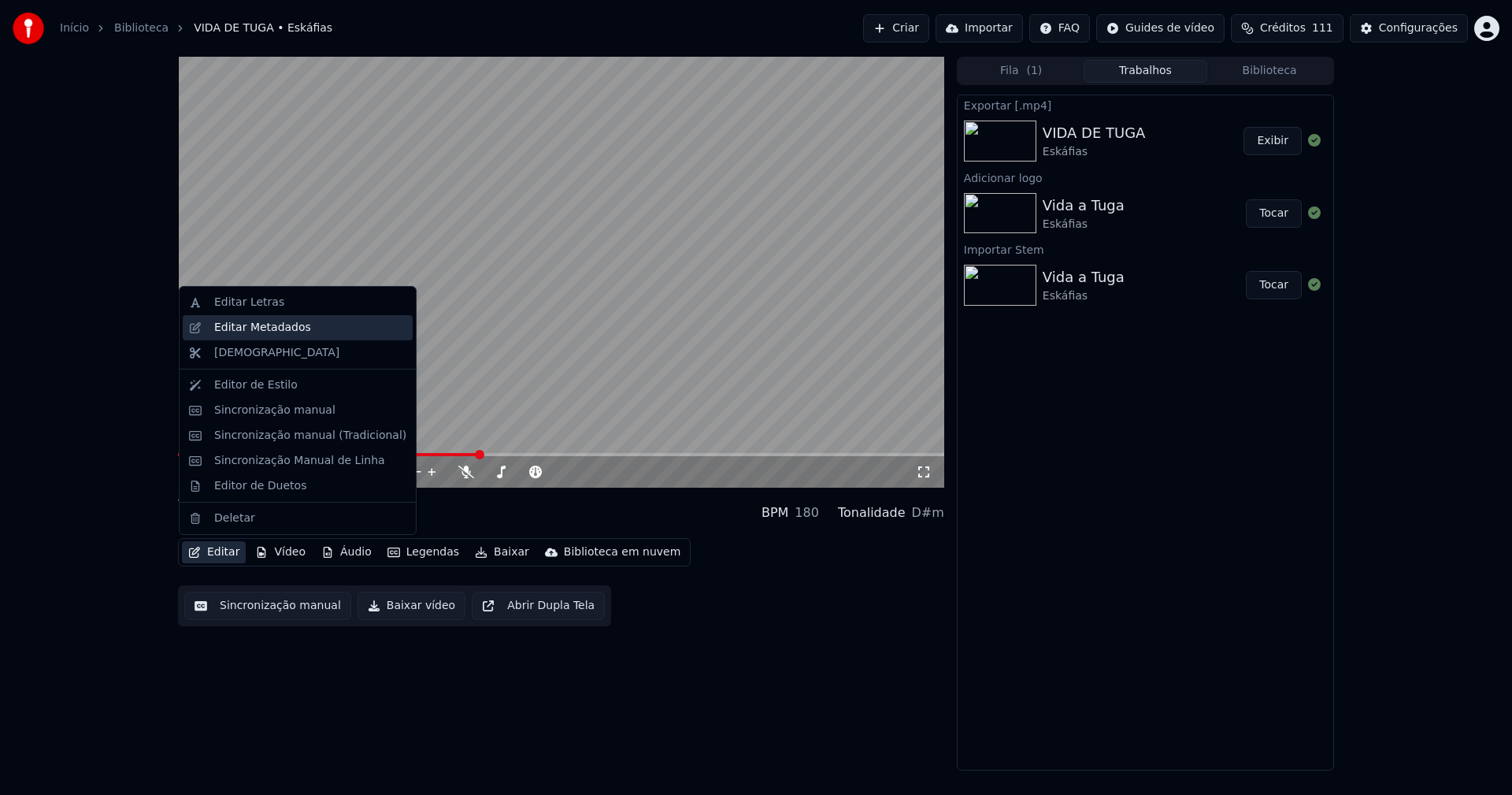
click at [262, 325] on div "Editar Metadados" at bounding box center [262, 327] width 97 height 16
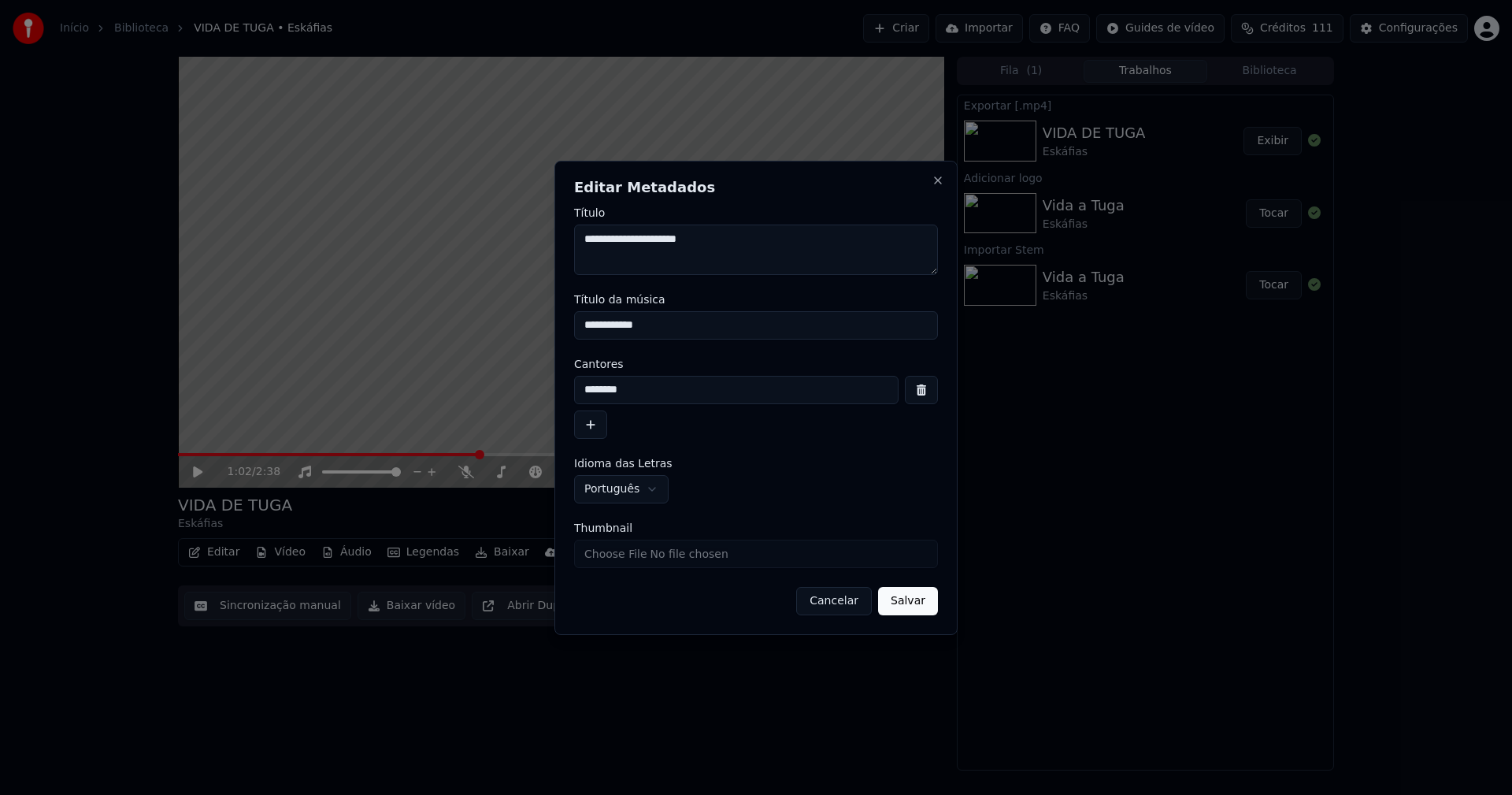
click at [624, 324] on input "**********" at bounding box center [756, 324] width 364 height 28
type input "**********"
click at [913, 603] on button "Salvar" at bounding box center [908, 600] width 59 height 28
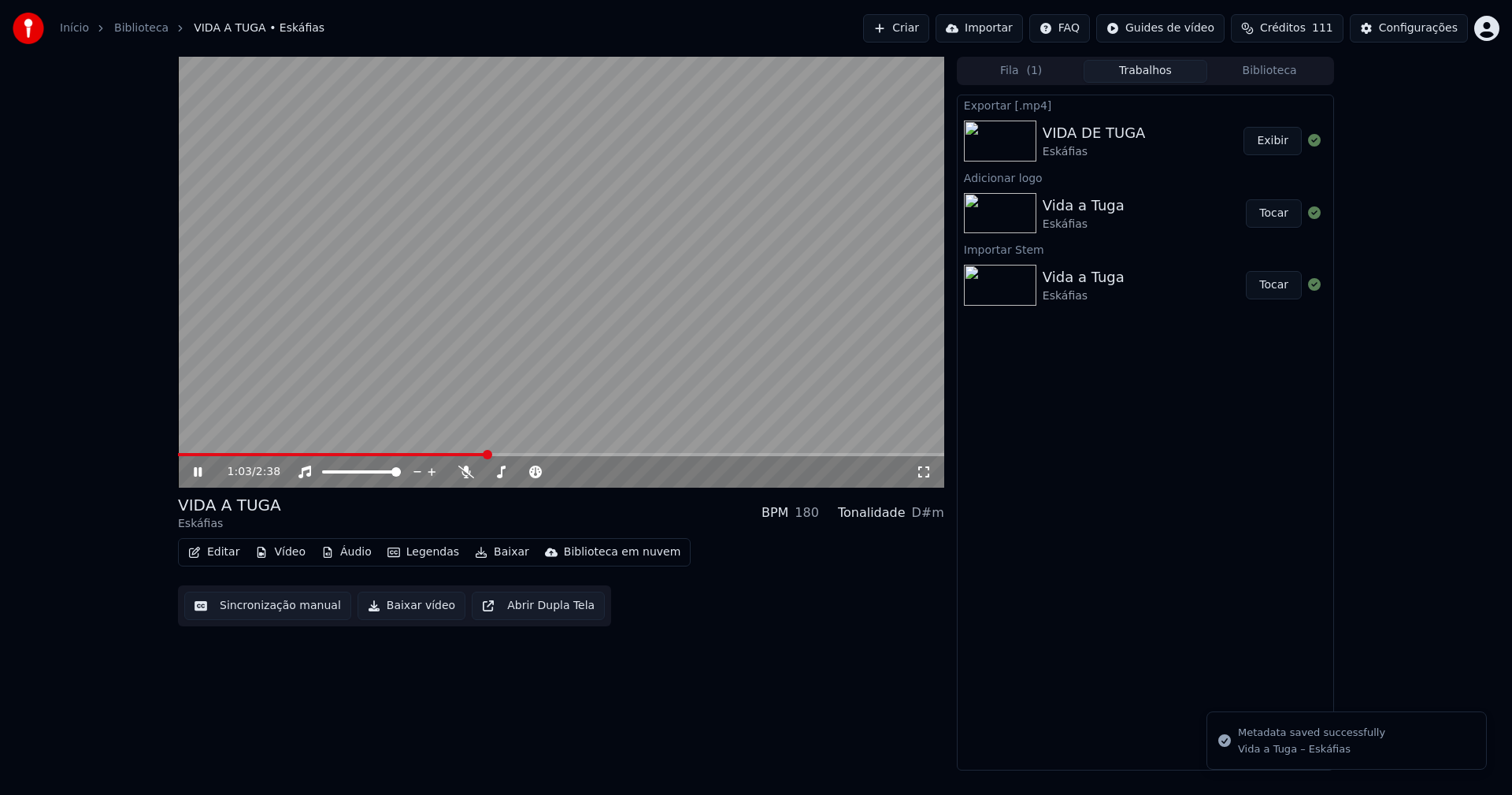
click at [199, 475] on icon at bounding box center [209, 471] width 37 height 13
click at [187, 453] on span at bounding box center [183, 454] width 9 height 3
click at [192, 465] on div "0:02 / 2:38" at bounding box center [561, 471] width 753 height 16
click at [423, 612] on button "Baixar vídeo" at bounding box center [411, 605] width 108 height 28
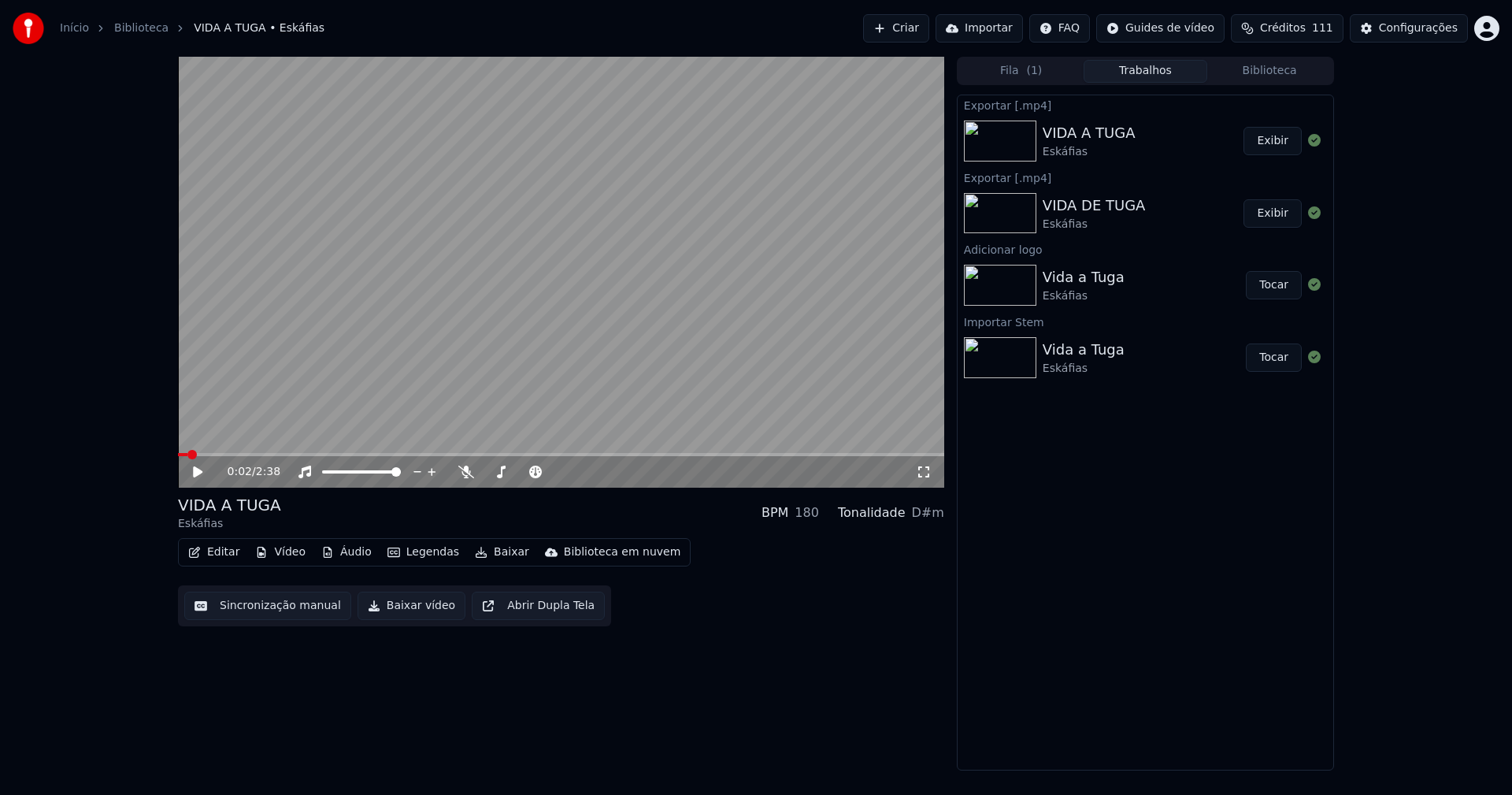
click at [287, 554] on button "Vídeo" at bounding box center [280, 552] width 63 height 22
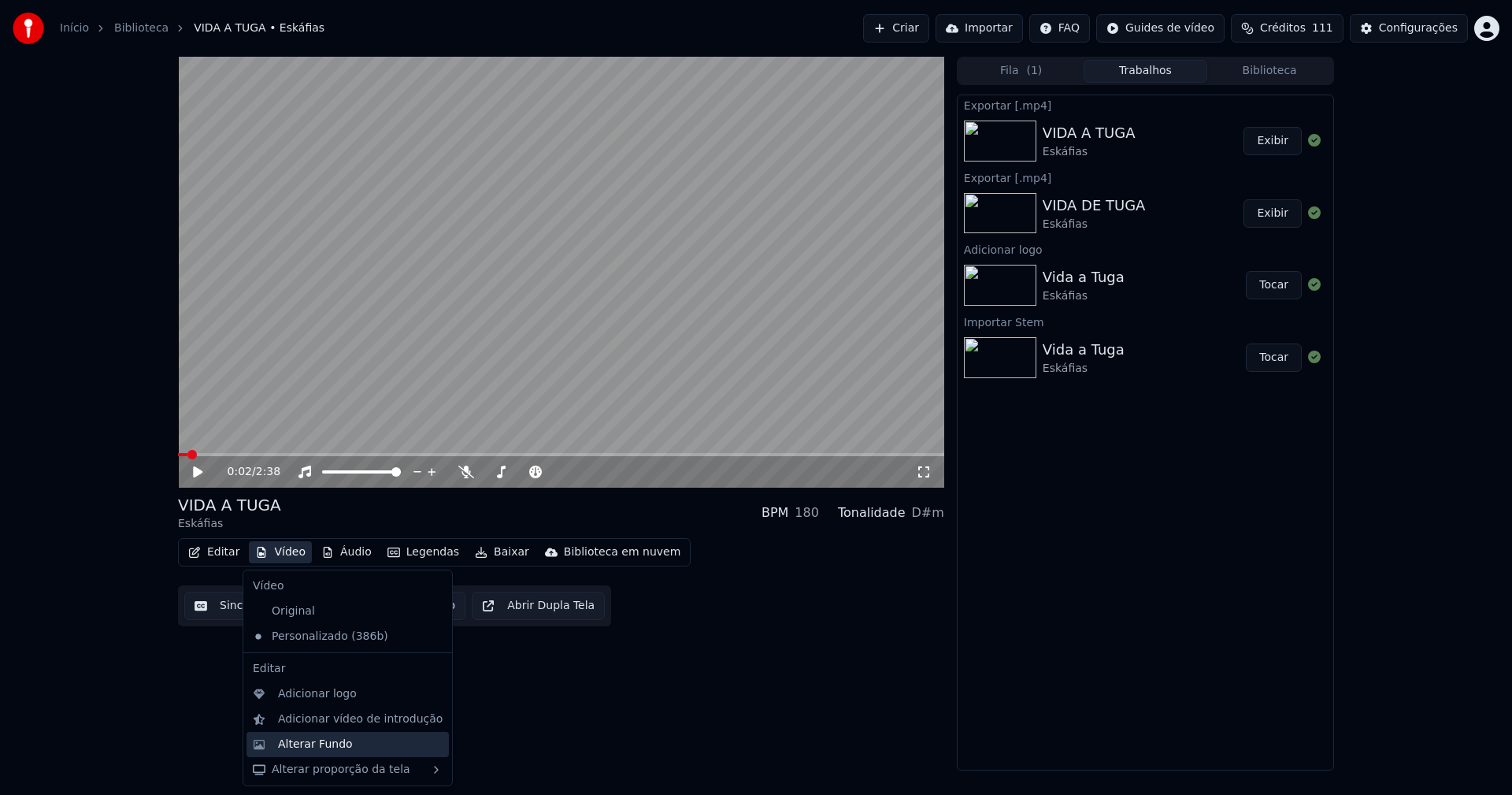
click at [327, 746] on div "Alterar Fundo" at bounding box center [315, 744] width 75 height 16
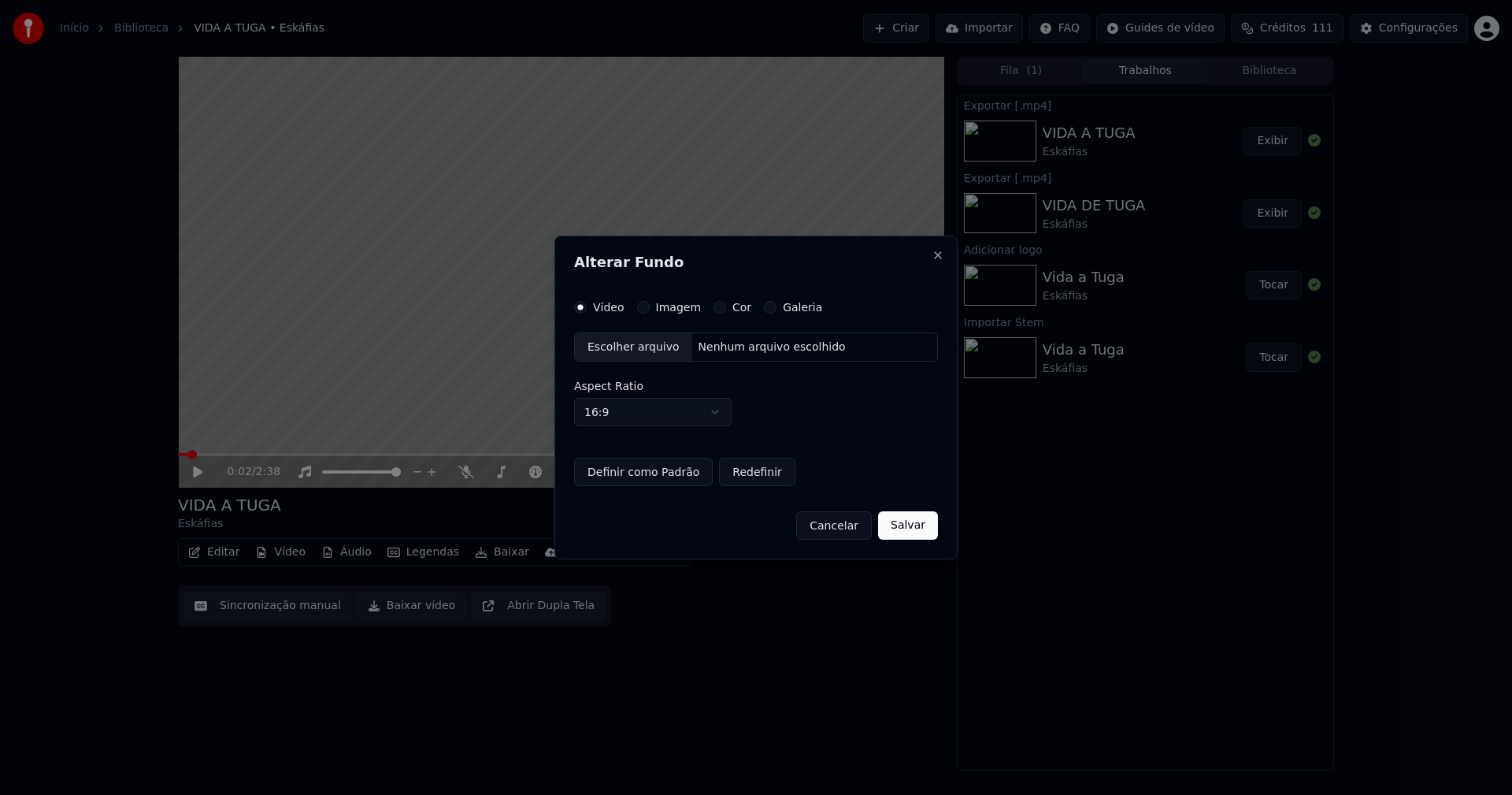
click at [641, 305] on button "Imagem" at bounding box center [643, 307] width 13 height 13
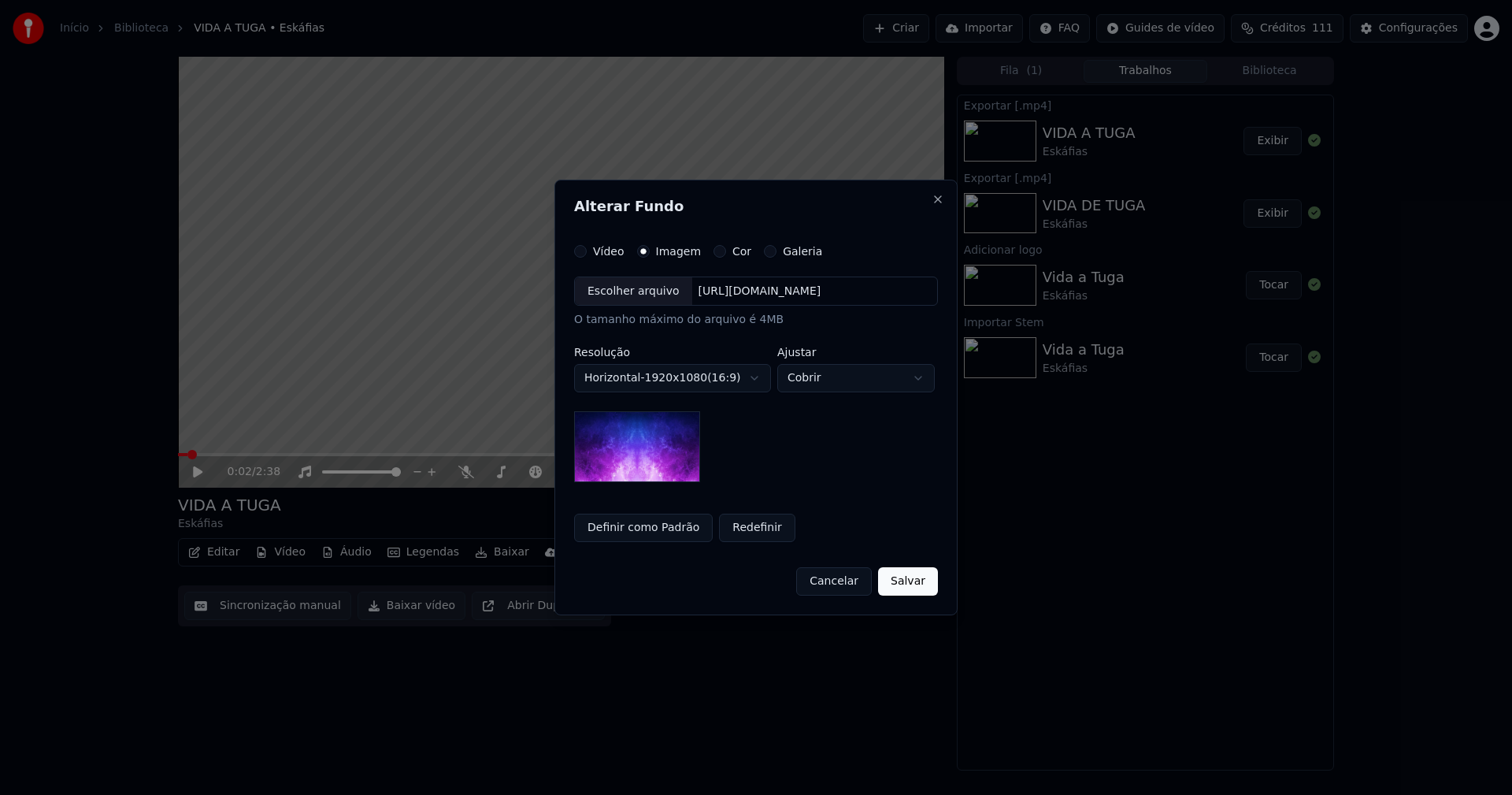
click at [637, 290] on div "Escolher arquivo" at bounding box center [634, 290] width 117 height 28
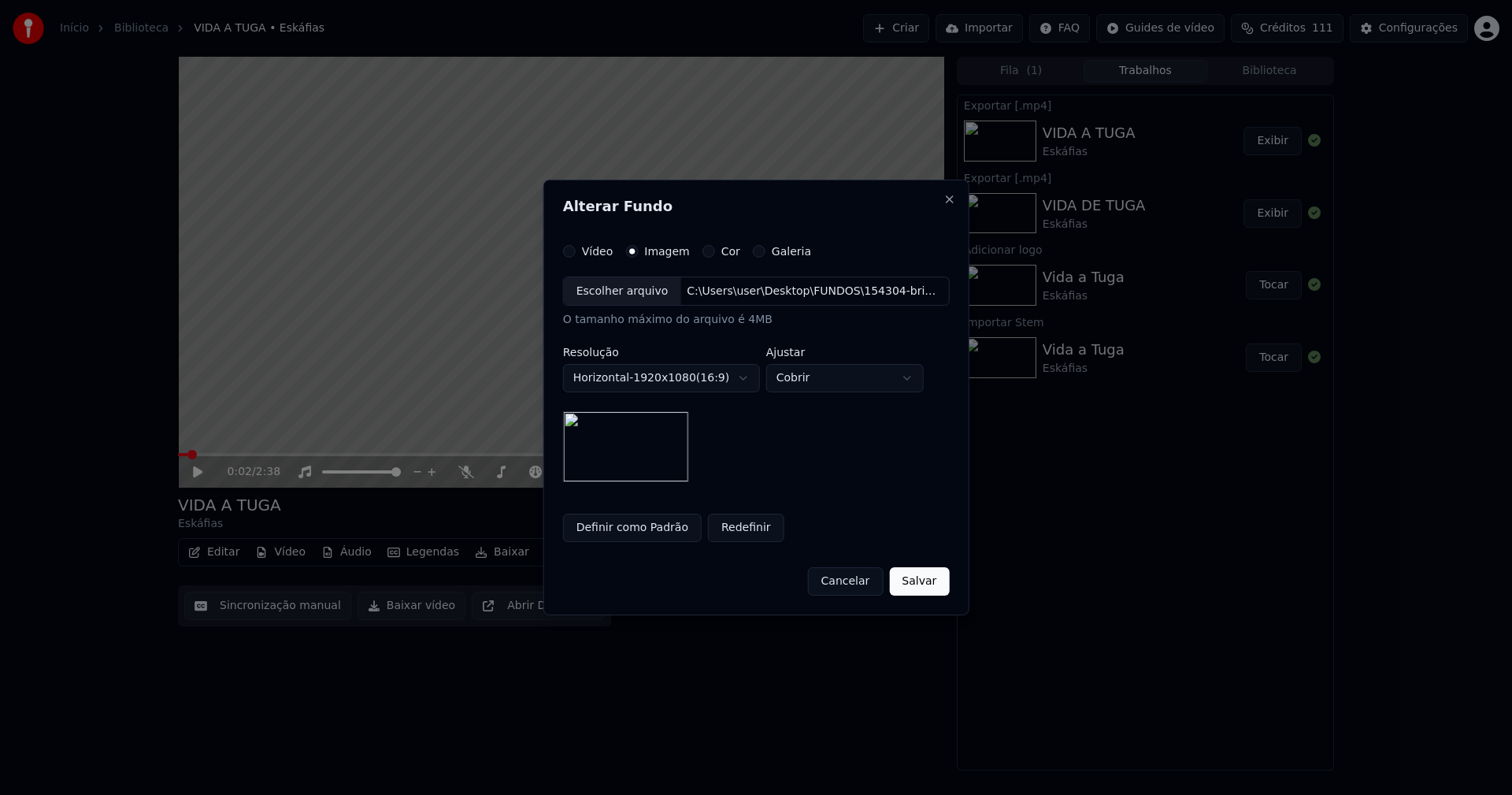
click at [919, 581] on button "Salvar" at bounding box center [919, 581] width 59 height 28
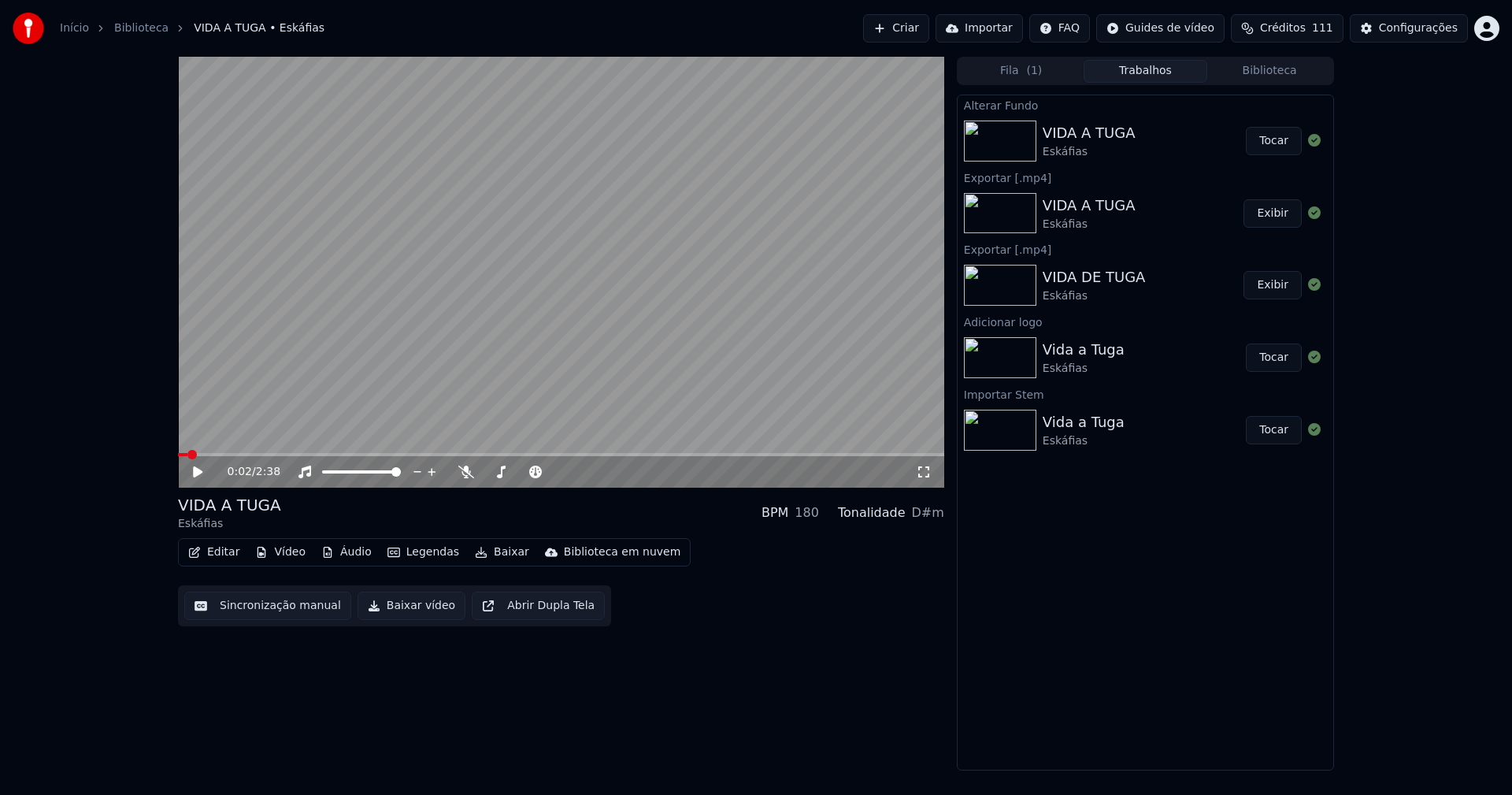
click at [1275, 142] on button "Tocar" at bounding box center [1274, 140] width 56 height 28
click at [199, 476] on icon at bounding box center [209, 471] width 37 height 13
click at [413, 613] on button "Baixar vídeo" at bounding box center [411, 605] width 108 height 28
click at [284, 555] on button "Vídeo" at bounding box center [280, 552] width 63 height 22
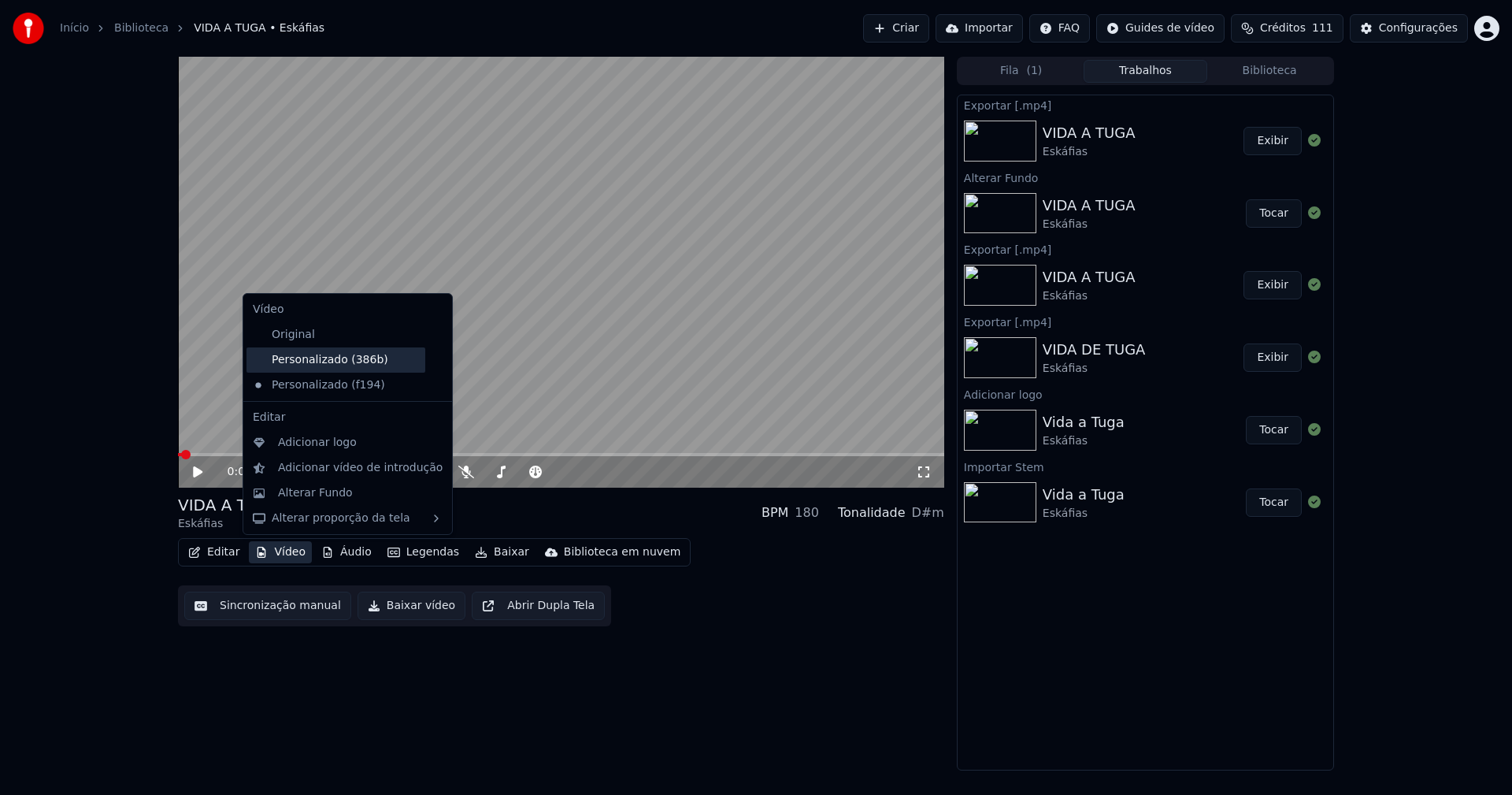
click at [319, 363] on div "Personalizado (386b)" at bounding box center [336, 360] width 178 height 25
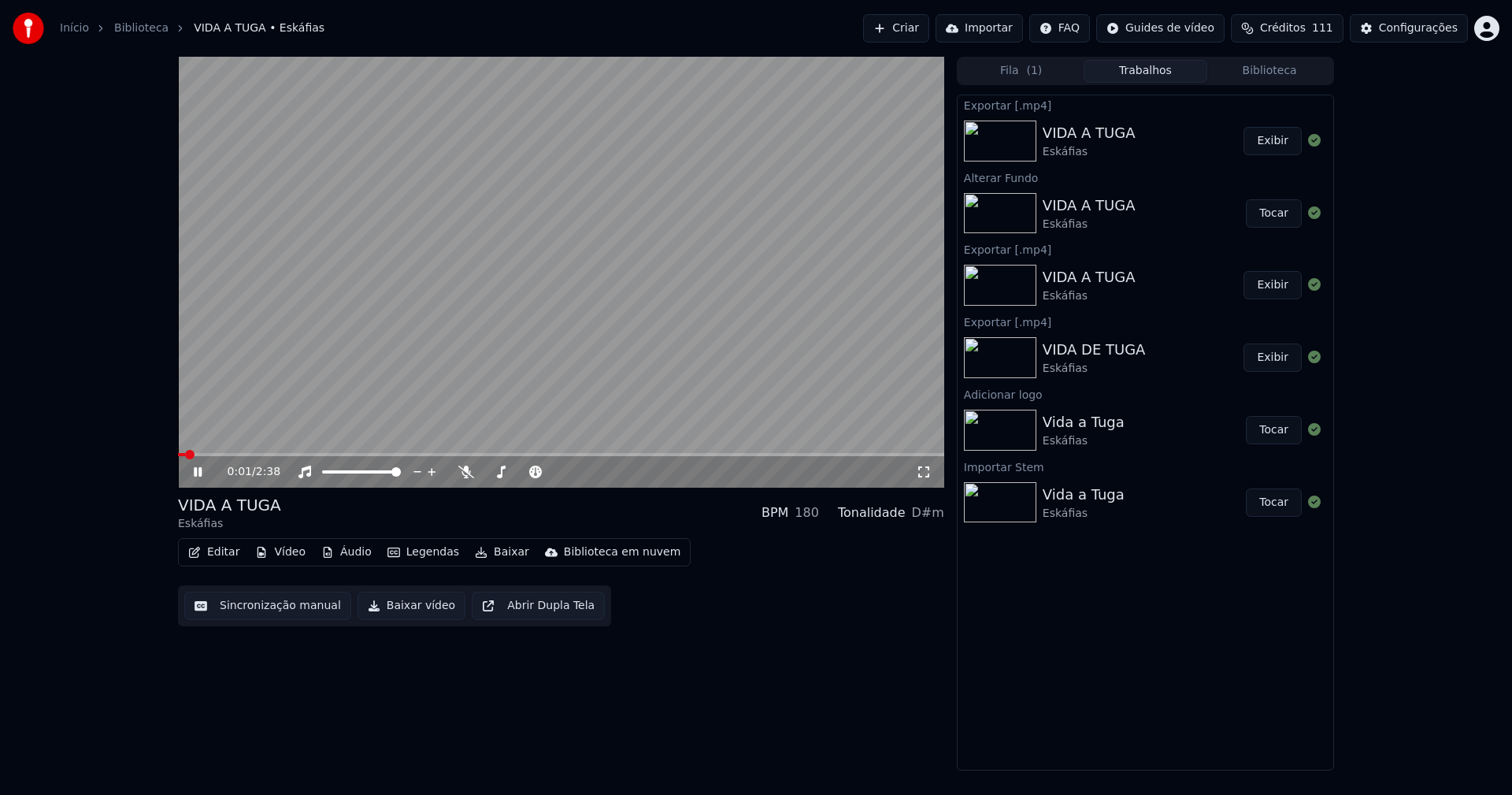
click at [198, 471] on icon at bounding box center [209, 471] width 37 height 13
click at [1295, 74] on button "Biblioteca" at bounding box center [1270, 70] width 125 height 23
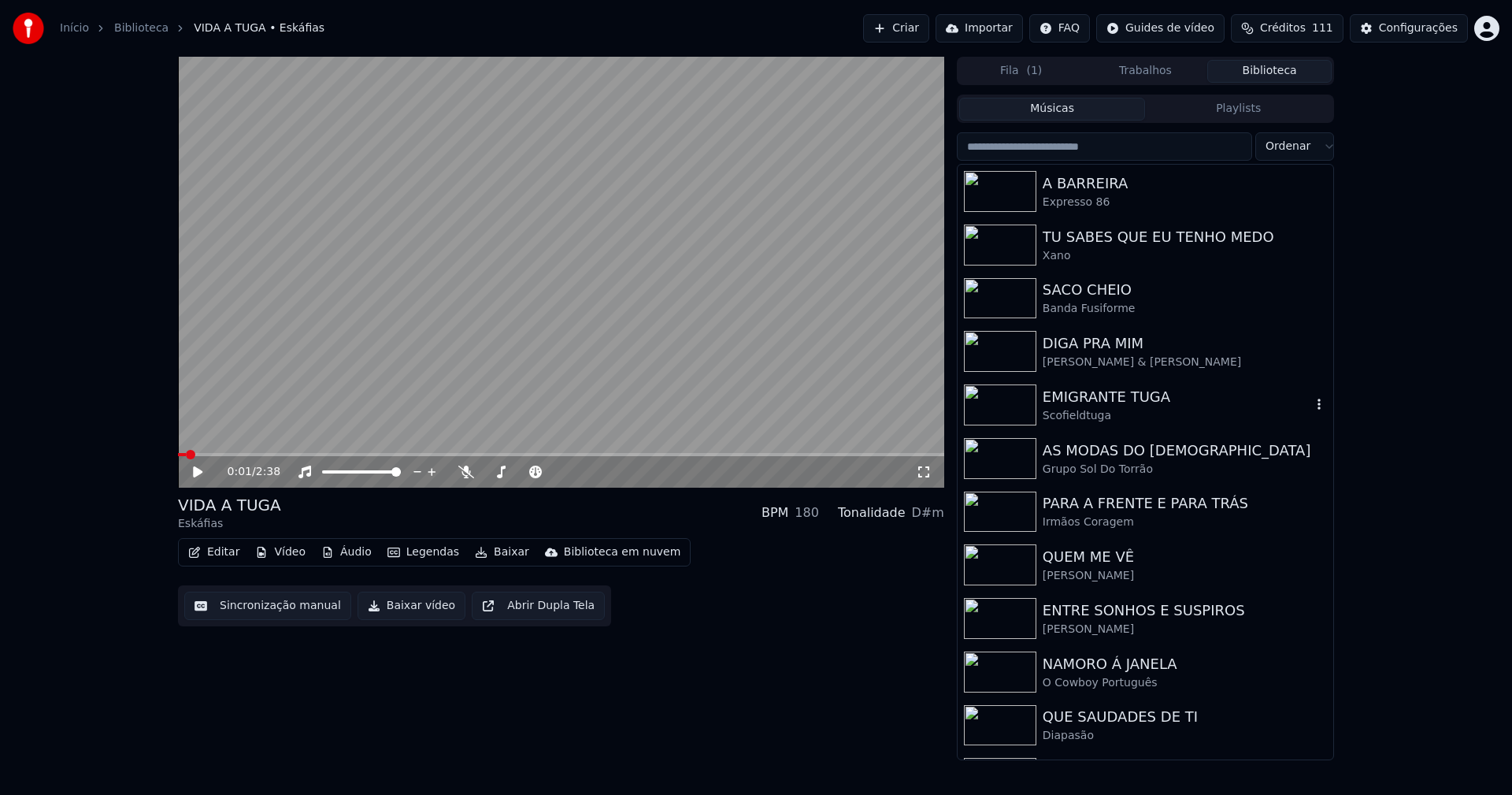
click at [1113, 399] on div "EMIGRANTE TUGA" at bounding box center [1177, 397] width 268 height 22
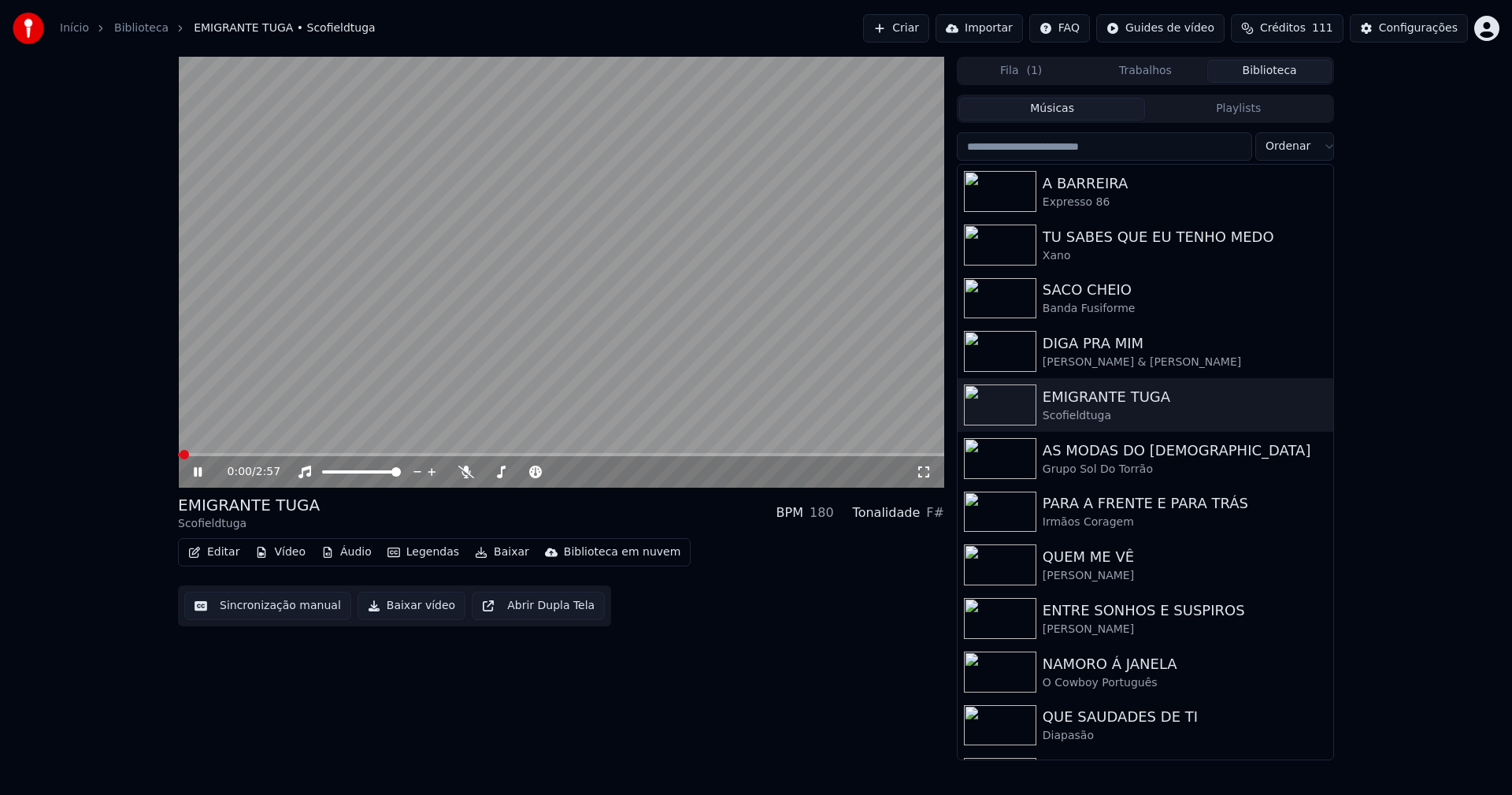
click at [563, 458] on div "0:00 / 2:57" at bounding box center [561, 471] width 766 height 31
click at [564, 456] on span at bounding box center [561, 454] width 766 height 3
click at [811, 453] on span at bounding box center [561, 454] width 766 height 3
click at [577, 457] on div "2:28 / 2:57" at bounding box center [561, 471] width 766 height 31
click at [576, 451] on video at bounding box center [561, 272] width 766 height 431
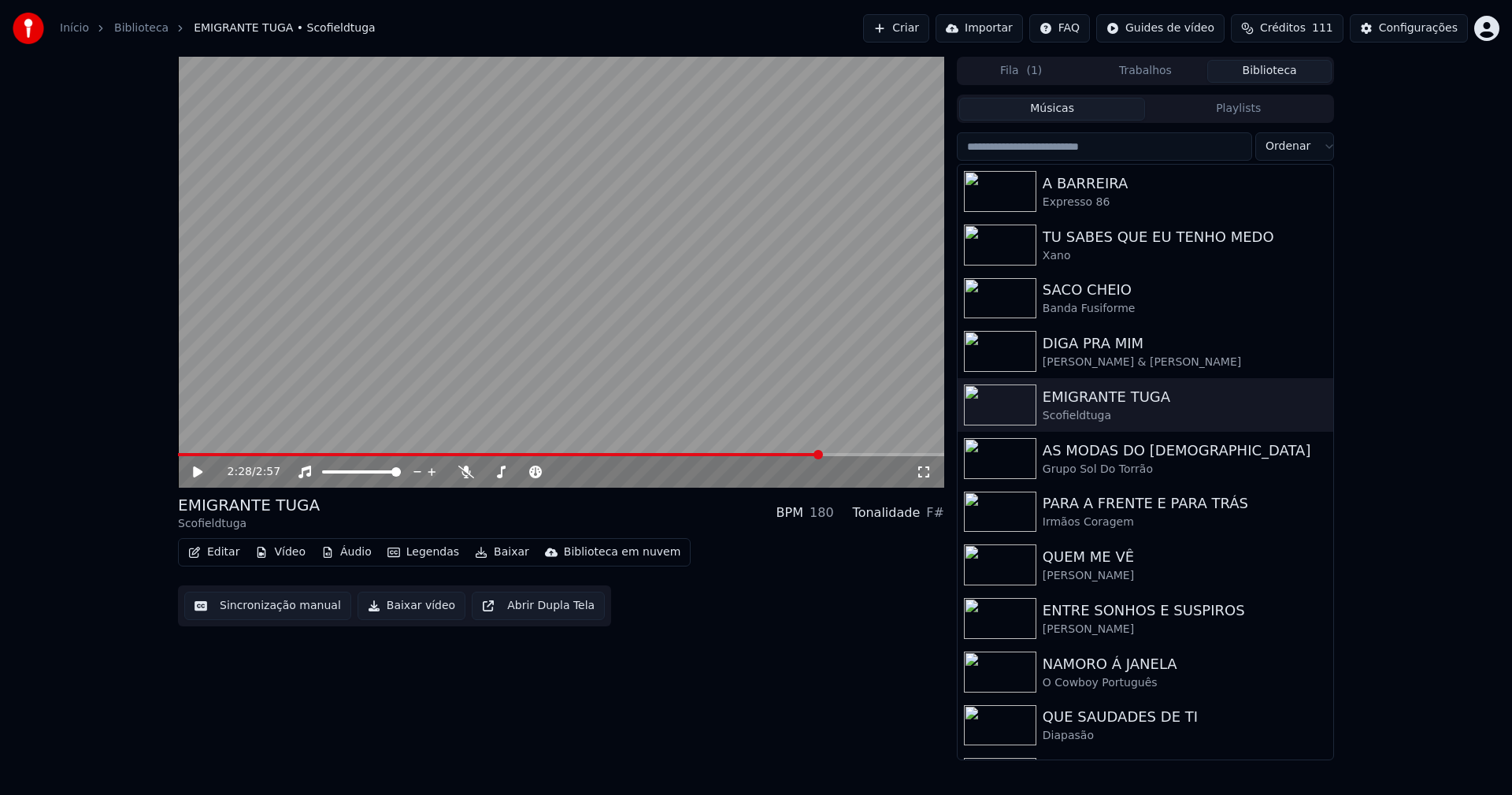
click at [574, 454] on span at bounding box center [500, 454] width 645 height 3
click at [611, 455] on span at bounding box center [561, 454] width 766 height 3
click at [640, 455] on span at bounding box center [561, 454] width 766 height 3
click at [656, 455] on span at bounding box center [561, 454] width 766 height 3
click at [671, 454] on span at bounding box center [561, 454] width 766 height 3
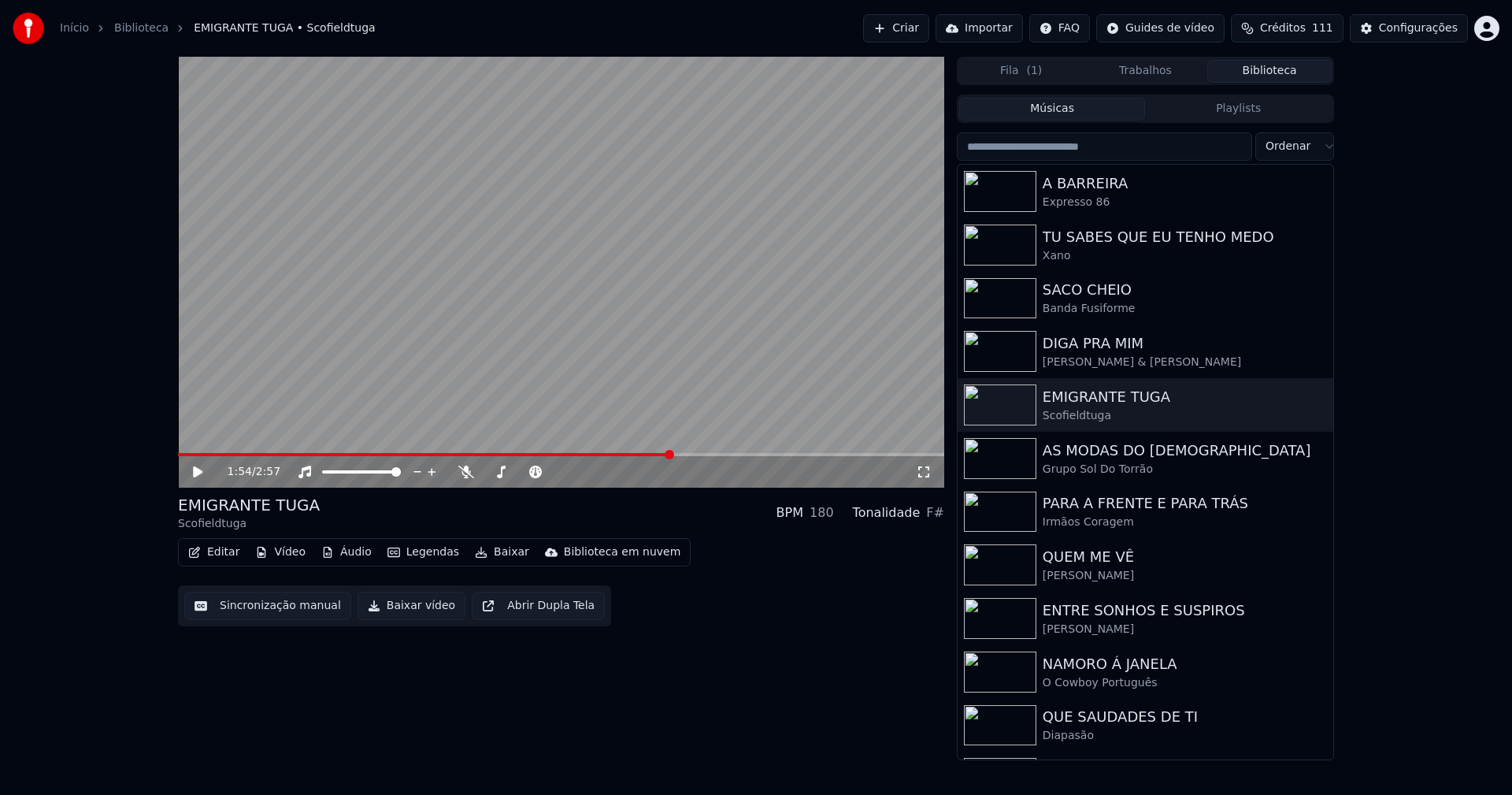
click at [685, 454] on span at bounding box center [561, 454] width 766 height 3
click at [701, 456] on span at bounding box center [561, 454] width 766 height 3
click at [730, 456] on span at bounding box center [561, 454] width 766 height 3
drag, startPoint x: 748, startPoint y: 458, endPoint x: 758, endPoint y: 458, distance: 10.0
click at [755, 458] on div "2:08 / 2:57" at bounding box center [561, 471] width 766 height 31
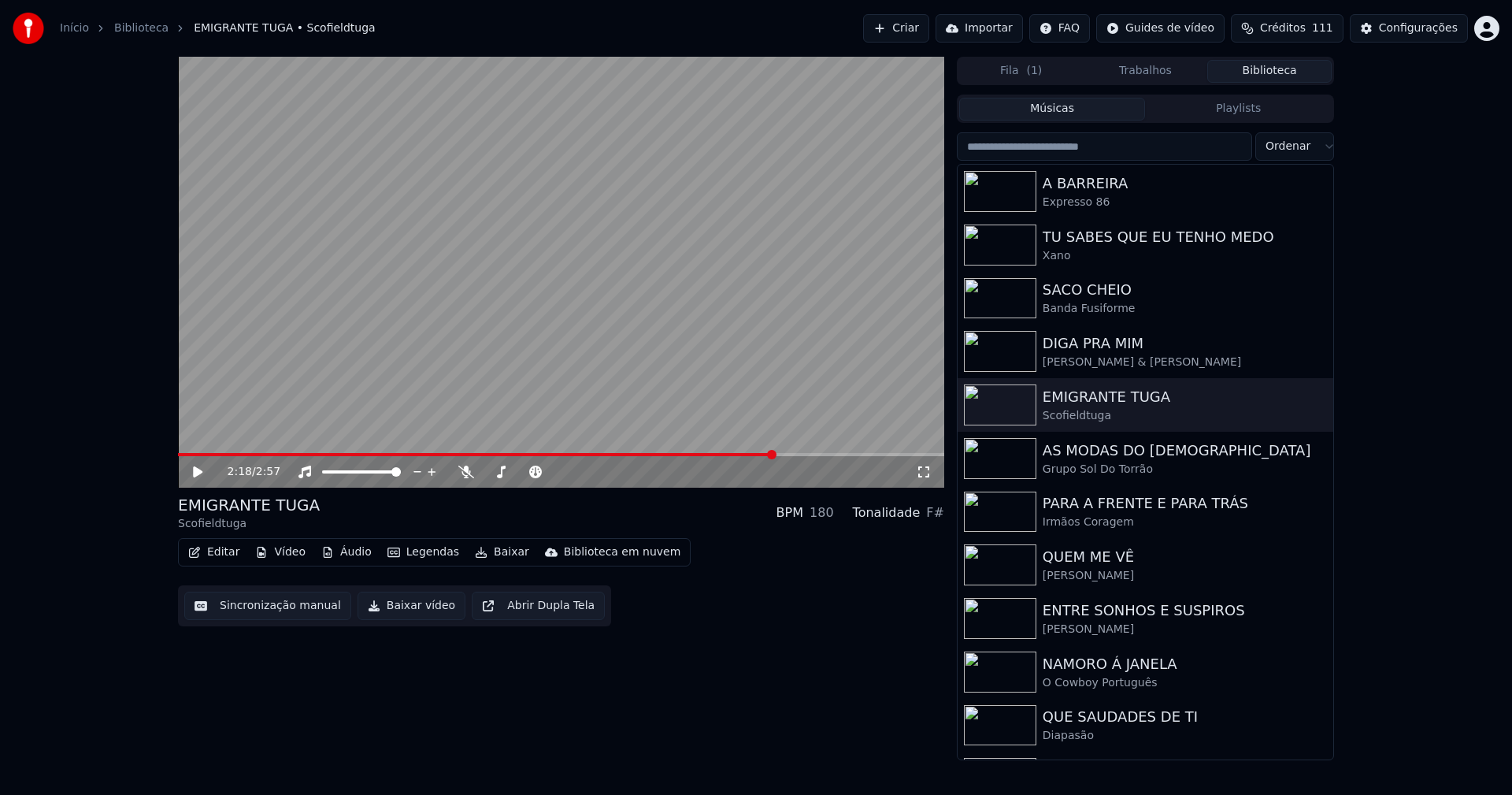
click at [776, 454] on span at bounding box center [561, 454] width 766 height 3
click at [798, 453] on span at bounding box center [561, 454] width 766 height 3
click at [819, 453] on div "2:24 / 2:57" at bounding box center [561, 272] width 766 height 431
click at [834, 454] on span at bounding box center [561, 454] width 766 height 3
click at [194, 476] on icon at bounding box center [209, 471] width 37 height 13
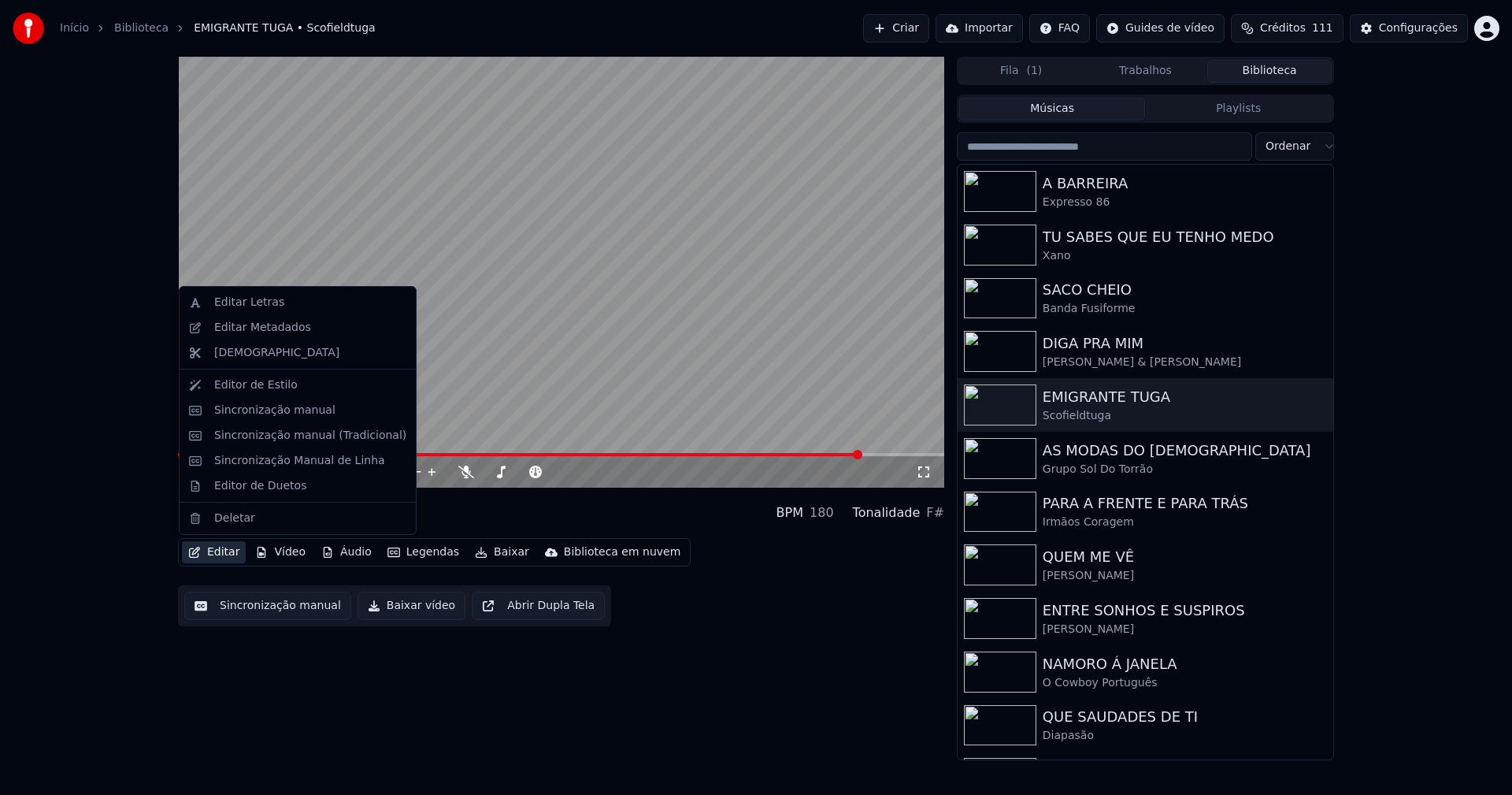
click at [231, 551] on button "Editar" at bounding box center [213, 552] width 64 height 22
click at [306, 435] on div "Sincronização manual (Tradicional)" at bounding box center [310, 436] width 192 height 16
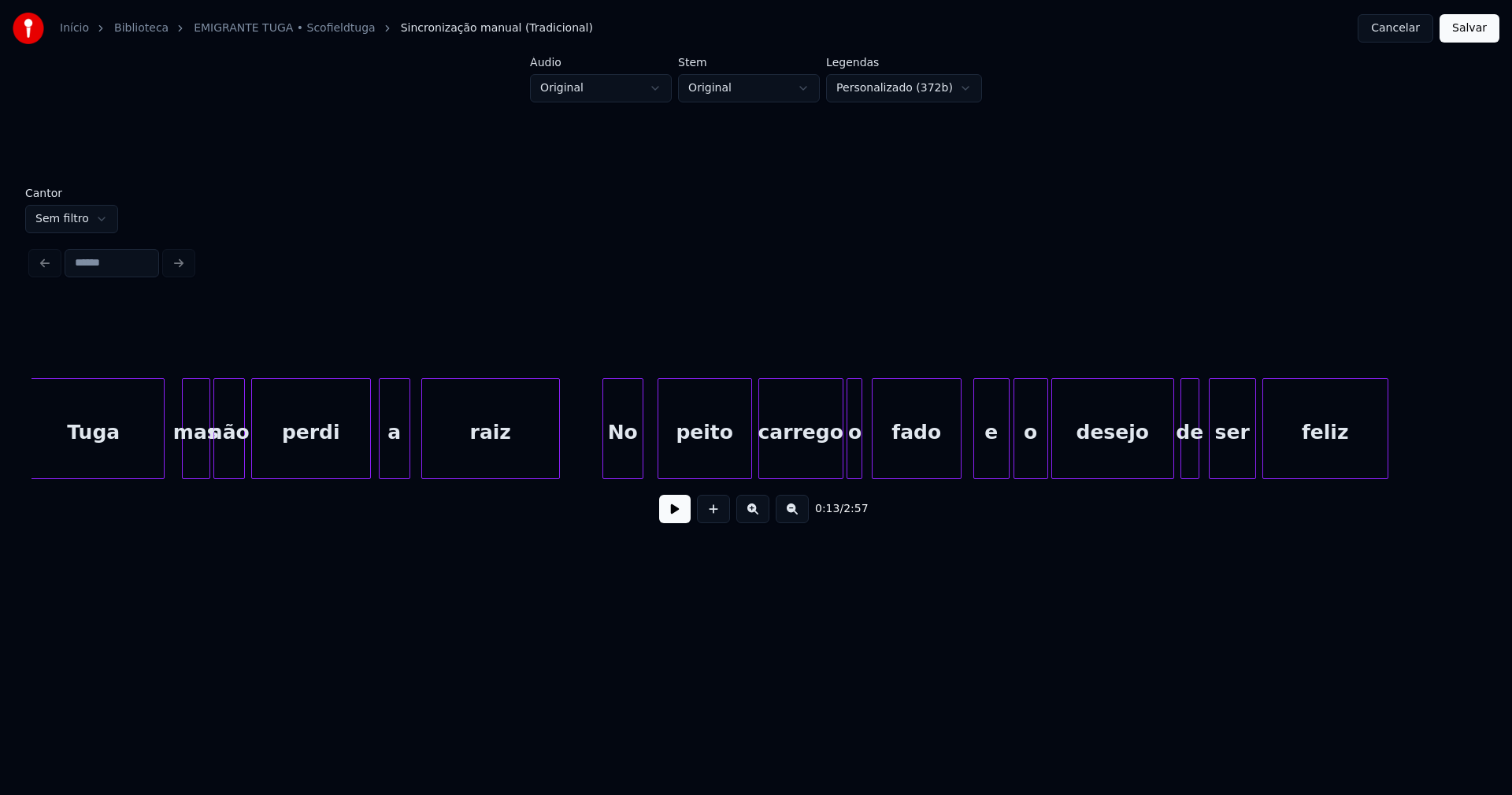
scroll to position [0, 7347]
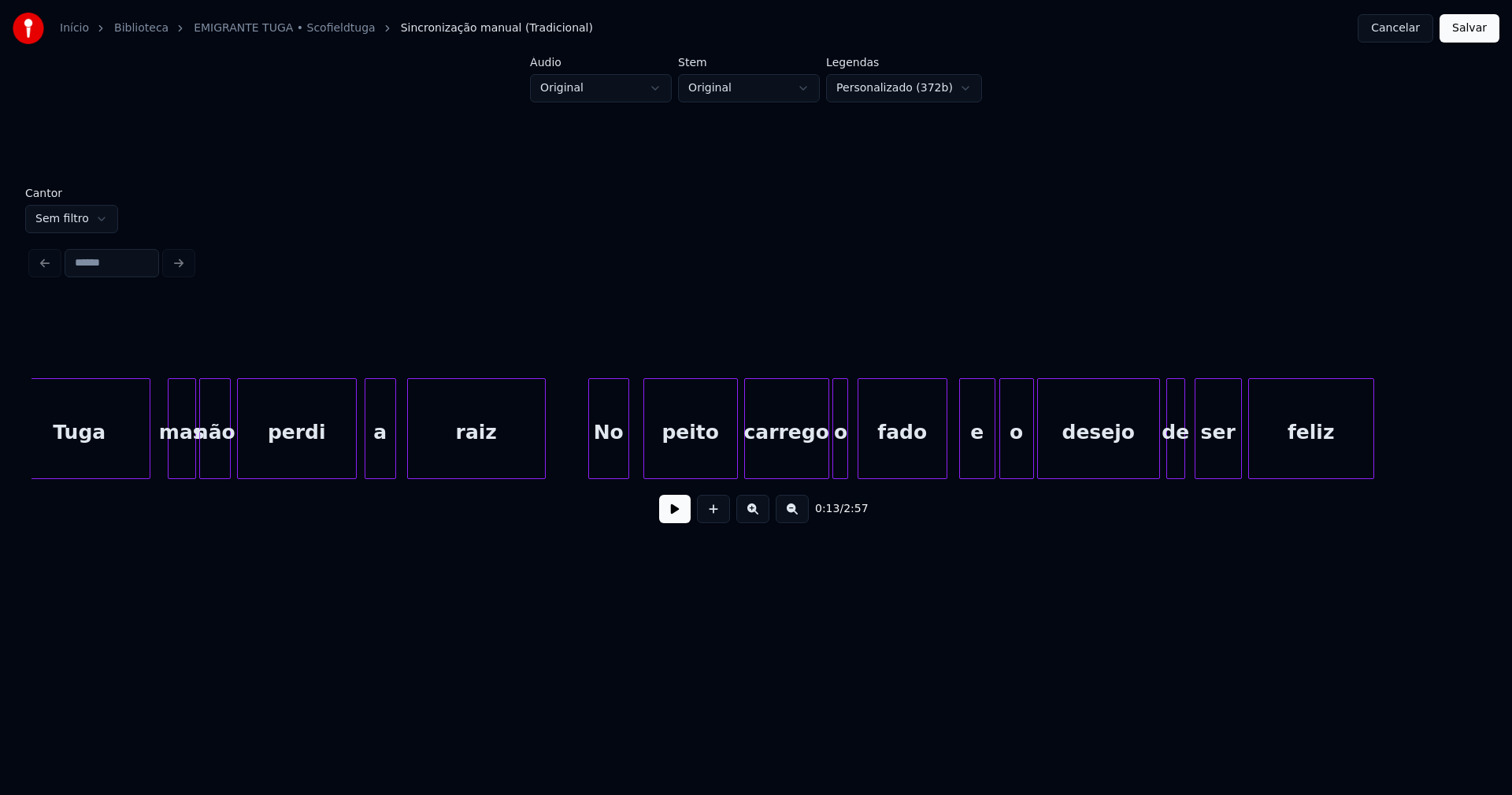
drag, startPoint x: 1409, startPoint y: 25, endPoint x: 1384, endPoint y: 26, distance: 25.0
click at [1404, 25] on button "Cancelar" at bounding box center [1396, 28] width 76 height 28
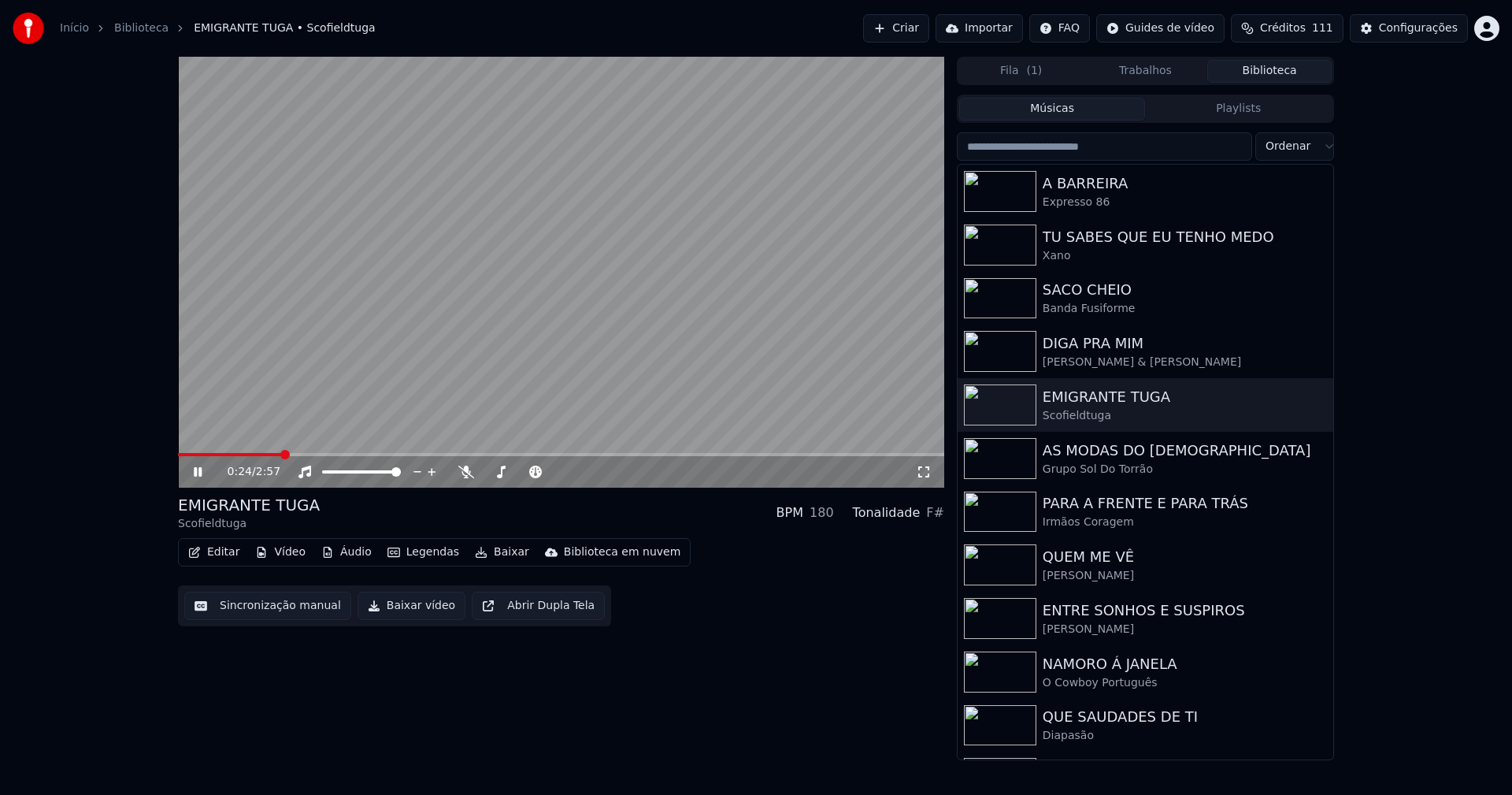
click at [283, 454] on span at bounding box center [561, 454] width 766 height 3
click at [448, 456] on span at bounding box center [561, 454] width 766 height 3
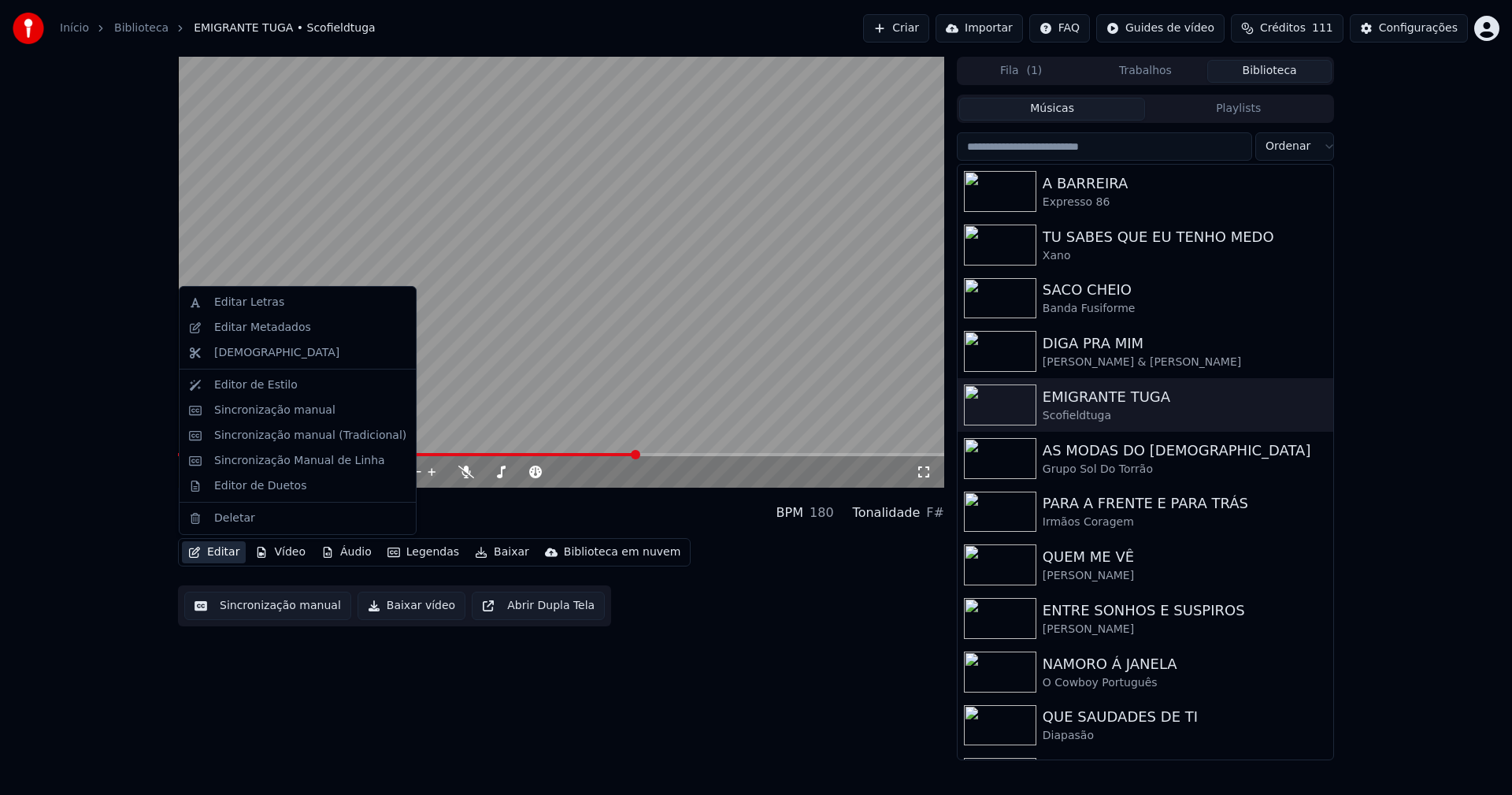
click at [232, 550] on button "Editar" at bounding box center [213, 552] width 64 height 22
click at [280, 429] on div "Sincronização manual (Tradicional)" at bounding box center [310, 436] width 192 height 16
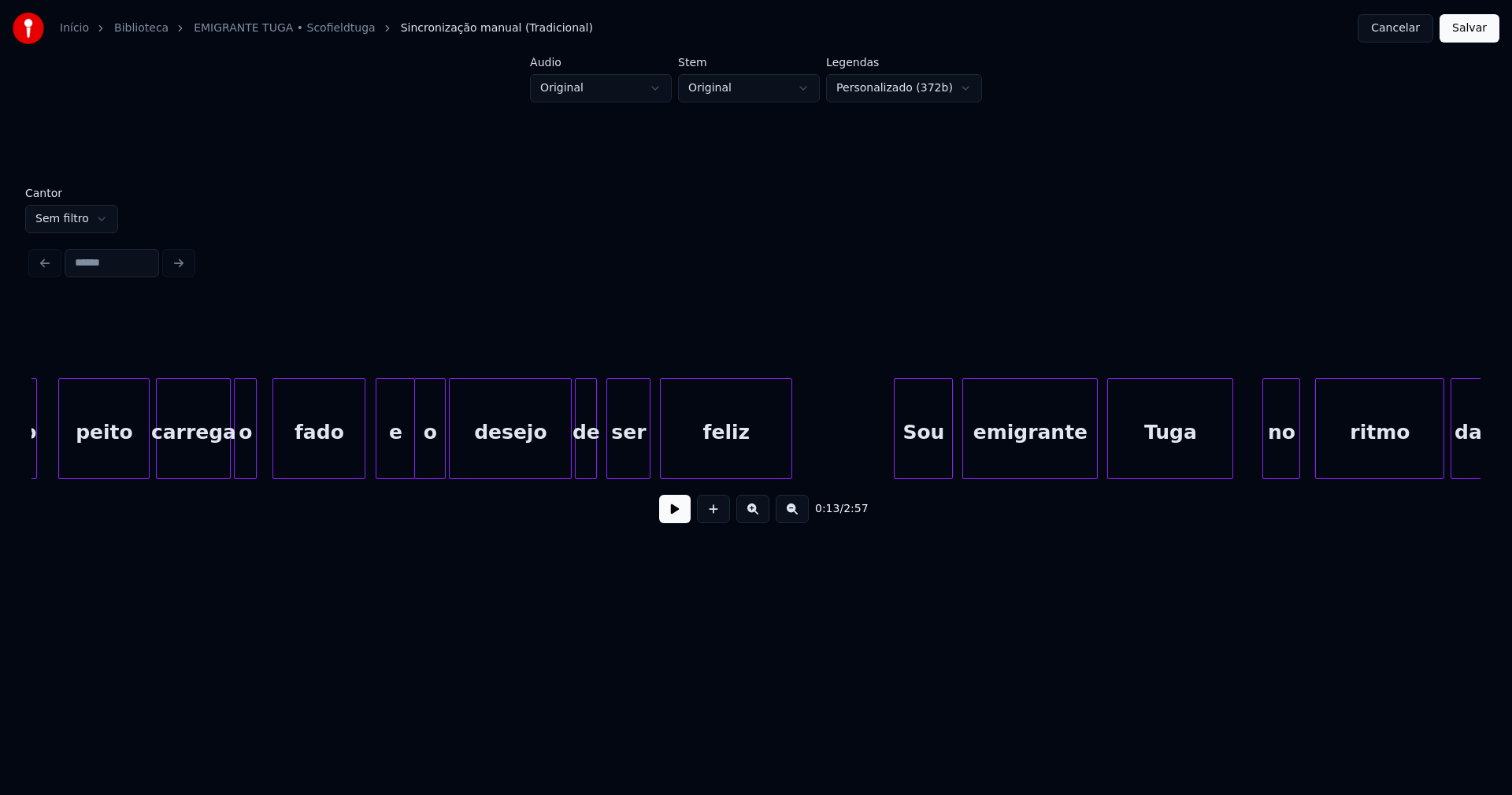
scroll to position [0, 16319]
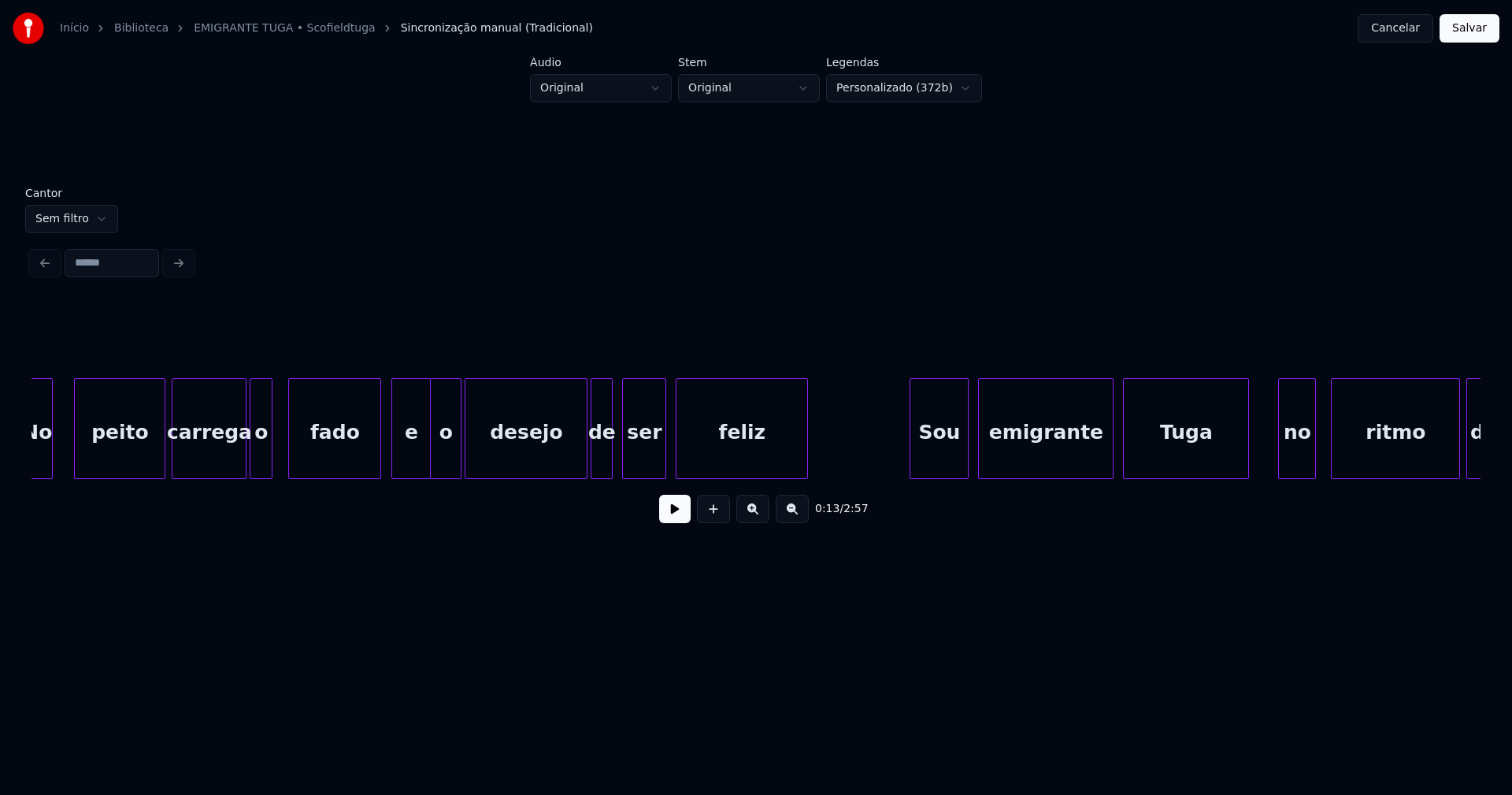
click at [189, 463] on div "carrega" at bounding box center [209, 432] width 73 height 107
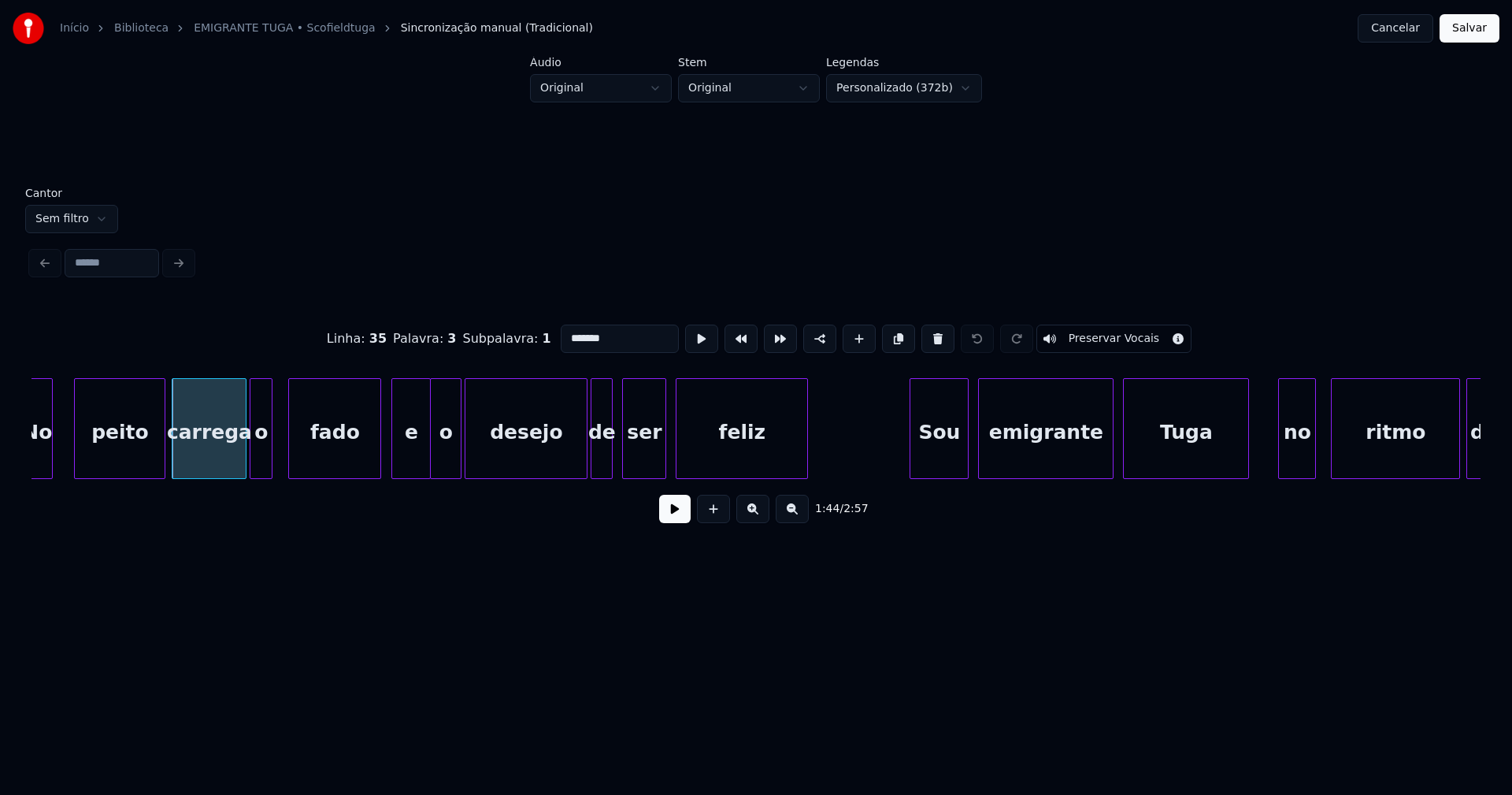
click at [605, 333] on input "*******" at bounding box center [619, 338] width 118 height 28
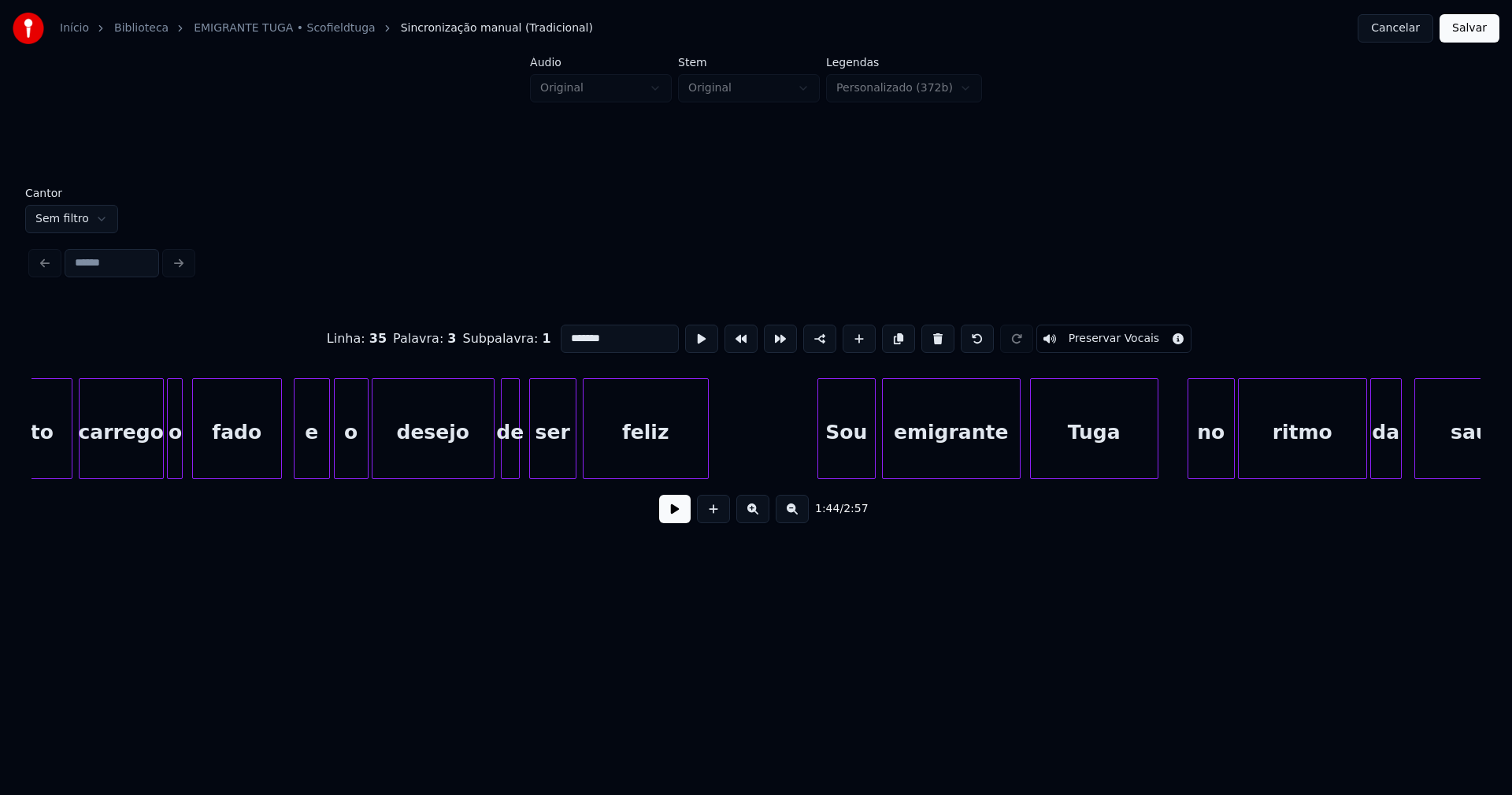
scroll to position [0, 7966]
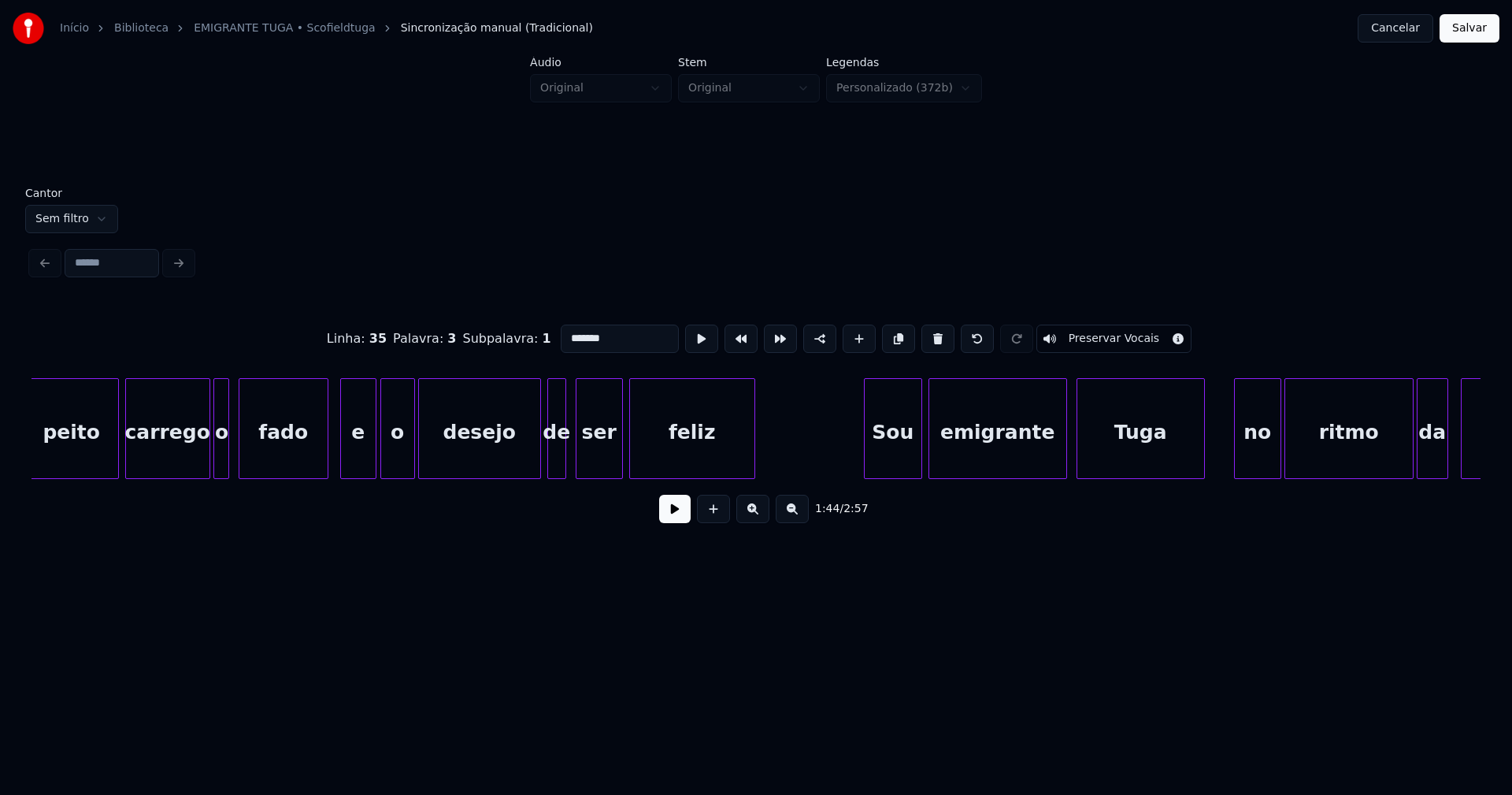
type input "*******"
click at [1460, 32] on button "Salvar" at bounding box center [1470, 28] width 59 height 28
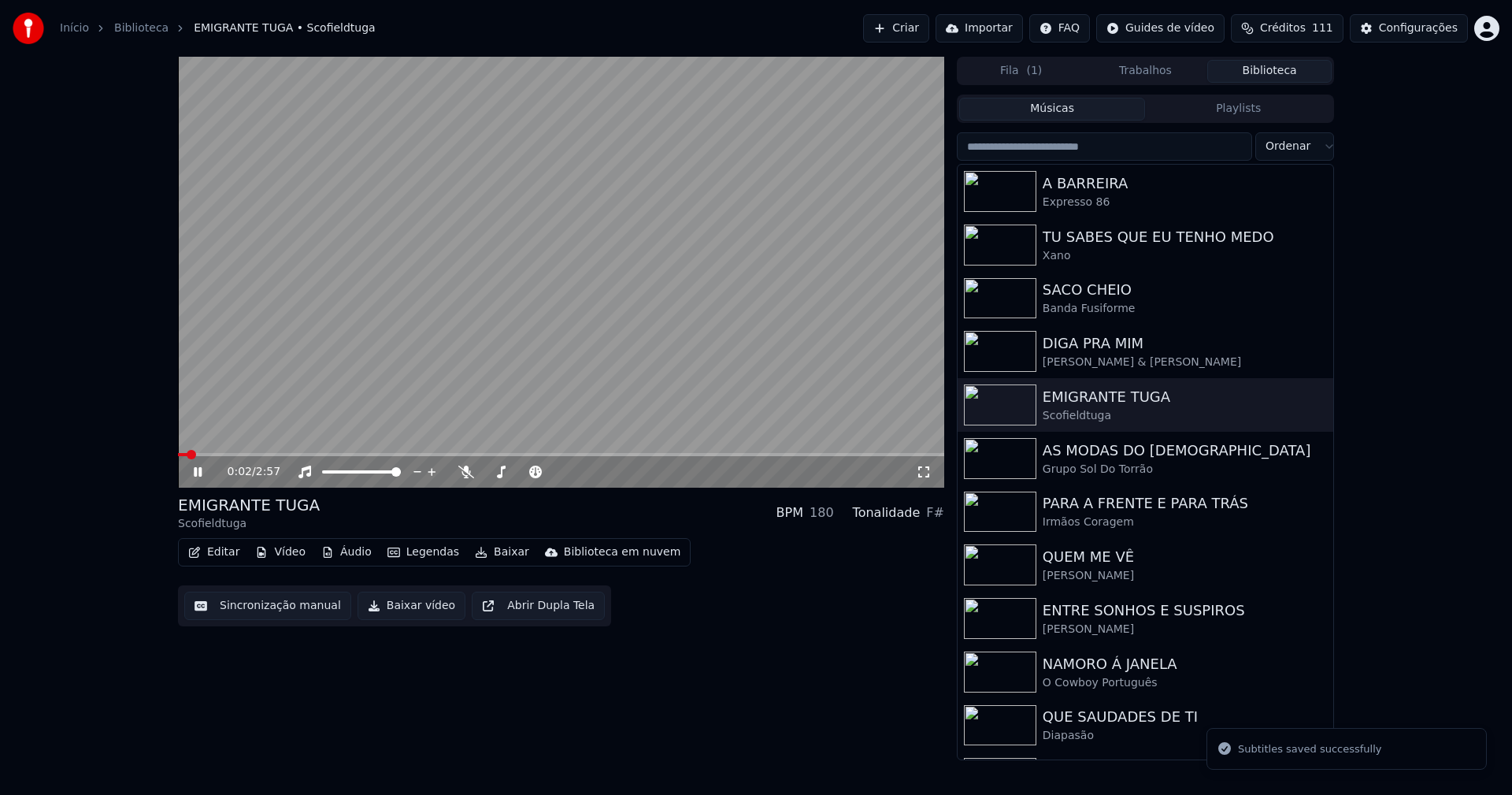
drag, startPoint x: 195, startPoint y: 470, endPoint x: 285, endPoint y: 522, distance: 103.9
click at [196, 469] on icon at bounding box center [197, 471] width 8 height 9
click at [386, 612] on button "Baixar vídeo" at bounding box center [411, 605] width 108 height 28
